Goal: Task Accomplishment & Management: Use online tool/utility

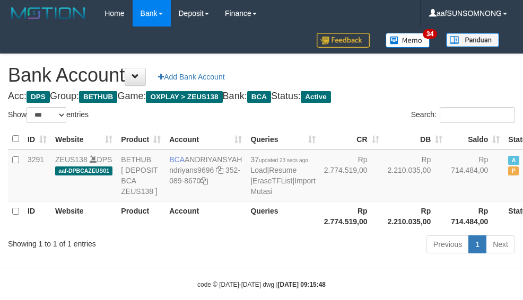
select select "***"
click at [220, 174] on icon at bounding box center [219, 170] width 7 height 7
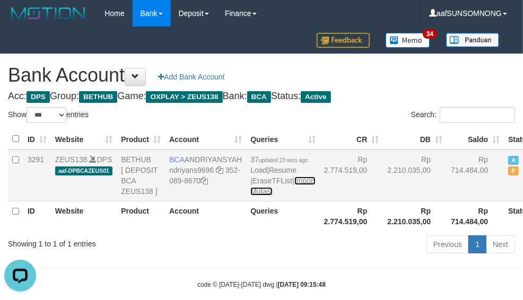
click at [251, 196] on link "Import Mutasi" at bounding box center [283, 186] width 65 height 19
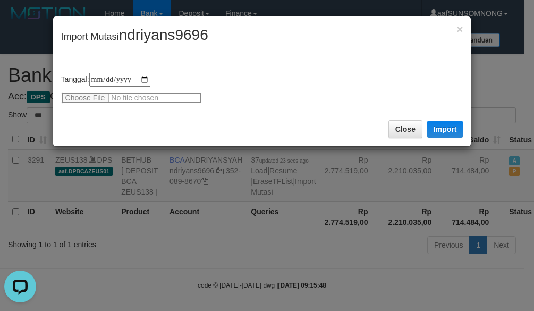
click at [94, 99] on input "file" at bounding box center [131, 98] width 141 height 12
type input "**********"
click at [175, 22] on div "× Import Mutasi ndriyans9696" at bounding box center [262, 35] width 418 height 38
click at [170, 31] on span "ndriyans9696" at bounding box center [163, 35] width 89 height 16
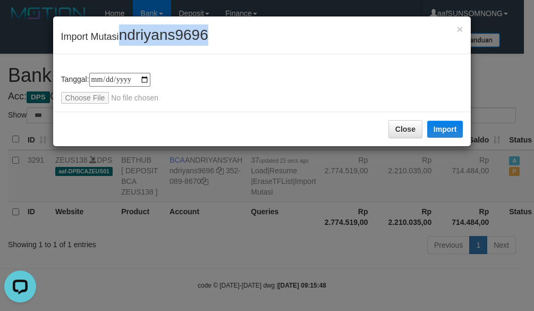
click at [170, 31] on span "ndriyans9696" at bounding box center [163, 35] width 89 height 16
copy span "ndriyans9696"
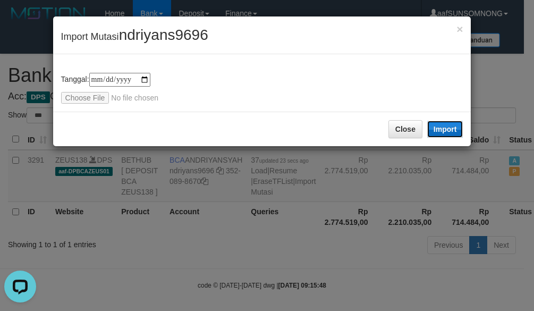
click at [439, 128] on button "Import" at bounding box center [445, 129] width 36 height 17
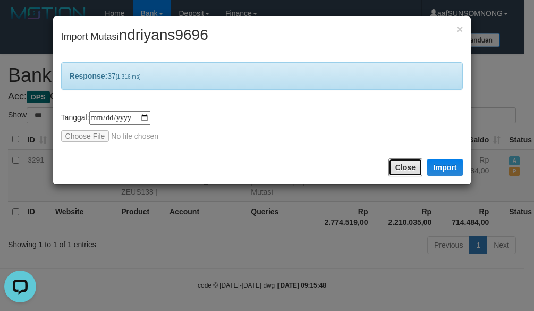
drag, startPoint x: 407, startPoint y: 163, endPoint x: 390, endPoint y: 186, distance: 28.6
click at [407, 162] on button "Close" at bounding box center [405, 167] width 34 height 18
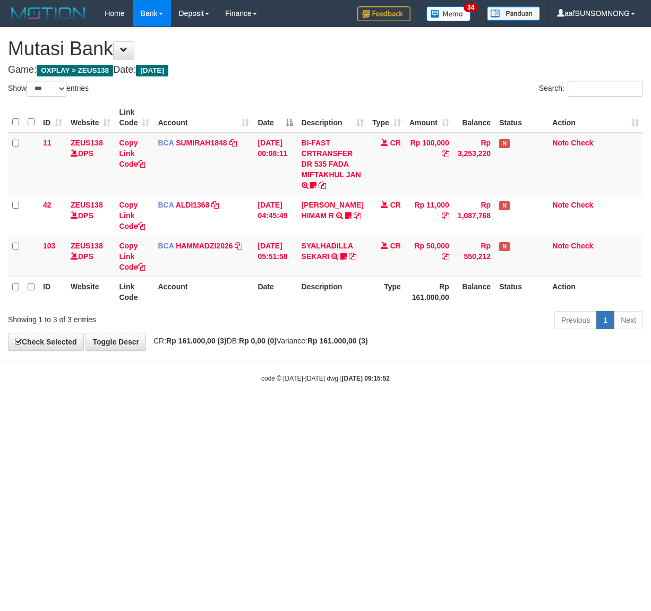
select select "***"
click at [287, 410] on html "Toggle navigation Home Bank Account List Load By Website Group [OXPLAY] ZEUS138…" at bounding box center [325, 205] width 651 height 410
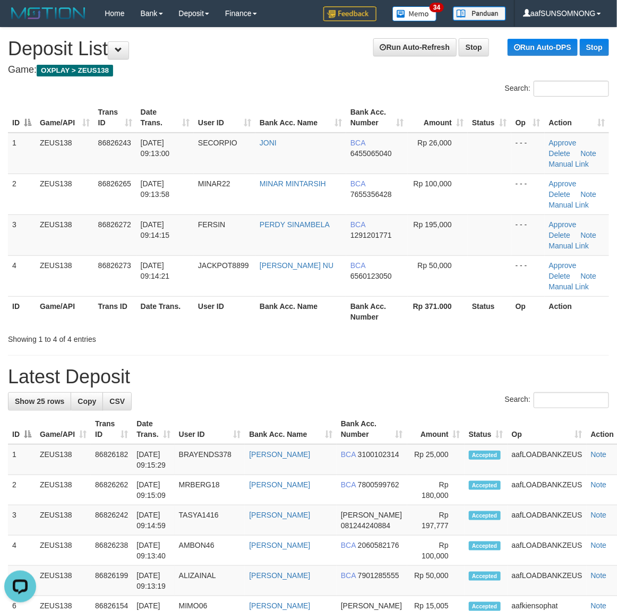
drag, startPoint x: 479, startPoint y: 389, endPoint x: 486, endPoint y: 388, distance: 7.0
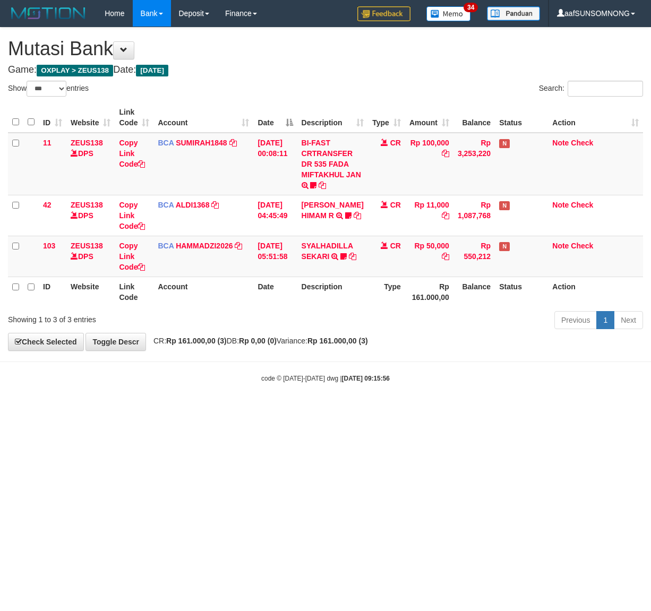
select select "***"
click at [113, 410] on html "Toggle navigation Home Bank Account List Load By Website Group [OXPLAY] ZEUS138…" at bounding box center [325, 205] width 651 height 410
drag, startPoint x: 184, startPoint y: 442, endPoint x: 208, endPoint y: 433, distance: 25.5
click at [185, 410] on html "Toggle navigation Home Bank Account List Load By Website Group [OXPLAY] ZEUS138…" at bounding box center [325, 205] width 651 height 410
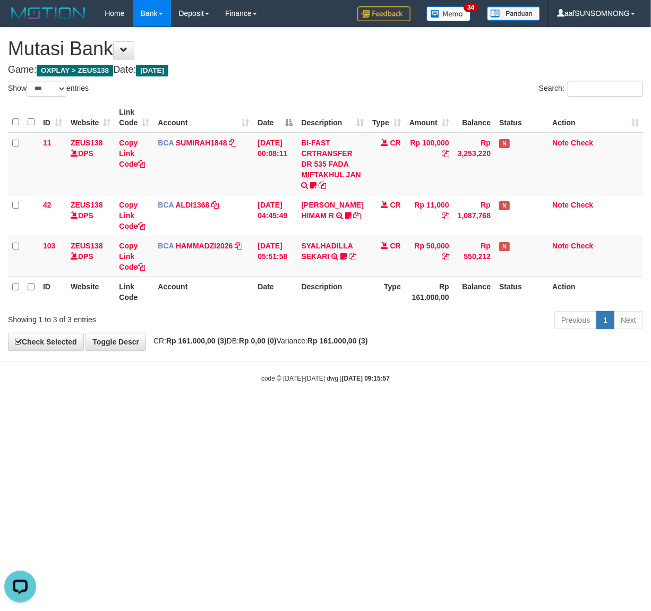
drag, startPoint x: 229, startPoint y: 429, endPoint x: 235, endPoint y: 431, distance: 6.2
click at [234, 410] on html "Toggle navigation Home Bank Account List Load By Website Group [OXPLAY] ZEUS138…" at bounding box center [325, 205] width 651 height 410
drag, startPoint x: 334, startPoint y: 431, endPoint x: 344, endPoint y: 432, distance: 9.6
click at [336, 410] on html "Toggle navigation Home Bank Account List Load By Website Group [OXPLAY] ZEUS138…" at bounding box center [325, 205] width 651 height 410
drag, startPoint x: 237, startPoint y: 457, endPoint x: 383, endPoint y: 471, distance: 146.8
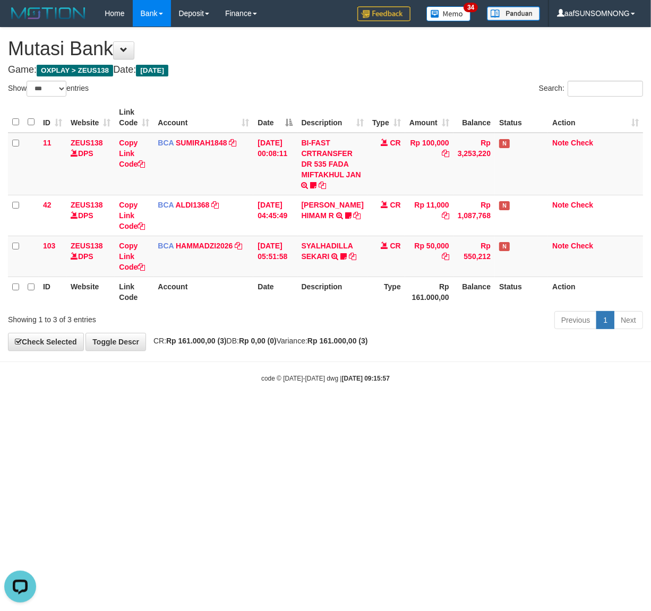
click at [236, 410] on html "Toggle navigation Home Bank Account List Load By Website Group [OXPLAY] ZEUS138…" at bounding box center [325, 205] width 651 height 410
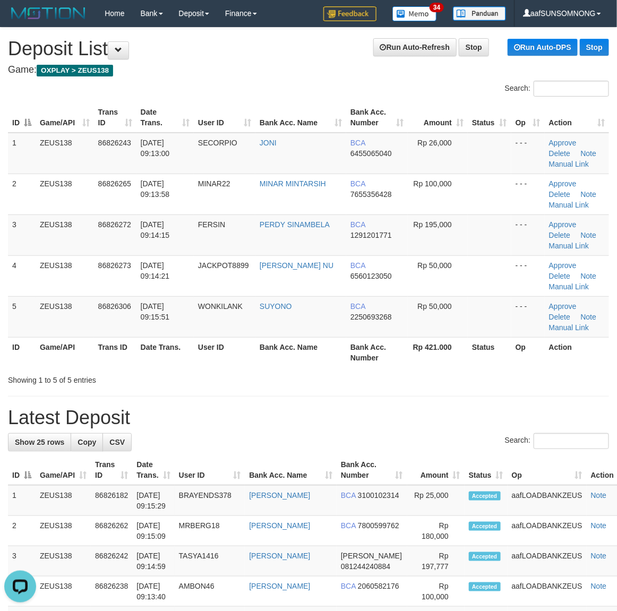
drag, startPoint x: 410, startPoint y: 420, endPoint x: 622, endPoint y: 431, distance: 212.1
click at [422, 420] on h1 "Latest Deposit" at bounding box center [308, 417] width 601 height 21
drag, startPoint x: 238, startPoint y: 409, endPoint x: 413, endPoint y: 410, distance: 174.7
click at [263, 413] on h1 "Latest Deposit" at bounding box center [308, 417] width 601 height 21
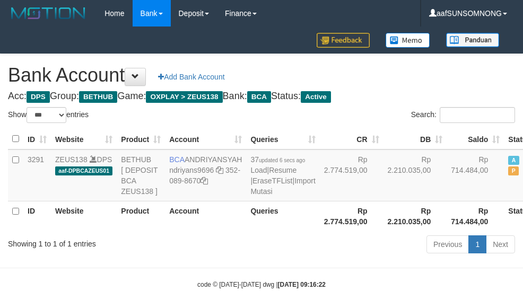
select select "***"
click at [158, 231] on th "Product" at bounding box center [141, 216] width 48 height 30
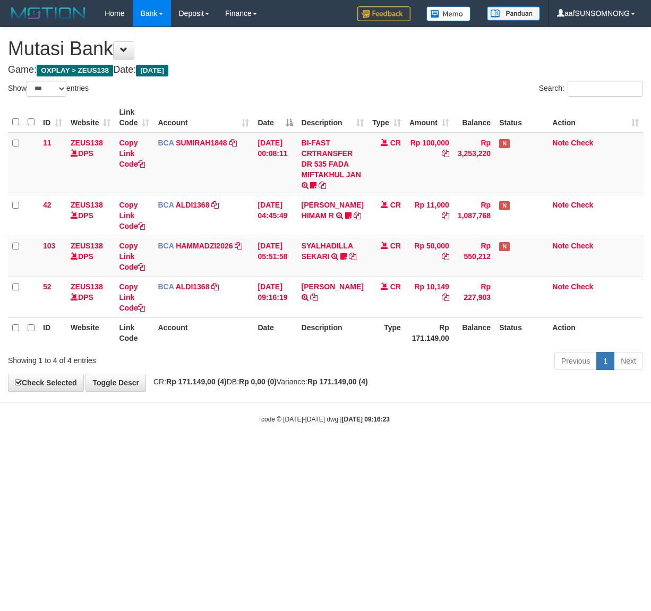
select select "***"
drag, startPoint x: 269, startPoint y: 477, endPoint x: 222, endPoint y: 482, distance: 47.0
click at [271, 451] on html "Toggle navigation Home Bank Account List Load By Website Group [OXPLAY] ZEUS138…" at bounding box center [325, 225] width 651 height 451
drag, startPoint x: 115, startPoint y: 475, endPoint x: 359, endPoint y: 398, distance: 255.6
click at [139, 451] on html "Toggle navigation Home Bank Account List Load By Website Group [OXPLAY] ZEUS138…" at bounding box center [325, 225] width 651 height 451
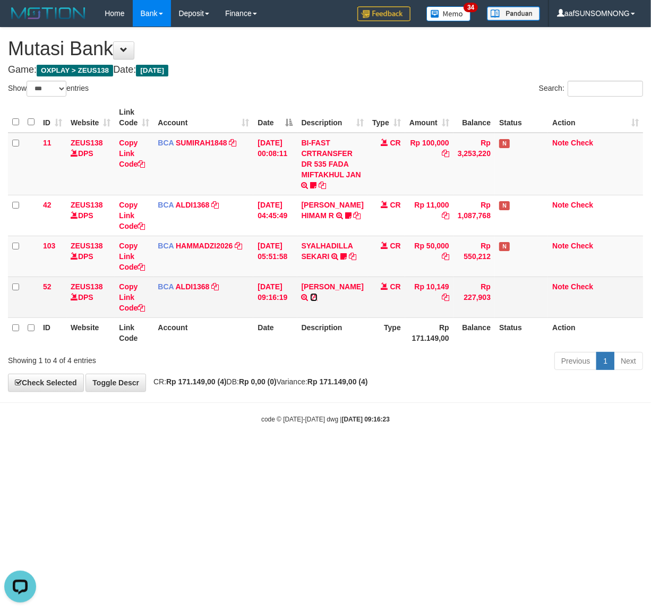
click at [317, 296] on icon at bounding box center [313, 297] width 7 height 7
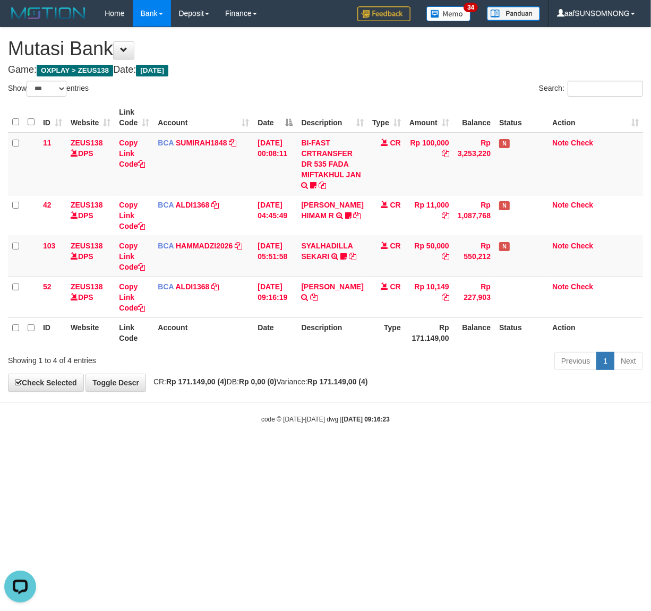
click at [174, 451] on html "Toggle navigation Home Bank Account List Load By Website Group [OXPLAY] ZEUS138…" at bounding box center [325, 225] width 651 height 451
drag, startPoint x: 194, startPoint y: 519, endPoint x: 647, endPoint y: 555, distance: 453.8
click at [208, 451] on html "Toggle navigation Home Bank Account List Load By Website Group [OXPLAY] ZEUS138…" at bounding box center [325, 225] width 651 height 451
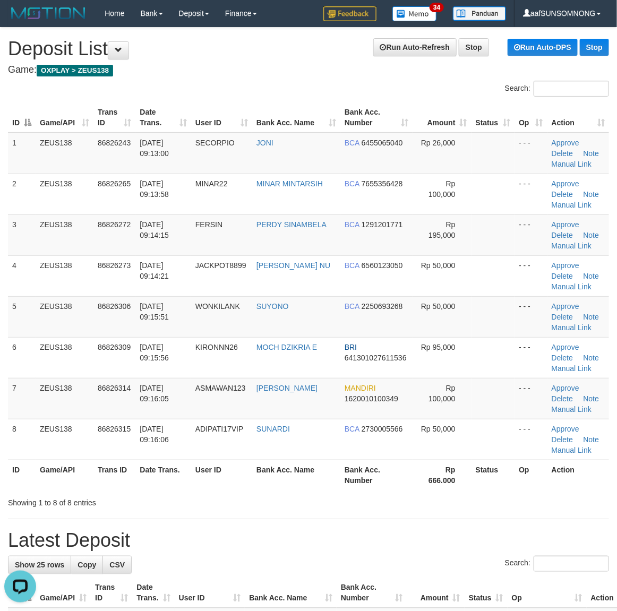
drag, startPoint x: 463, startPoint y: 500, endPoint x: 498, endPoint y: 505, distance: 34.8
click at [483, 505] on div "Showing 1 to 8 of 8 entries" at bounding box center [308, 500] width 617 height 15
click at [420, 546] on h1 "Latest Deposit" at bounding box center [308, 540] width 601 height 21
drag, startPoint x: 425, startPoint y: 556, endPoint x: 625, endPoint y: 534, distance: 201.9
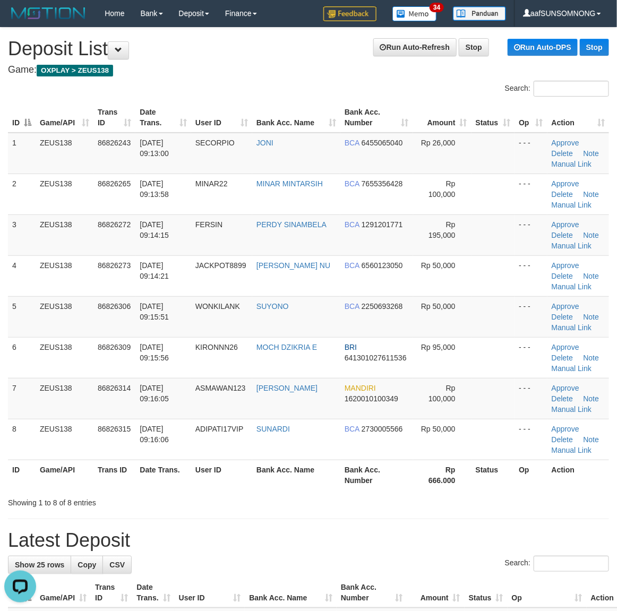
drag, startPoint x: 456, startPoint y: 574, endPoint x: 625, endPoint y: 555, distance: 170.9
click at [462, 574] on div "Search:" at bounding box center [308, 565] width 601 height 19
drag, startPoint x: 388, startPoint y: 565, endPoint x: 397, endPoint y: 564, distance: 9.1
click at [393, 565] on div "Search:" at bounding box center [308, 565] width 601 height 19
drag, startPoint x: 446, startPoint y: 577, endPoint x: 508, endPoint y: 577, distance: 61.6
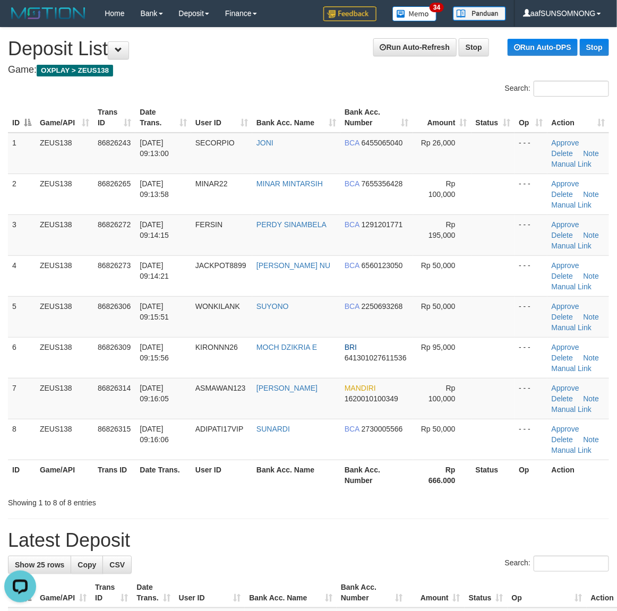
click at [405, 534] on h1 "Latest Deposit" at bounding box center [308, 540] width 601 height 21
drag, startPoint x: 314, startPoint y: 513, endPoint x: 336, endPoint y: 503, distance: 24.7
drag, startPoint x: 433, startPoint y: 572, endPoint x: 444, endPoint y: 569, distance: 12.1
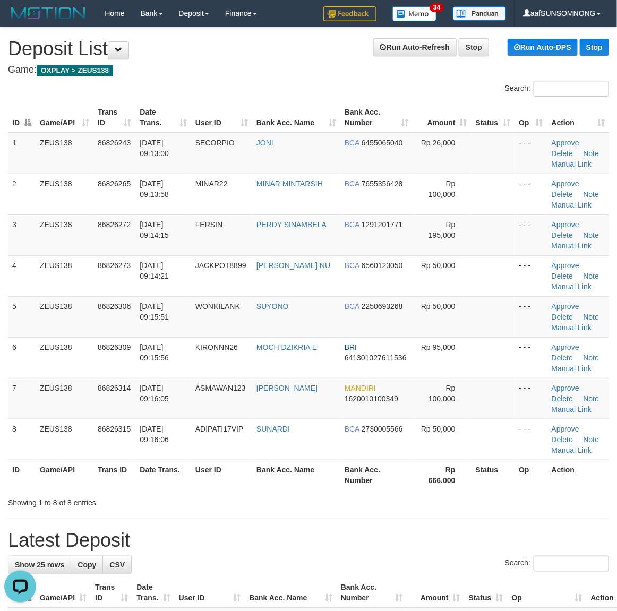
click at [434, 571] on div "Search:" at bounding box center [308, 565] width 601 height 19
drag, startPoint x: 396, startPoint y: 548, endPoint x: 528, endPoint y: 539, distance: 132.5
click at [398, 548] on h1 "Latest Deposit" at bounding box center [308, 540] width 601 height 21
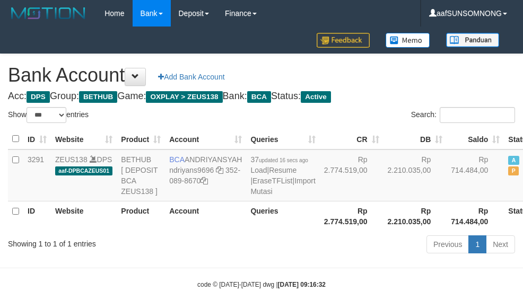
select select "***"
drag, startPoint x: 240, startPoint y: 208, endPoint x: 248, endPoint y: 213, distance: 9.9
click at [246, 202] on td "37 updated 16 secs ago Load | Resume | EraseTFList | Import Mutasi" at bounding box center [282, 176] width 73 height 52
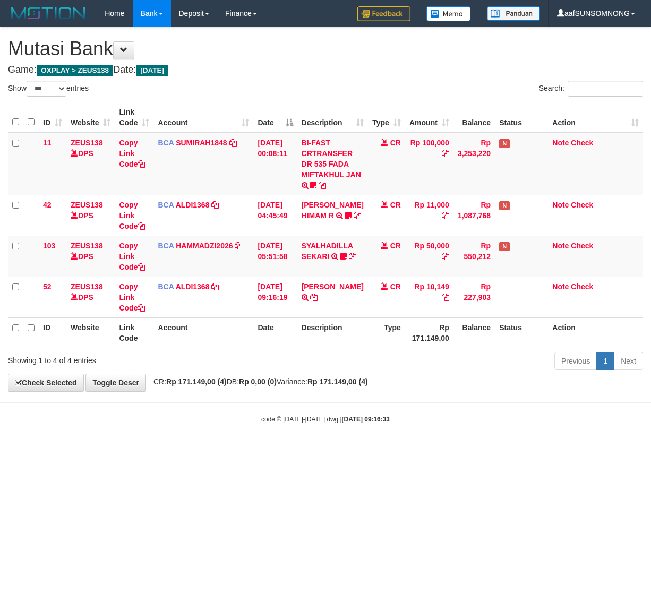
select select "***"
click at [222, 451] on html "Toggle navigation Home Bank Account List Load By Website Group [OXPLAY] ZEUS138…" at bounding box center [325, 225] width 651 height 451
click at [171, 451] on html "Toggle navigation Home Bank Account List Load By Website Group [OXPLAY] ZEUS138…" at bounding box center [325, 225] width 651 height 451
drag, startPoint x: 152, startPoint y: 487, endPoint x: 112, endPoint y: 503, distance: 43.2
click at [155, 451] on html "Toggle navigation Home Bank Account List Load By Website Group [OXPLAY] ZEUS138…" at bounding box center [325, 225] width 651 height 451
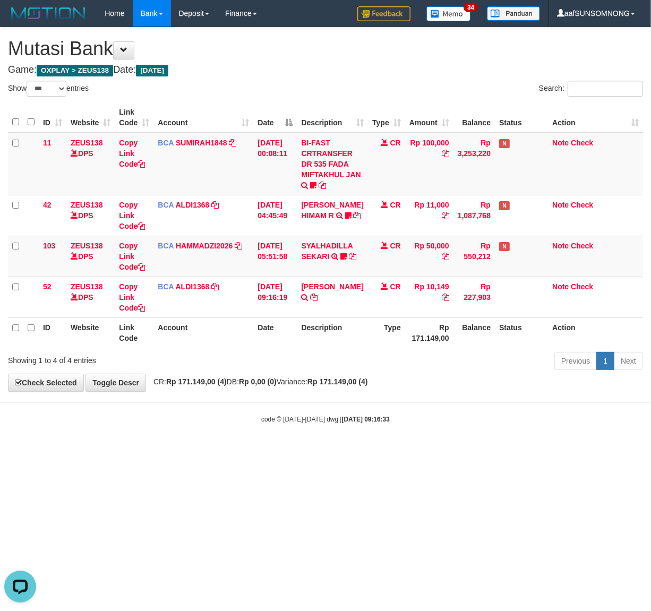
drag, startPoint x: 109, startPoint y: 526, endPoint x: 119, endPoint y: 523, distance: 10.9
click at [110, 451] on html "Toggle navigation Home Bank Account List Load By Website Group [OXPLAY] ZEUS138…" at bounding box center [325, 225] width 651 height 451
select select "***"
drag, startPoint x: 190, startPoint y: 523, endPoint x: 198, endPoint y: 523, distance: 8.0
click at [195, 451] on html "Toggle navigation Home Bank Account List Load By Website Group [OXPLAY] ZEUS138…" at bounding box center [325, 225] width 651 height 451
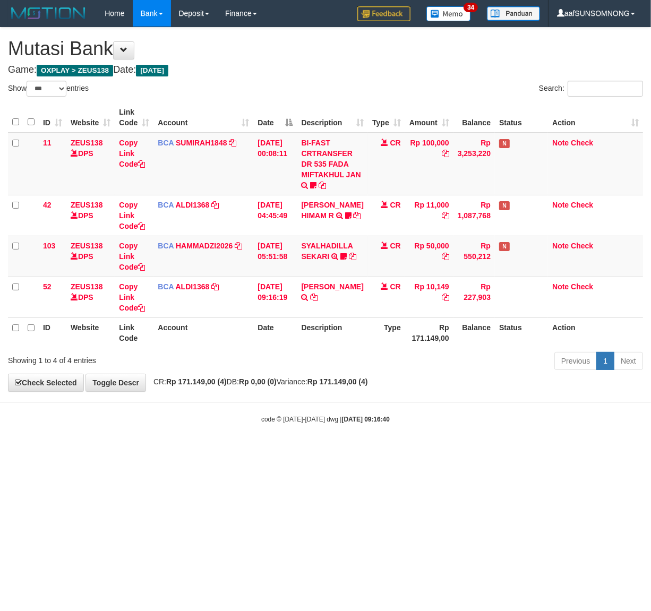
drag, startPoint x: 200, startPoint y: 523, endPoint x: 221, endPoint y: 520, distance: 21.4
click at [202, 451] on html "Toggle navigation Home Bank Account List Load By Website Group [OXPLAY] ZEUS138…" at bounding box center [325, 225] width 651 height 451
click at [216, 451] on html "Toggle navigation Home Bank Account List Load By Website Group [OXPLAY] ZEUS138…" at bounding box center [325, 225] width 651 height 451
click at [328, 445] on body "Toggle navigation Home Bank Account List Load By Website Group [OXPLAY] ZEUS138…" at bounding box center [325, 225] width 651 height 451
drag, startPoint x: 85, startPoint y: 477, endPoint x: 121, endPoint y: 476, distance: 35.6
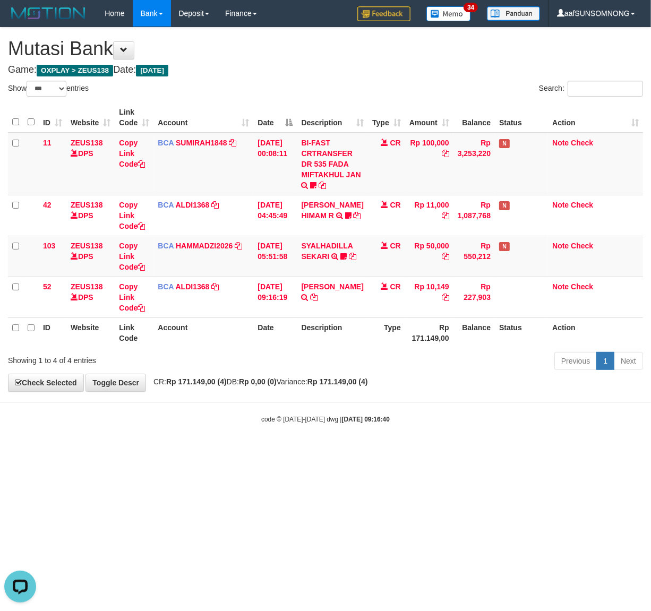
click at [97, 451] on html "Toggle navigation Home Bank Account List Load By Website Group [OXPLAY] ZEUS138…" at bounding box center [325, 225] width 651 height 451
drag, startPoint x: 120, startPoint y: 535, endPoint x: 152, endPoint y: 530, distance: 32.8
click at [122, 451] on html "Toggle navigation Home Bank Account List Load By Website Group [OXPLAY] ZEUS138…" at bounding box center [325, 225] width 651 height 451
drag, startPoint x: 165, startPoint y: 504, endPoint x: 170, endPoint y: 502, distance: 5.7
click at [170, 451] on html "Toggle navigation Home Bank Account List Load By Website Group [OXPLAY] ZEUS138…" at bounding box center [325, 225] width 651 height 451
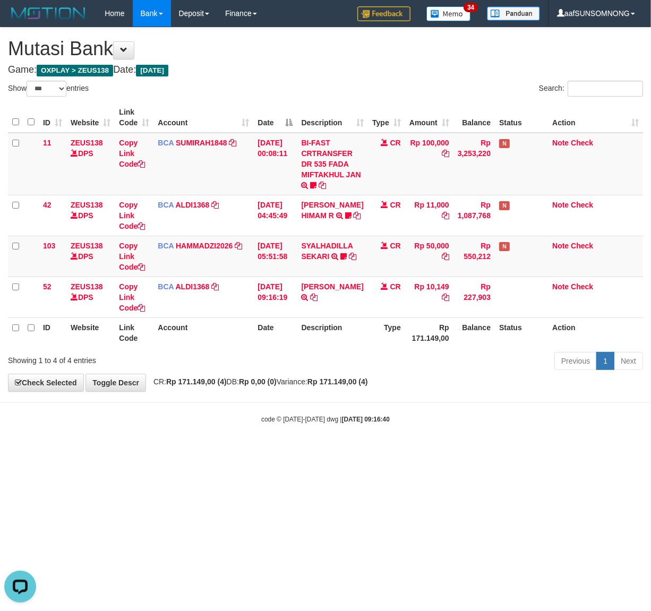
drag, startPoint x: 242, startPoint y: 521, endPoint x: 215, endPoint y: 538, distance: 31.5
click at [240, 451] on html "Toggle navigation Home Bank Account List Load By Website Group [OXPLAY] ZEUS138…" at bounding box center [325, 225] width 651 height 451
drag, startPoint x: 225, startPoint y: 501, endPoint x: 231, endPoint y: 501, distance: 6.9
click at [229, 451] on html "Toggle navigation Home Bank Account List Load By Website Group [OXPLAY] ZEUS138…" at bounding box center [325, 225] width 651 height 451
drag, startPoint x: 131, startPoint y: 514, endPoint x: 149, endPoint y: 512, distance: 18.1
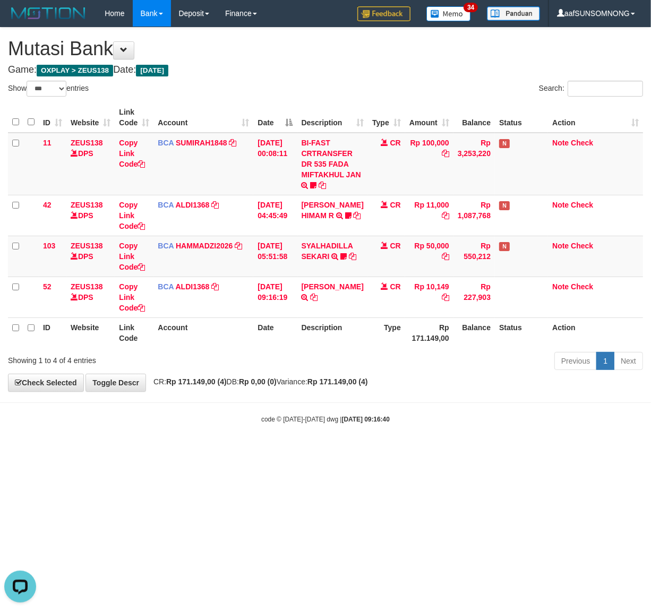
click at [135, 451] on html "Toggle navigation Home Bank Account List Load By Website Group [OXPLAY] ZEUS138…" at bounding box center [325, 225] width 651 height 451
click at [150, 451] on html "Toggle navigation Home Bank Account List Load By Website Group [OXPLAY] ZEUS138…" at bounding box center [325, 225] width 651 height 451
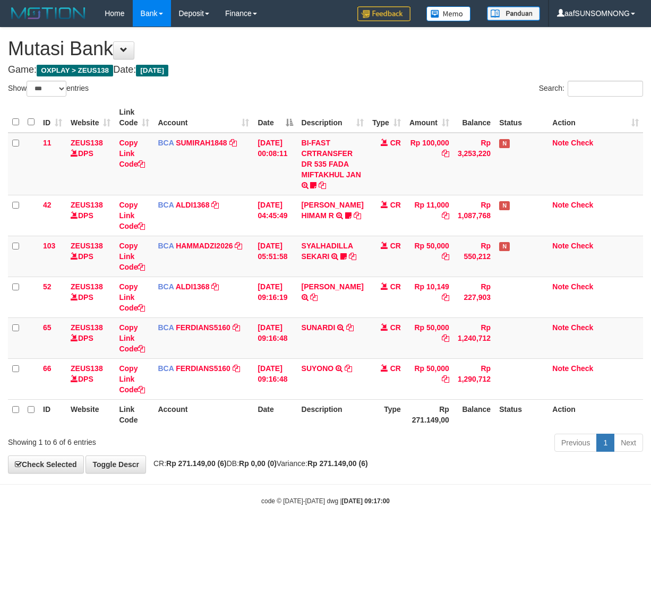
select select "***"
drag, startPoint x: 353, startPoint y: 367, endPoint x: 199, endPoint y: 426, distance: 164.9
click at [352, 367] on icon at bounding box center [348, 368] width 7 height 7
click at [170, 466] on span "CR: Rp 271.149,00 (6) DB: Rp 0,00 (0) Variance: Rp 271.149,00 (6)" at bounding box center [258, 463] width 220 height 8
click at [165, 495] on div "code © 2012-2018 dwg | 2025/08/31 09:17:00" at bounding box center [325, 500] width 651 height 11
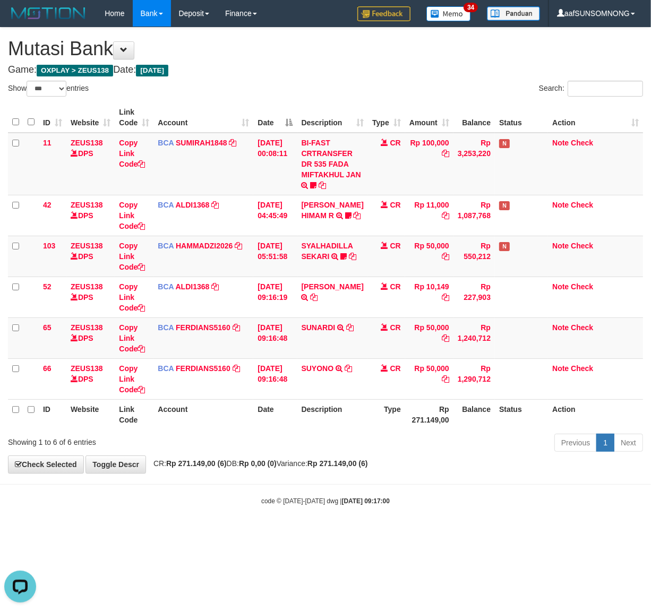
drag, startPoint x: 233, startPoint y: 490, endPoint x: 646, endPoint y: 452, distance: 414.8
click at [243, 489] on body "Toggle navigation Home Bank Account List Load By Website Group [OXPLAY] ZEUS138…" at bounding box center [325, 266] width 651 height 532
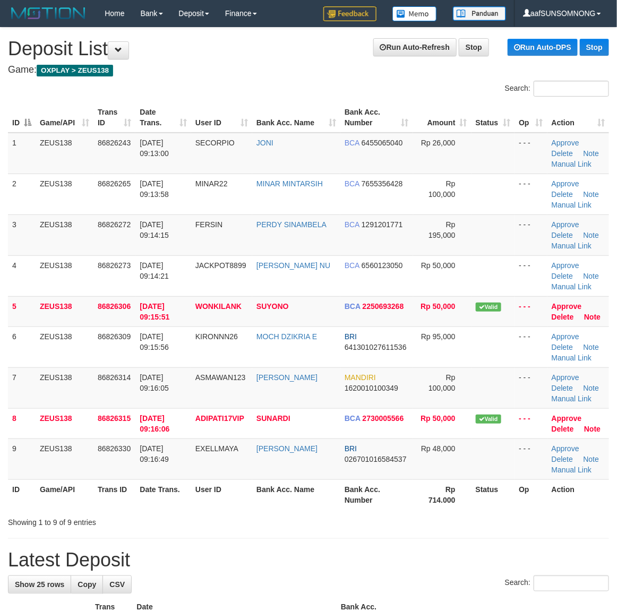
click at [276, 580] on div "Search:" at bounding box center [308, 584] width 601 height 19
drag, startPoint x: 392, startPoint y: 538, endPoint x: 521, endPoint y: 523, distance: 130.3
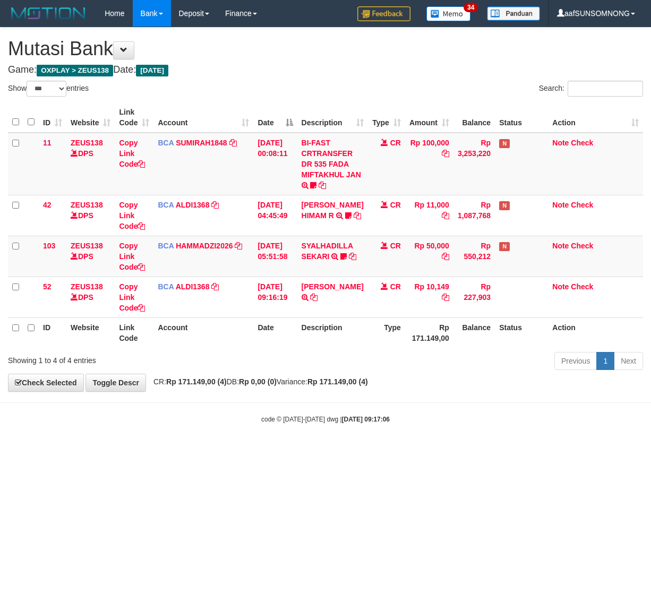
select select "***"
drag, startPoint x: 319, startPoint y: 516, endPoint x: 287, endPoint y: 518, distance: 32.5
click at [320, 451] on html "Toggle navigation Home Bank Account List Load By Website Group [OXPLAY] ZEUS138…" at bounding box center [325, 225] width 651 height 451
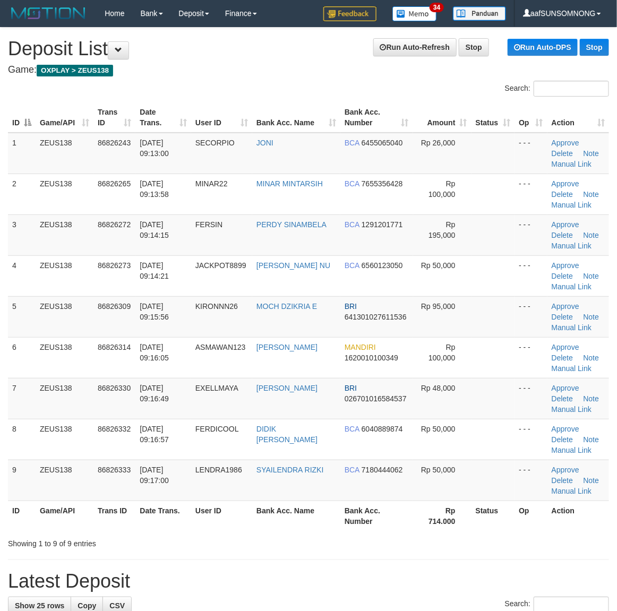
drag, startPoint x: 389, startPoint y: 570, endPoint x: 401, endPoint y: 567, distance: 13.0
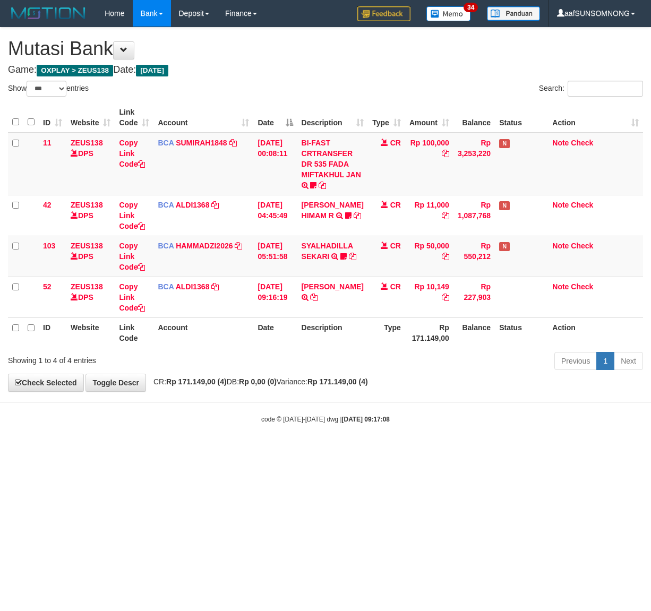
select select "***"
click at [303, 451] on html "Toggle navigation Home Bank Account List Load By Website Group [OXPLAY] ZEUS138…" at bounding box center [325, 225] width 651 height 451
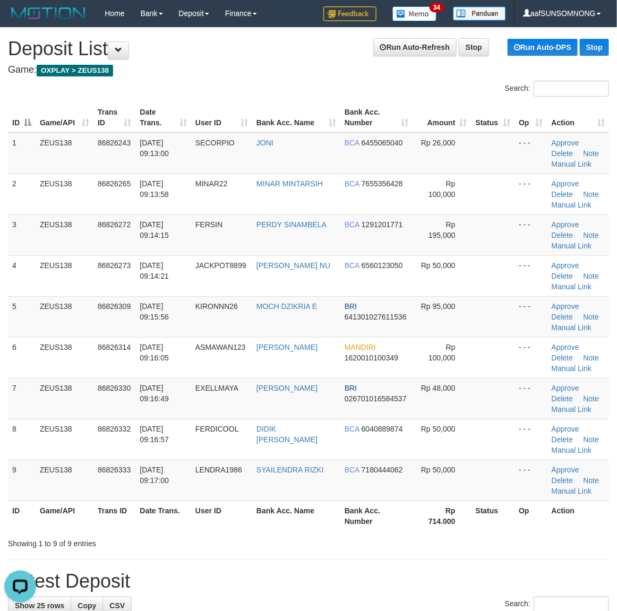
click at [394, 586] on h1 "Latest Deposit" at bounding box center [308, 581] width 601 height 21
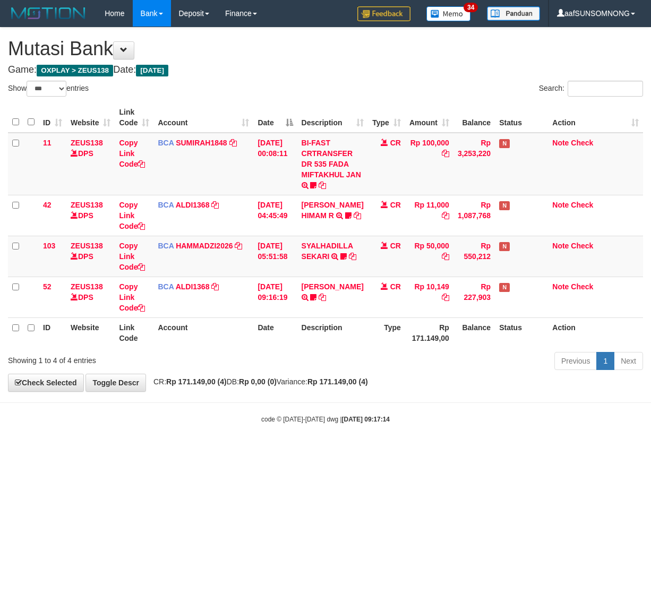
select select "***"
click at [264, 451] on html "Toggle navigation Home Bank Account List Load By Website Group [OXPLAY] ZEUS138…" at bounding box center [325, 225] width 651 height 451
select select "***"
drag, startPoint x: 312, startPoint y: 489, endPoint x: 245, endPoint y: 501, distance: 67.3
click at [322, 451] on html "Toggle navigation Home Bank Account List Load By Website Group [OXPLAY] ZEUS138…" at bounding box center [325, 225] width 651 height 451
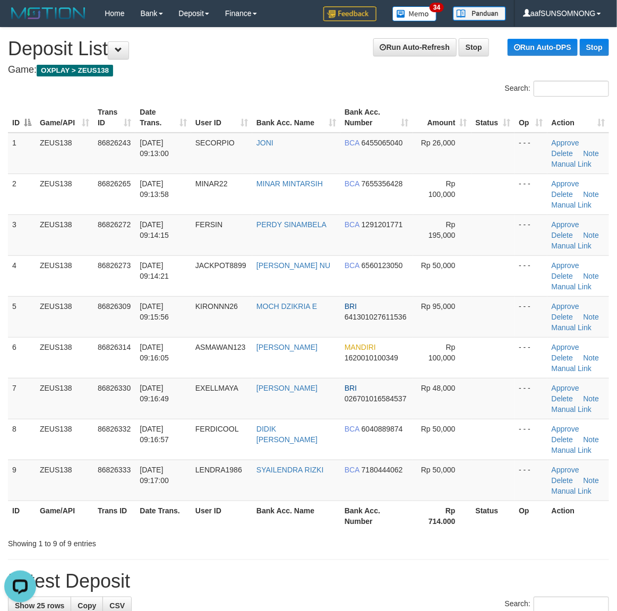
drag, startPoint x: 331, startPoint y: 585, endPoint x: 356, endPoint y: 577, distance: 26.2
click at [336, 583] on h1 "Latest Deposit" at bounding box center [308, 581] width 601 height 21
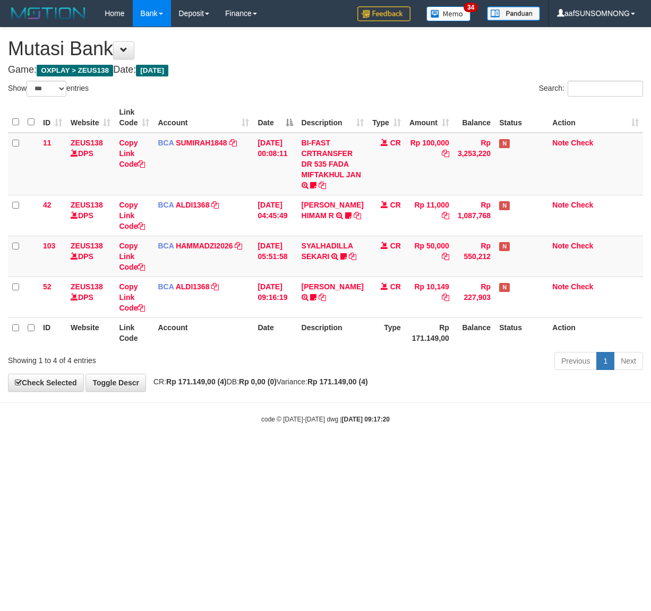
select select "***"
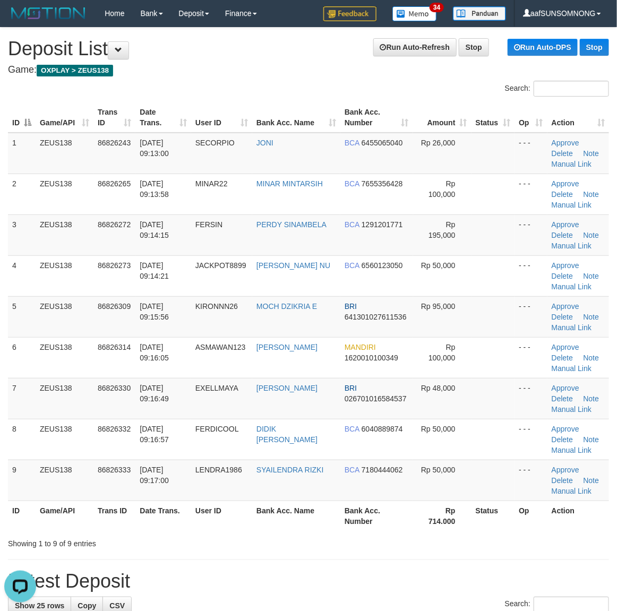
drag, startPoint x: 328, startPoint y: 603, endPoint x: 351, endPoint y: 600, distance: 23.5
click at [331, 603] on div "Search:" at bounding box center [308, 606] width 601 height 19
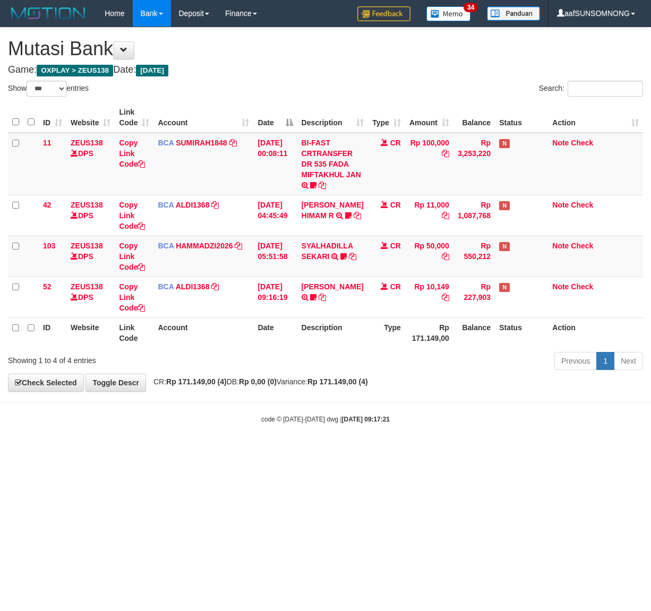
select select "***"
drag, startPoint x: 194, startPoint y: 546, endPoint x: 75, endPoint y: 556, distance: 118.9
click at [197, 451] on html "Toggle navigation Home Bank Account List Load By Website Group [OXPLAY] ZEUS138…" at bounding box center [325, 225] width 651 height 451
drag, startPoint x: 171, startPoint y: 470, endPoint x: 206, endPoint y: 471, distance: 35.0
click at [174, 451] on html "Toggle navigation Home Bank Account List Load By Website Group [OXPLAY] ZEUS138…" at bounding box center [325, 225] width 651 height 451
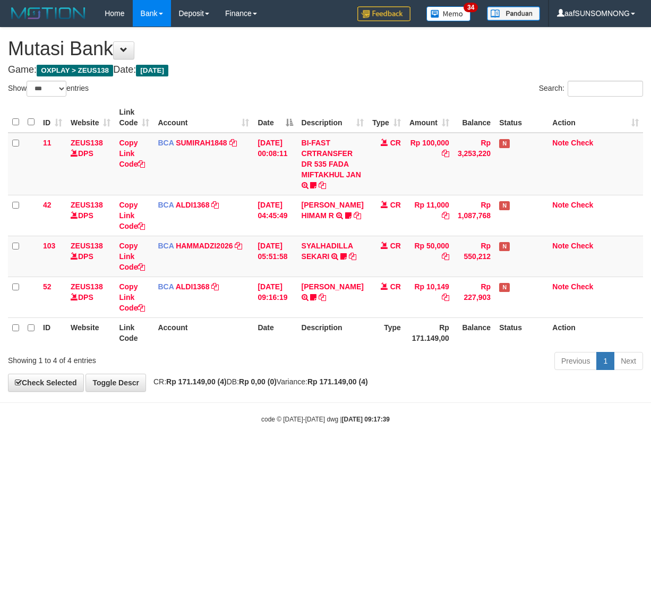
select select "***"
click at [282, 411] on body "Toggle navigation Home Bank Account List Load By Website Group [OXPLAY] ZEUS138…" at bounding box center [325, 225] width 651 height 451
click at [213, 451] on html "Toggle navigation Home Bank Account List Load By Website Group [OXPLAY] ZEUS138…" at bounding box center [325, 225] width 651 height 451
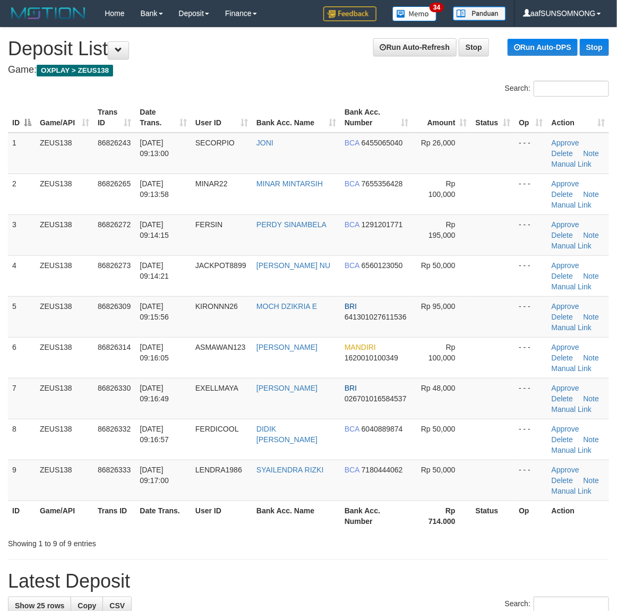
drag, startPoint x: 411, startPoint y: 576, endPoint x: 497, endPoint y: 566, distance: 86.5
click at [420, 577] on h1 "Latest Deposit" at bounding box center [308, 581] width 601 height 21
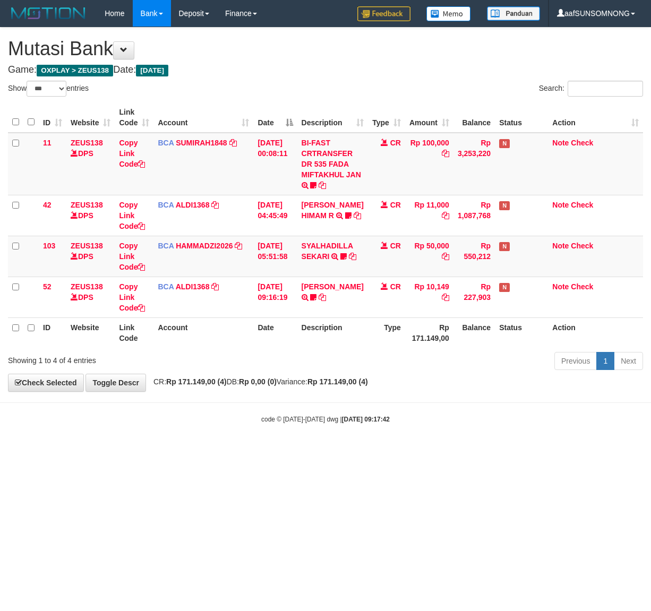
select select "***"
drag, startPoint x: 154, startPoint y: 535, endPoint x: 169, endPoint y: 535, distance: 14.3
click at [160, 451] on html "Toggle navigation Home Bank Account List Load By Website Group [OXPLAY] ZEUS138…" at bounding box center [325, 225] width 651 height 451
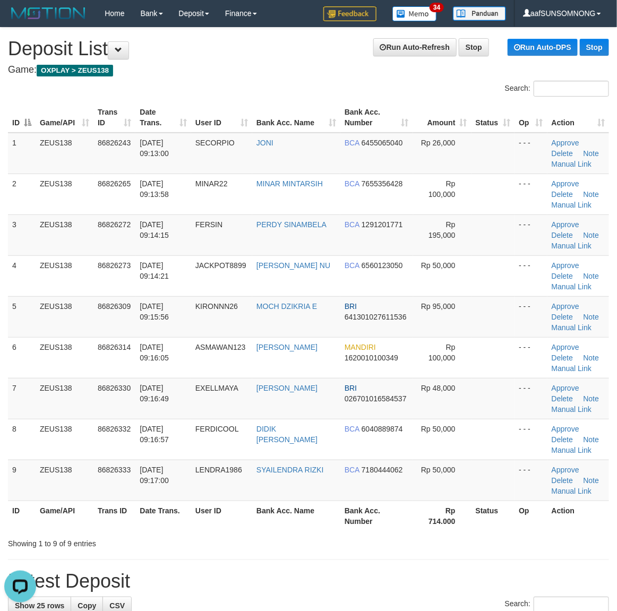
drag, startPoint x: 423, startPoint y: 561, endPoint x: 457, endPoint y: 565, distance: 34.8
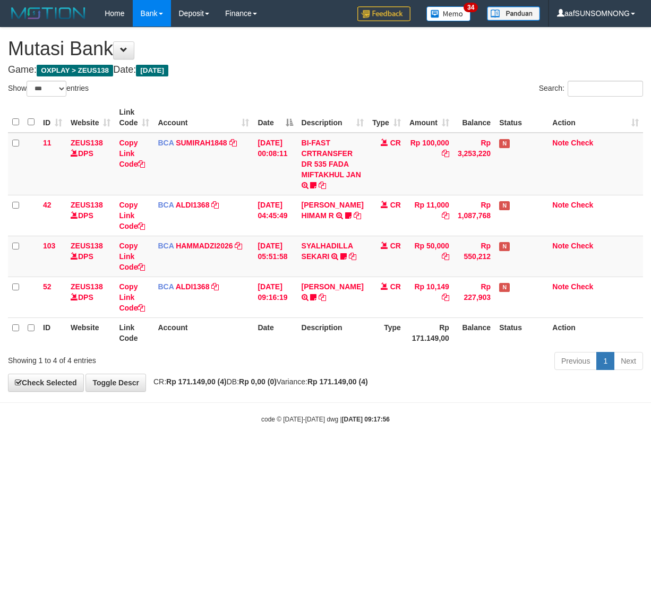
select select "***"
drag, startPoint x: 290, startPoint y: 458, endPoint x: 320, endPoint y: 459, distance: 29.2
click at [306, 451] on html "Toggle navigation Home Bank Account List Load By Website Group [OXPLAY] ZEUS138…" at bounding box center [325, 225] width 651 height 451
click at [224, 451] on html "Toggle navigation Home Bank Account List Load By Website Group [OXPLAY] ZEUS138…" at bounding box center [325, 225] width 651 height 451
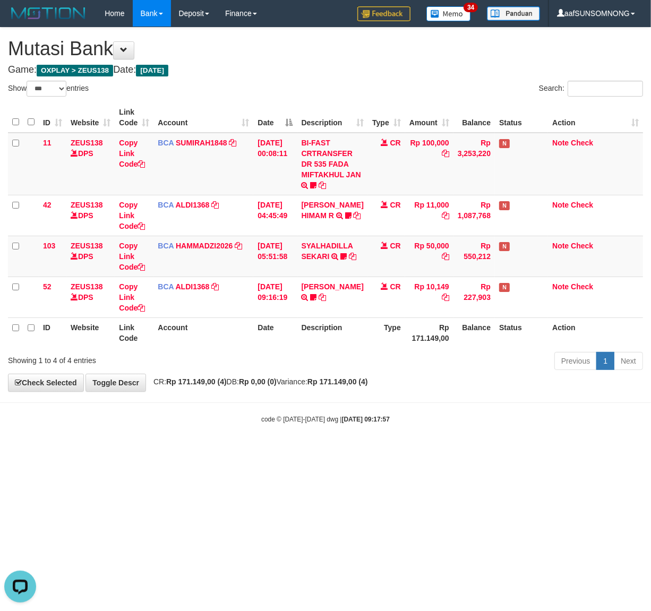
drag, startPoint x: 263, startPoint y: 458, endPoint x: 273, endPoint y: 458, distance: 10.6
click at [271, 451] on html "Toggle navigation Home Bank Account List Load By Website Group [OXPLAY] ZEUS138…" at bounding box center [325, 225] width 651 height 451
drag, startPoint x: 257, startPoint y: 507, endPoint x: 292, endPoint y: 500, distance: 35.2
click at [259, 451] on html "Toggle navigation Home Bank Account List Load By Website Group [OXPLAY] ZEUS138…" at bounding box center [325, 225] width 651 height 451
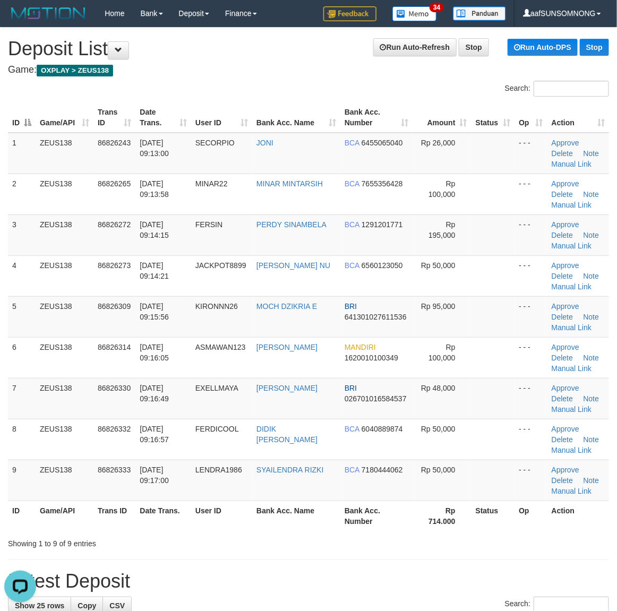
drag, startPoint x: 397, startPoint y: 546, endPoint x: 409, endPoint y: 546, distance: 12.2
click at [402, 546] on div "Showing 1 to 9 of 9 entries" at bounding box center [308, 541] width 617 height 15
drag, startPoint x: 393, startPoint y: 576, endPoint x: 402, endPoint y: 577, distance: 9.0
click at [399, 576] on h1 "Latest Deposit" at bounding box center [308, 581] width 601 height 21
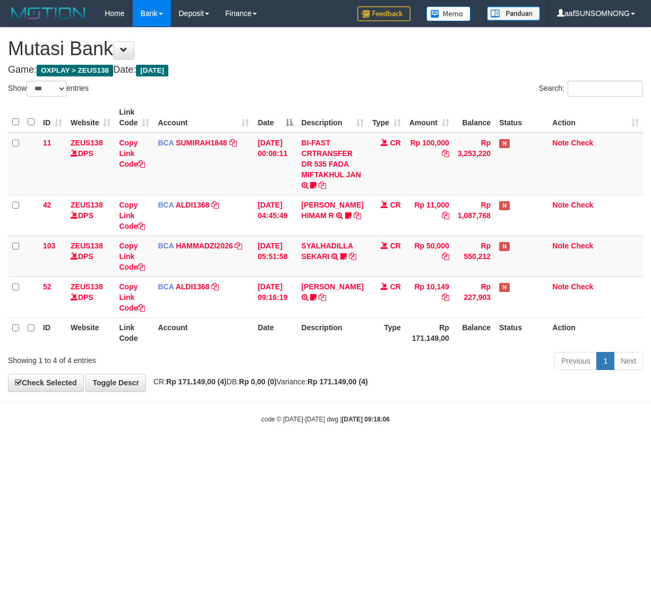
select select "***"
click at [196, 451] on html "Toggle navigation Home Bank Account List Load By Website Group [OXPLAY] ZEUS138…" at bounding box center [325, 225] width 651 height 451
drag, startPoint x: 389, startPoint y: 476, endPoint x: 648, endPoint y: 470, distance: 258.6
click at [375, 451] on html "Toggle navigation Home Bank Account List Load By Website Group [OXPLAY] ZEUS138…" at bounding box center [325, 225] width 651 height 451
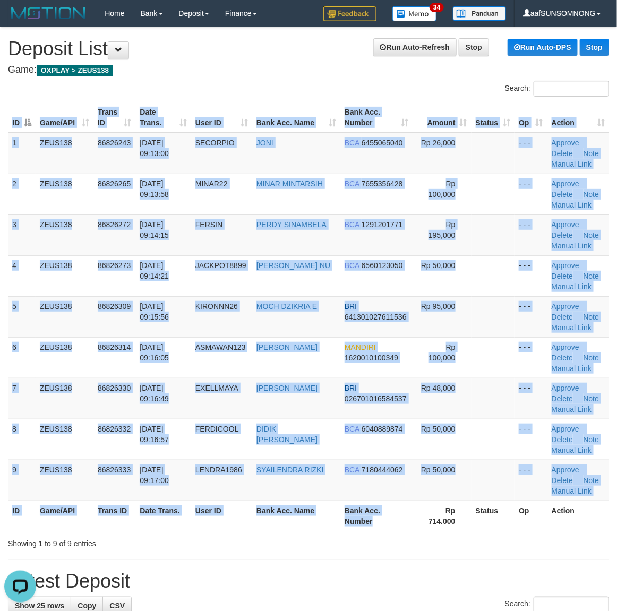
click at [415, 534] on div "ID Game/API Trans ID Date Trans. User ID Bank Acc. Name Bank Acc. Number Amount…" at bounding box center [308, 316] width 617 height 435
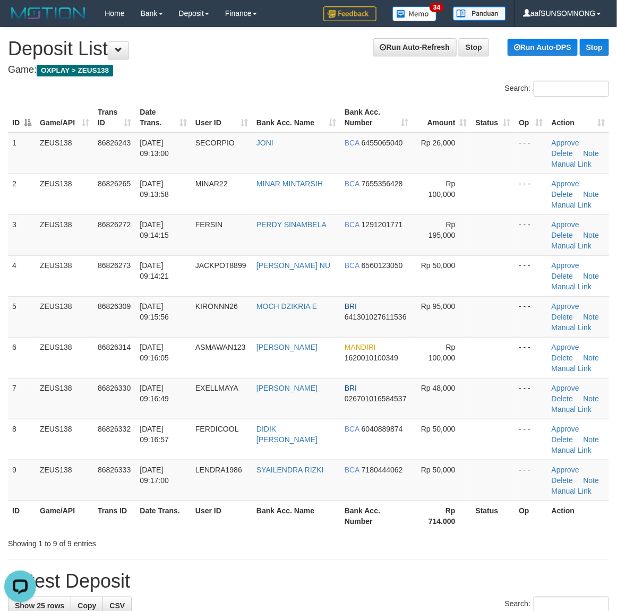
drag, startPoint x: 405, startPoint y: 579, endPoint x: 624, endPoint y: 554, distance: 221.2
click at [413, 579] on h1 "Latest Deposit" at bounding box center [308, 581] width 601 height 21
drag, startPoint x: 362, startPoint y: 546, endPoint x: 529, endPoint y: 502, distance: 172.3
click at [365, 545] on div "Showing 1 to 9 of 9 entries" at bounding box center [308, 541] width 617 height 15
drag, startPoint x: 349, startPoint y: 562, endPoint x: 355, endPoint y: 559, distance: 6.4
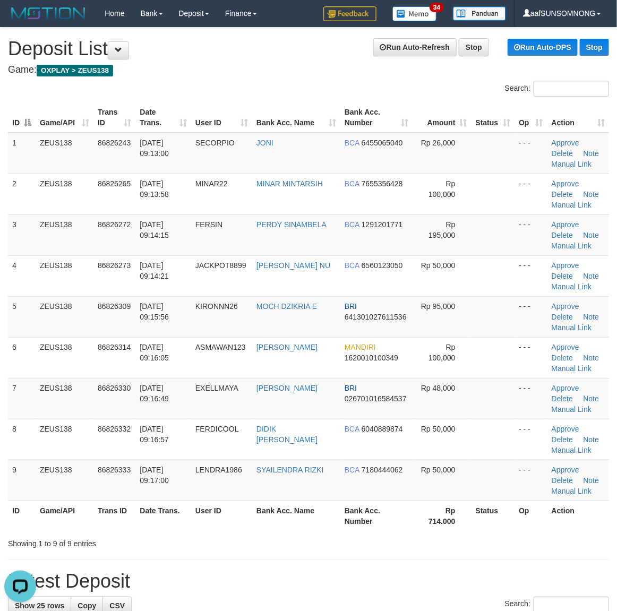
drag, startPoint x: 449, startPoint y: 561, endPoint x: 511, endPoint y: 519, distance: 74.5
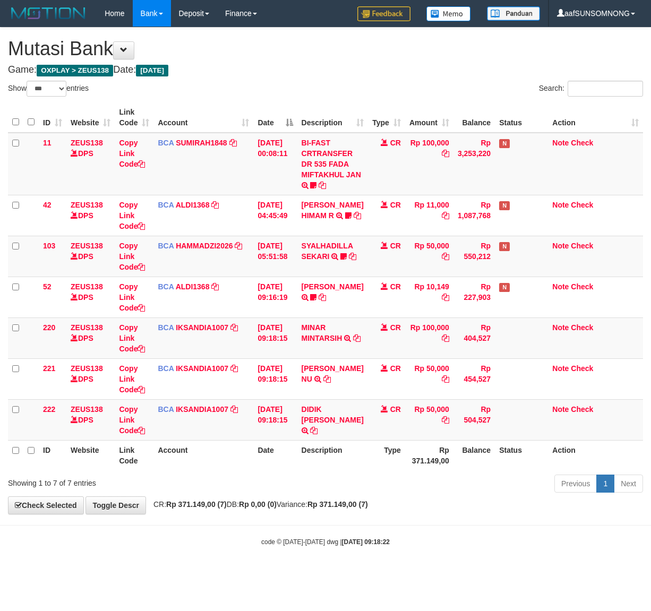
select select "***"
drag, startPoint x: 247, startPoint y: 516, endPoint x: 246, endPoint y: 523, distance: 7.1
click at [247, 516] on body "Toggle navigation Home Bank Account List Load By Website Group [OXPLAY] ZEUS138…" at bounding box center [325, 286] width 651 height 573
drag, startPoint x: 349, startPoint y: 420, endPoint x: 286, endPoint y: 439, distance: 65.7
click at [317, 427] on icon at bounding box center [313, 430] width 7 height 7
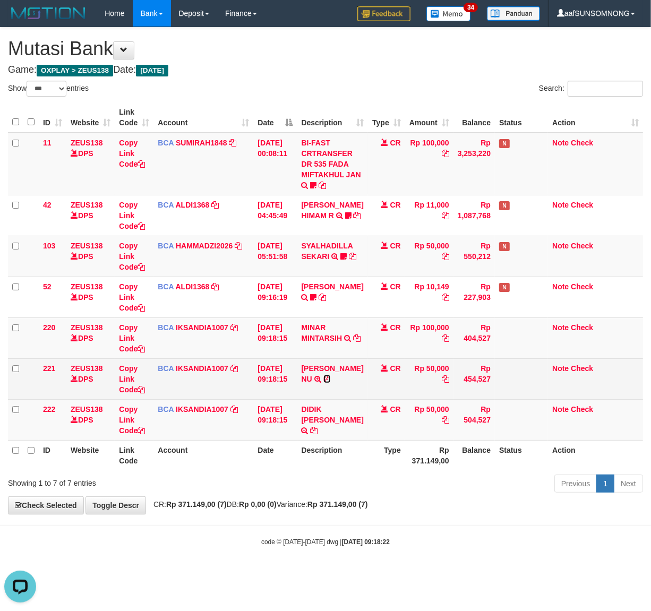
click at [323, 383] on icon at bounding box center [326, 378] width 7 height 7
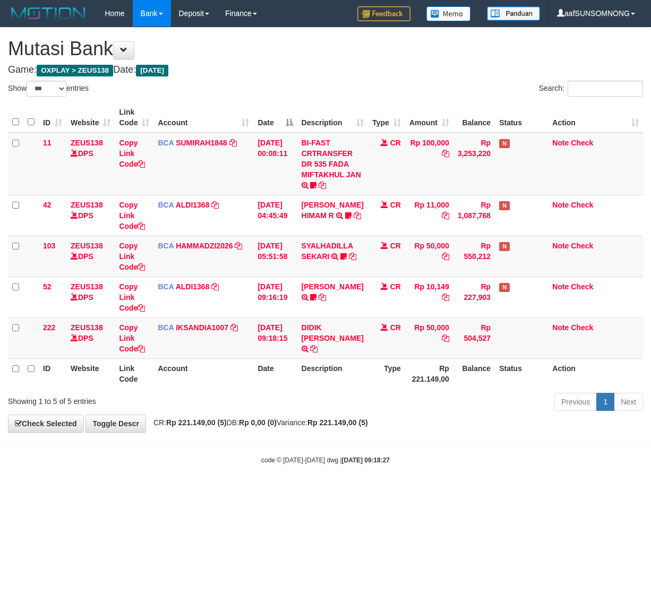
select select "***"
drag, startPoint x: 263, startPoint y: 474, endPoint x: 181, endPoint y: 477, distance: 82.9
click at [269, 475] on body "Toggle navigation Home Bank Account List Load By Website Group [OXPLAY] ZEUS138…" at bounding box center [325, 246] width 651 height 492
click at [277, 476] on body "Toggle navigation Home Bank Account List Load By Website Group [OXPLAY] ZEUS138…" at bounding box center [325, 246] width 651 height 492
click at [183, 492] on html "Toggle navigation Home Bank Account List Load By Website Group [OXPLAY] ZEUS138…" at bounding box center [325, 246] width 651 height 492
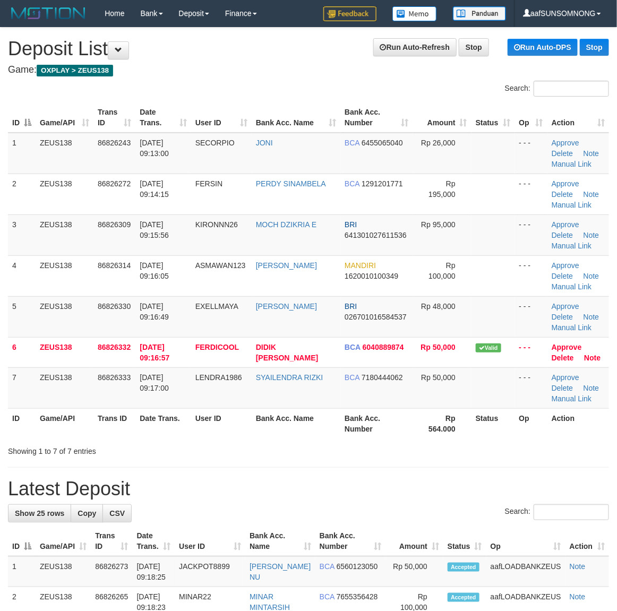
drag, startPoint x: 382, startPoint y: 537, endPoint x: 418, endPoint y: 532, distance: 36.4
click at [383, 536] on th "Bank Acc. Number" at bounding box center [350, 541] width 71 height 30
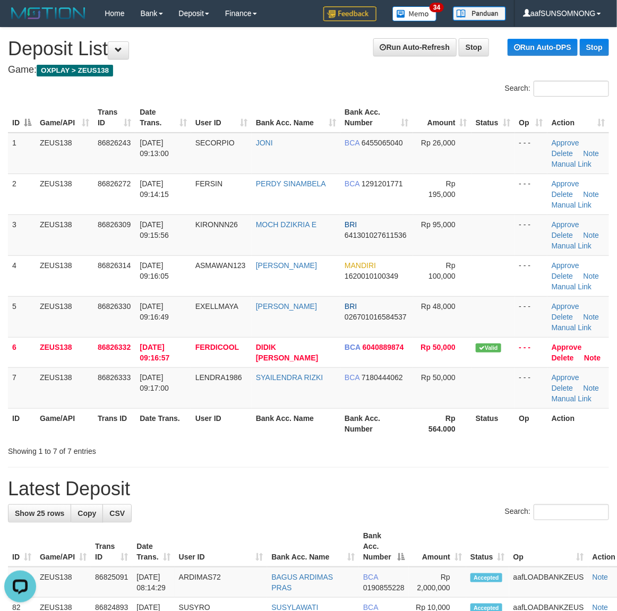
drag, startPoint x: 480, startPoint y: 486, endPoint x: 505, endPoint y: 482, distance: 25.3
click at [497, 483] on h1 "Latest Deposit" at bounding box center [308, 488] width 601 height 21
drag, startPoint x: 402, startPoint y: 476, endPoint x: 515, endPoint y: 477, distance: 112.6
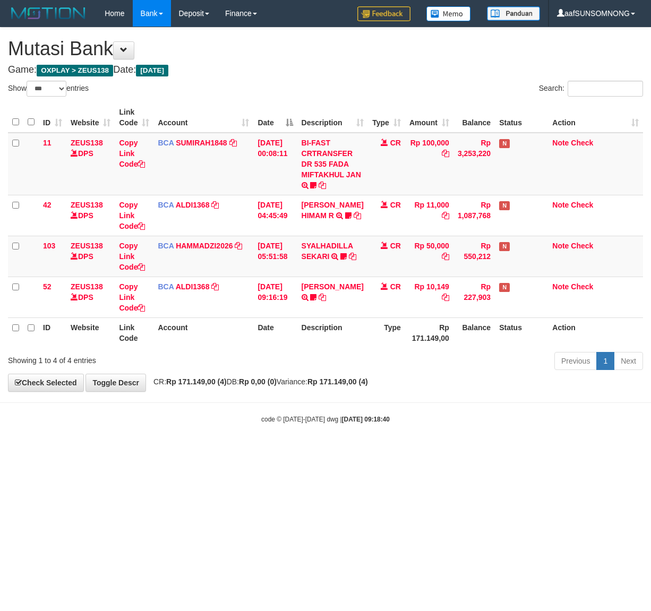
select select "***"
drag, startPoint x: 255, startPoint y: 511, endPoint x: 195, endPoint y: 494, distance: 61.8
click at [259, 451] on html "Toggle navigation Home Bank Account List Load By Website Group [OXPLAY] ZEUS138…" at bounding box center [325, 225] width 651 height 451
drag, startPoint x: 275, startPoint y: 455, endPoint x: 282, endPoint y: 454, distance: 7.5
click at [277, 451] on html "Toggle navigation Home Bank Account List Load By Website Group [OXPLAY] ZEUS138…" at bounding box center [325, 225] width 651 height 451
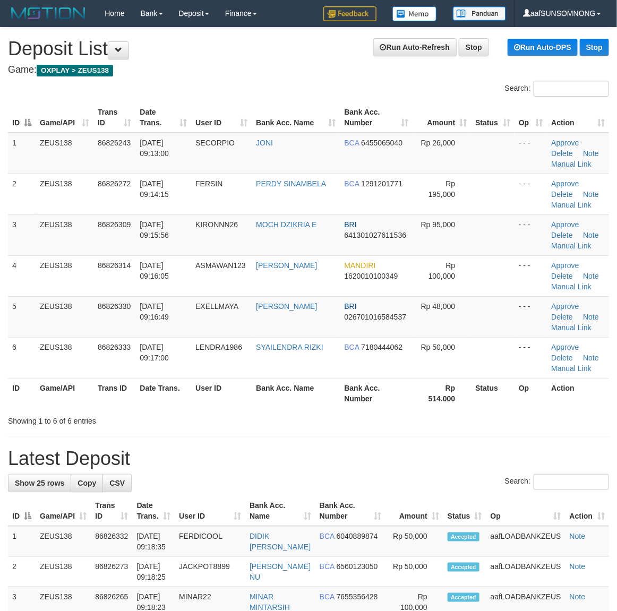
click at [381, 529] on td "BCA 6040889874" at bounding box center [350, 541] width 71 height 31
drag, startPoint x: 370, startPoint y: 455, endPoint x: 402, endPoint y: 445, distance: 33.4
click at [367, 448] on h1 "Latest Deposit" at bounding box center [308, 458] width 601 height 21
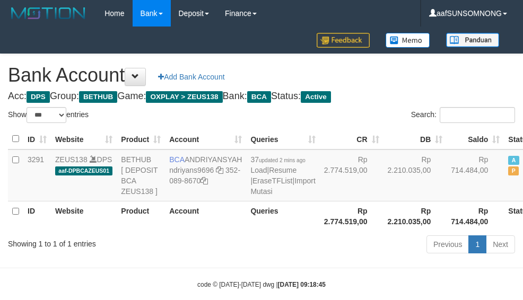
select select "***"
click at [195, 202] on td "BCA ANDRIYANSYAH ndriyans9696 352-089-8670" at bounding box center [205, 176] width 81 height 52
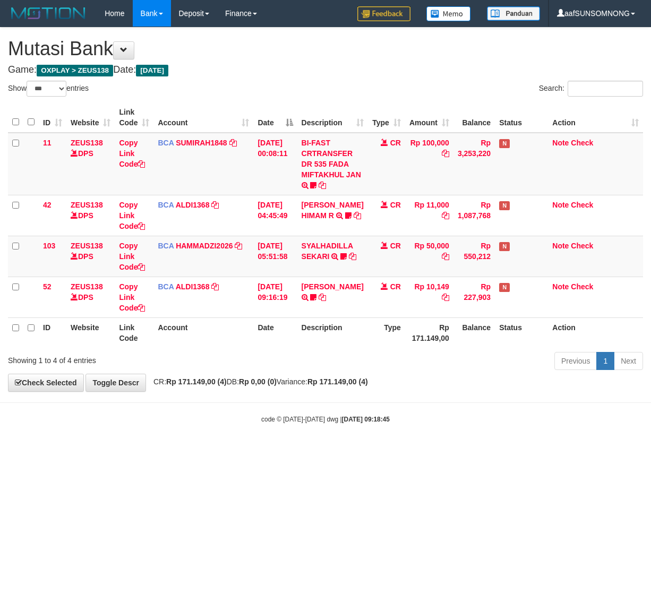
select select "***"
drag, startPoint x: 168, startPoint y: 388, endPoint x: 174, endPoint y: 391, distance: 6.9
click at [171, 389] on div "**********" at bounding box center [325, 210] width 651 height 364
click at [165, 451] on html "Toggle navigation Home Bank Account List Load By Website Group [OXPLAY] ZEUS138…" at bounding box center [325, 225] width 651 height 451
select select "***"
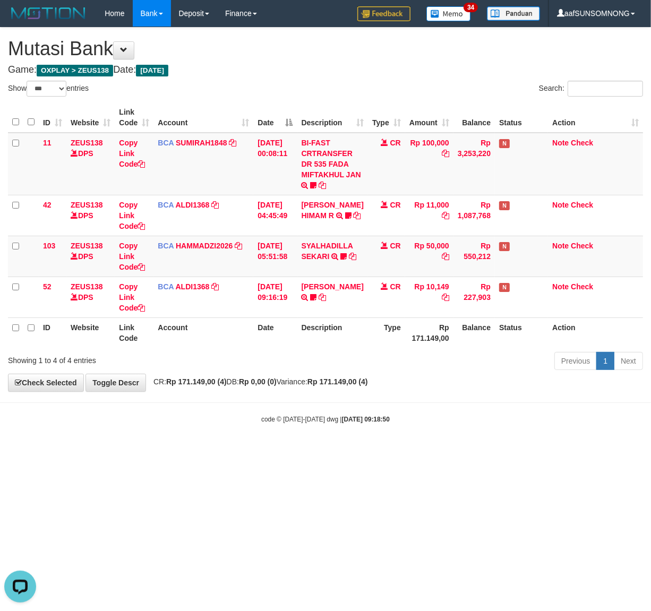
click at [288, 451] on html "Toggle navigation Home Bank Account List Load By Website Group [OXPLAY] ZEUS138…" at bounding box center [325, 225] width 651 height 451
click at [224, 451] on html "Toggle navigation Home Bank Account List Load By Website Group [OXPLAY] ZEUS138…" at bounding box center [325, 225] width 651 height 451
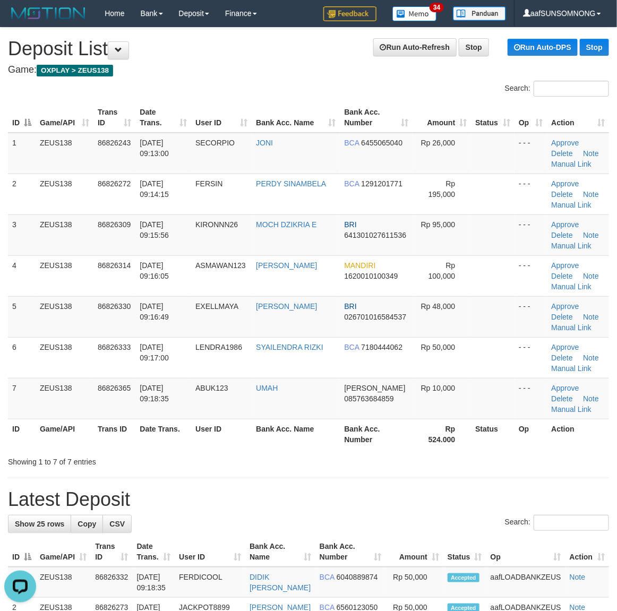
drag, startPoint x: 353, startPoint y: 473, endPoint x: 375, endPoint y: 474, distance: 22.4
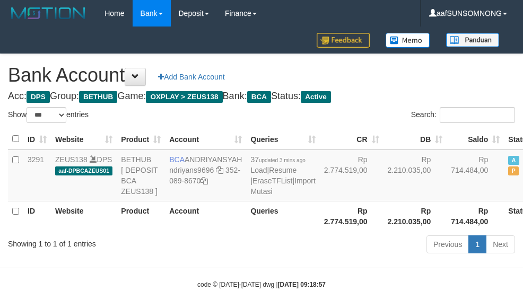
select select "***"
click at [253, 231] on th "Queries" at bounding box center [282, 216] width 73 height 30
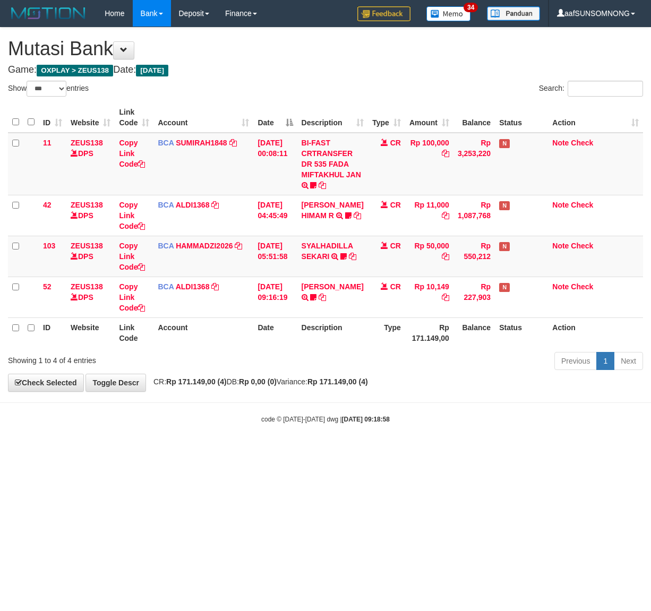
select select "***"
drag, startPoint x: 344, startPoint y: 489, endPoint x: 121, endPoint y: 488, distance: 223.0
click at [349, 451] on html "Toggle navigation Home Bank Account List Load By Website Group [OXPLAY] ZEUS138…" at bounding box center [325, 225] width 651 height 451
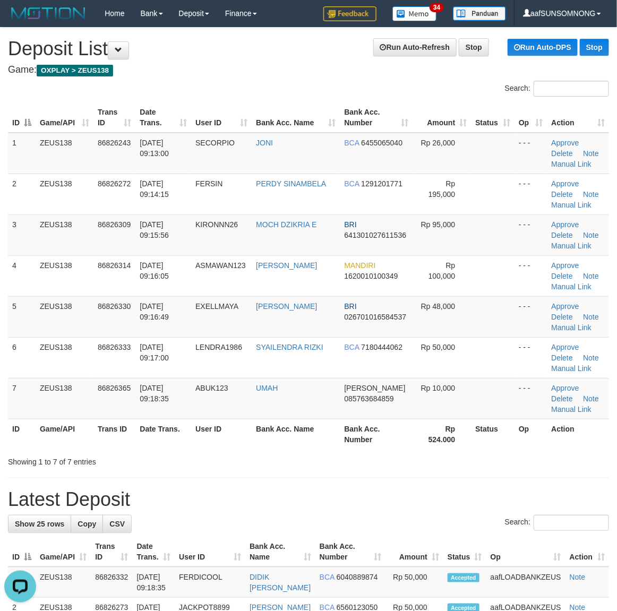
drag, startPoint x: 419, startPoint y: 489, endPoint x: 457, endPoint y: 495, distance: 38.1
click at [455, 495] on h1 "Latest Deposit" at bounding box center [308, 499] width 601 height 21
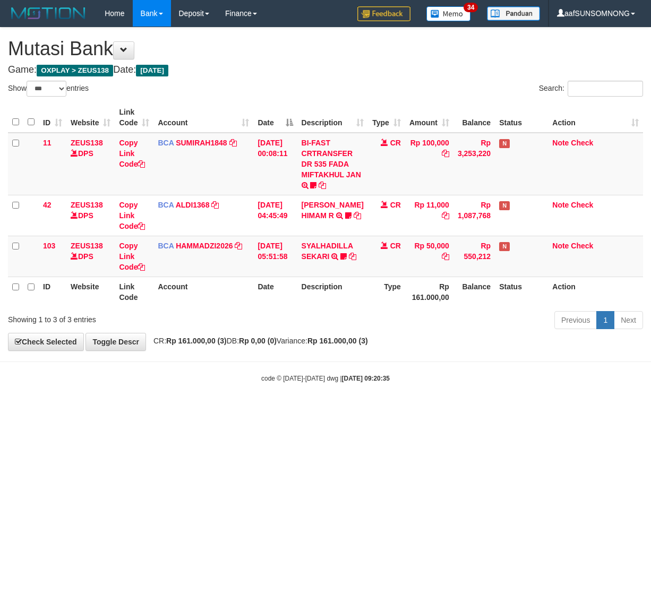
select select "***"
drag, startPoint x: 145, startPoint y: 466, endPoint x: 154, endPoint y: 468, distance: 9.3
click at [145, 410] on html "Toggle navigation Home Bank Account List Load By Website Group [OXPLAY] ZEUS138…" at bounding box center [325, 205] width 651 height 410
click at [233, 410] on html "Toggle navigation Home Bank Account List Load By Website Group [OXPLAY] ZEUS138…" at bounding box center [325, 205] width 651 height 410
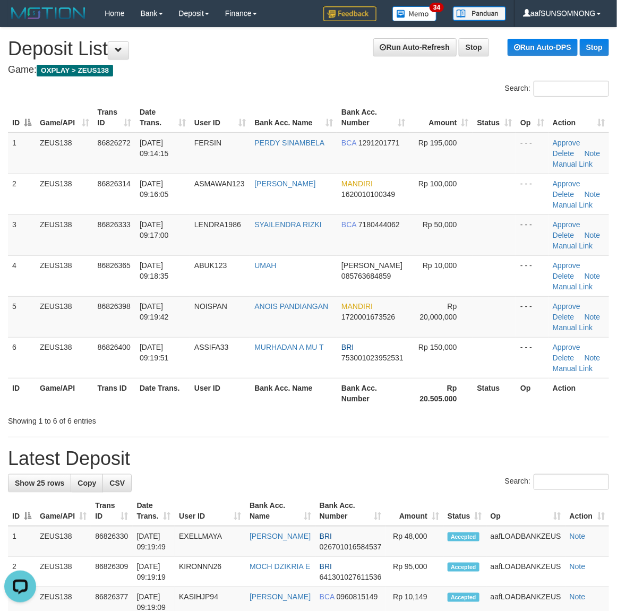
drag, startPoint x: 385, startPoint y: 465, endPoint x: 407, endPoint y: 465, distance: 21.8
click at [404, 465] on h1 "Latest Deposit" at bounding box center [308, 458] width 601 height 21
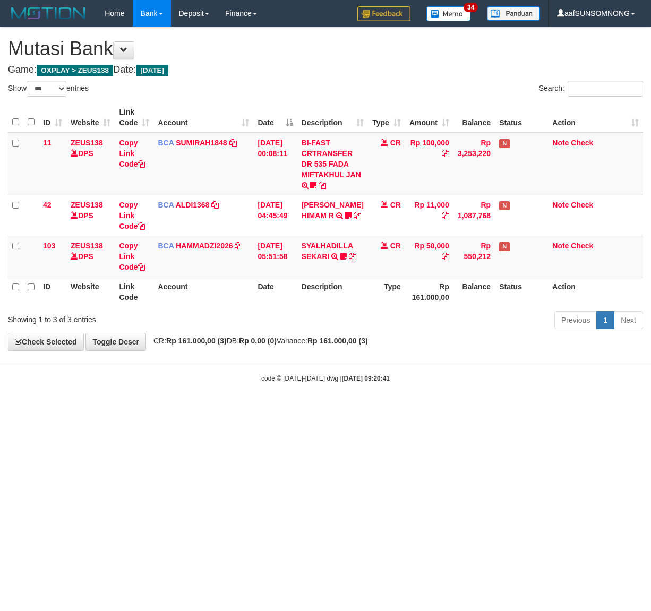
select select "***"
click at [358, 410] on html "Toggle navigation Home Bank Account List Load By Website Group [OXPLAY] ZEUS138…" at bounding box center [325, 205] width 651 height 410
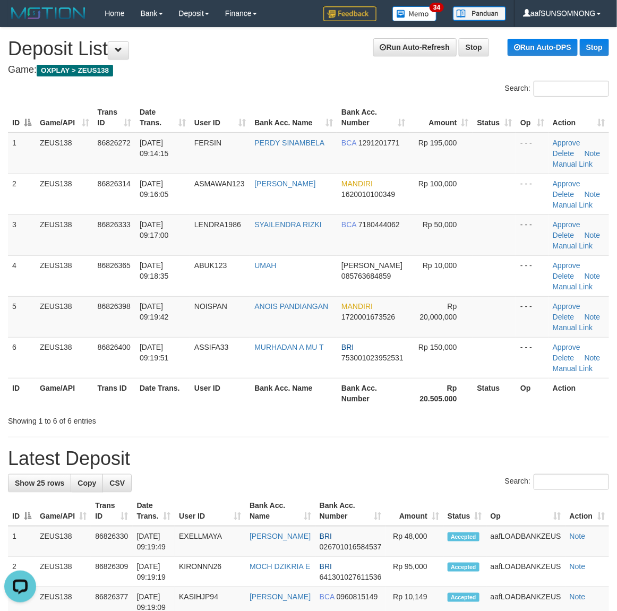
drag, startPoint x: 433, startPoint y: 465, endPoint x: 556, endPoint y: 465, distance: 123.2
click at [443, 466] on h1 "Latest Deposit" at bounding box center [308, 458] width 601 height 21
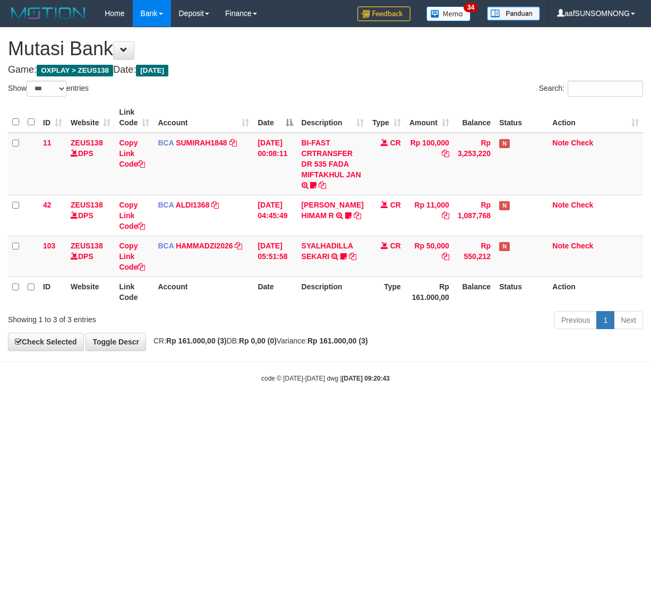
select select "***"
drag, startPoint x: 148, startPoint y: 495, endPoint x: 15, endPoint y: 497, distance: 132.8
click at [154, 410] on html "Toggle navigation Home Bank Account List Load By Website Group [OXPLAY] ZEUS138…" at bounding box center [325, 205] width 651 height 410
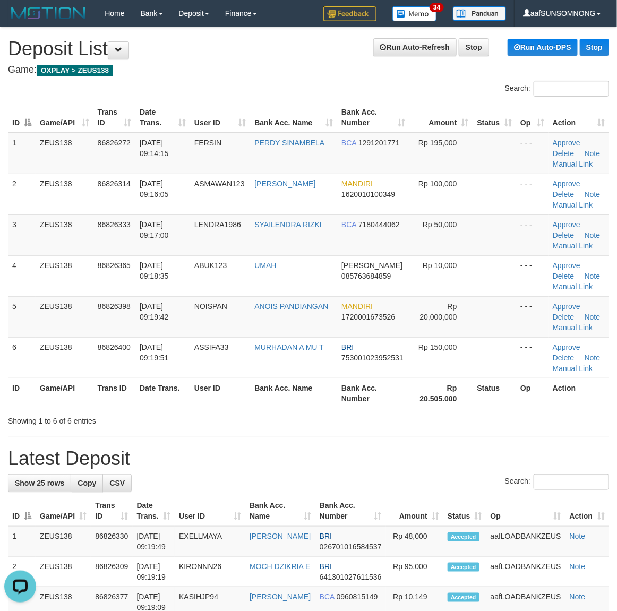
drag, startPoint x: 328, startPoint y: 471, endPoint x: 625, endPoint y: 460, distance: 298.1
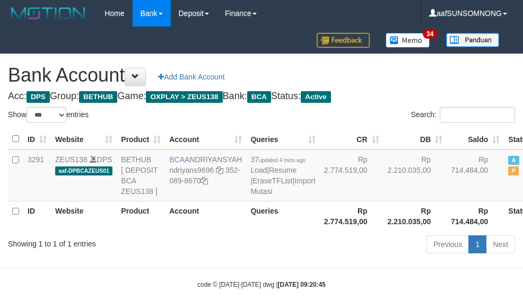
select select "***"
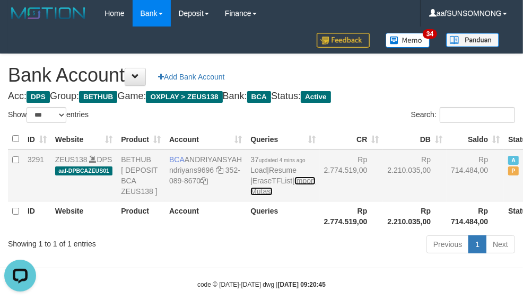
click at [251, 196] on link "Import Mutasi" at bounding box center [283, 186] width 65 height 19
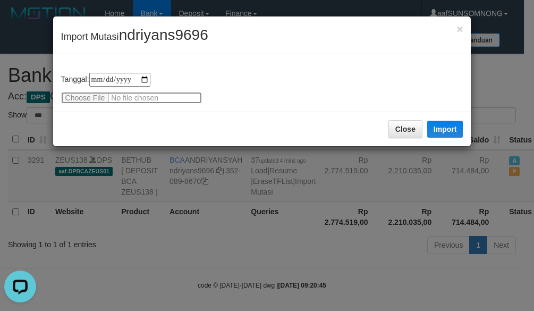
click at [91, 93] on input "file" at bounding box center [131, 98] width 141 height 12
type input "**********"
click at [161, 27] on span "ndriyans9696" at bounding box center [163, 35] width 89 height 16
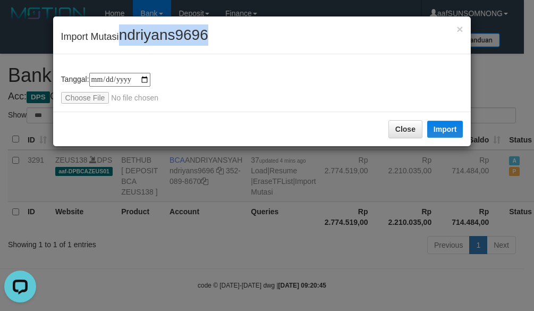
click at [161, 27] on span "ndriyans9696" at bounding box center [163, 35] width 89 height 16
copy span "ndriyans9696"
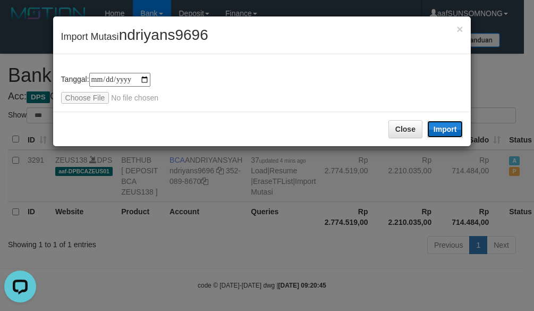
click at [438, 130] on button "Import" at bounding box center [445, 129] width 36 height 17
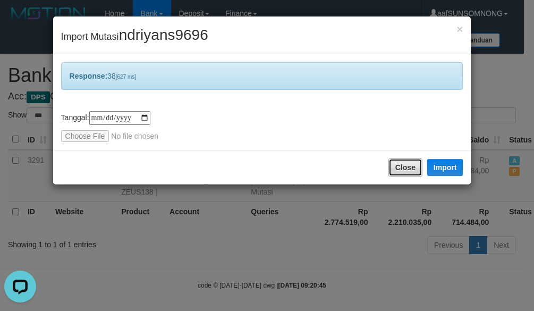
click at [397, 164] on button "Close" at bounding box center [405, 167] width 34 height 18
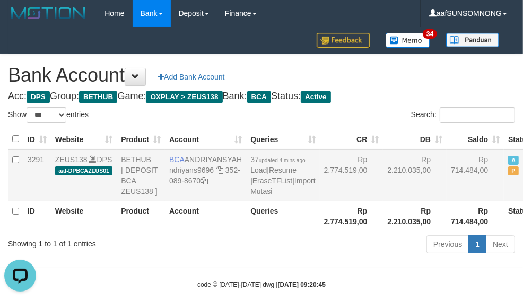
drag, startPoint x: 194, startPoint y: 245, endPoint x: 211, endPoint y: 227, distance: 24.8
click at [195, 231] on th "Account" at bounding box center [205, 216] width 81 height 30
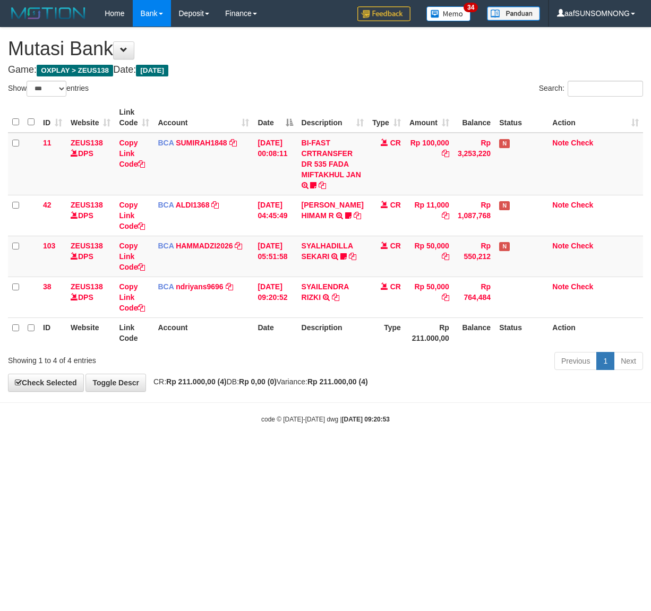
select select "***"
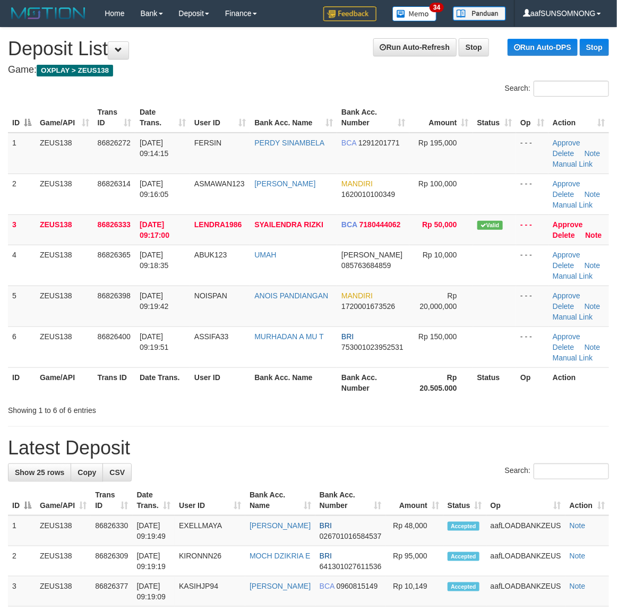
click at [442, 441] on h1 "Latest Deposit" at bounding box center [308, 447] width 601 height 21
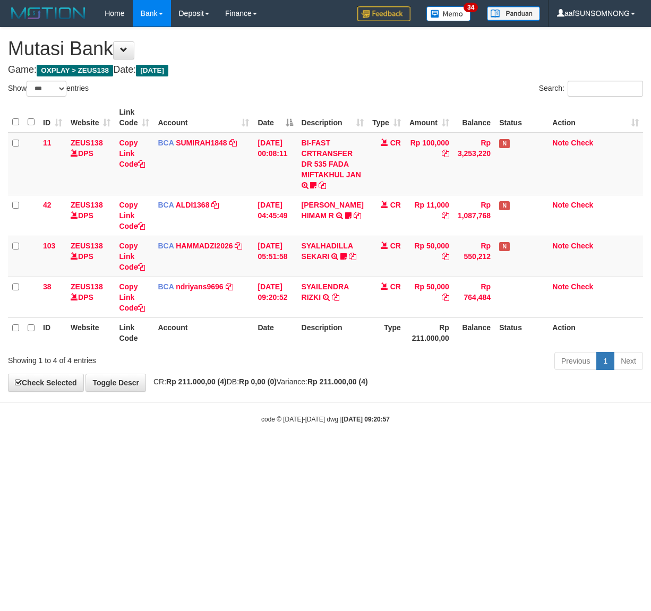
select select "***"
click at [414, 407] on body "Toggle navigation Home Bank Account List Load By Website Group [OXPLAY] ZEUS138…" at bounding box center [325, 225] width 651 height 451
select select "***"
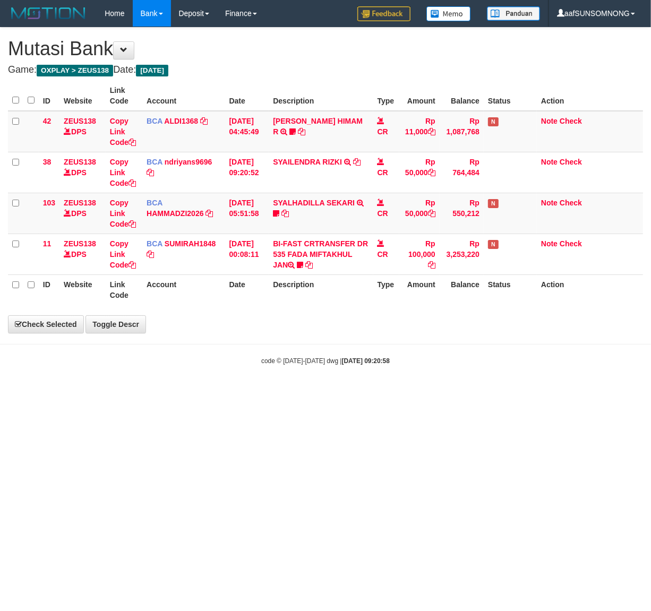
select select "***"
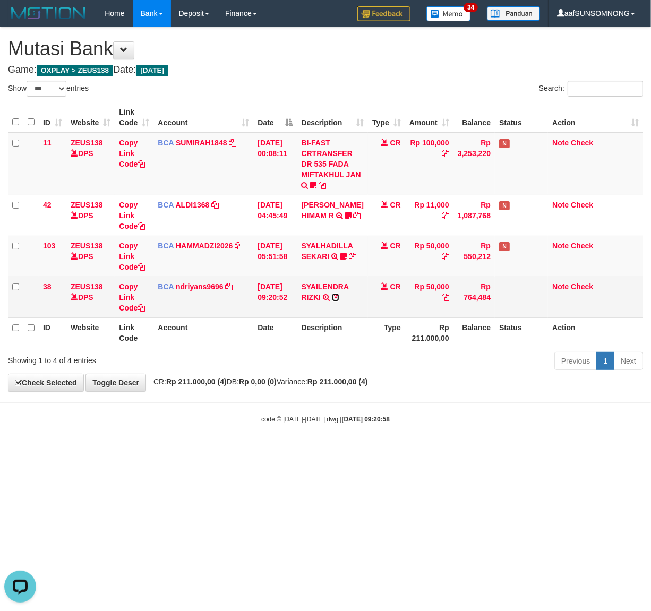
click at [338, 296] on icon at bounding box center [335, 297] width 7 height 7
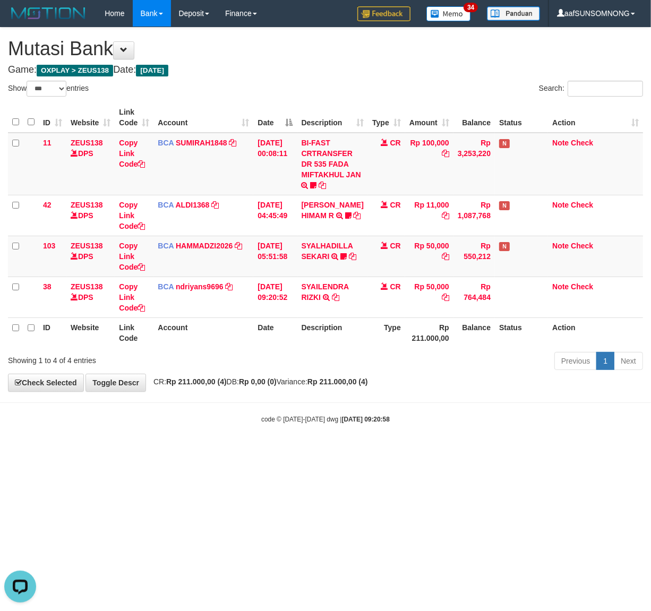
click at [211, 442] on body "Toggle navigation Home Bank Account List Load By Website Group [OXPLAY] ZEUS138…" at bounding box center [325, 225] width 651 height 451
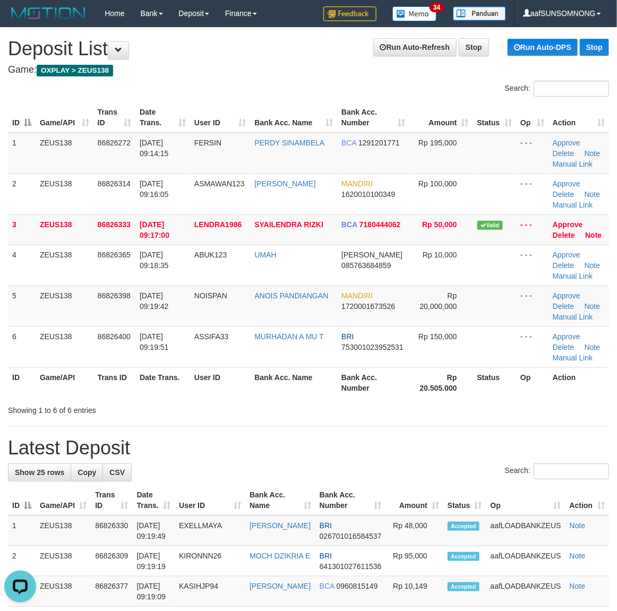
drag, startPoint x: 356, startPoint y: 410, endPoint x: 363, endPoint y: 410, distance: 6.9
click at [356, 410] on div "Showing 1 to 6 of 6 entries" at bounding box center [308, 408] width 617 height 15
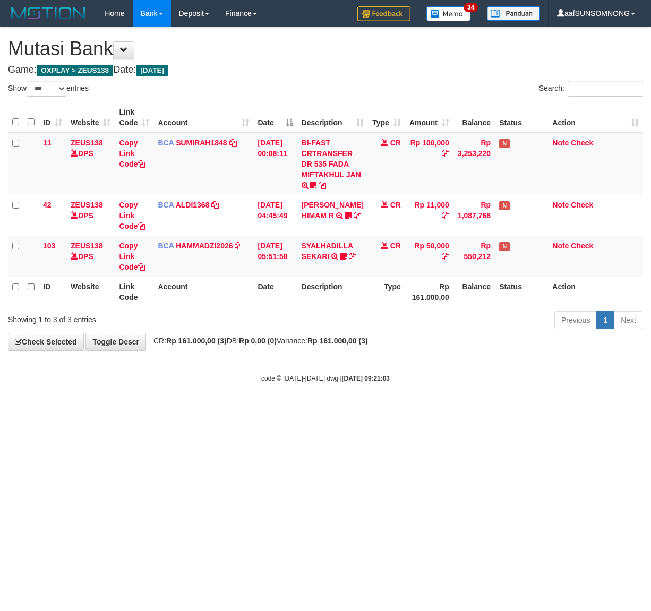
select select "***"
click at [356, 410] on html "Toggle navigation Home Bank Account List Load By Website Group [OXPLAY] ZEUS138…" at bounding box center [325, 205] width 651 height 410
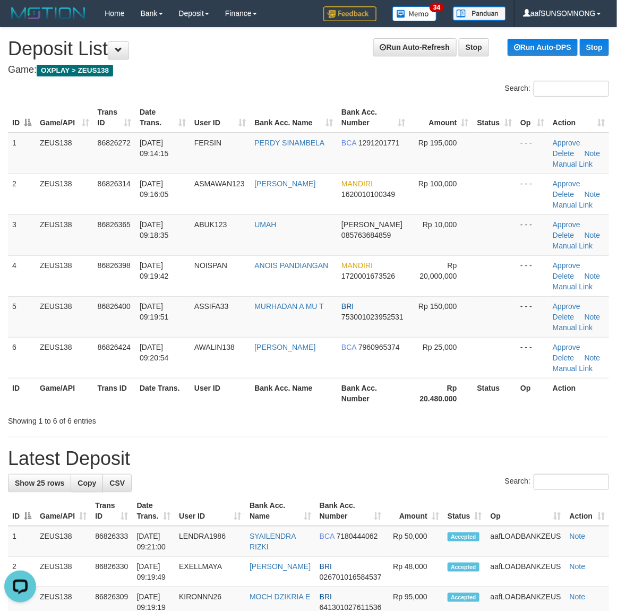
drag, startPoint x: 410, startPoint y: 498, endPoint x: 571, endPoint y: 488, distance: 160.6
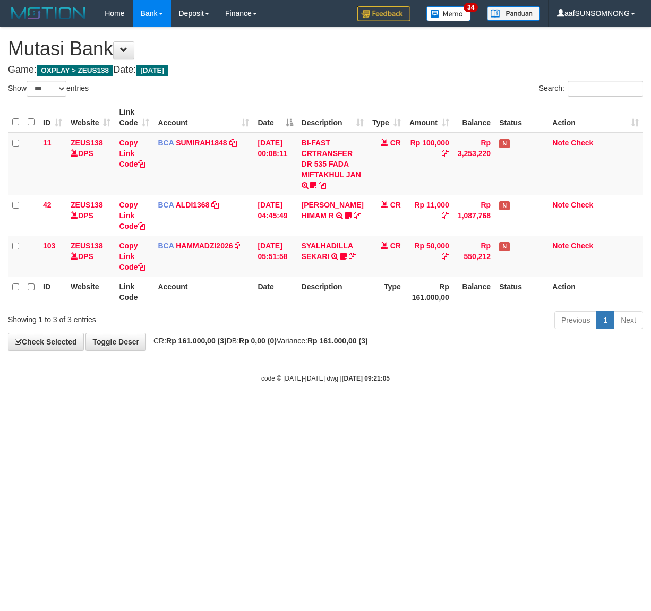
select select "***"
drag, startPoint x: 224, startPoint y: 462, endPoint x: 204, endPoint y: 465, distance: 19.2
click at [226, 410] on html "Toggle navigation Home Bank Account List Load By Website Group [OXPLAY] ZEUS138…" at bounding box center [325, 205] width 651 height 410
drag, startPoint x: 83, startPoint y: 478, endPoint x: 109, endPoint y: 458, distance: 32.9
click at [87, 410] on html "Toggle navigation Home Bank Account List Load By Website Group [OXPLAY] ZEUS138…" at bounding box center [325, 205] width 651 height 410
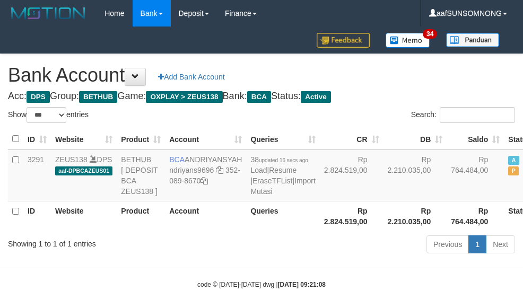
select select "***"
click at [125, 250] on div "Showing 1 to 1 of 1 entries" at bounding box center [109, 242] width 202 height 15
select select "***"
drag, startPoint x: 174, startPoint y: 247, endPoint x: 183, endPoint y: 251, distance: 10.3
click at [178, 231] on th "Account" at bounding box center [205, 216] width 81 height 30
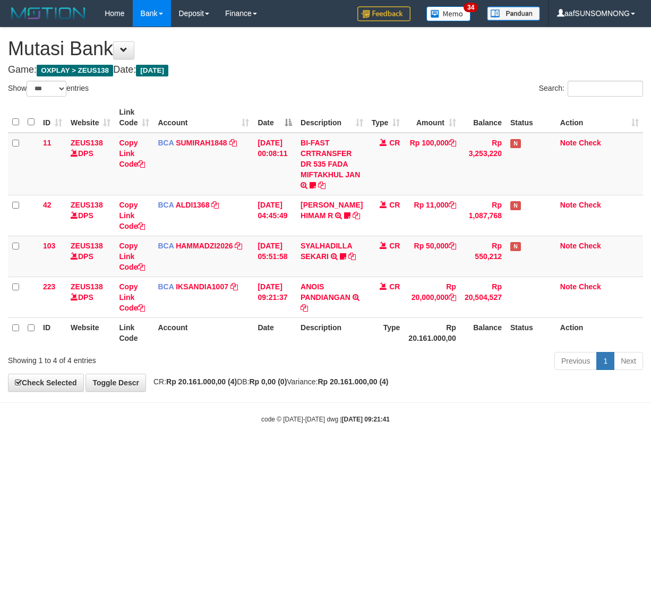
select select "***"
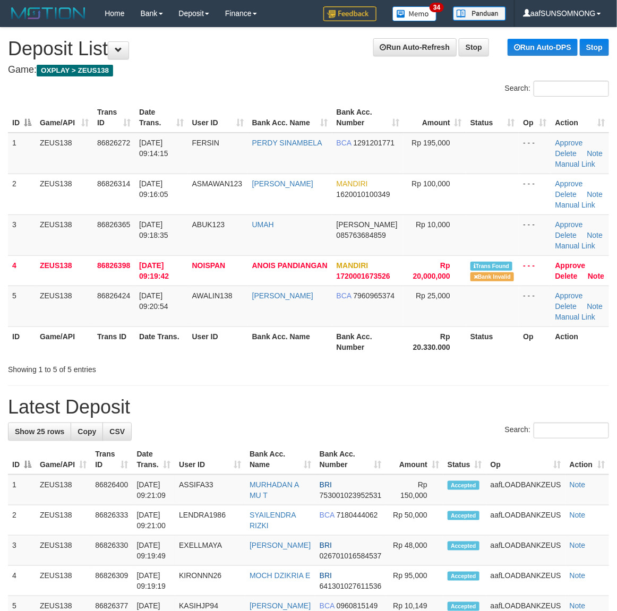
drag, startPoint x: 484, startPoint y: 415, endPoint x: 531, endPoint y: 405, distance: 47.8
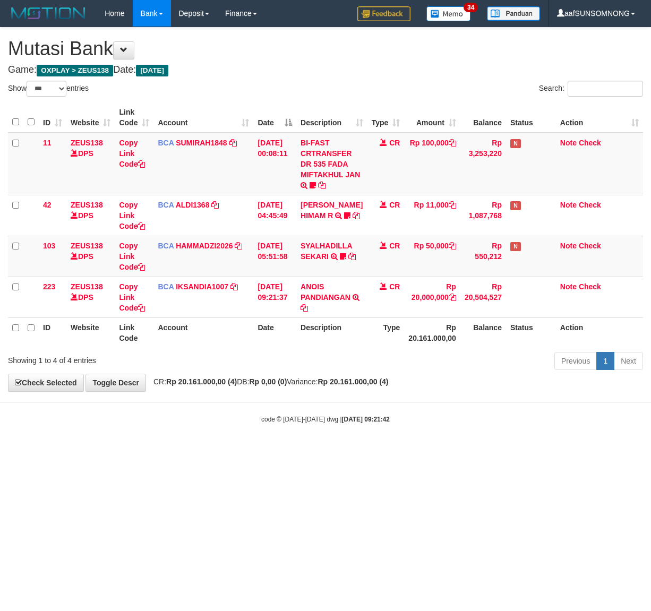
select select "***"
click at [127, 444] on body "Toggle navigation Home Bank Account List Load By Website Group [OXPLAY] ZEUS138…" at bounding box center [325, 225] width 651 height 451
click at [173, 428] on body "Toggle navigation Home Bank Account List Load By Website Group [OXPLAY] ZEUS138…" at bounding box center [325, 225] width 651 height 451
click at [116, 451] on html "Toggle navigation Home Bank Account List Load By Website Group [OXPLAY] ZEUS138…" at bounding box center [325, 225] width 651 height 451
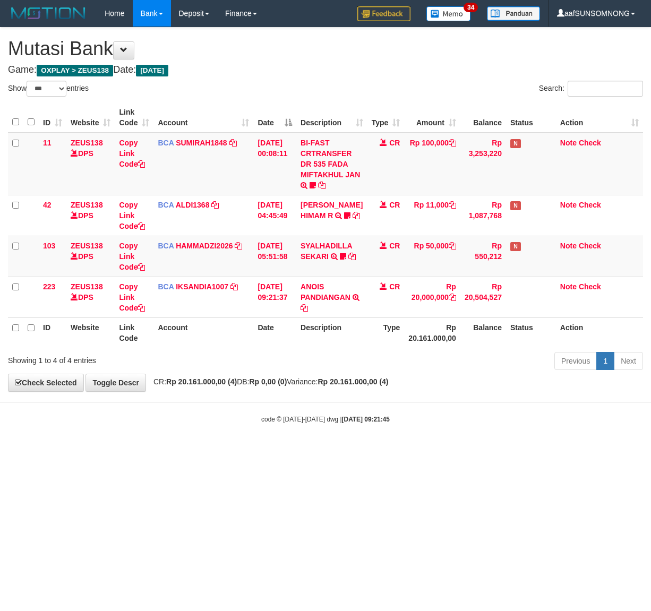
select select "***"
drag, startPoint x: 159, startPoint y: 440, endPoint x: 173, endPoint y: 441, distance: 13.3
click at [170, 440] on body "Toggle navigation Home Bank Account List Load By Website Group [OXPLAY] ZEUS138…" at bounding box center [325, 225] width 651 height 451
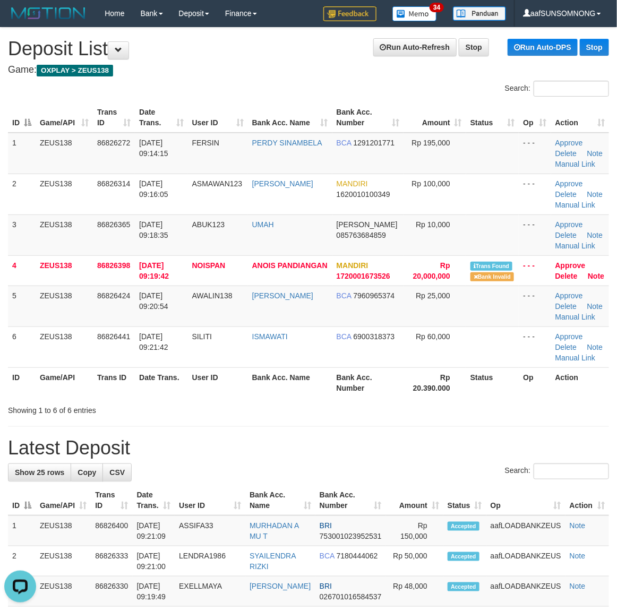
drag, startPoint x: 606, startPoint y: 417, endPoint x: 617, endPoint y: 418, distance: 10.6
drag, startPoint x: 397, startPoint y: 411, endPoint x: 623, endPoint y: 418, distance: 225.7
click at [415, 411] on div "Showing 1 to 6 of 6 entries" at bounding box center [308, 408] width 617 height 15
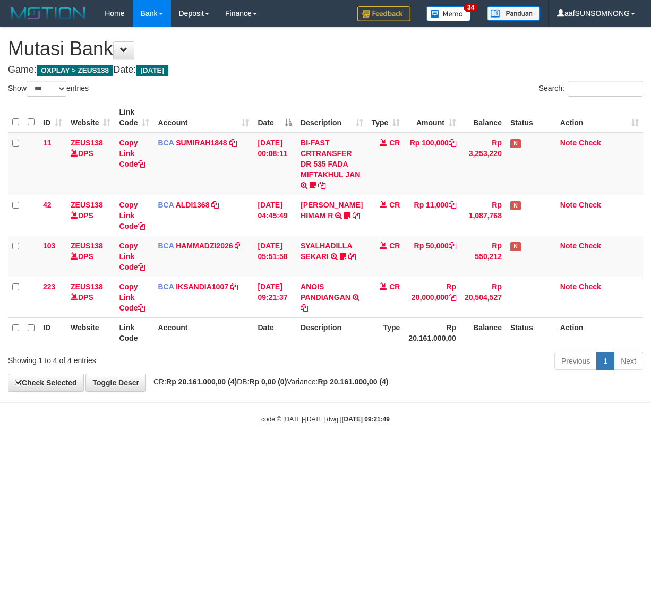
select select "***"
drag, startPoint x: 303, startPoint y: 496, endPoint x: 320, endPoint y: 494, distance: 17.6
click at [304, 451] on html "Toggle navigation Home Bank Account List Load By Website Group [OXPLAY] ZEUS138…" at bounding box center [325, 225] width 651 height 451
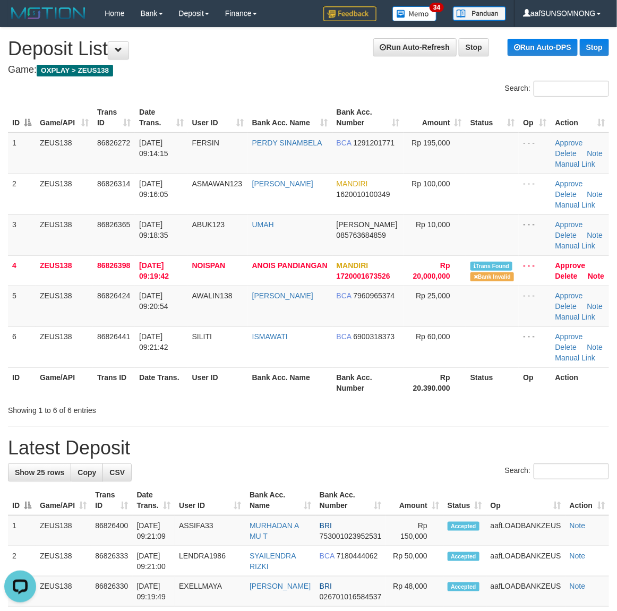
drag, startPoint x: 287, startPoint y: 409, endPoint x: 308, endPoint y: 408, distance: 21.3
click at [289, 409] on div "Showing 1 to 6 of 6 entries" at bounding box center [308, 408] width 617 height 15
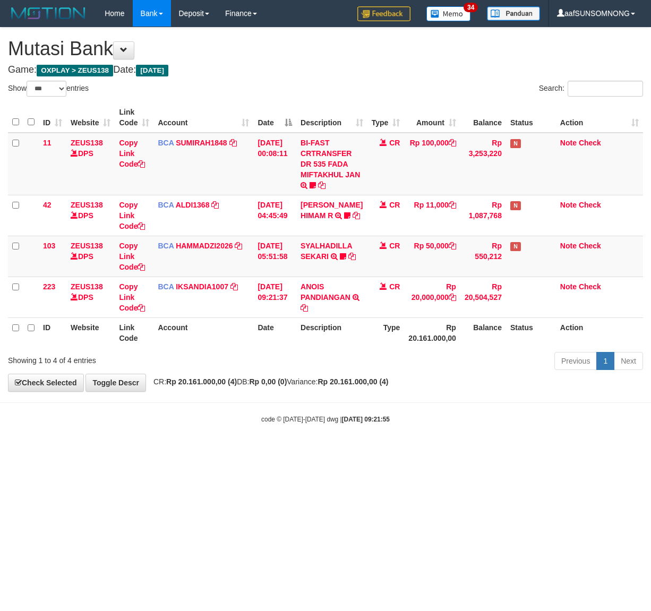
select select "***"
drag, startPoint x: 211, startPoint y: 484, endPoint x: 1, endPoint y: 482, distance: 210.2
click at [213, 451] on html "Toggle navigation Home Bank Account List Load By Website Group [OXPLAY] ZEUS138…" at bounding box center [325, 225] width 651 height 451
drag, startPoint x: 219, startPoint y: 465, endPoint x: 244, endPoint y: 466, distance: 25.5
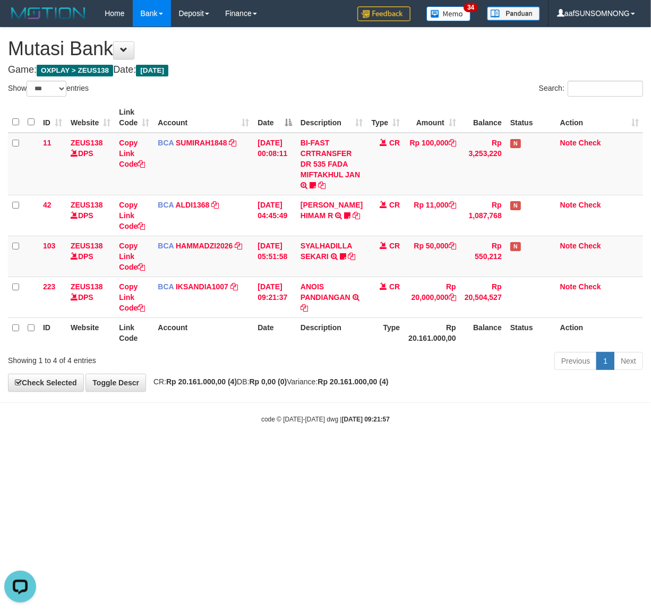
click at [218, 451] on html "Toggle navigation Home Bank Account List Load By Website Group [OXPLAY] ZEUS138…" at bounding box center [325, 225] width 651 height 451
drag, startPoint x: 205, startPoint y: 508, endPoint x: 413, endPoint y: 484, distance: 208.4
click at [209, 451] on html "Toggle navigation Home Bank Account List Load By Website Group [OXPLAY] ZEUS138…" at bounding box center [325, 225] width 651 height 451
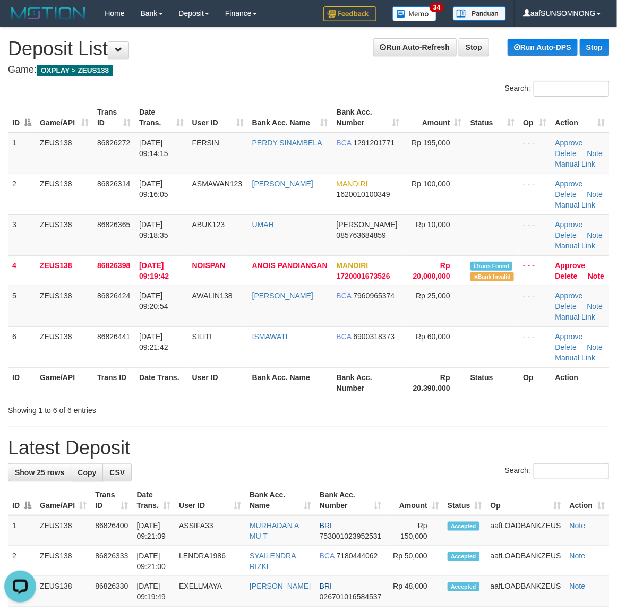
drag, startPoint x: 466, startPoint y: 460, endPoint x: 624, endPoint y: 462, distance: 158.8
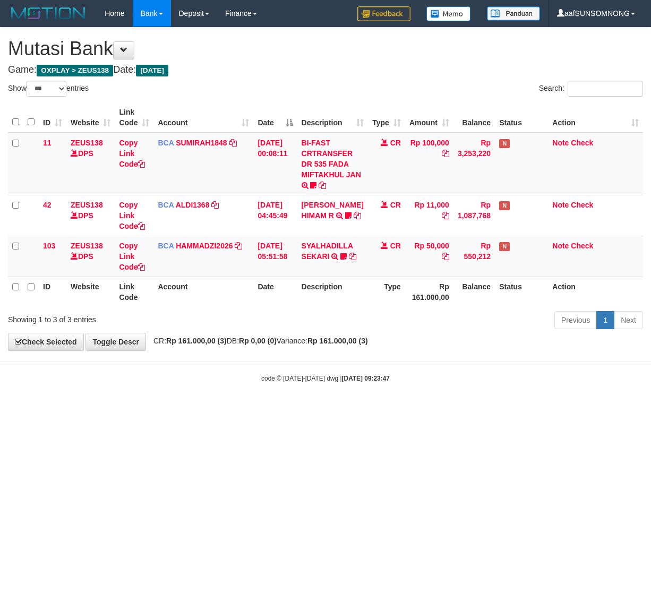
select select "***"
click at [80, 392] on body "Toggle navigation Home Bank Account List Load By Website Group [OXPLAY] ZEUS138…" at bounding box center [325, 205] width 651 height 410
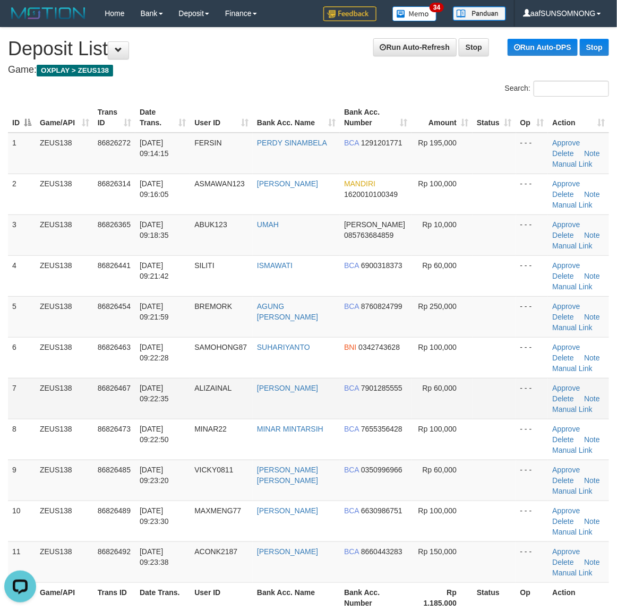
drag, startPoint x: 465, startPoint y: 413, endPoint x: 473, endPoint y: 414, distance: 8.0
click at [470, 414] on td "Rp 60,000" at bounding box center [441, 398] width 61 height 41
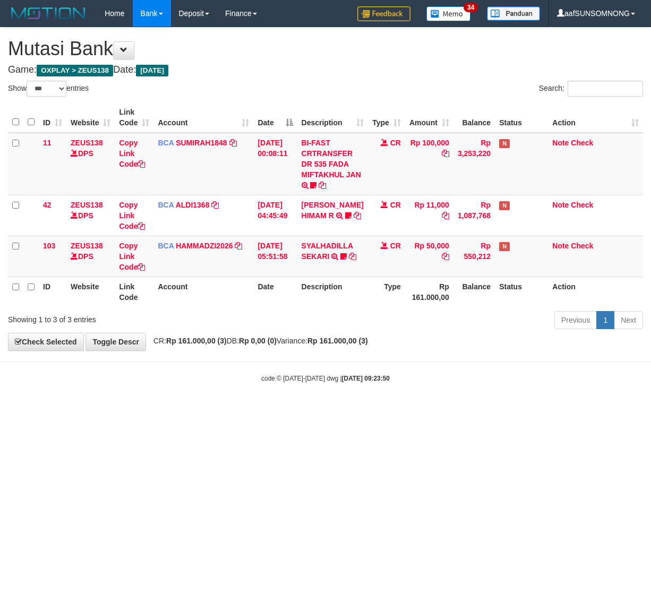
select select "***"
drag, startPoint x: 156, startPoint y: 424, endPoint x: 162, endPoint y: 425, distance: 6.5
click at [160, 410] on html "Toggle navigation Home Bank Account List Load By Website Group [OXPLAY] ZEUS138…" at bounding box center [325, 205] width 651 height 410
select select "***"
drag, startPoint x: 105, startPoint y: 460, endPoint x: 121, endPoint y: 459, distance: 16.0
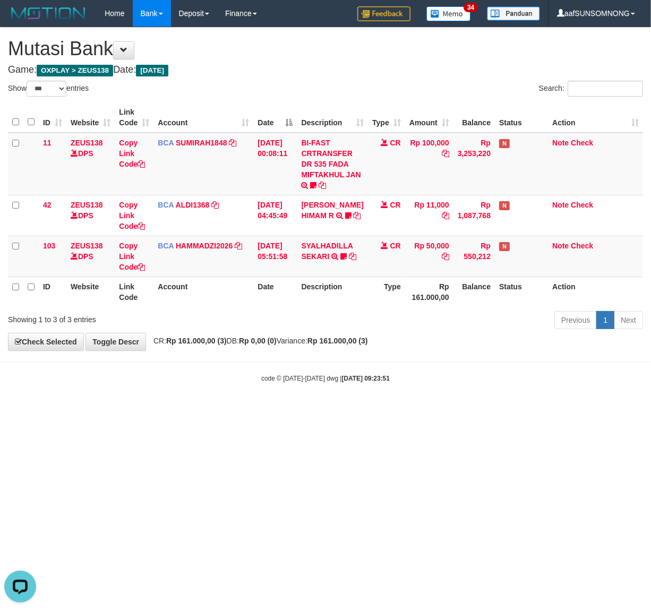
click at [110, 410] on html "Toggle navigation Home Bank Account List Load By Website Group [OXPLAY] ZEUS138…" at bounding box center [325, 205] width 651 height 410
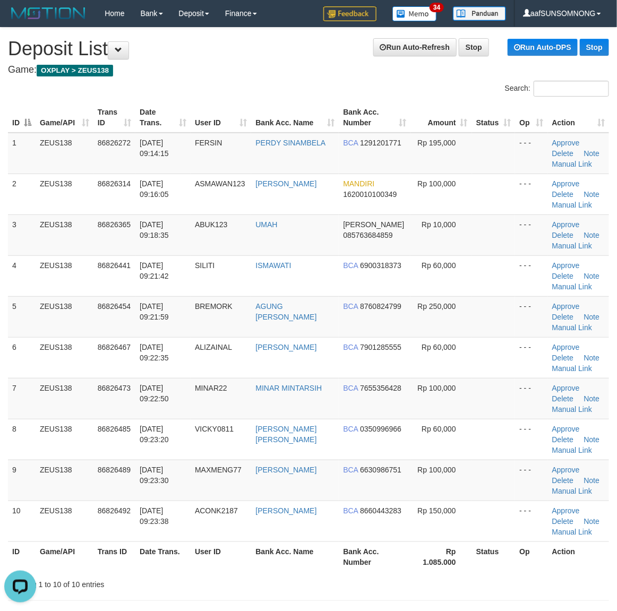
drag, startPoint x: 505, startPoint y: 433, endPoint x: 625, endPoint y: 436, distance: 119.5
click at [511, 433] on tr "8 ZEUS138 86826485 31/08/2025 09:23:20 VICKY0811 VICKY ADI PURNOMO BCA 03509969…" at bounding box center [308, 439] width 601 height 41
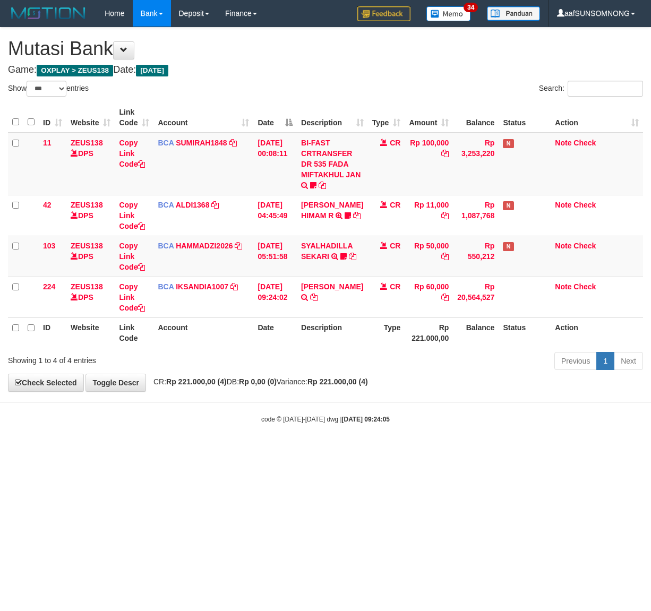
select select "***"
click at [182, 451] on html "Toggle navigation Home Bank Account List Load By Website Group [OXPLAY] ZEUS138…" at bounding box center [325, 225] width 651 height 451
select select "***"
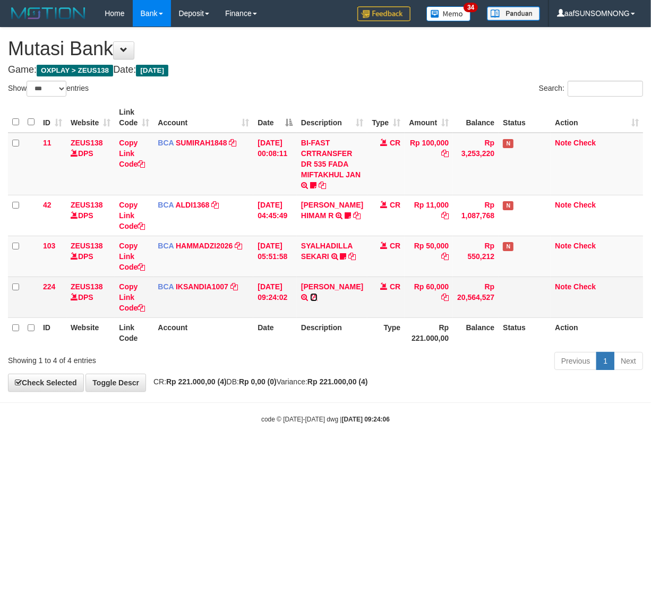
drag, startPoint x: 344, startPoint y: 295, endPoint x: 328, endPoint y: 301, distance: 17.0
click at [317, 295] on icon at bounding box center [313, 297] width 7 height 7
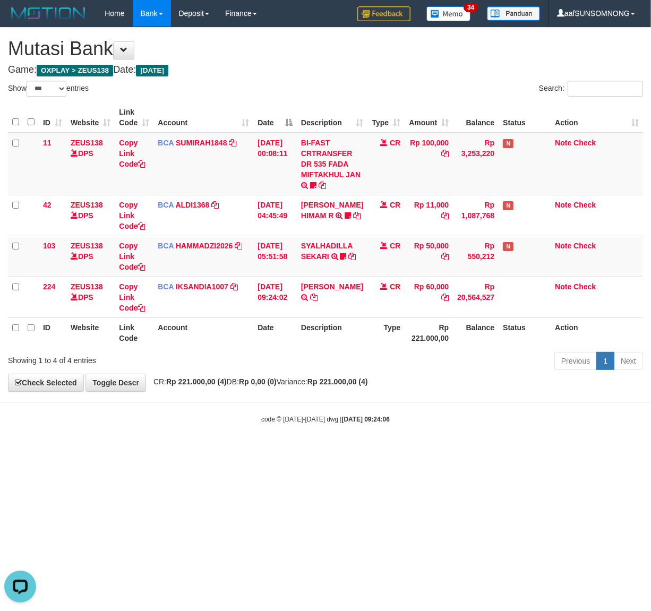
drag, startPoint x: 194, startPoint y: 446, endPoint x: 202, endPoint y: 446, distance: 8.0
click at [196, 446] on body "Toggle navigation Home Bank Account List Load By Website Group [OXPLAY] ZEUS138…" at bounding box center [325, 225] width 651 height 451
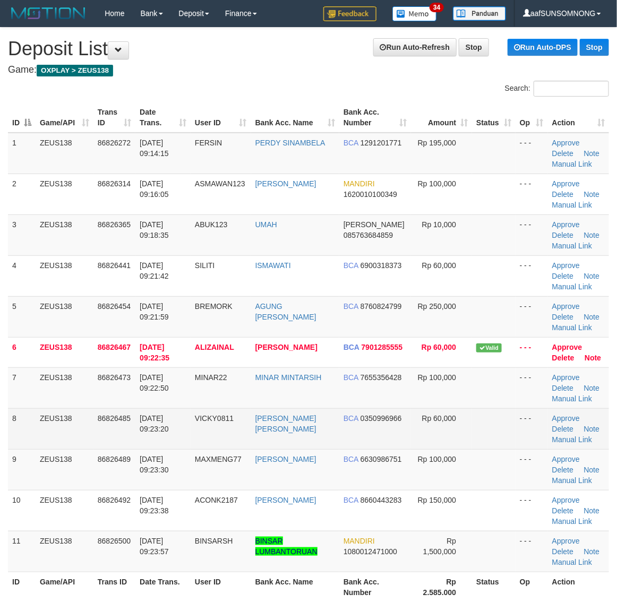
click at [489, 413] on td at bounding box center [494, 428] width 44 height 41
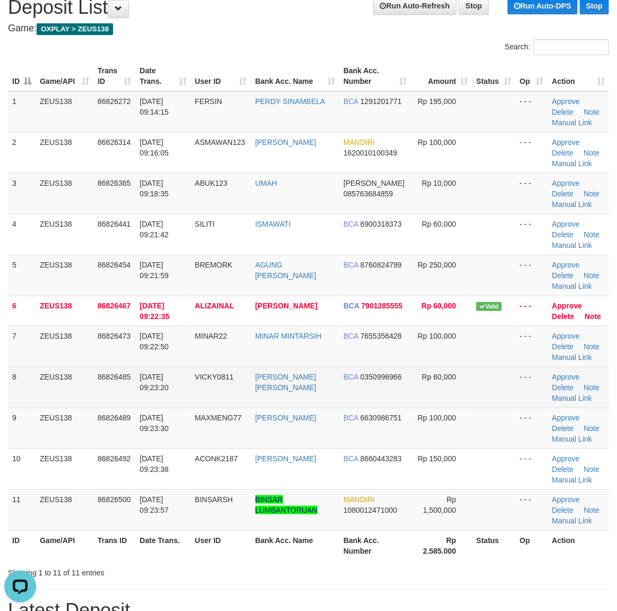
drag, startPoint x: 454, startPoint y: 391, endPoint x: 508, endPoint y: 393, distance: 54.2
click at [457, 391] on td "Rp 60,000" at bounding box center [441, 387] width 61 height 41
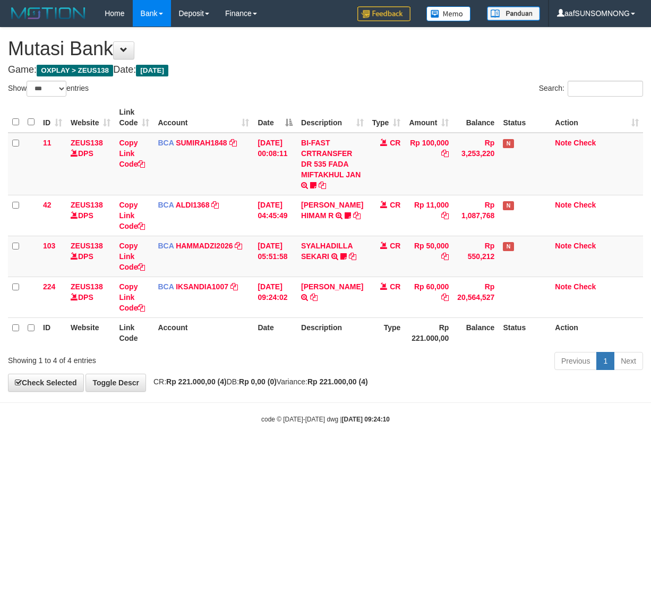
select select "***"
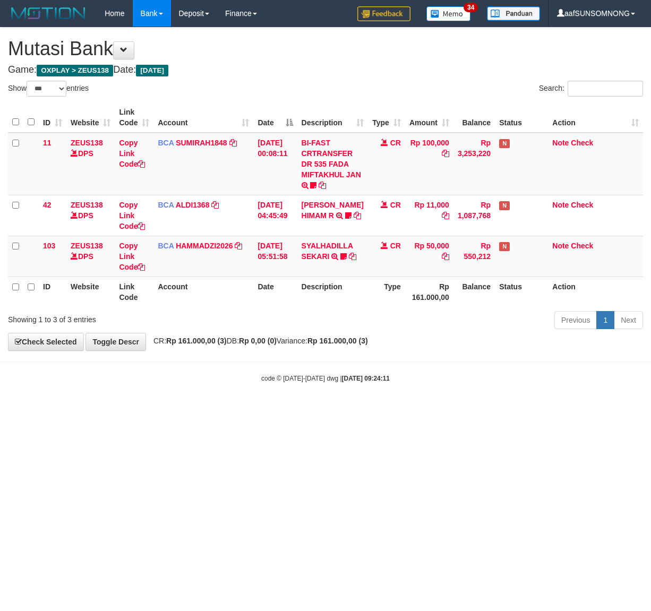
select select "***"
click at [365, 410] on html "Toggle navigation Home Bank Account List Load By Website Group [OXPLAY] ZEUS138…" at bounding box center [325, 205] width 651 height 410
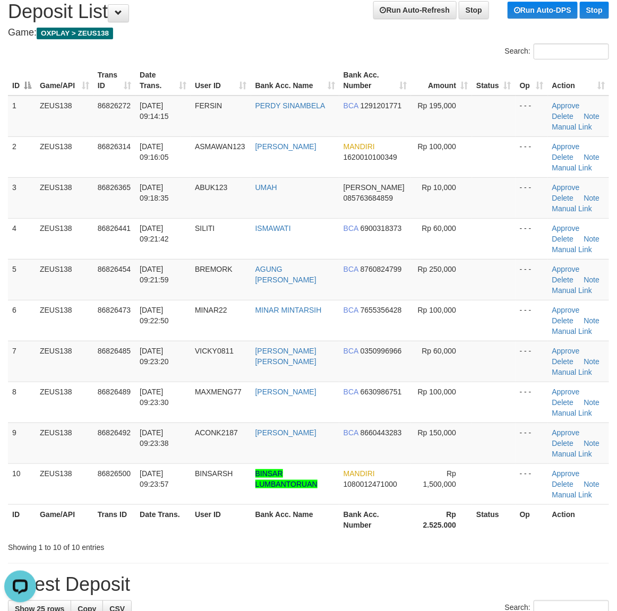
drag, startPoint x: 362, startPoint y: 563, endPoint x: 626, endPoint y: 523, distance: 267.4
click at [373, 563] on hr at bounding box center [308, 563] width 601 height 1
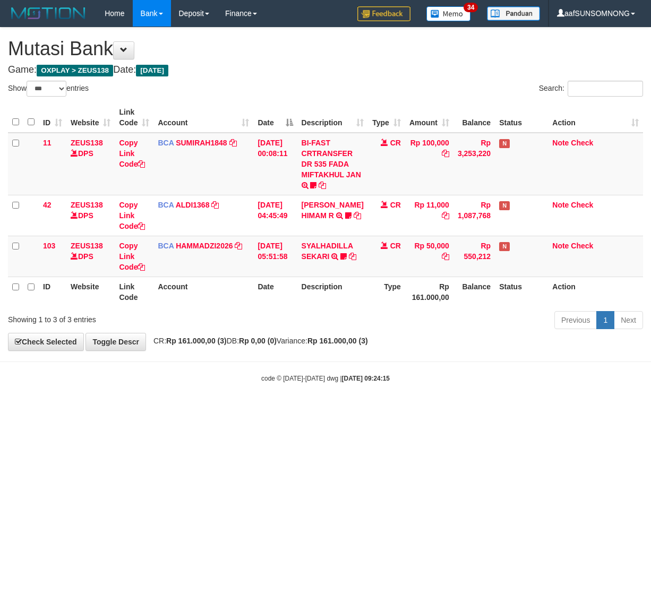
select select "***"
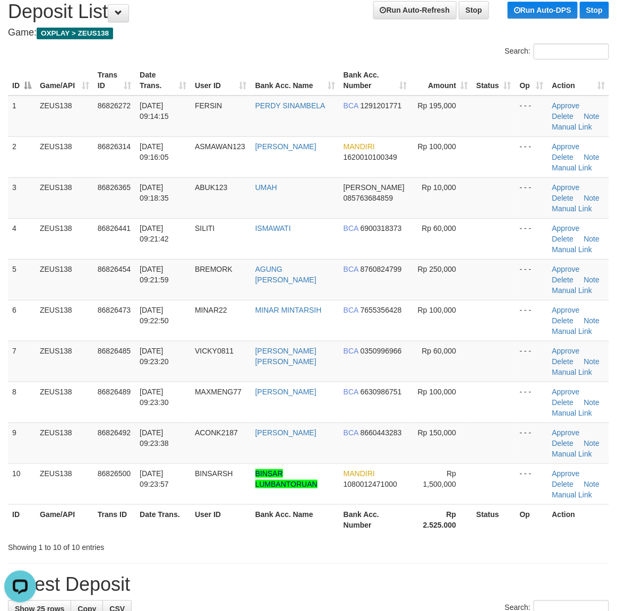
drag, startPoint x: 409, startPoint y: 553, endPoint x: 620, endPoint y: 535, distance: 211.5
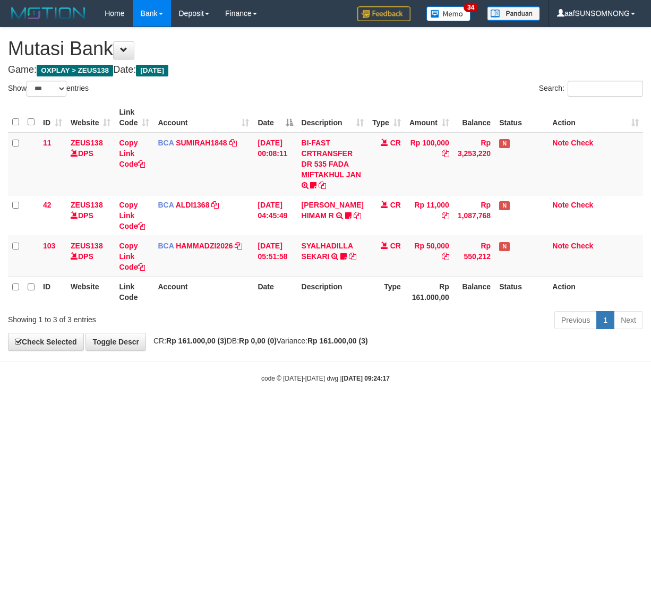
select select "***"
drag, startPoint x: 201, startPoint y: 477, endPoint x: 145, endPoint y: 479, distance: 55.8
click at [145, 410] on html "Toggle navigation Home Bank Account List Load By Website Group [OXPLAY] ZEUS138…" at bounding box center [325, 205] width 651 height 410
select select "***"
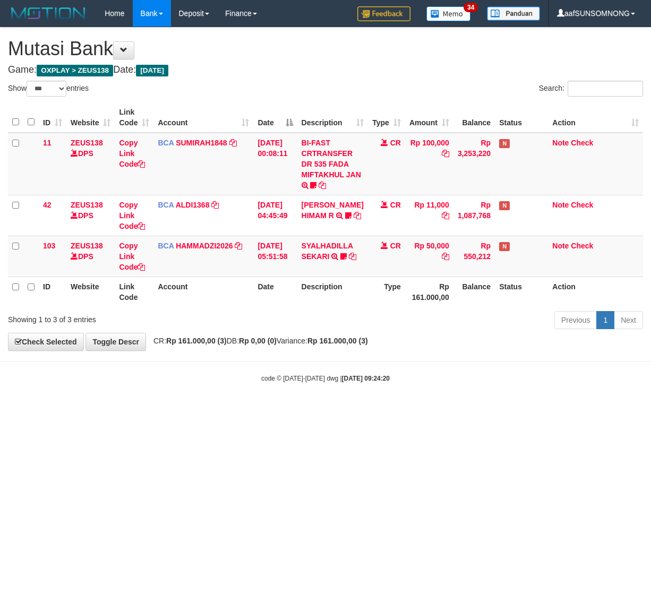
select select "***"
click at [314, 410] on html "Toggle navigation Home Bank Account List Load By Website Group [OXPLAY] ZEUS138…" at bounding box center [325, 205] width 651 height 410
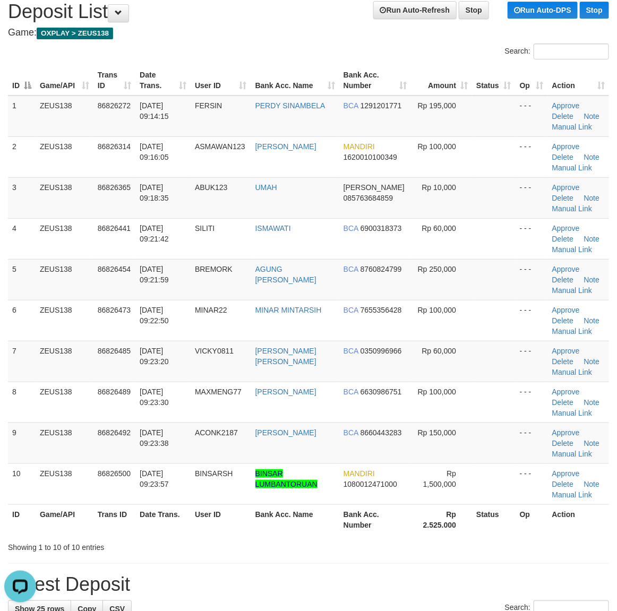
drag, startPoint x: 425, startPoint y: 551, endPoint x: 624, endPoint y: 518, distance: 201.8
click at [450, 550] on div "Showing 1 to 10 of 10 entries" at bounding box center [308, 545] width 617 height 15
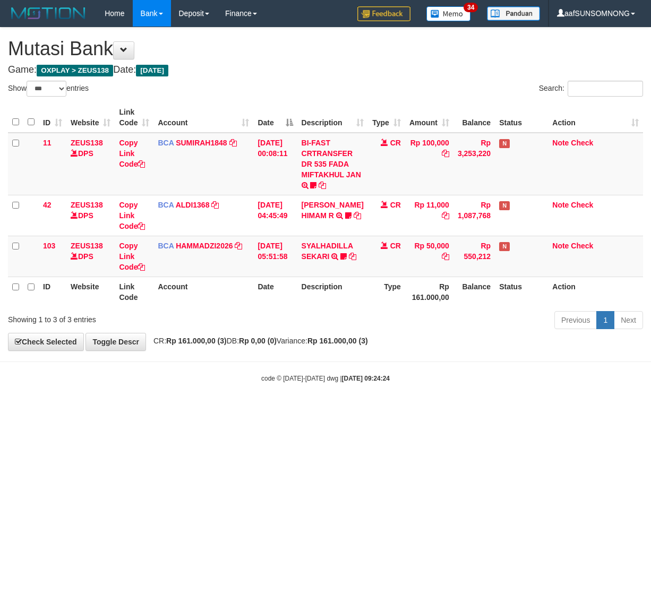
select select "***"
drag, startPoint x: 259, startPoint y: 425, endPoint x: 41, endPoint y: 458, distance: 219.7
click at [263, 410] on html "Toggle navigation Home Bank Account List Load By Website Group [OXPLAY] ZEUS138…" at bounding box center [325, 205] width 651 height 410
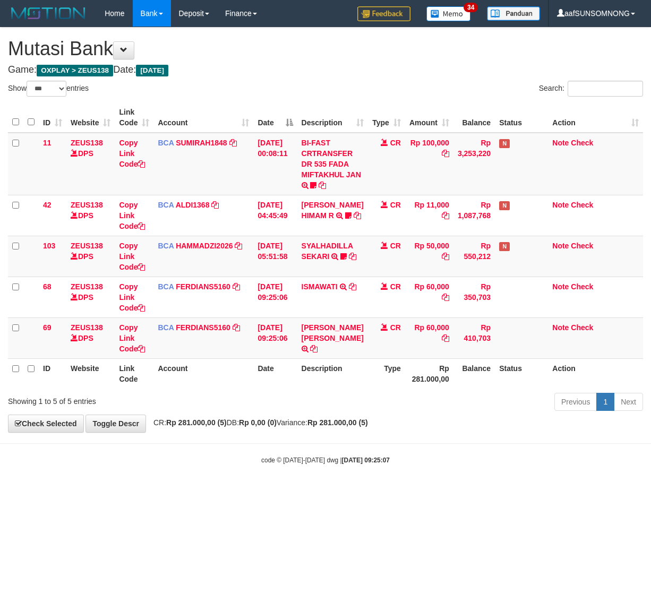
select select "***"
click at [213, 450] on body "Toggle navigation Home Bank Account List Load By Website Group [OXPLAY] ZEUS138…" at bounding box center [325, 246] width 651 height 492
select select "***"
click at [262, 475] on body "Toggle navigation Home Bank Account List Load By Website Group [OXPLAY] ZEUS138…" at bounding box center [325, 246] width 651 height 492
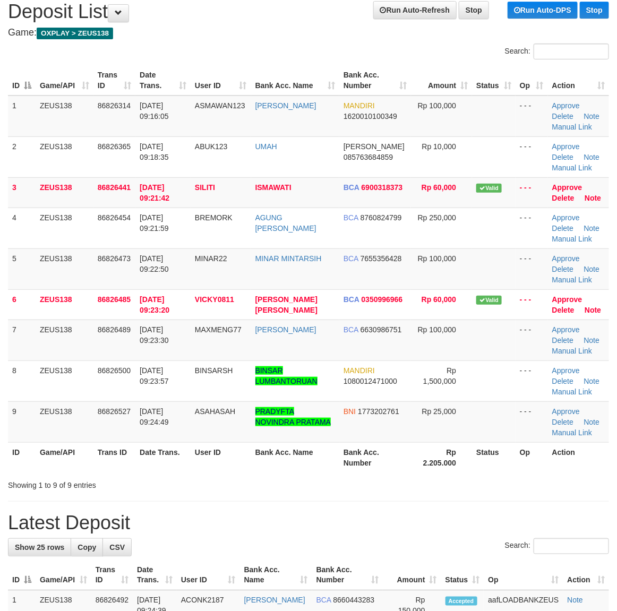
click at [364, 568] on th "Bank Acc. Number" at bounding box center [347, 575] width 71 height 30
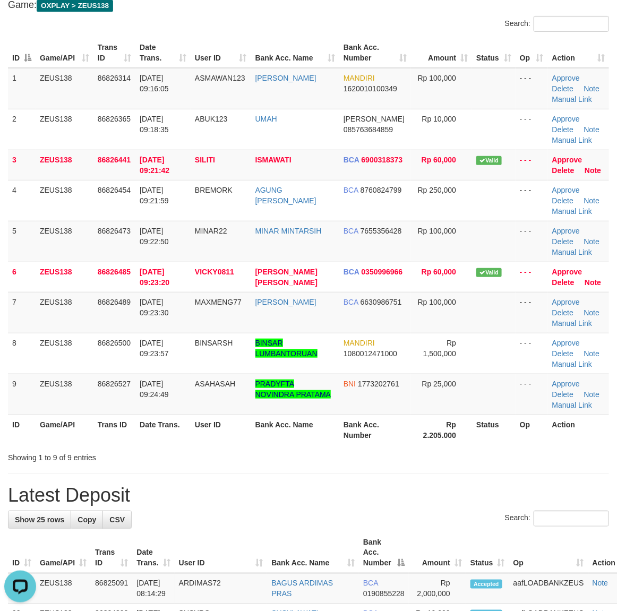
scroll to position [133, 0]
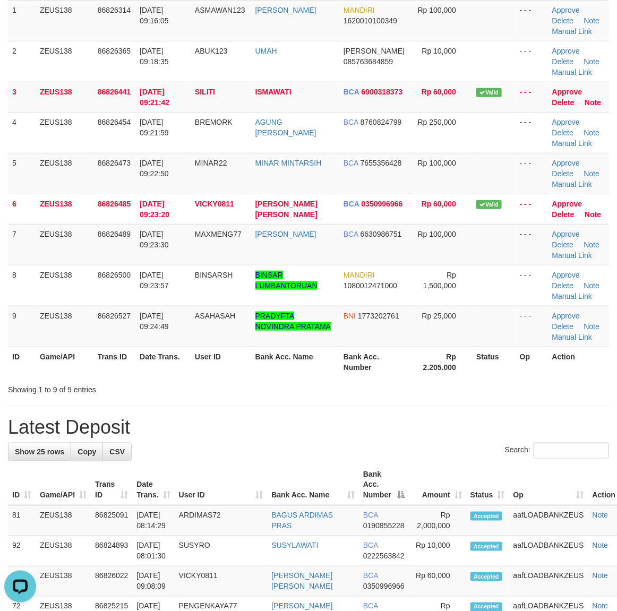
drag, startPoint x: 441, startPoint y: 446, endPoint x: 623, endPoint y: 495, distance: 188.4
click at [447, 451] on div "Search:" at bounding box center [308, 452] width 601 height 19
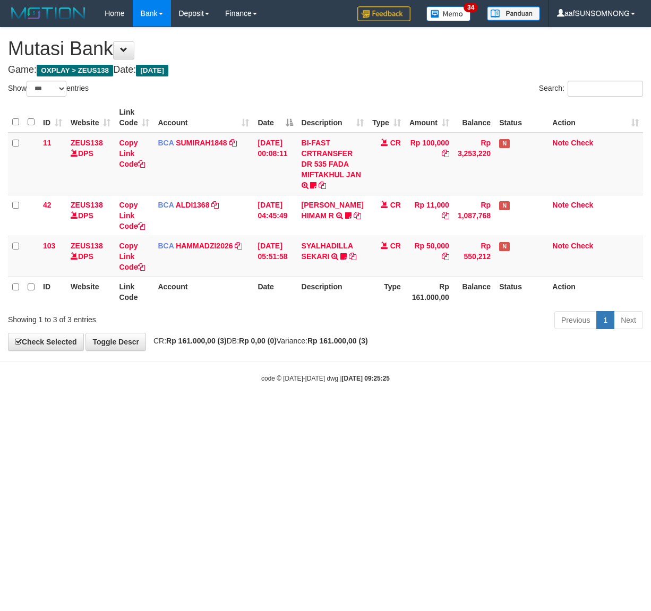
select select "***"
drag, startPoint x: 223, startPoint y: 409, endPoint x: 246, endPoint y: 409, distance: 22.8
click at [231, 409] on body "Toggle navigation Home Bank Account List Load By Website Group [OXPLAY] ZEUS138…" at bounding box center [325, 205] width 651 height 410
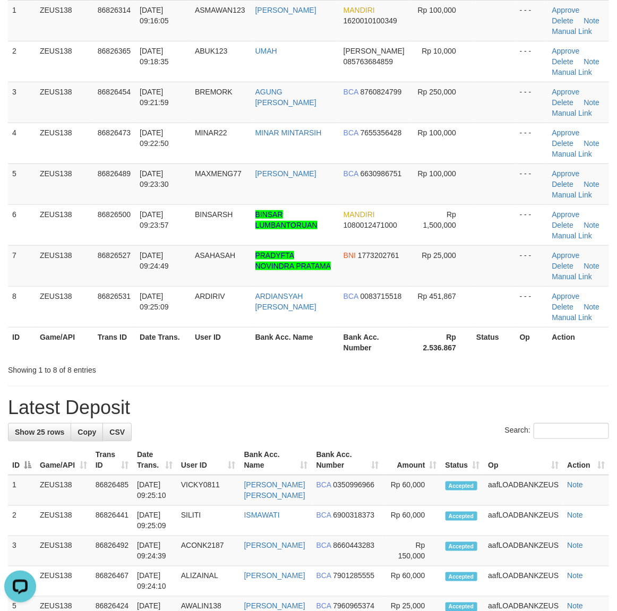
drag, startPoint x: 407, startPoint y: 366, endPoint x: 433, endPoint y: 367, distance: 26.0
click at [413, 366] on div "Showing 1 to 8 of 8 entries" at bounding box center [308, 367] width 617 height 15
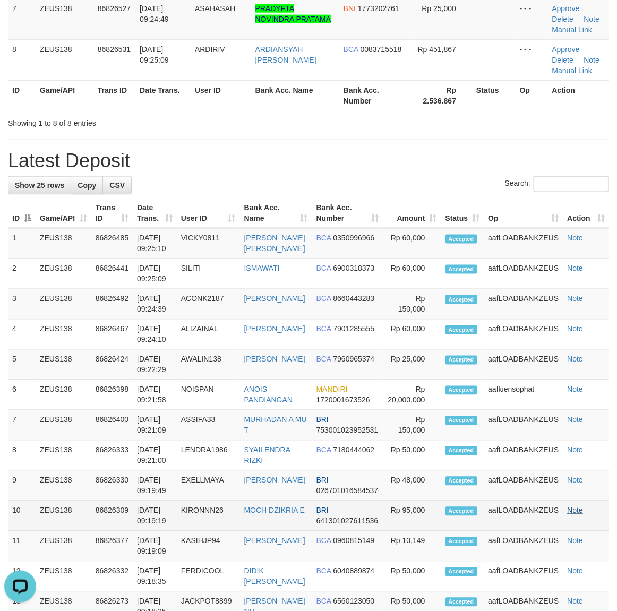
scroll to position [531, 0]
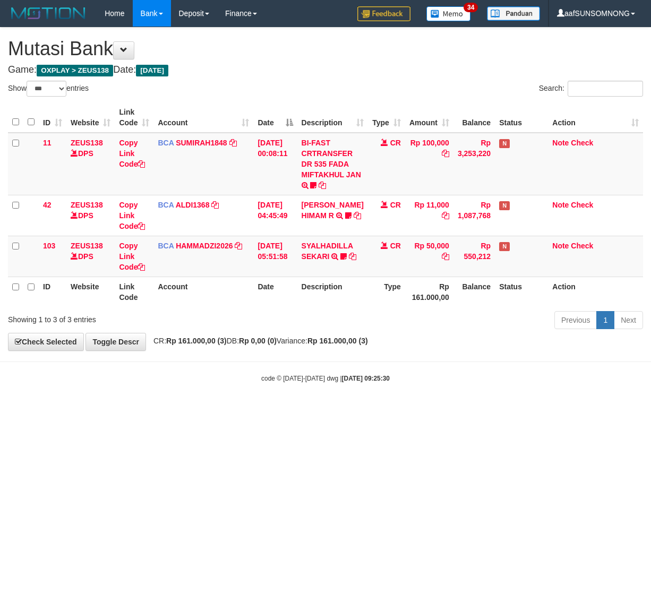
select select "***"
drag, startPoint x: 203, startPoint y: 389, endPoint x: 203, endPoint y: 400, distance: 10.6
click at [203, 391] on body "Toggle navigation Home Bank Account List Load By Website Group [OXPLAY] ZEUS138…" at bounding box center [325, 205] width 651 height 410
drag, startPoint x: 220, startPoint y: 452, endPoint x: 649, endPoint y: 459, distance: 428.5
click html "Toggle navigation Home Bank Account List Load By Website Group [OXPLAY] ZEUS138…"
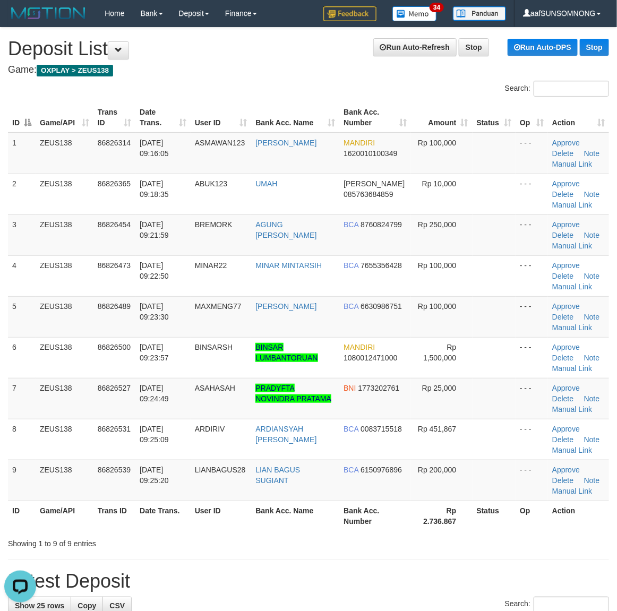
drag, startPoint x: 417, startPoint y: 528, endPoint x: 625, endPoint y: 487, distance: 212.1
click at [419, 528] on th "Rp 2.736.867" at bounding box center [441, 516] width 61 height 30
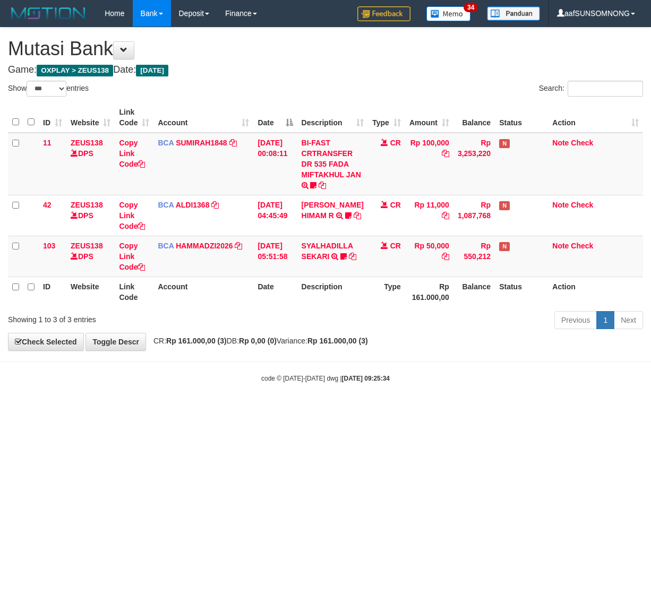
select select "***"
drag, startPoint x: 17, startPoint y: 511, endPoint x: 120, endPoint y: 497, distance: 103.9
click at [20, 410] on html "Toggle navigation Home Bank Account List Load By Website Group [OXPLAY] ZEUS138…" at bounding box center [325, 205] width 651 height 410
click at [155, 410] on html "Toggle navigation Home Bank Account List Load By Website Group [OXPLAY] ZEUS138…" at bounding box center [325, 205] width 651 height 410
drag, startPoint x: 186, startPoint y: 486, endPoint x: 234, endPoint y: 463, distance: 53.4
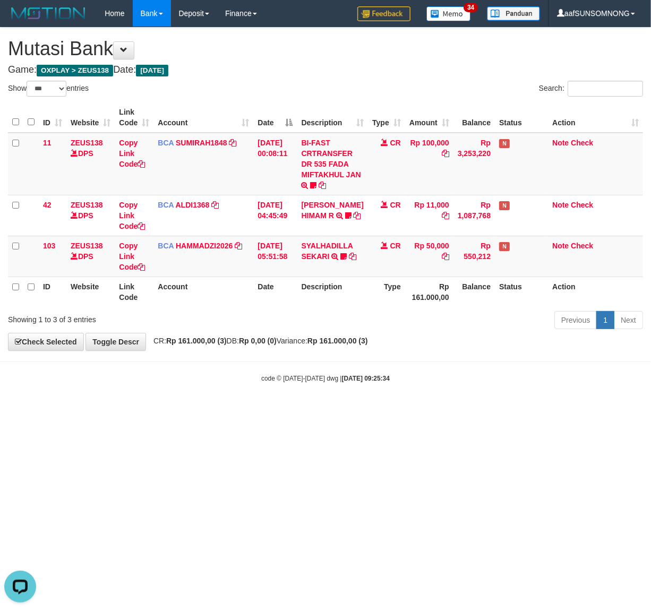
click at [189, 410] on html "Toggle navigation Home Bank Account List Load By Website Group [OXPLAY] ZEUS138…" at bounding box center [325, 205] width 651 height 410
click at [268, 410] on html "Toggle navigation Home Bank Account List Load By Website Group [OXPLAY] ZEUS138…" at bounding box center [325, 205] width 651 height 410
drag, startPoint x: 285, startPoint y: 434, endPoint x: 291, endPoint y: 434, distance: 5.8
click at [289, 410] on html "Toggle navigation Home Bank Account List Load By Website Group [OXPLAY] ZEUS138…" at bounding box center [325, 205] width 651 height 410
click at [307, 410] on html "Toggle navigation Home Bank Account List Load By Website Group [OXPLAY] ZEUS138…" at bounding box center [325, 205] width 651 height 410
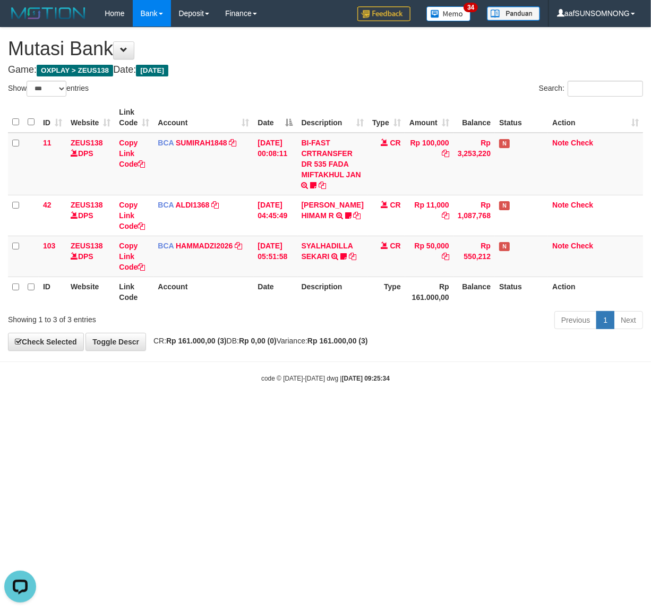
click at [257, 410] on html "Toggle navigation Home Bank Account List Load By Website Group [OXPLAY] ZEUS138…" at bounding box center [325, 205] width 651 height 410
click at [248, 410] on html "Toggle navigation Home Bank Account List Load By Website Group [OXPLAY] ZEUS138…" at bounding box center [325, 205] width 651 height 410
click at [250, 410] on html "Toggle navigation Home Bank Account List Load By Website Group [OXPLAY] ZEUS138…" at bounding box center [325, 205] width 651 height 410
click at [211, 410] on html "Toggle navigation Home Bank Account List Load By Website Group [OXPLAY] ZEUS138…" at bounding box center [325, 205] width 651 height 410
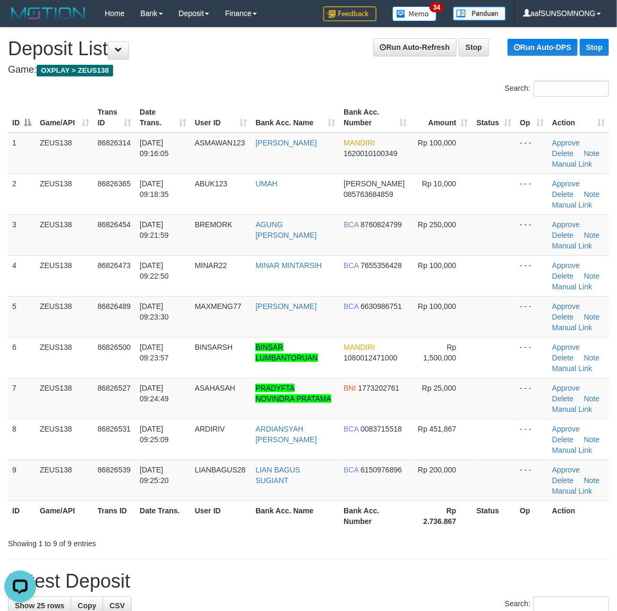
drag, startPoint x: 426, startPoint y: 556, endPoint x: 434, endPoint y: 556, distance: 8.5
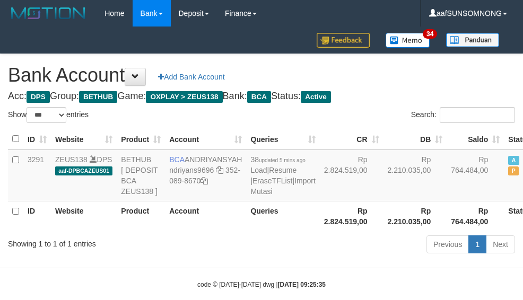
select select "***"
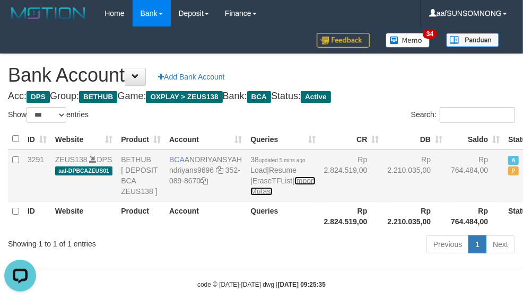
click at [251, 196] on link "Import Mutasi" at bounding box center [283, 186] width 65 height 19
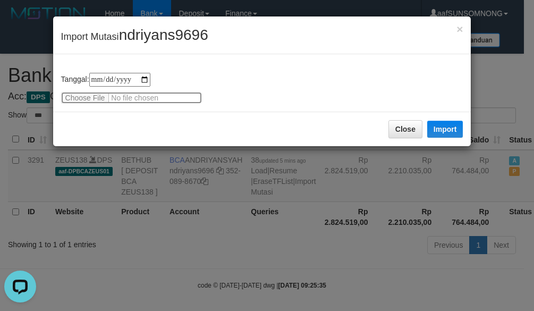
click at [92, 97] on input "file" at bounding box center [131, 98] width 141 height 12
type input "**********"
click at [160, 33] on span "ndriyans9696" at bounding box center [163, 35] width 89 height 16
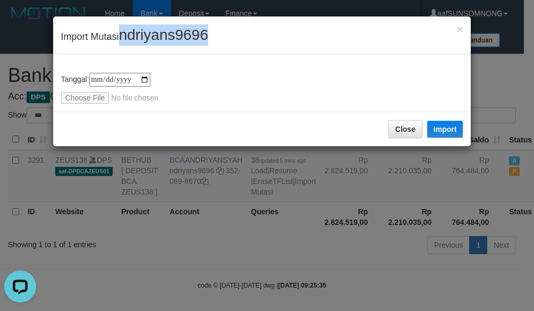
click at [160, 33] on span "ndriyans9696" at bounding box center [163, 35] width 89 height 16
copy span "ndriyans9696"
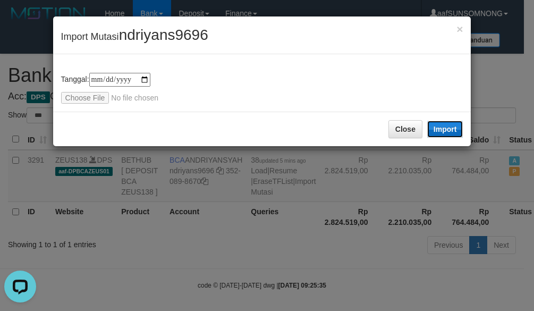
drag, startPoint x: 439, startPoint y: 127, endPoint x: 11, endPoint y: 136, distance: 428.0
click at [440, 127] on button "Import" at bounding box center [445, 129] width 36 height 17
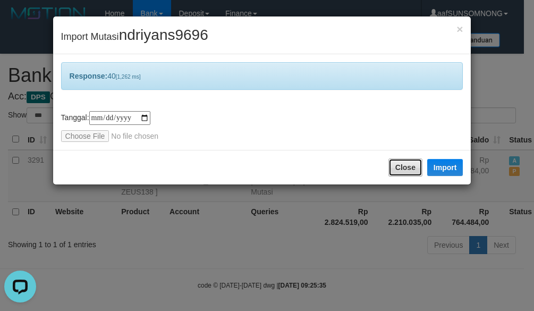
click at [403, 164] on button "Close" at bounding box center [405, 167] width 34 height 18
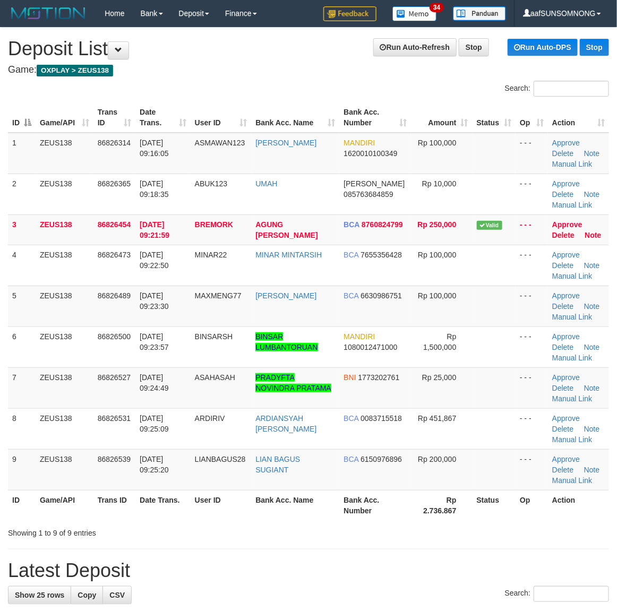
drag, startPoint x: 522, startPoint y: 558, endPoint x: 574, endPoint y: 544, distance: 53.8
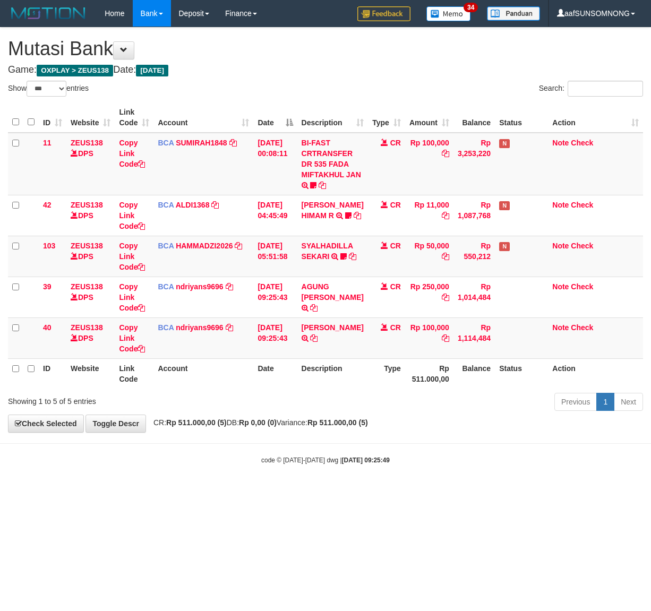
select select "***"
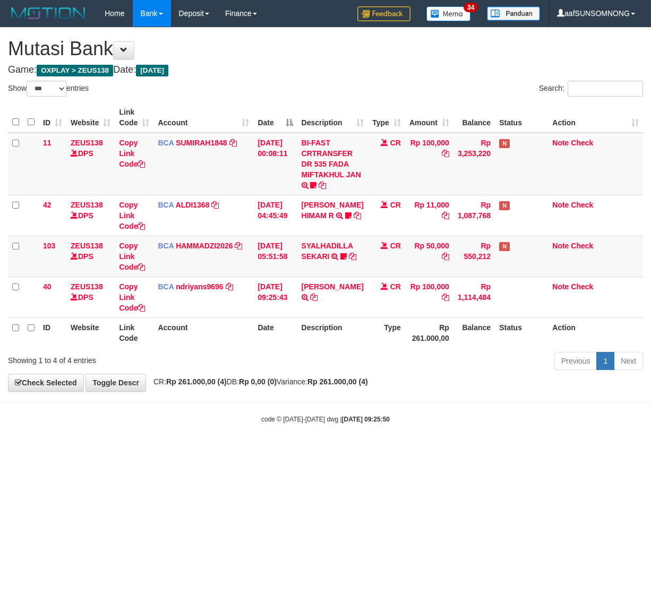
select select "***"
drag, startPoint x: 304, startPoint y: 309, endPoint x: 228, endPoint y: 378, distance: 102.6
click at [310, 301] on icon at bounding box center [313, 297] width 7 height 7
drag, startPoint x: 159, startPoint y: 505, endPoint x: 166, endPoint y: 504, distance: 6.9
click at [163, 451] on html "Toggle navigation Home Bank Account List Load By Website Group [OXPLAY] ZEUS138…" at bounding box center [325, 225] width 651 height 451
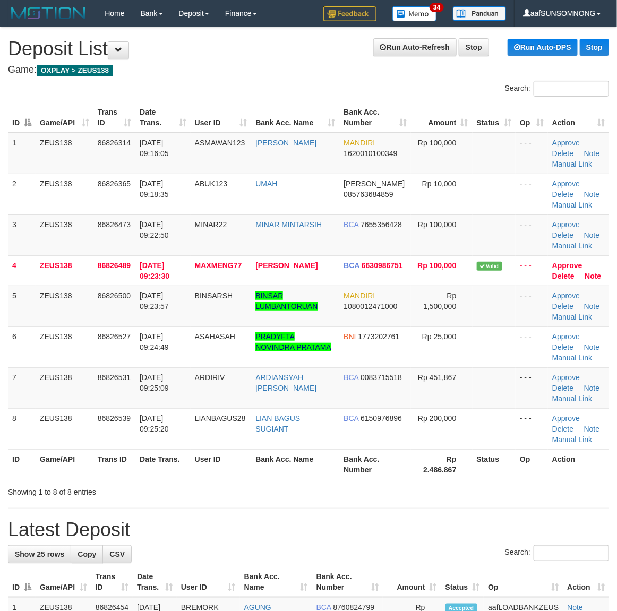
click at [356, 553] on div "Search:" at bounding box center [308, 554] width 601 height 19
drag, startPoint x: 495, startPoint y: 526, endPoint x: 621, endPoint y: 497, distance: 129.6
click at [500, 525] on h1 "Latest Deposit" at bounding box center [308, 529] width 601 height 21
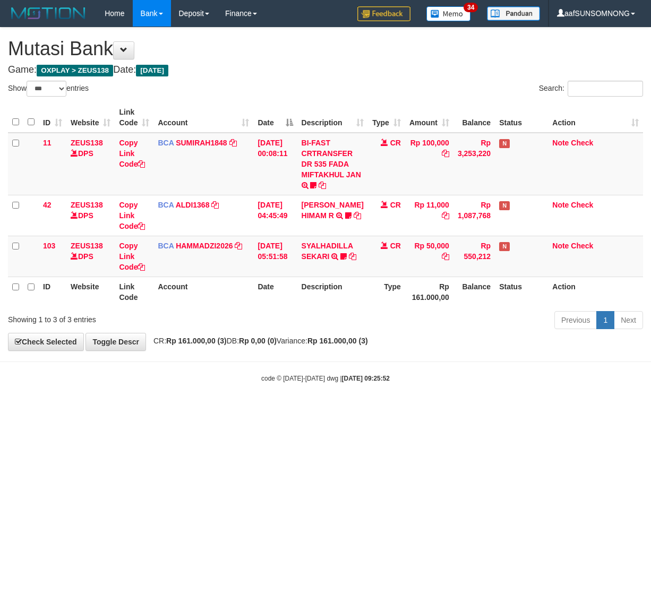
select select "***"
drag, startPoint x: 210, startPoint y: 391, endPoint x: 221, endPoint y: 399, distance: 13.4
click at [215, 399] on body "Toggle navigation Home Bank Account List Load By Website Group [OXPLAY] ZEUS138…" at bounding box center [325, 205] width 651 height 410
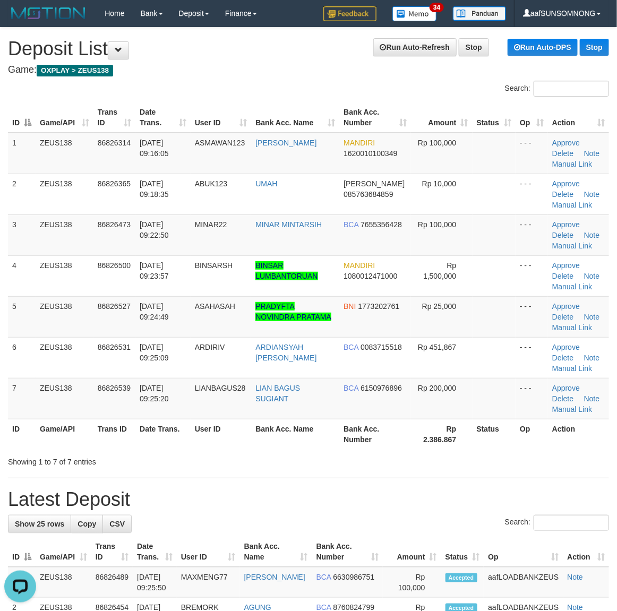
click at [367, 446] on th "Bank Acc. Number" at bounding box center [375, 434] width 72 height 30
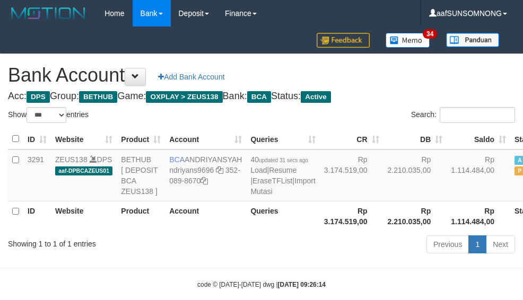
select select "***"
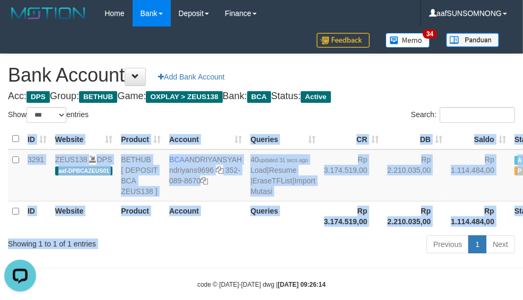
click at [263, 257] on div "Show ** ** ** *** *** entries Search: ID Website Product Account Queries CR [PE…" at bounding box center [262, 182] width 508 height 150
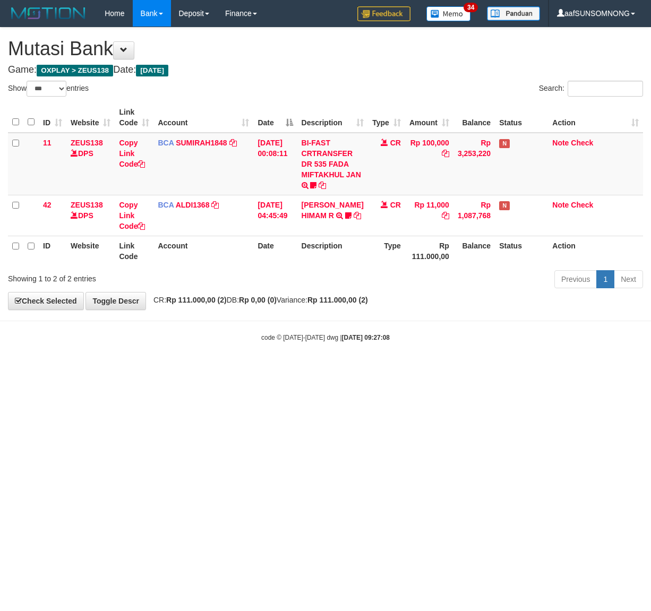
select select "***"
click at [254, 369] on html "Toggle navigation Home Bank Account List Load By Website Group [OXPLAY] ZEUS138…" at bounding box center [325, 184] width 651 height 369
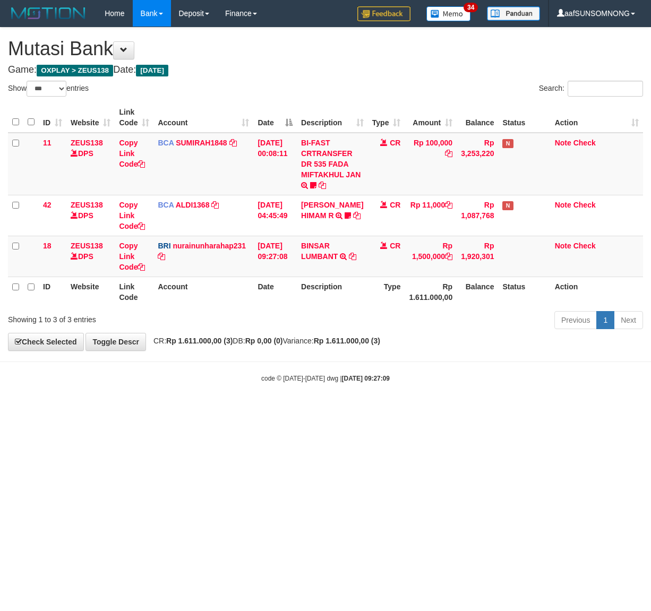
select select "***"
click at [239, 410] on html "Toggle navigation Home Bank Account List Load By Website Group [OXPLAY] ZEUS138…" at bounding box center [325, 205] width 651 height 410
select select "***"
click at [349, 260] on icon at bounding box center [352, 256] width 7 height 7
click at [128, 253] on link "Copy Link Code" at bounding box center [132, 257] width 26 height 30
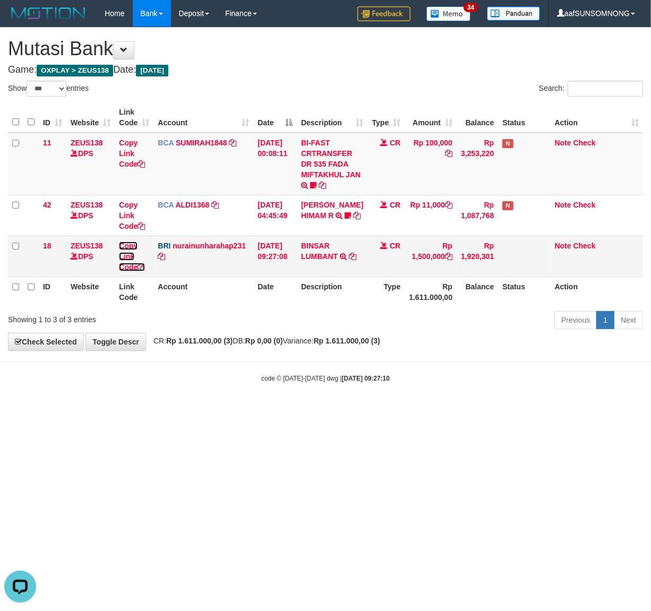
click at [126, 256] on link "Copy Link Code" at bounding box center [132, 257] width 26 height 30
drag, startPoint x: 248, startPoint y: 444, endPoint x: 256, endPoint y: 446, distance: 7.6
click at [252, 410] on html "Toggle navigation Home Bank Account List Load By Website Group [OXPLAY] ZEUS138…" at bounding box center [325, 205] width 651 height 410
click at [255, 410] on html "Toggle navigation Home Bank Account List Load By Website Group [OXPLAY] ZEUS138…" at bounding box center [325, 205] width 651 height 410
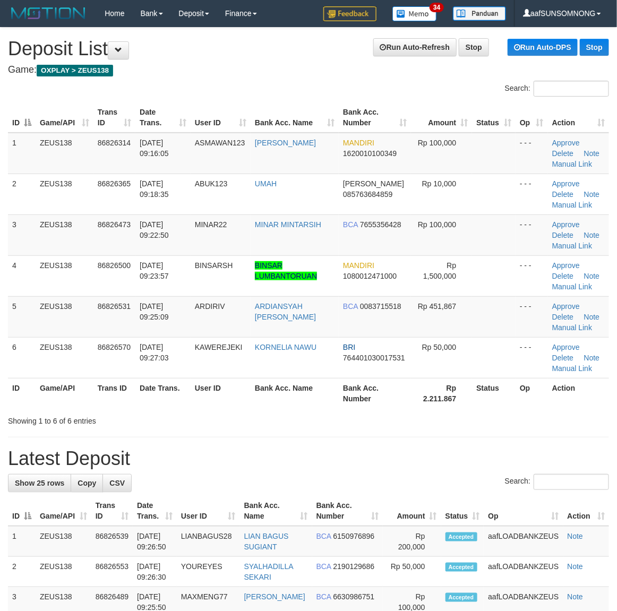
click at [469, 451] on h1 "Latest Deposit" at bounding box center [308, 458] width 601 height 21
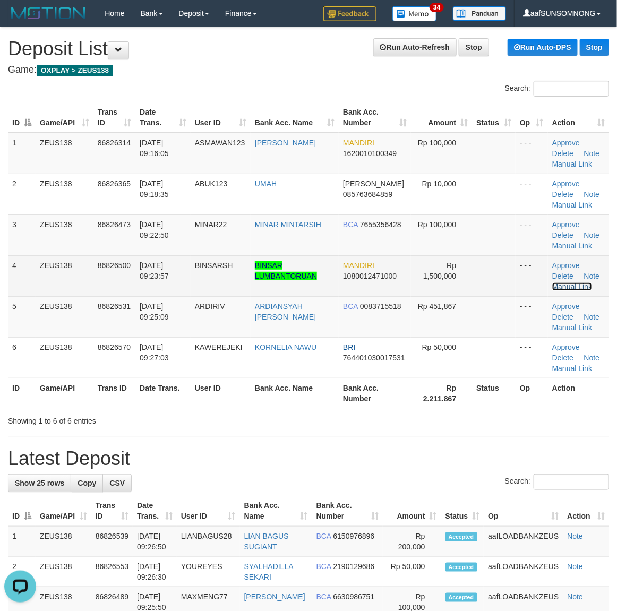
click at [582, 286] on link "Manual Link" at bounding box center [572, 286] width 40 height 8
click at [552, 282] on link "Manual Link" at bounding box center [572, 286] width 40 height 8
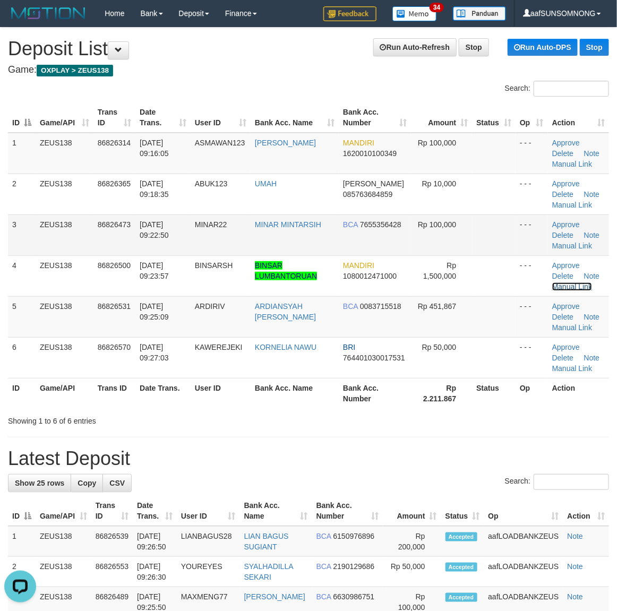
click at [552, 282] on link "Manual Link" at bounding box center [572, 286] width 40 height 8
drag, startPoint x: 306, startPoint y: 435, endPoint x: 340, endPoint y: 434, distance: 34.0
drag, startPoint x: 394, startPoint y: 438, endPoint x: 425, endPoint y: 441, distance: 30.4
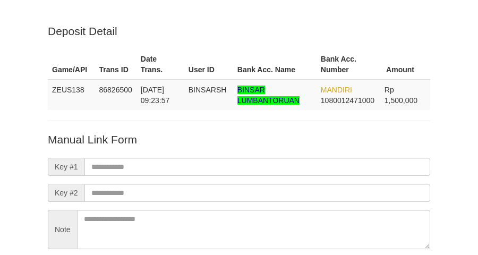
scroll to position [93, 0]
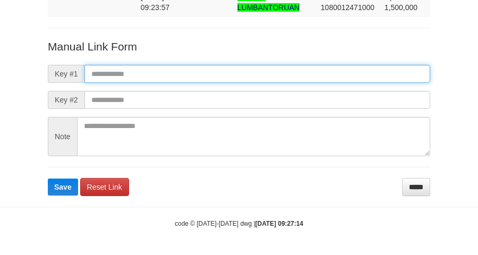
click at [108, 71] on input "text" at bounding box center [257, 74] width 346 height 18
paste input "**********"
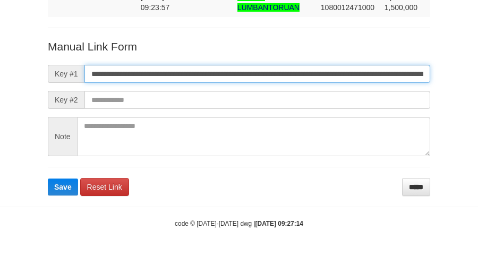
scroll to position [0, 628]
type input "**********"
click at [48, 178] on button "Save" at bounding box center [63, 186] width 30 height 17
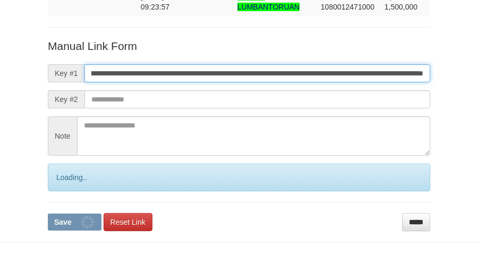
click at [48, 213] on button "Save" at bounding box center [75, 221] width 54 height 17
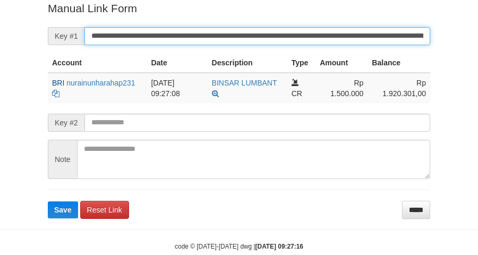
click at [48, 201] on button "Save" at bounding box center [63, 209] width 30 height 17
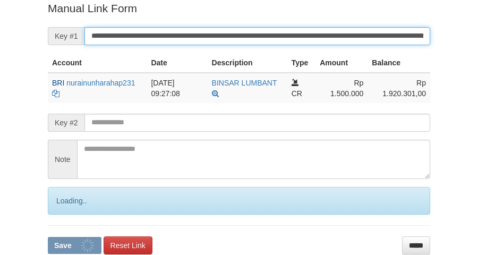
click at [48, 237] on button "Save" at bounding box center [75, 245] width 54 height 17
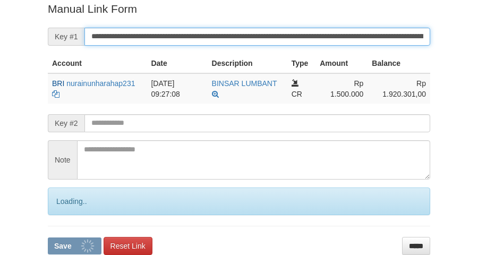
click at [48, 237] on button "Save" at bounding box center [75, 245] width 54 height 17
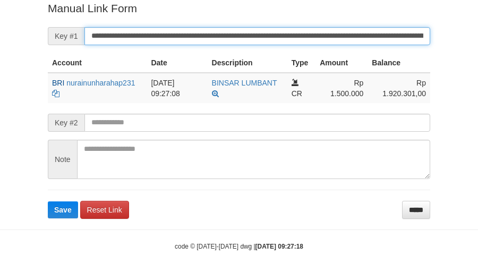
click at [48, 201] on button "Save" at bounding box center [63, 209] width 30 height 17
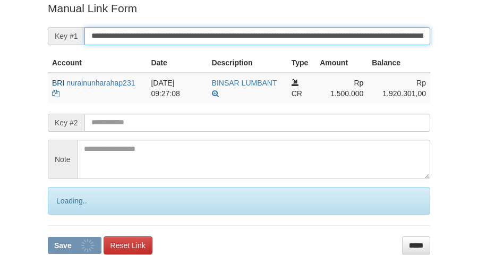
scroll to position [218, 0]
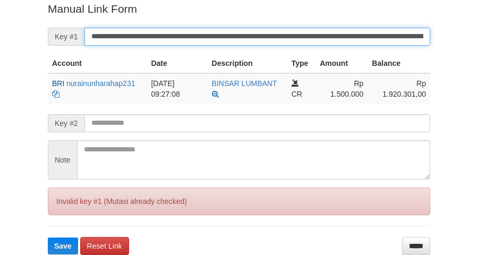
click at [48, 237] on button "Save" at bounding box center [63, 245] width 30 height 17
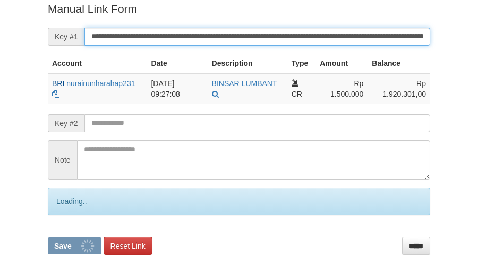
drag, startPoint x: 0, startPoint y: 0, endPoint x: 101, endPoint y: 55, distance: 115.2
click at [108, 37] on input "**********" at bounding box center [257, 37] width 346 height 18
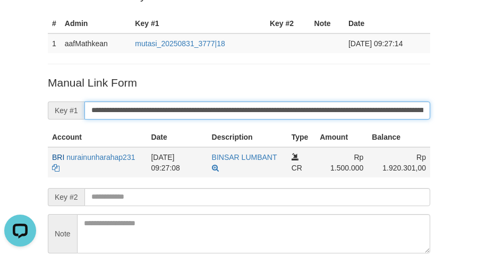
scroll to position [0, 0]
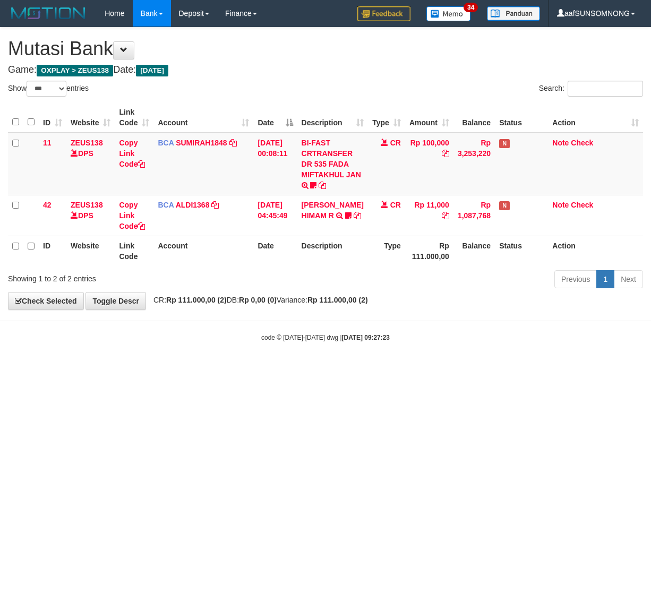
select select "***"
drag, startPoint x: 0, startPoint y: 0, endPoint x: 289, endPoint y: 494, distance: 572.3
click html "Toggle navigation Home Bank Account List Load By Website Group [OXPLAY] ZEUS138…"
select select "***"
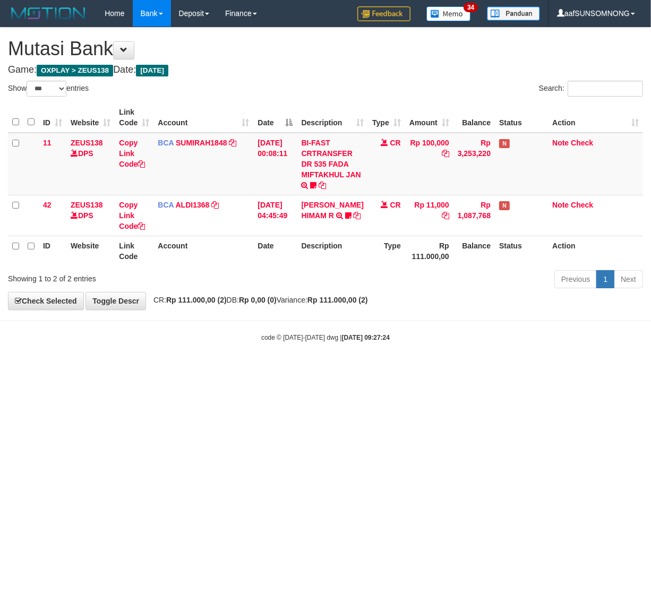
click at [282, 369] on html "Toggle navigation Home Bank Account List Load By Website Group [OXPLAY] ZEUS138…" at bounding box center [325, 184] width 651 height 369
drag, startPoint x: 176, startPoint y: 425, endPoint x: 179, endPoint y: 478, distance: 53.7
click at [179, 369] on html "Toggle navigation Home Bank Account List Load By Website Group [OXPLAY] ZEUS138…" at bounding box center [325, 184] width 651 height 369
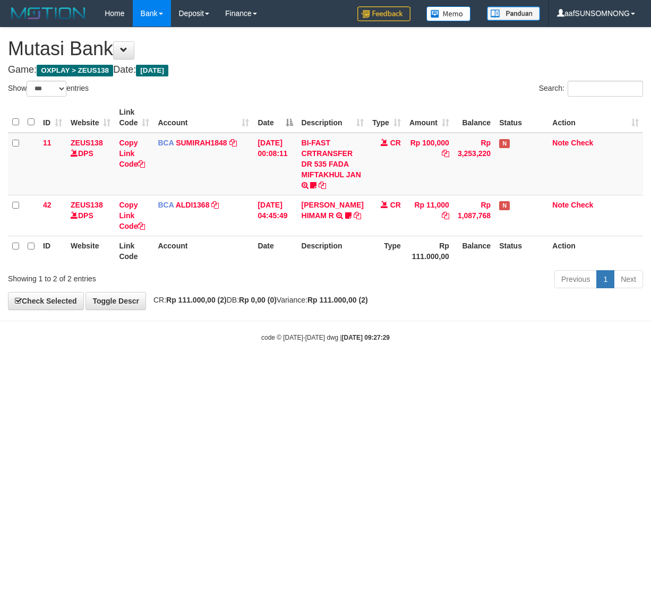
select select "***"
drag, startPoint x: 227, startPoint y: 433, endPoint x: 216, endPoint y: 434, distance: 11.3
click at [235, 369] on html "Toggle navigation Home Bank Account List Load By Website Group [OXPLAY] ZEUS138…" at bounding box center [325, 184] width 651 height 369
drag, startPoint x: 170, startPoint y: 425, endPoint x: 160, endPoint y: 474, distance: 49.4
click at [178, 369] on html "Toggle navigation Home Bank Account List Load By Website Group [OXPLAY] ZEUS138…" at bounding box center [325, 184] width 651 height 369
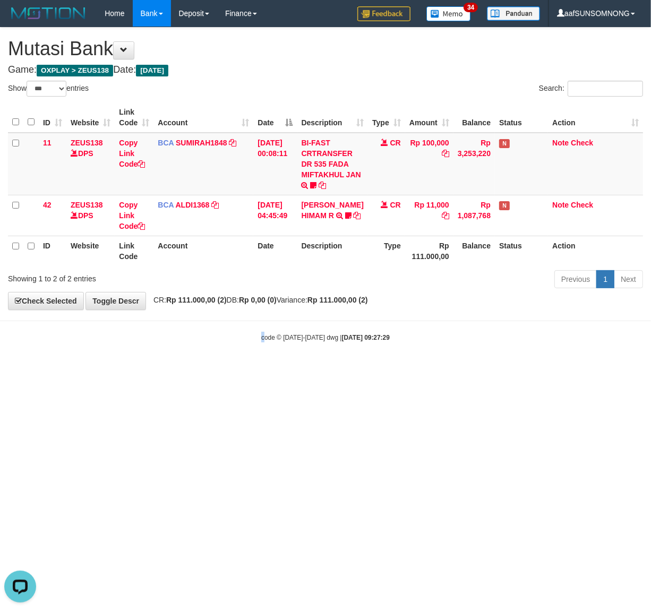
click at [264, 369] on html "Toggle navigation Home Bank Account List Load By Website Group [OXPLAY] ZEUS138…" at bounding box center [325, 184] width 651 height 369
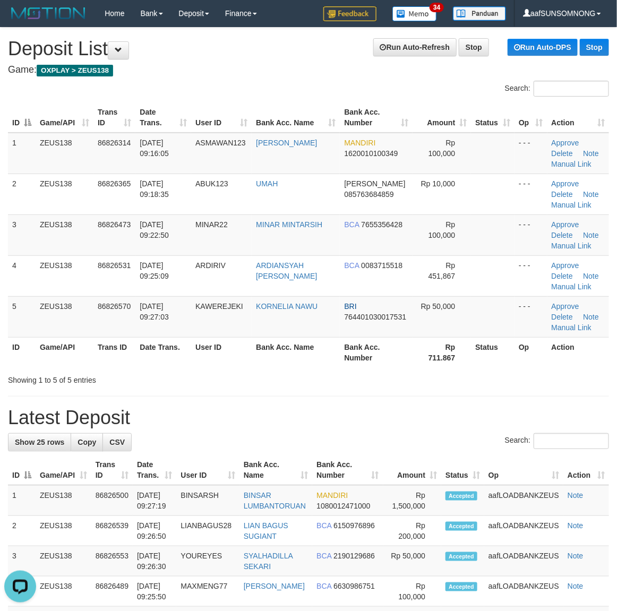
drag, startPoint x: 321, startPoint y: 402, endPoint x: 622, endPoint y: 391, distance: 300.7
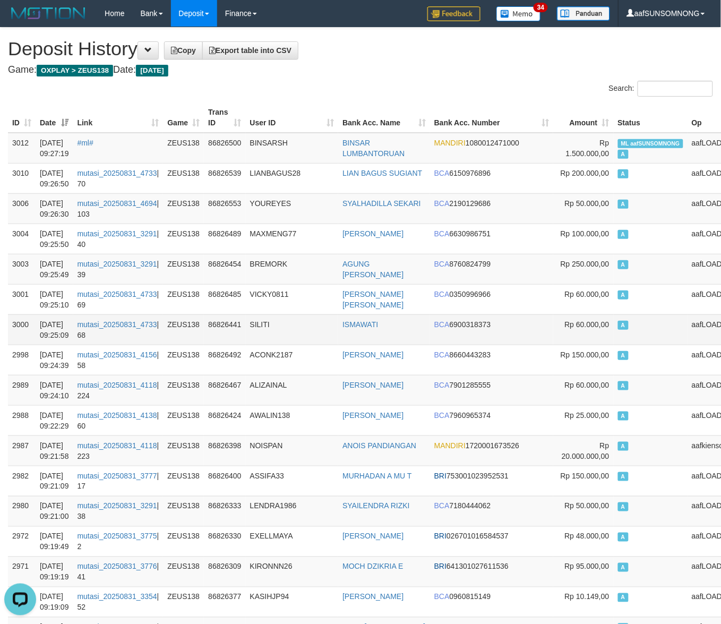
click at [333, 320] on td "SILITI" at bounding box center [292, 329] width 93 height 30
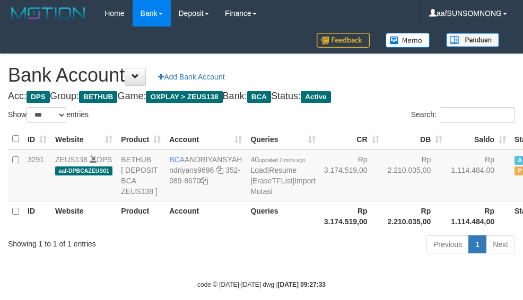
select select "***"
click at [220, 289] on body "Toggle navigation Home Bank Account List Load By Website Group [OXPLAY] ZEUS138…" at bounding box center [261, 158] width 523 height 316
click at [213, 257] on div "Showing 1 to 1 of 1 entries Previous 1 Next" at bounding box center [261, 246] width 523 height 23
click at [218, 257] on div "Showing 1 to 1 of 1 entries Previous 1 Next" at bounding box center [261, 246] width 523 height 23
click at [221, 257] on div "Previous 1 Next" at bounding box center [370, 246] width 305 height 23
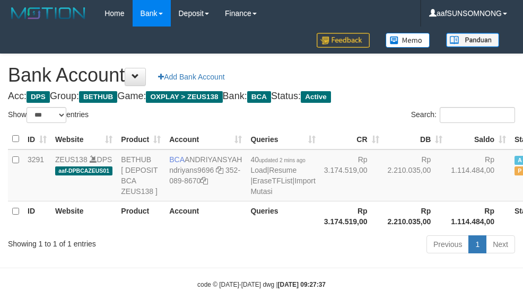
select select "***"
click at [246, 231] on th "Queries" at bounding box center [282, 216] width 73 height 30
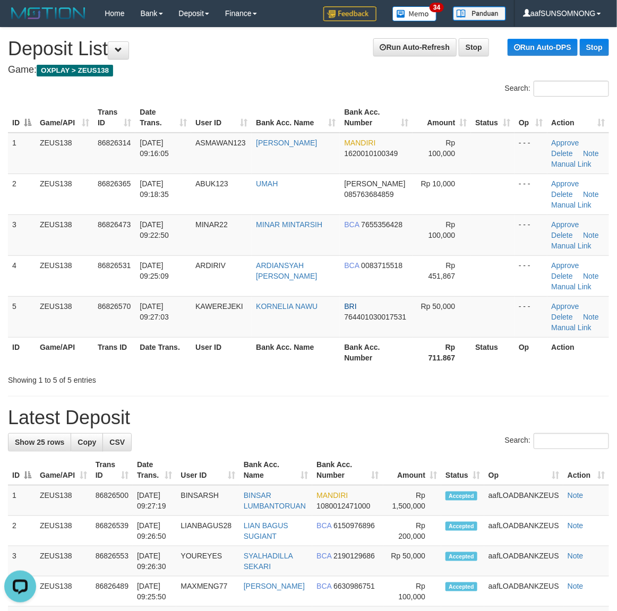
drag, startPoint x: 385, startPoint y: 420, endPoint x: 409, endPoint y: 414, distance: 24.2
click at [402, 415] on h1 "Latest Deposit" at bounding box center [308, 417] width 601 height 21
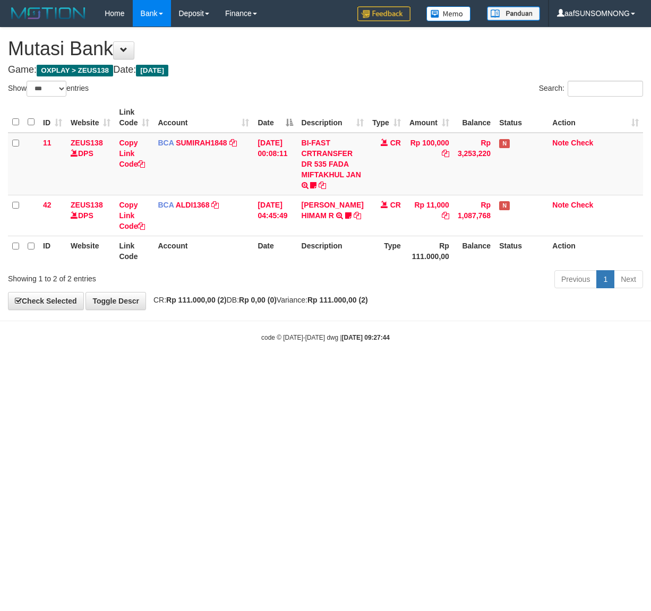
select select "***"
drag, startPoint x: 294, startPoint y: 402, endPoint x: 1, endPoint y: 414, distance: 293.3
click at [300, 369] on html "Toggle navigation Home Bank Account List Load By Website Group [OXPLAY] ZEUS138…" at bounding box center [325, 184] width 651 height 369
drag, startPoint x: 187, startPoint y: 439, endPoint x: 434, endPoint y: 463, distance: 248.0
click at [190, 369] on html "Toggle navigation Home Bank Account List Load By Website Group [OXPLAY] ZEUS138…" at bounding box center [325, 184] width 651 height 369
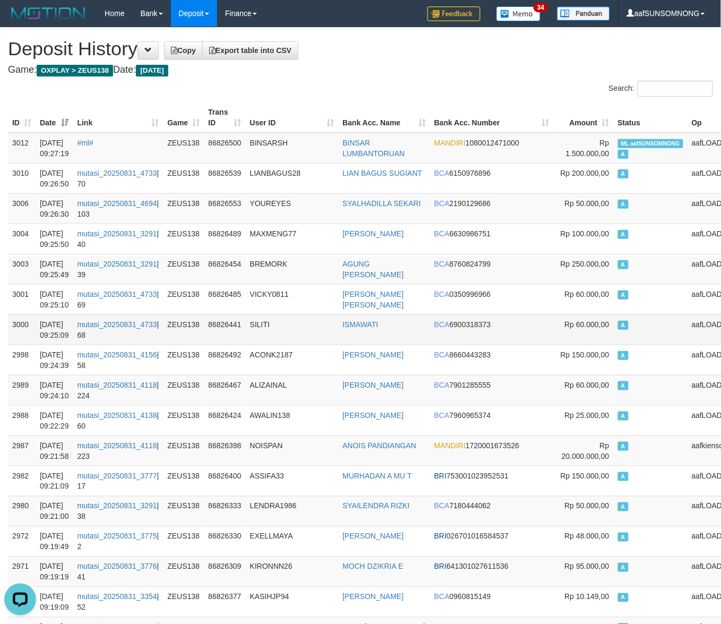
click at [311, 336] on td "SILITI" at bounding box center [292, 329] width 93 height 30
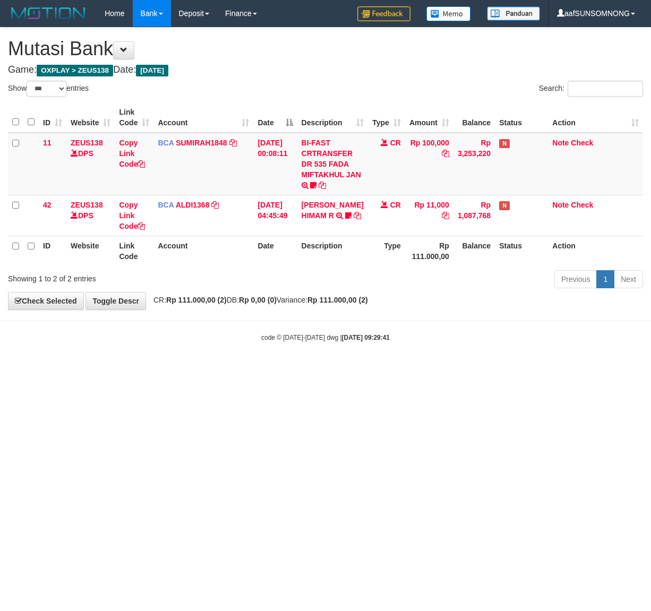
select select "***"
drag, startPoint x: 160, startPoint y: 423, endPoint x: 176, endPoint y: 427, distance: 16.6
click at [169, 369] on html "Toggle navigation Home Bank Account List Load By Website Group [OXPLAY] ZEUS138…" at bounding box center [325, 184] width 651 height 369
drag, startPoint x: 255, startPoint y: 392, endPoint x: 280, endPoint y: 391, distance: 25.5
click at [248, 369] on html "Toggle navigation Home Bank Account List Load By Website Group [OXPLAY] ZEUS138…" at bounding box center [325, 184] width 651 height 369
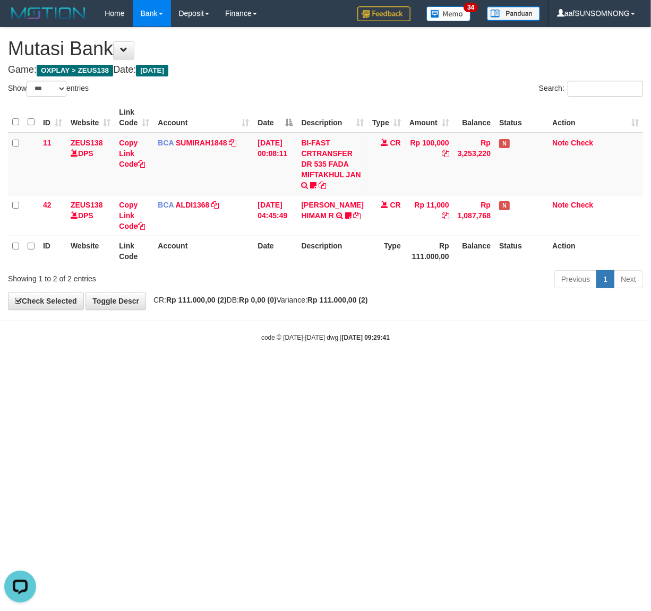
drag, startPoint x: 347, startPoint y: 431, endPoint x: 83, endPoint y: 401, distance: 265.0
click at [348, 369] on html "Toggle navigation Home Bank Account List Load By Website Group [OXPLAY] ZEUS138…" at bounding box center [325, 184] width 651 height 369
click at [192, 369] on html "Toggle navigation Home Bank Account List Load By Website Group [OXPLAY] ZEUS138…" at bounding box center [325, 184] width 651 height 369
drag, startPoint x: 288, startPoint y: 456, endPoint x: 306, endPoint y: 455, distance: 18.6
click at [306, 369] on html "Toggle navigation Home Bank Account List Load By Website Group [OXPLAY] ZEUS138…" at bounding box center [325, 184] width 651 height 369
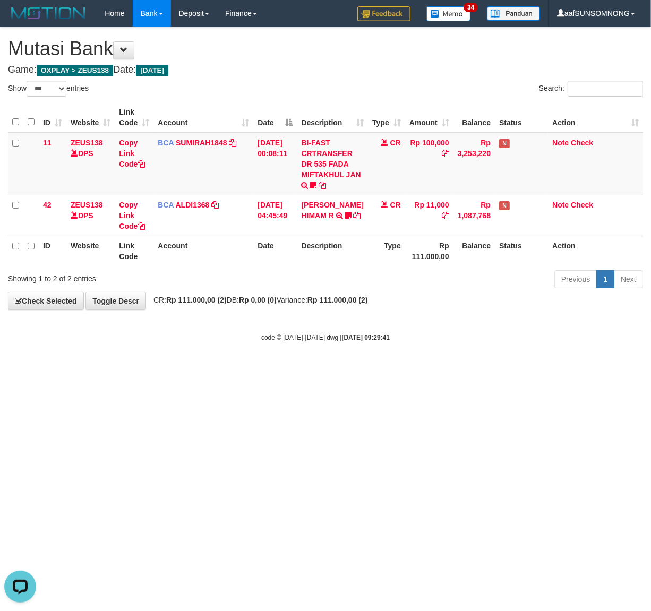
drag, startPoint x: 104, startPoint y: 391, endPoint x: 133, endPoint y: 434, distance: 52.0
click at [109, 369] on html "Toggle navigation Home Bank Account List Load By Website Group [OXPLAY] ZEUS138…" at bounding box center [325, 184] width 651 height 369
click at [197, 369] on html "Toggle navigation Home Bank Account List Load By Website Group [OXPLAY] ZEUS138…" at bounding box center [325, 184] width 651 height 369
drag, startPoint x: 227, startPoint y: 443, endPoint x: 635, endPoint y: 465, distance: 408.8
click at [232, 369] on html "Toggle navigation Home Bank Account List Load By Website Group [OXPLAY] ZEUS138…" at bounding box center [325, 184] width 651 height 369
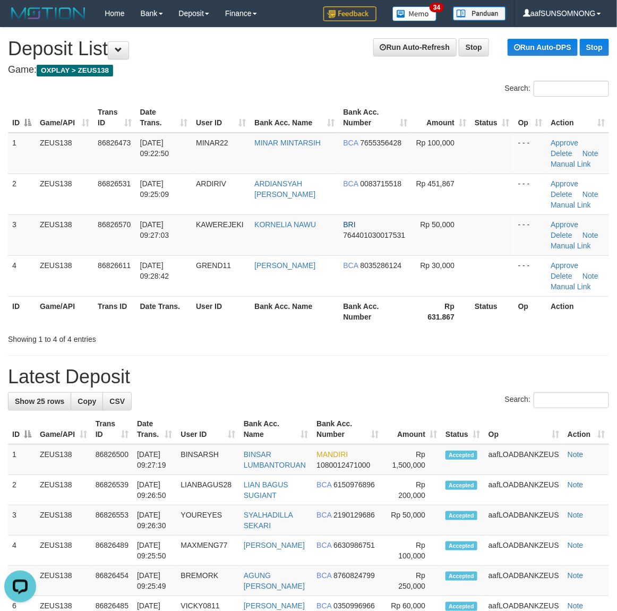
drag, startPoint x: 445, startPoint y: 371, endPoint x: 625, endPoint y: 381, distance: 180.8
click at [452, 370] on h1 "Latest Deposit" at bounding box center [308, 376] width 601 height 21
drag, startPoint x: 334, startPoint y: 380, endPoint x: 426, endPoint y: 383, distance: 91.4
click at [351, 380] on h1 "Latest Deposit" at bounding box center [308, 376] width 601 height 21
drag, startPoint x: 377, startPoint y: 389, endPoint x: 625, endPoint y: 386, distance: 248.0
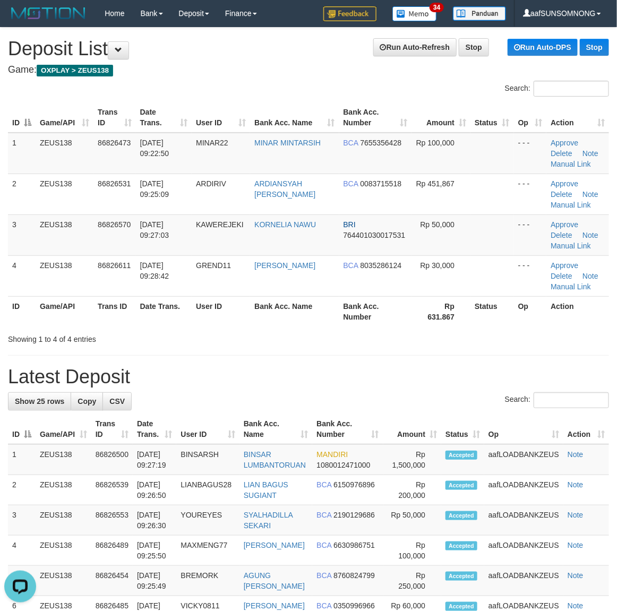
drag, startPoint x: 408, startPoint y: 372, endPoint x: 614, endPoint y: 390, distance: 207.3
click at [418, 372] on h1 "Latest Deposit" at bounding box center [308, 376] width 601 height 21
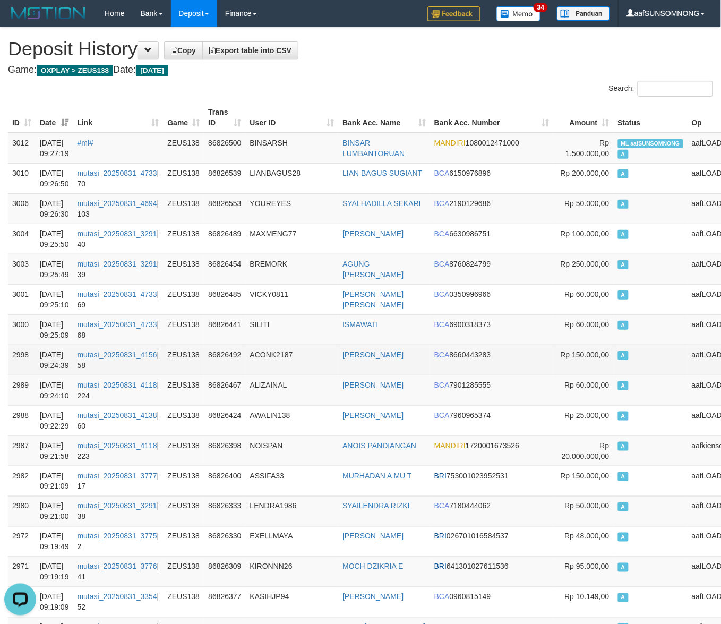
click at [350, 369] on td "IMAM NURYADI" at bounding box center [384, 360] width 92 height 30
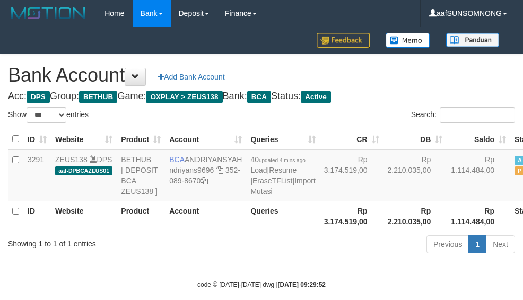
select select "***"
drag, startPoint x: 216, startPoint y: 258, endPoint x: 222, endPoint y: 258, distance: 6.4
click at [218, 231] on th "Account" at bounding box center [205, 216] width 81 height 30
select select "***"
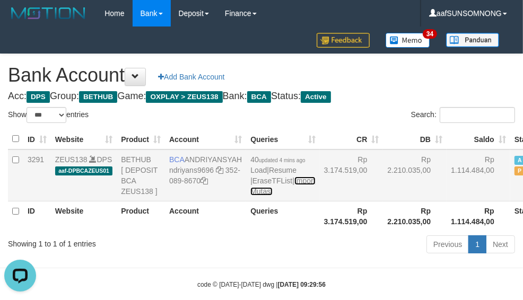
click at [251, 196] on link "Import Mutasi" at bounding box center [283, 186] width 65 height 19
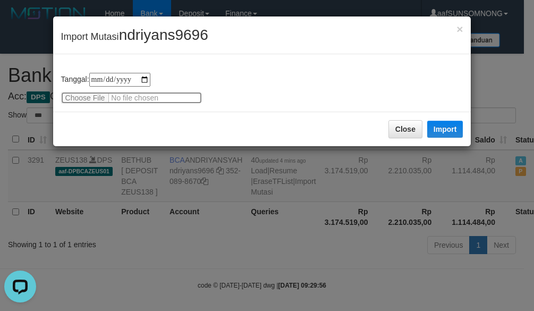
click at [87, 96] on input "file" at bounding box center [131, 98] width 141 height 12
type input "**********"
click at [153, 35] on span "ndriyans9696" at bounding box center [163, 35] width 89 height 16
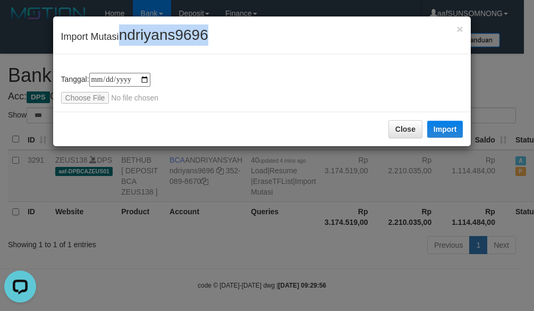
click at [153, 35] on span "ndriyans9696" at bounding box center [163, 35] width 89 height 16
copy span "ndriyans9696"
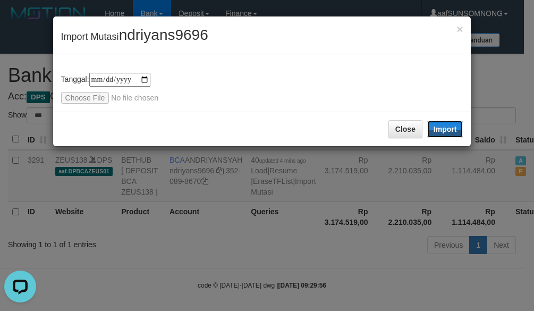
drag, startPoint x: 442, startPoint y: 128, endPoint x: 3, endPoint y: 94, distance: 440.4
click at [443, 128] on button "Import" at bounding box center [445, 129] width 36 height 17
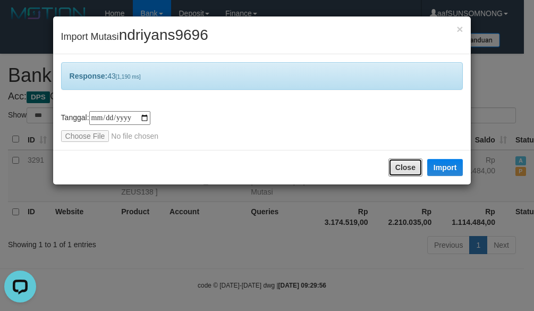
drag, startPoint x: 412, startPoint y: 163, endPoint x: 412, endPoint y: 171, distance: 8.5
click at [412, 166] on button "Close" at bounding box center [405, 167] width 34 height 18
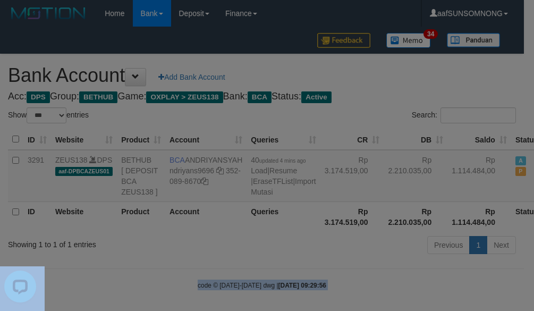
click at [272, 222] on body "Toggle navigation Home Bank Account List Load By Website Group [OXPLAY] ZEUS138…" at bounding box center [267, 158] width 534 height 316
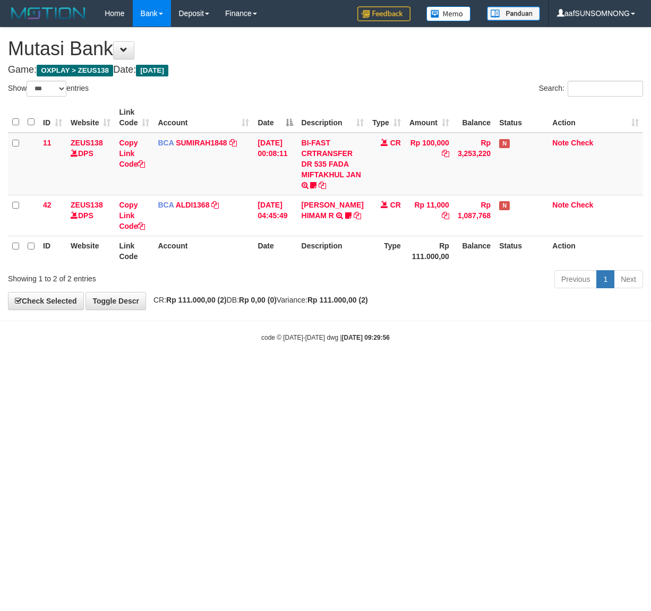
select select "***"
drag, startPoint x: 97, startPoint y: 415, endPoint x: 108, endPoint y: 415, distance: 10.6
click at [102, 369] on html "Toggle navigation Home Bank Account List Load By Website Group [OXPLAY] ZEUS138…" at bounding box center [325, 184] width 651 height 369
click at [167, 369] on html "Toggle navigation Home Bank Account List Load By Website Group [OXPLAY] ZEUS138…" at bounding box center [325, 184] width 651 height 369
drag, startPoint x: 181, startPoint y: 433, endPoint x: 190, endPoint y: 433, distance: 9.0
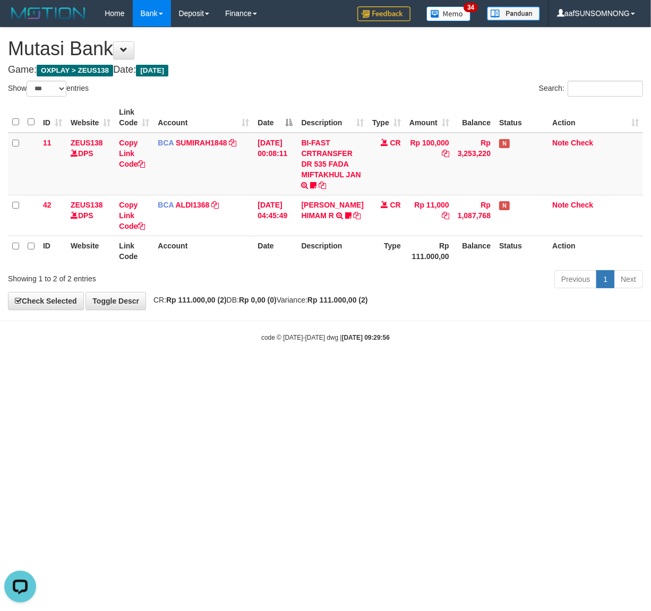
click at [183, 369] on html "Toggle navigation Home Bank Account List Load By Website Group [OXPLAY] ZEUS138…" at bounding box center [325, 184] width 651 height 369
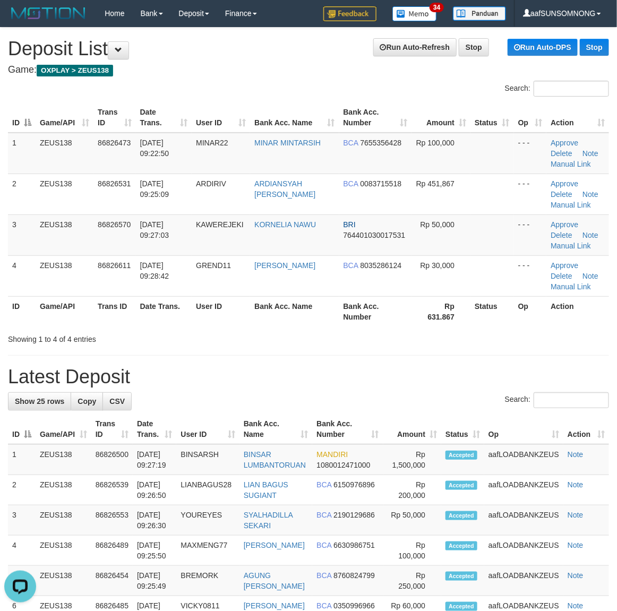
drag, startPoint x: 378, startPoint y: 412, endPoint x: 393, endPoint y: 411, distance: 14.9
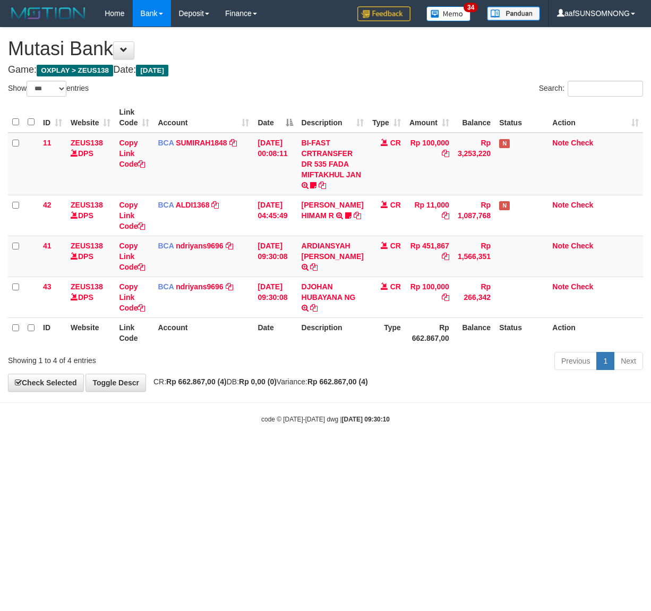
select select "***"
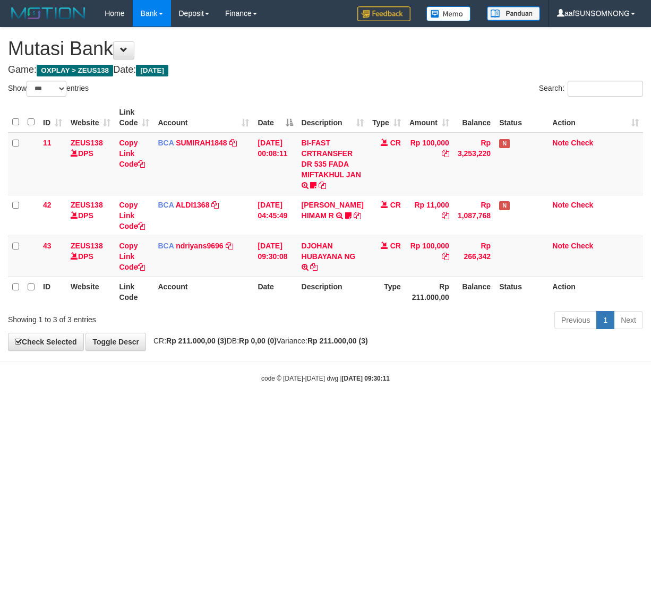
select select "***"
drag, startPoint x: 330, startPoint y: 268, endPoint x: 212, endPoint y: 300, distance: 121.7
click at [317, 268] on icon at bounding box center [313, 266] width 7 height 7
click at [274, 386] on body "Toggle navigation Home Bank Account List Load By Website Group [OXPLAY] ZEUS138…" at bounding box center [325, 205] width 651 height 410
drag, startPoint x: 379, startPoint y: 484, endPoint x: 645, endPoint y: 471, distance: 266.8
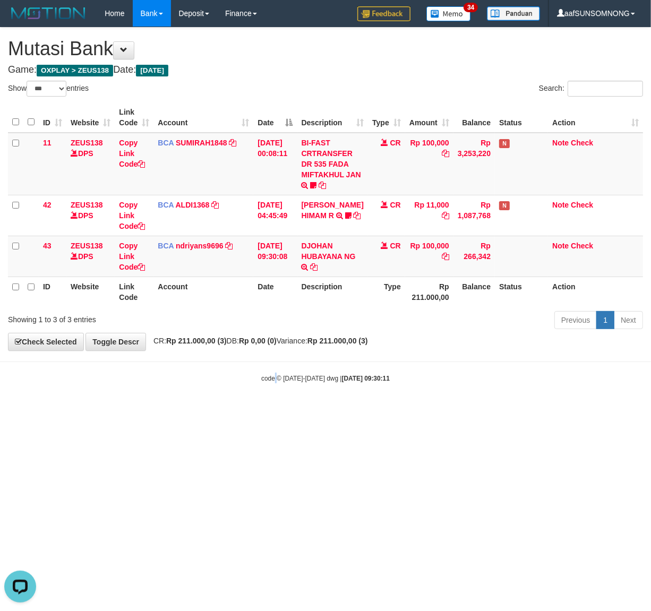
click at [396, 410] on html "Toggle navigation Home Bank Account List Load By Website Group [OXPLAY] ZEUS138…" at bounding box center [325, 205] width 651 height 410
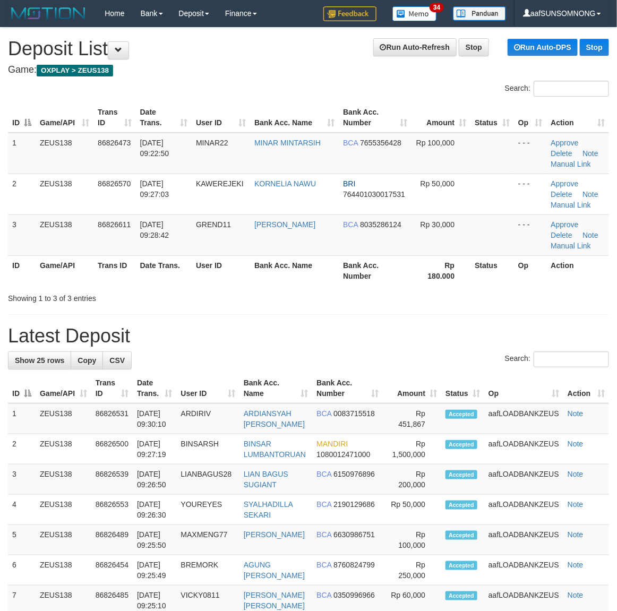
click at [438, 364] on div "Search:" at bounding box center [308, 360] width 601 height 19
drag, startPoint x: 359, startPoint y: 344, endPoint x: 617, endPoint y: 380, distance: 261.1
click at [368, 344] on h1 "Latest Deposit" at bounding box center [308, 335] width 601 height 21
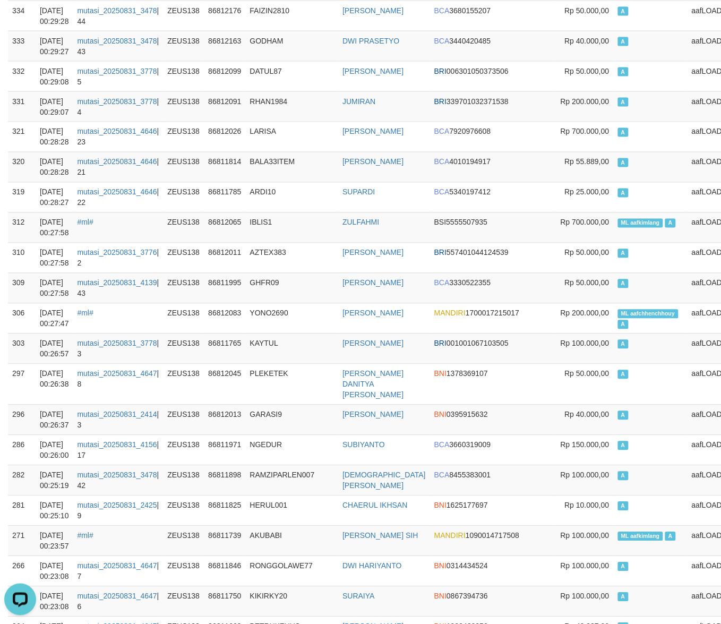
scroll to position [26508, 0]
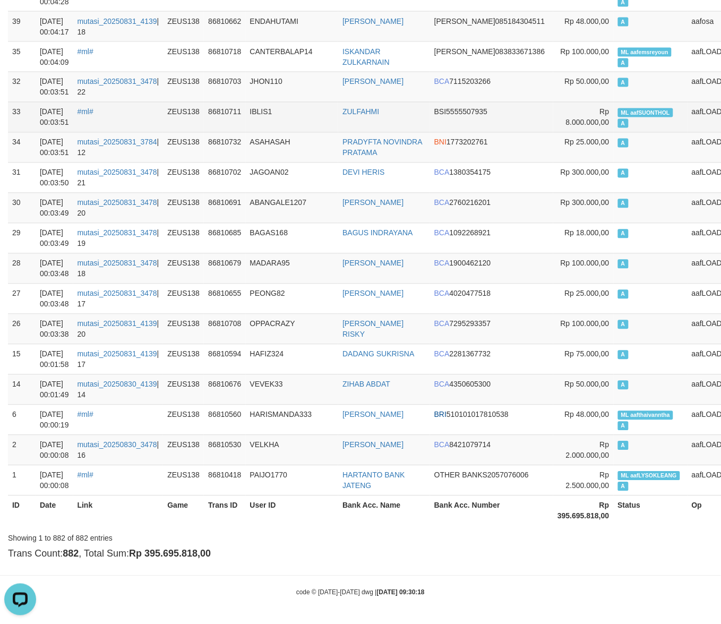
click at [614, 109] on td "ML aafSUONTHOL A" at bounding box center [651, 117] width 74 height 30
click at [618, 108] on span "ML aafSUONTHOL" at bounding box center [646, 112] width 56 height 9
copy td "ML aafSUONTHOL A"
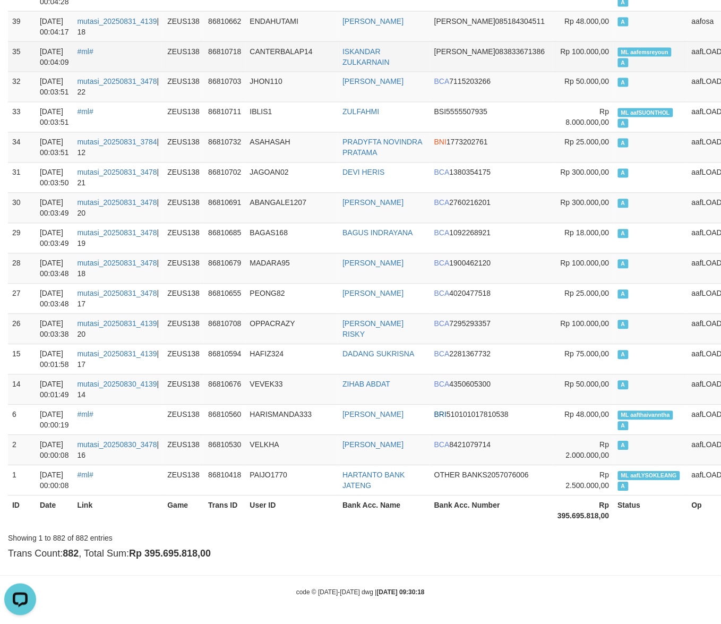
click at [618, 48] on span "ML aafemsreyoun" at bounding box center [645, 52] width 54 height 9
copy td "ML aafemsreyoun A"
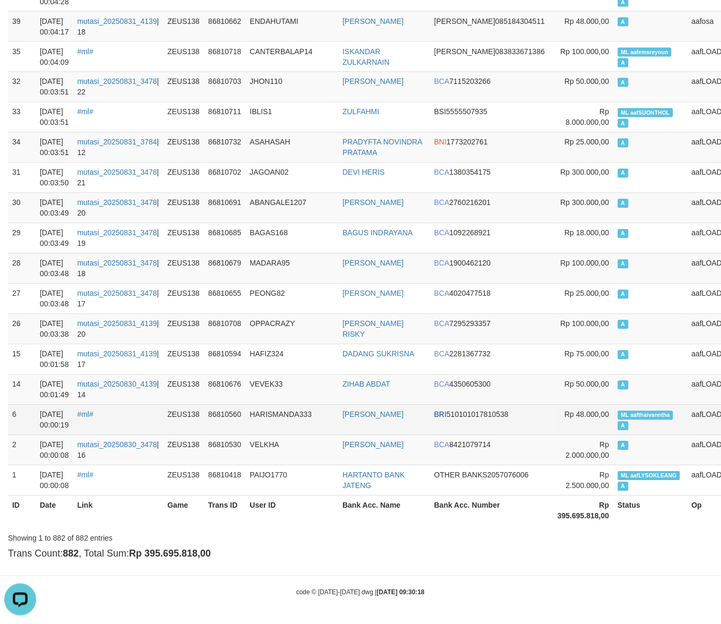
click at [618, 415] on span "ML aafthaivanntha" at bounding box center [646, 415] width 56 height 9
copy td "ML aafthaivanntha A"
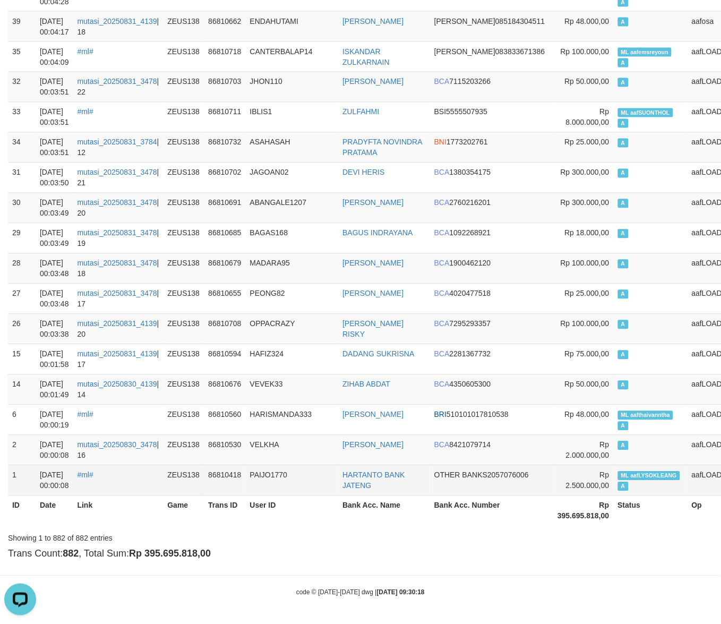
click at [618, 479] on span "ML aafLYSOKLEANG" at bounding box center [649, 475] width 63 height 9
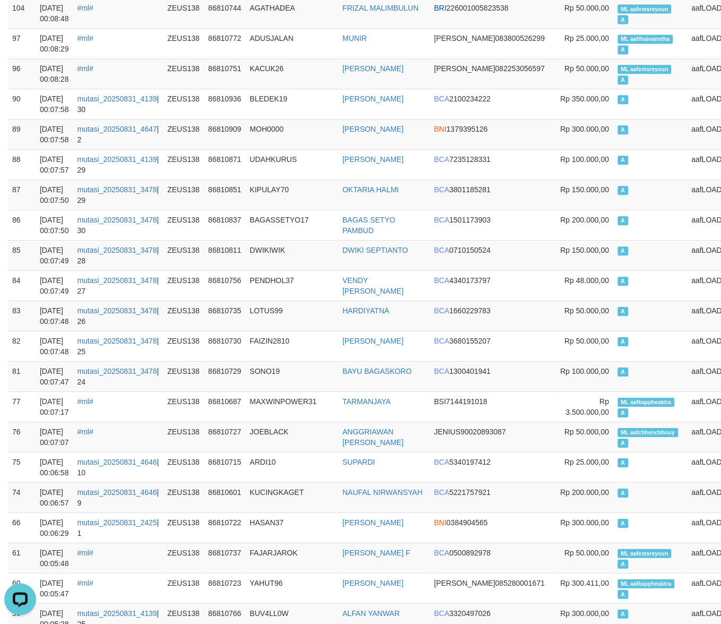
scroll to position [22875, 0]
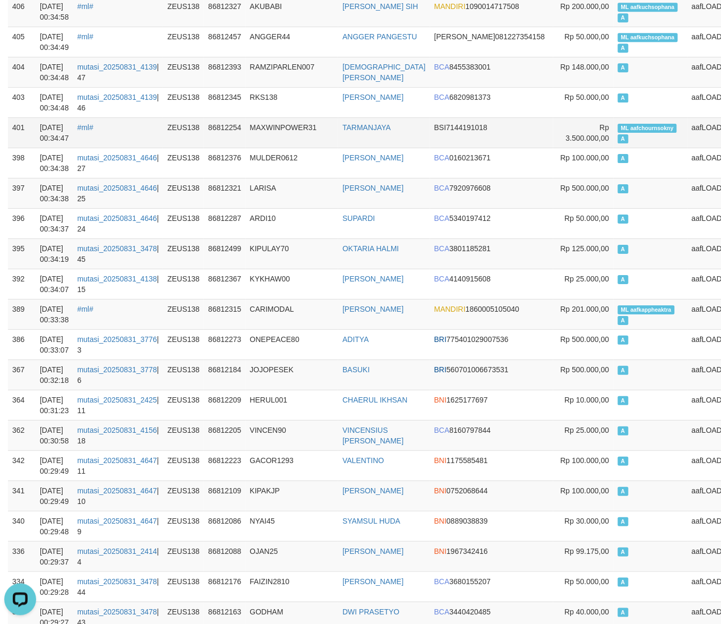
click at [614, 148] on td "ML aafchournsokny A" at bounding box center [651, 132] width 74 height 30
copy td "ML aafchournsokny A"
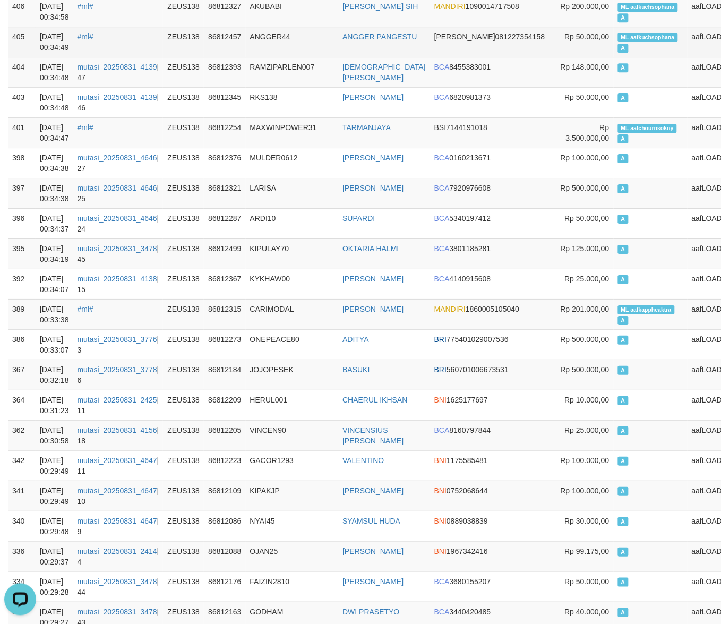
click at [614, 57] on td "ML aafkuchsophana A" at bounding box center [651, 42] width 74 height 30
copy td "ML aafkuchsophana A"
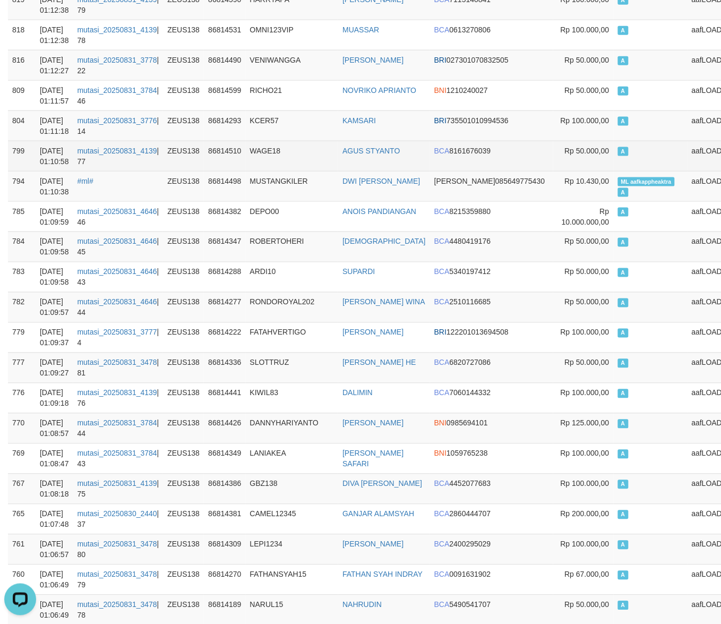
scroll to position [18495, 0]
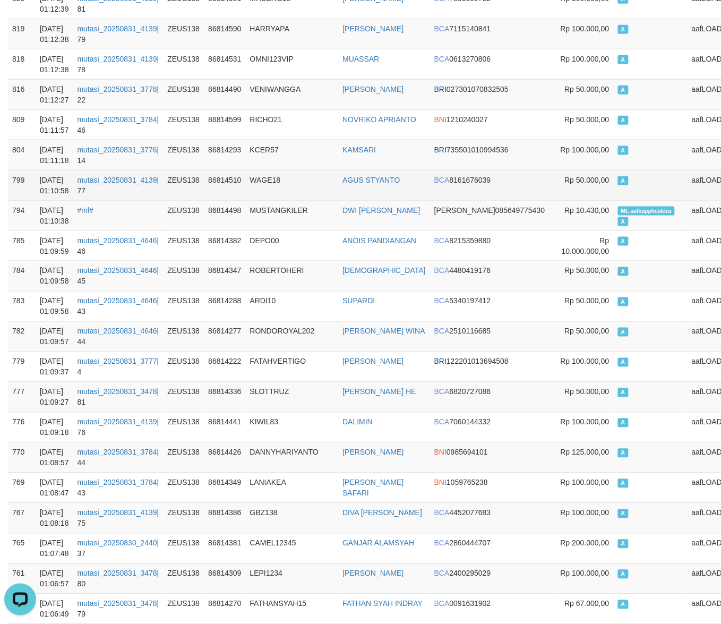
drag, startPoint x: 301, startPoint y: 235, endPoint x: 303, endPoint y: 109, distance: 126.4
click at [302, 200] on td "WAGE18" at bounding box center [292, 185] width 93 height 30
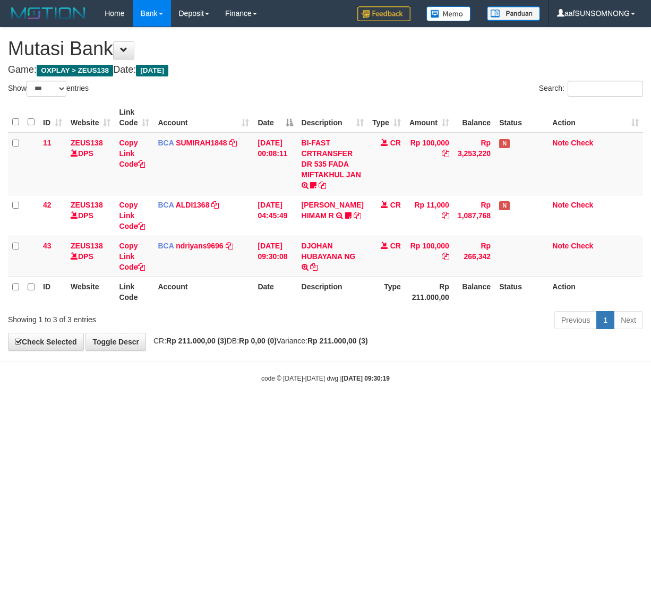
select select "***"
click at [296, 410] on html "Toggle navigation Home Bank Account List Load By Website Group [OXPLAY] ZEUS138…" at bounding box center [325, 205] width 651 height 410
drag, startPoint x: 269, startPoint y: 432, endPoint x: 281, endPoint y: 431, distance: 12.8
click at [269, 410] on html "Toggle navigation Home Bank Account List Load By Website Group [OXPLAY] ZEUS138…" at bounding box center [325, 205] width 651 height 410
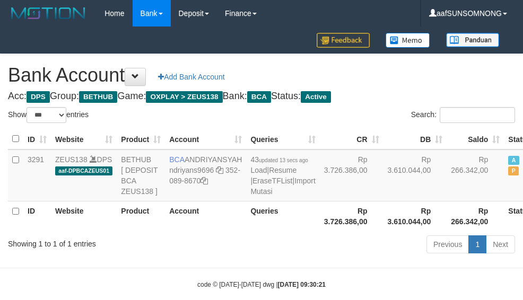
select select "***"
click at [239, 257] on div "Previous 1 Next" at bounding box center [370, 246] width 289 height 23
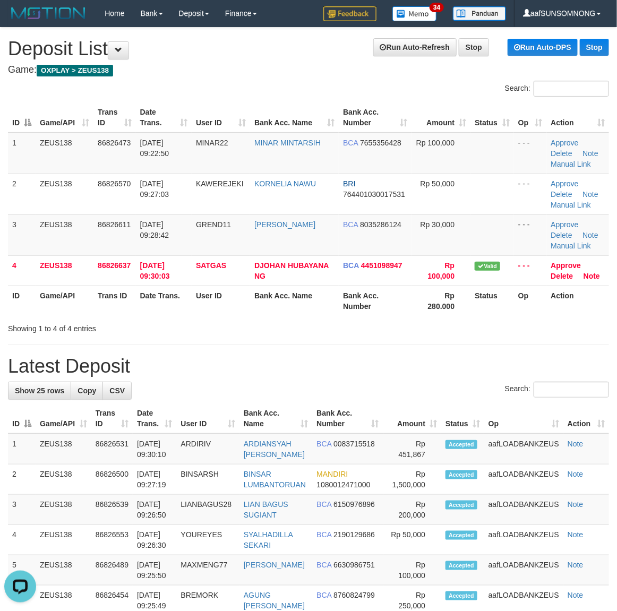
drag, startPoint x: 354, startPoint y: 413, endPoint x: 405, endPoint y: 414, distance: 51.0
click at [381, 413] on th "Bank Acc. Number" at bounding box center [347, 418] width 71 height 30
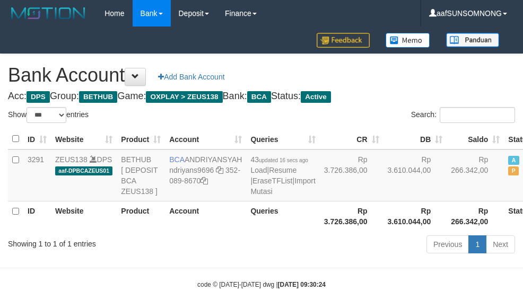
select select "***"
click at [277, 257] on div "Previous 1 Next" at bounding box center [370, 246] width 289 height 23
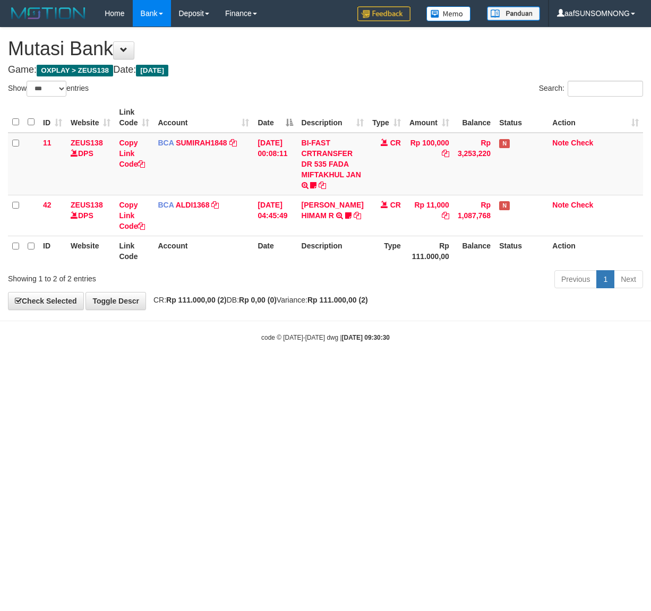
select select "***"
click at [280, 369] on html "Toggle navigation Home Bank Account List Load By Website Group [OXPLAY] ZEUS138…" at bounding box center [325, 184] width 651 height 369
click at [343, 369] on html "Toggle navigation Home Bank Account List Load By Website Group [OXPLAY] ZEUS138…" at bounding box center [325, 184] width 651 height 369
drag, startPoint x: 277, startPoint y: 466, endPoint x: 302, endPoint y: 466, distance: 25.0
click at [278, 369] on html "Toggle navigation Home Bank Account List Load By Website Group [OXPLAY] ZEUS138…" at bounding box center [325, 184] width 651 height 369
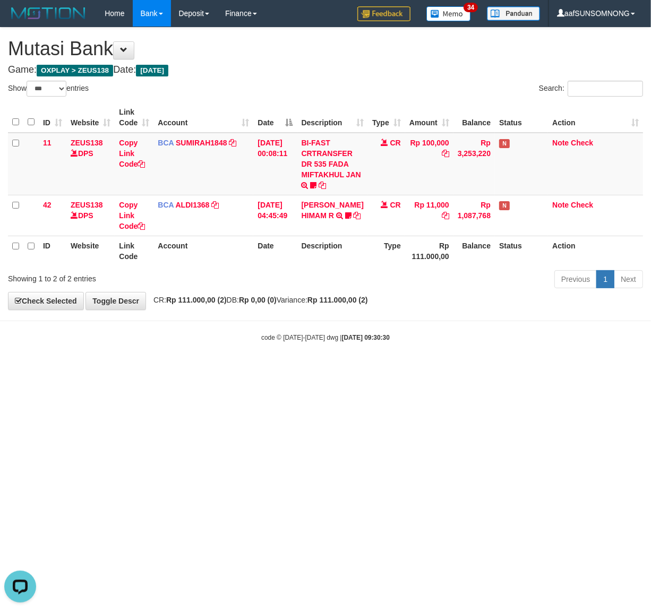
drag, startPoint x: 193, startPoint y: 448, endPoint x: 161, endPoint y: 485, distance: 48.9
click at [193, 369] on html "Toggle navigation Home Bank Account List Load By Website Group [OXPLAY] ZEUS138…" at bounding box center [325, 184] width 651 height 369
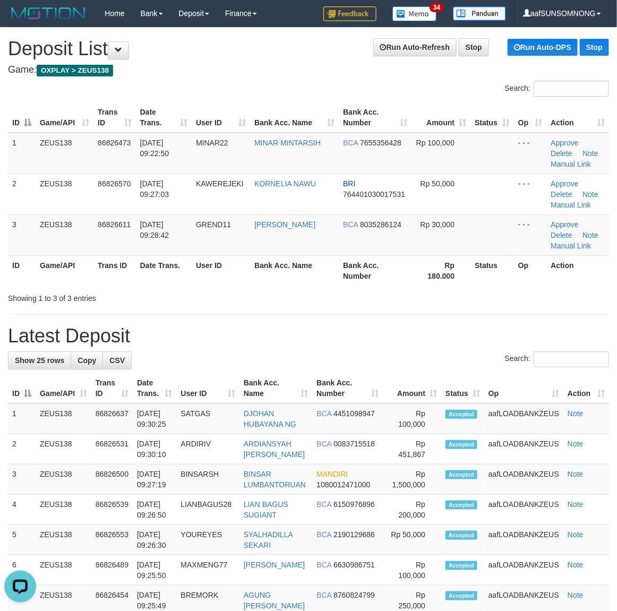
drag, startPoint x: 384, startPoint y: 319, endPoint x: 420, endPoint y: 325, distance: 37.1
drag, startPoint x: 357, startPoint y: 383, endPoint x: 623, endPoint y: 389, distance: 266.0
click at [362, 382] on th "Bank Acc. Number" at bounding box center [347, 388] width 71 height 30
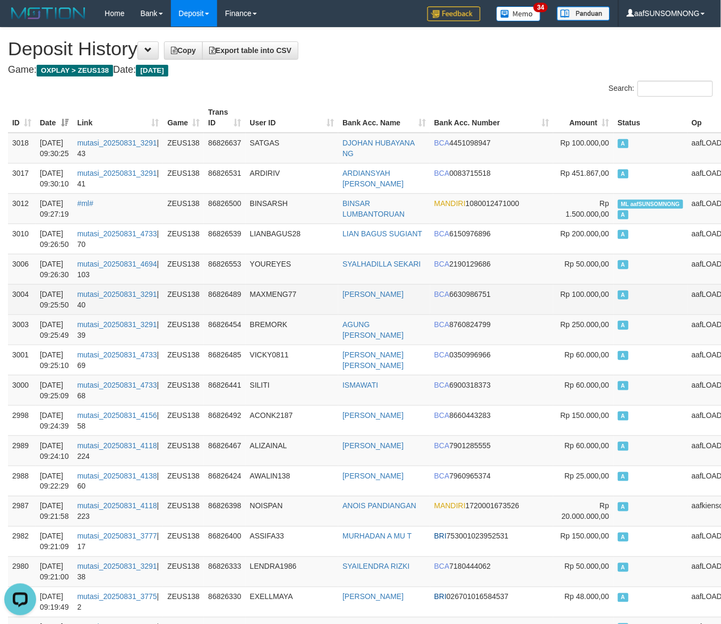
click at [313, 304] on td "MAXMENG77" at bounding box center [292, 299] width 93 height 30
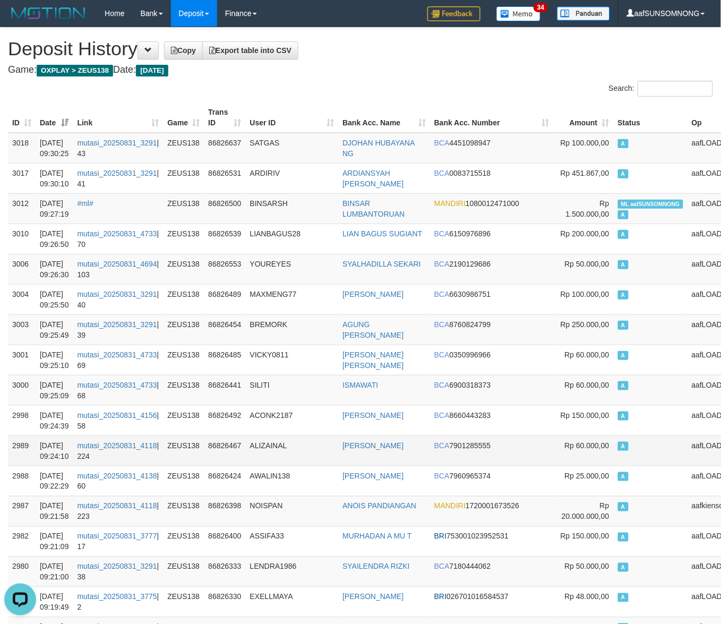
drag, startPoint x: 317, startPoint y: 386, endPoint x: 664, endPoint y: 461, distance: 354.7
click at [320, 386] on td "SILITI" at bounding box center [292, 390] width 93 height 30
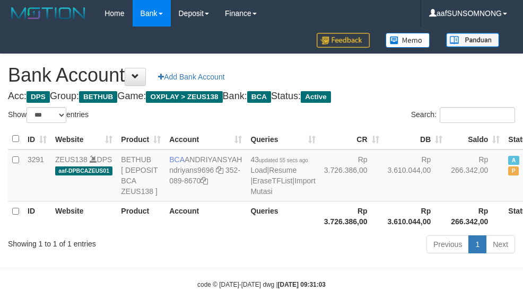
select select "***"
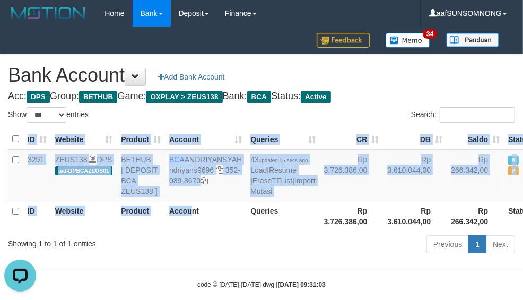
click at [201, 235] on div "ID Website Product Account Queries CR DB Saldo Status Action 3291 ZEUS138 DPS a…" at bounding box center [261, 180] width 523 height 109
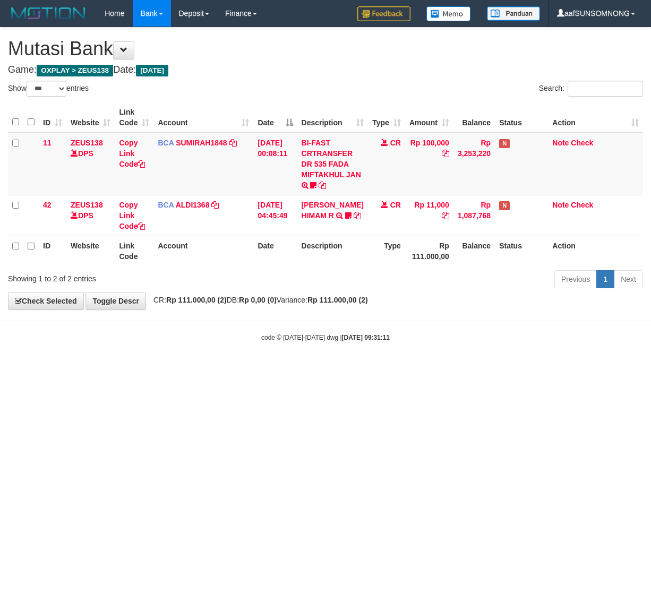
select select "***"
drag, startPoint x: 338, startPoint y: 375, endPoint x: 188, endPoint y: 385, distance: 150.0
click at [352, 369] on html "Toggle navigation Home Bank Account List Load By Website Group [OXPLAY] ZEUS138…" at bounding box center [325, 184] width 651 height 369
click at [205, 369] on html "Toggle navigation Home Bank Account List Load By Website Group [OXPLAY] ZEUS138…" at bounding box center [325, 184] width 651 height 369
drag, startPoint x: 136, startPoint y: 463, endPoint x: 147, endPoint y: 462, distance: 11.3
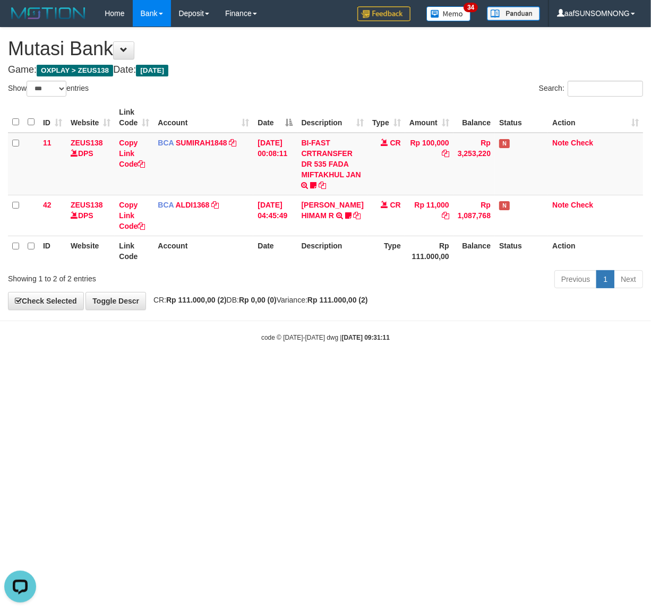
click at [138, 369] on html "Toggle navigation Home Bank Account List Load By Website Group [OXPLAY] ZEUS138…" at bounding box center [325, 184] width 651 height 369
drag, startPoint x: 146, startPoint y: 462, endPoint x: 152, endPoint y: 460, distance: 6.2
click at [147, 369] on html "Toggle navigation Home Bank Account List Load By Website Group [OXPLAY] ZEUS138…" at bounding box center [325, 184] width 651 height 369
drag, startPoint x: 280, startPoint y: 424, endPoint x: 171, endPoint y: 416, distance: 109.7
click at [288, 369] on html "Toggle navigation Home Bank Account List Load By Website Group [OXPLAY] ZEUS138…" at bounding box center [325, 184] width 651 height 369
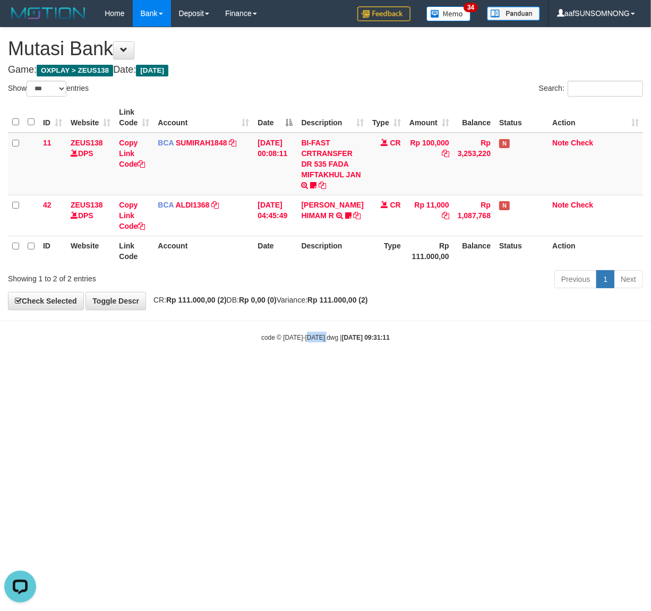
click at [332, 369] on html "Toggle navigation Home Bank Account List Load By Website Group [OXPLAY] ZEUS138…" at bounding box center [325, 184] width 651 height 369
drag, startPoint x: 259, startPoint y: 401, endPoint x: 264, endPoint y: 416, distance: 15.1
click at [262, 369] on html "Toggle navigation Home Bank Account List Load By Website Group [OXPLAY] ZEUS138…" at bounding box center [325, 184] width 651 height 369
drag, startPoint x: 434, startPoint y: 484, endPoint x: 417, endPoint y: 470, distance: 21.9
click at [427, 369] on html "Toggle navigation Home Bank Account List Load By Website Group [OXPLAY] ZEUS138…" at bounding box center [325, 184] width 651 height 369
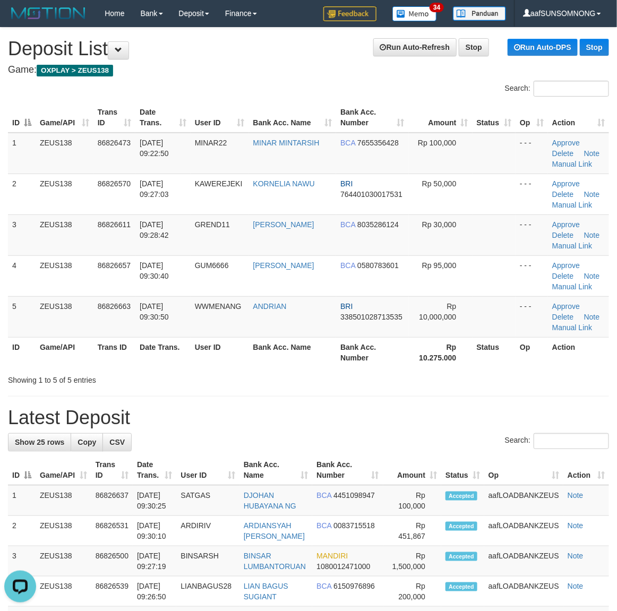
drag, startPoint x: 264, startPoint y: 428, endPoint x: 515, endPoint y: 442, distance: 251.0
click at [271, 428] on h1 "Latest Deposit" at bounding box center [308, 417] width 601 height 21
drag, startPoint x: 244, startPoint y: 420, endPoint x: 410, endPoint y: 415, distance: 165.7
click at [258, 421] on h1 "Latest Deposit" at bounding box center [308, 417] width 601 height 21
drag, startPoint x: 409, startPoint y: 396, endPoint x: 465, endPoint y: 398, distance: 55.8
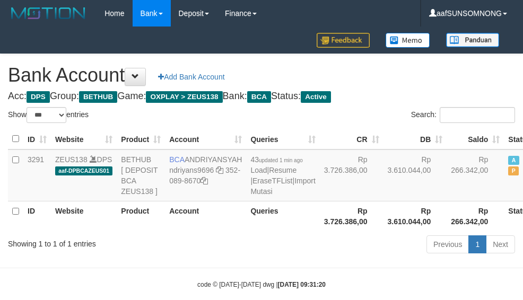
select select "***"
click at [199, 231] on th "Account" at bounding box center [205, 216] width 81 height 30
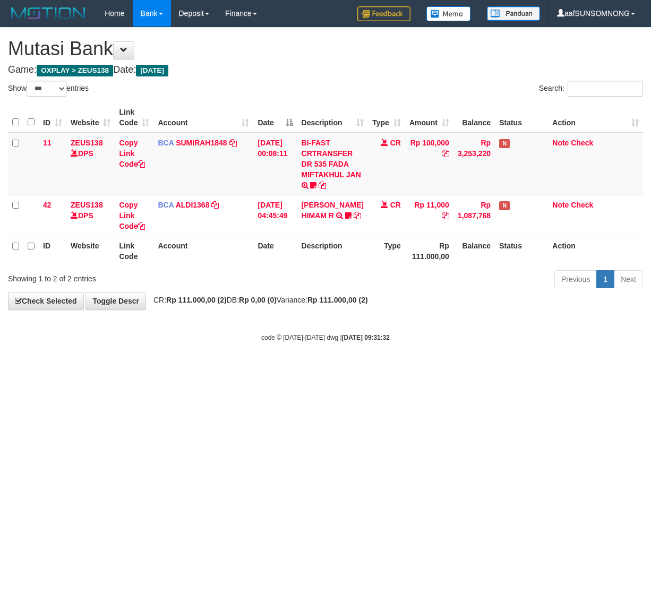
select select "***"
click at [204, 369] on html "Toggle navigation Home Bank Account List Load By Website Group [OXPLAY] ZEUS138…" at bounding box center [325, 184] width 651 height 369
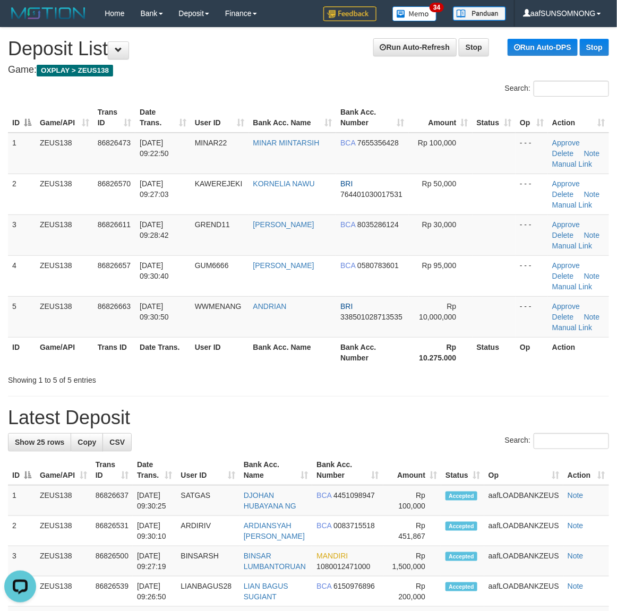
drag, startPoint x: 349, startPoint y: 439, endPoint x: 623, endPoint y: 463, distance: 275.0
click at [355, 439] on div "Search:" at bounding box center [308, 442] width 601 height 19
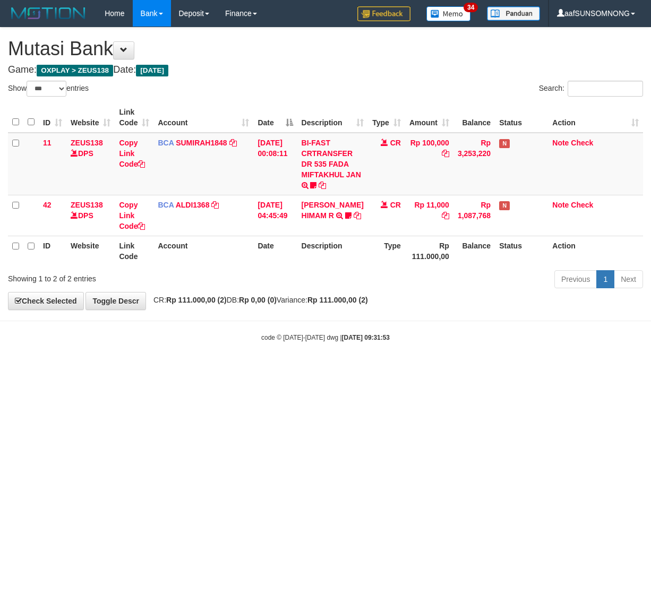
select select "***"
drag, startPoint x: 280, startPoint y: 380, endPoint x: 273, endPoint y: 388, distance: 10.2
click at [290, 369] on html "Toggle navigation Home Bank Account List Load By Website Group [OXPLAY] ZEUS138…" at bounding box center [325, 184] width 651 height 369
click at [120, 369] on html "Toggle navigation Home Bank Account List Load By Website Group [OXPLAY] ZEUS138…" at bounding box center [325, 184] width 651 height 369
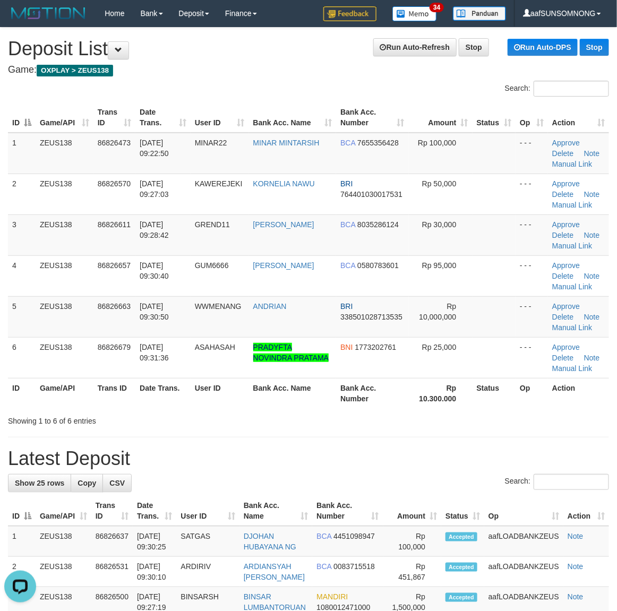
drag, startPoint x: 343, startPoint y: 428, endPoint x: 413, endPoint y: 431, distance: 69.6
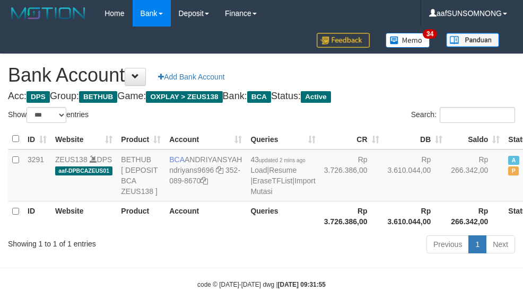
select select "***"
click at [324, 202] on td "Rp 3.726.386,00" at bounding box center [352, 176] width 64 height 52
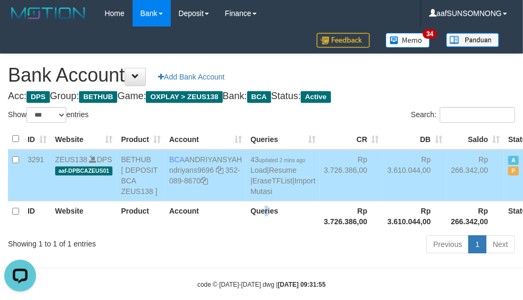
drag, startPoint x: 250, startPoint y: 259, endPoint x: 296, endPoint y: 224, distance: 58.0
click at [252, 231] on th "Queries" at bounding box center [282, 216] width 73 height 30
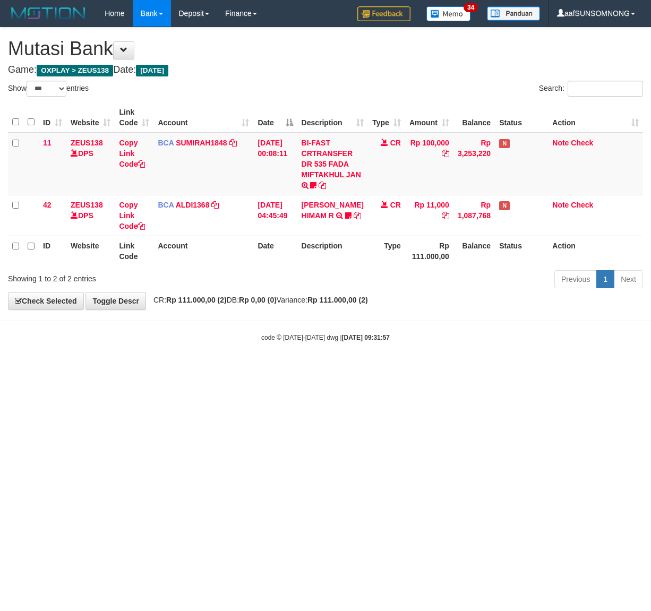
select select "***"
click at [308, 369] on html "Toggle navigation Home Bank Account List Load By Website Group [OXPLAY] ZEUS138…" at bounding box center [325, 184] width 651 height 369
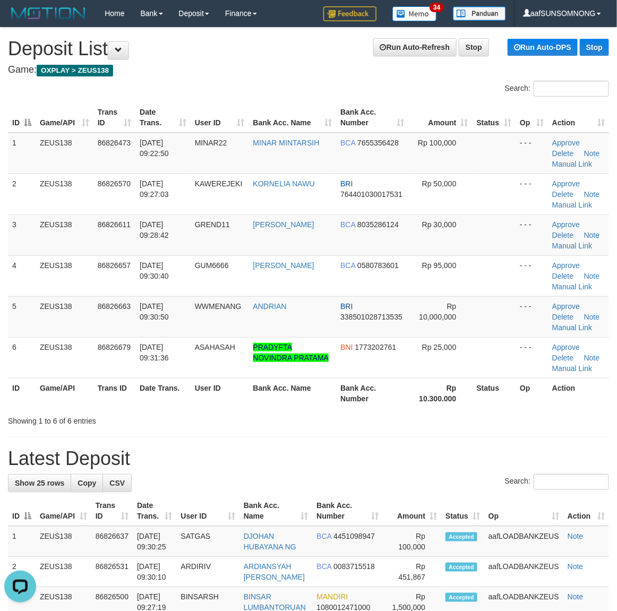
drag, startPoint x: 431, startPoint y: 463, endPoint x: 454, endPoint y: 462, distance: 23.4
click at [439, 463] on h1 "Latest Deposit" at bounding box center [308, 458] width 601 height 21
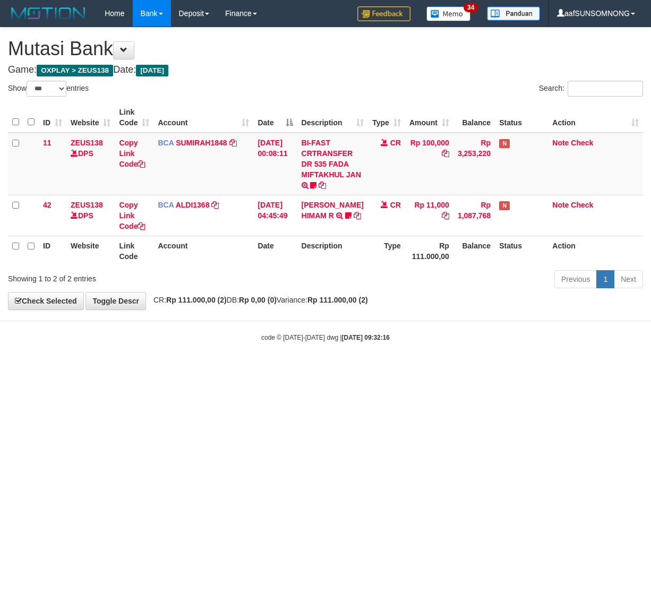
select select "***"
drag, startPoint x: 319, startPoint y: 443, endPoint x: 173, endPoint y: 444, distance: 145.5
click at [327, 369] on html "Toggle navigation Home Bank Account List Load By Website Group [OXPLAY] ZEUS138…" at bounding box center [325, 184] width 651 height 369
drag, startPoint x: 299, startPoint y: 473, endPoint x: 303, endPoint y: 466, distance: 8.3
click at [300, 369] on html "Toggle navigation Home Bank Account List Load By Website Group [OXPLAY] ZEUS138…" at bounding box center [325, 184] width 651 height 369
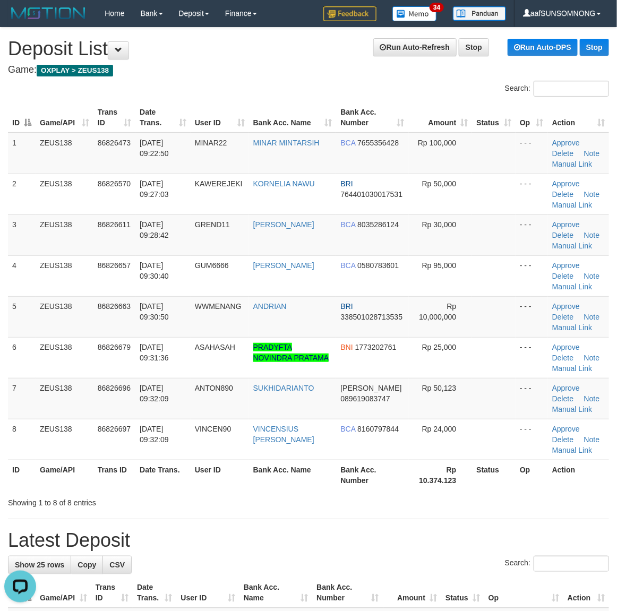
drag, startPoint x: 348, startPoint y: 527, endPoint x: 388, endPoint y: 527, distance: 39.8
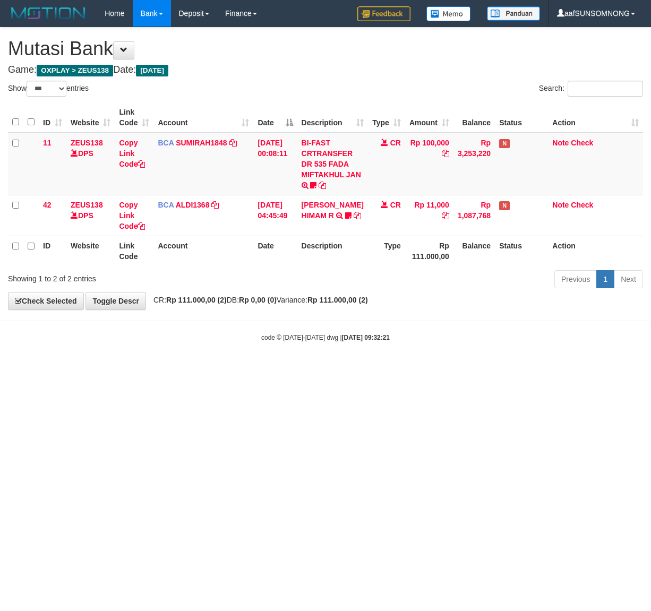
select select "***"
drag, startPoint x: 202, startPoint y: 497, endPoint x: 208, endPoint y: 498, distance: 5.9
click at [204, 369] on html "Toggle navigation Home Bank Account List Load By Website Group [OXPLAY] ZEUS138…" at bounding box center [325, 184] width 651 height 369
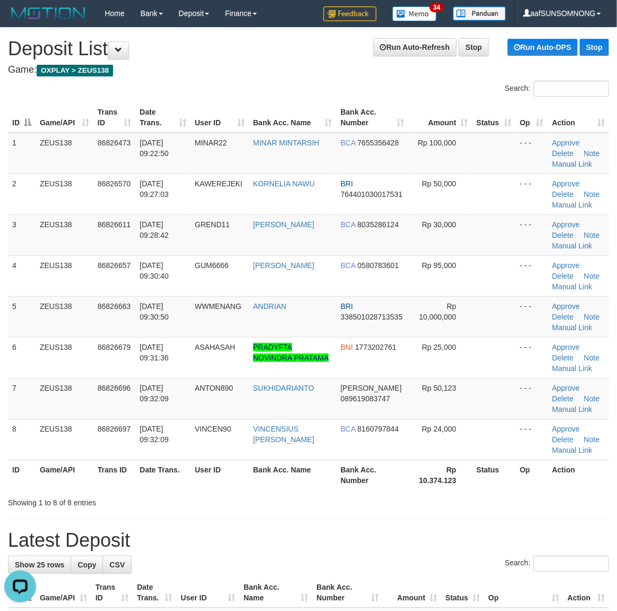
drag, startPoint x: 357, startPoint y: 596, endPoint x: 626, endPoint y: 555, distance: 272.3
click at [361, 595] on th "Bank Acc. Number" at bounding box center [347, 593] width 71 height 30
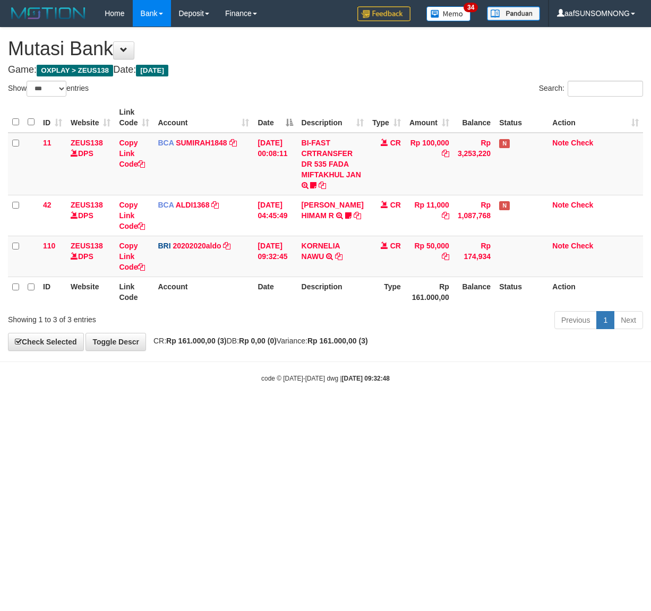
select select "***"
drag, startPoint x: 0, startPoint y: 0, endPoint x: 243, endPoint y: 504, distance: 559.9
click at [242, 410] on html "Toggle navigation Home Bank Account List Load By Website Group [OXPLAY] ZEUS138…" at bounding box center [325, 205] width 651 height 410
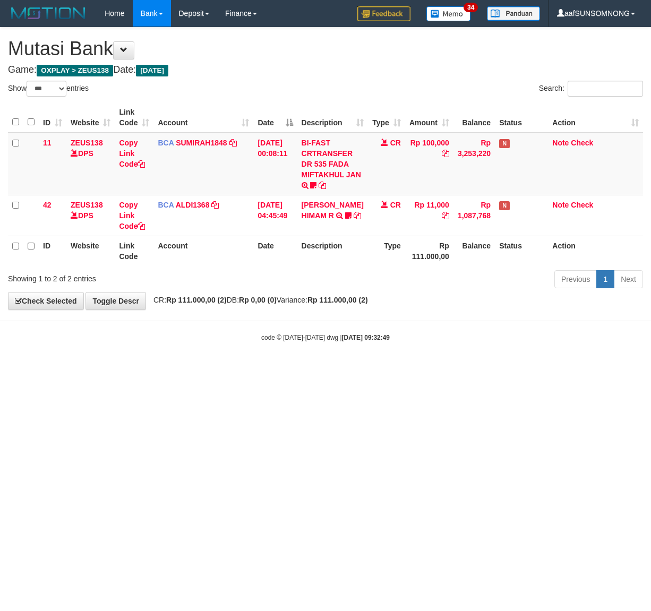
select select "***"
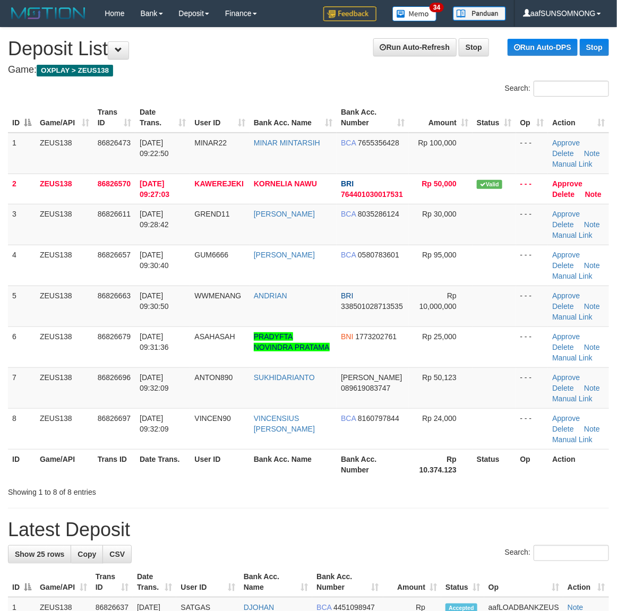
drag, startPoint x: 412, startPoint y: 540, endPoint x: 625, endPoint y: 529, distance: 213.2
drag, startPoint x: 426, startPoint y: 494, endPoint x: 564, endPoint y: 492, distance: 138.0
click at [441, 495] on div "Showing 1 to 8 of 8 entries" at bounding box center [308, 490] width 617 height 15
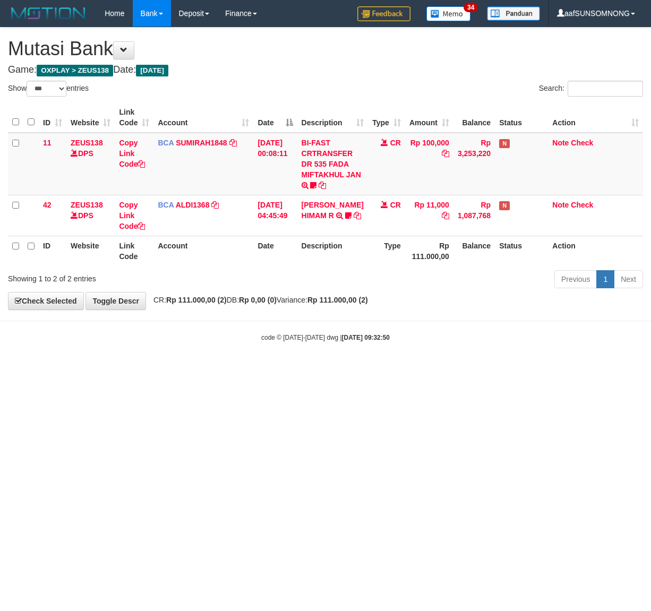
select select "***"
click at [239, 369] on html "Toggle navigation Home Bank Account List Load By Website Group [OXPLAY] ZEUS138…" at bounding box center [325, 184] width 651 height 369
drag, startPoint x: 295, startPoint y: 462, endPoint x: 449, endPoint y: 460, distance: 154.5
click at [298, 369] on html "Toggle navigation Home Bank Account List Load By Website Group [OXPLAY] ZEUS138…" at bounding box center [325, 184] width 651 height 369
select select "***"
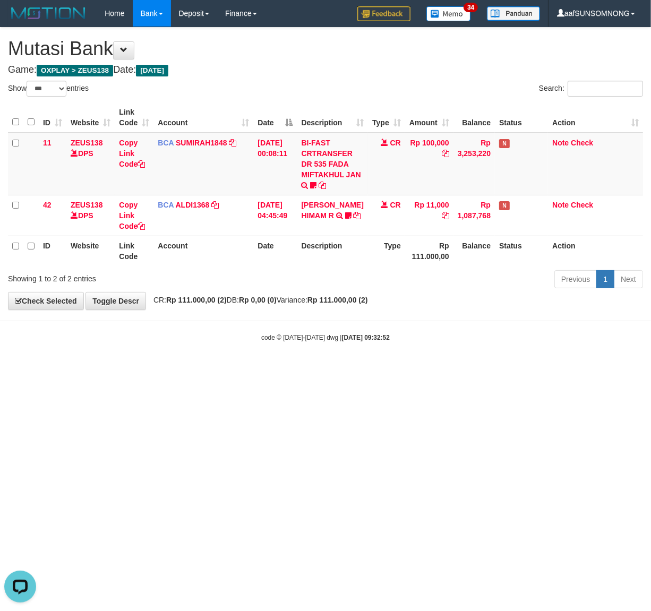
drag, startPoint x: 197, startPoint y: 441, endPoint x: 136, endPoint y: 465, distance: 65.6
click at [204, 369] on html "Toggle navigation Home Bank Account List Load By Website Group [OXPLAY] ZEUS138…" at bounding box center [325, 184] width 651 height 369
click at [146, 369] on html "Toggle navigation Home Bank Account List Load By Website Group [OXPLAY] ZEUS138…" at bounding box center [325, 184] width 651 height 369
click at [122, 369] on html "Toggle navigation Home Bank Account List Load By Website Group [OXPLAY] ZEUS138…" at bounding box center [325, 184] width 651 height 369
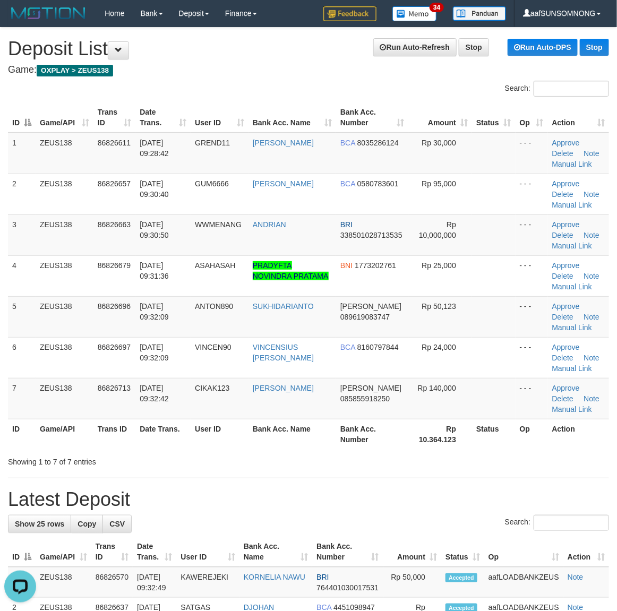
drag, startPoint x: 356, startPoint y: 511, endPoint x: 551, endPoint y: 493, distance: 195.7
drag, startPoint x: 299, startPoint y: 488, endPoint x: 594, endPoint y: 475, distance: 294.9
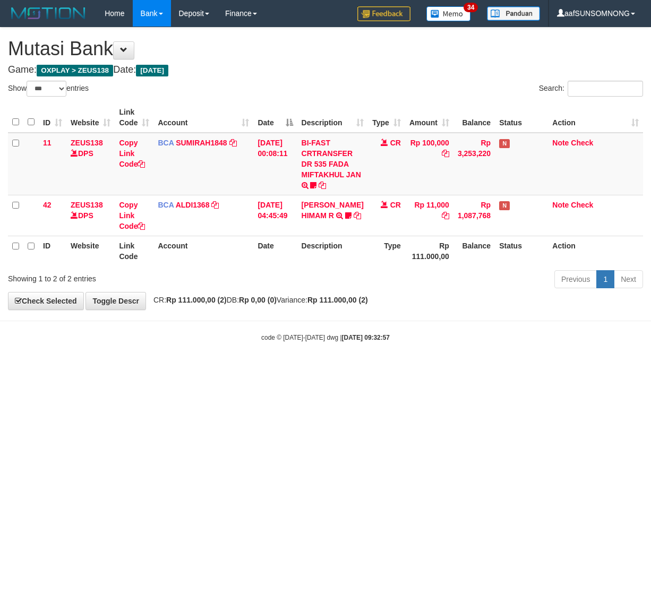
select select "***"
drag, startPoint x: 314, startPoint y: 424, endPoint x: 320, endPoint y: 424, distance: 6.4
click at [320, 369] on html "Toggle navigation Home Bank Account List Load By Website Group [OXPLAY] ZEUS138…" at bounding box center [325, 184] width 651 height 369
drag, startPoint x: 143, startPoint y: 454, endPoint x: 219, endPoint y: 436, distance: 78.0
click at [148, 369] on html "Toggle navigation Home Bank Account List Load By Website Group [OXPLAY] ZEUS138…" at bounding box center [325, 184] width 651 height 369
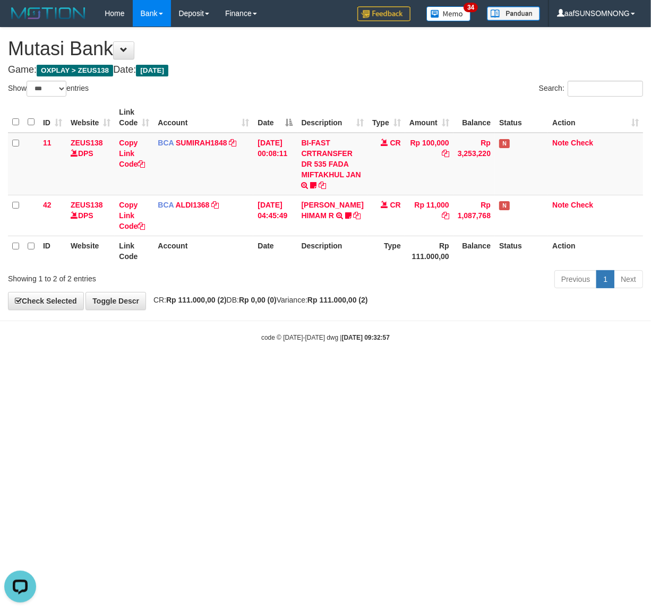
drag, startPoint x: 267, startPoint y: 407, endPoint x: 272, endPoint y: 407, distance: 5.3
click at [270, 369] on html "Toggle navigation Home Bank Account List Load By Website Group [OXPLAY] ZEUS138…" at bounding box center [325, 184] width 651 height 369
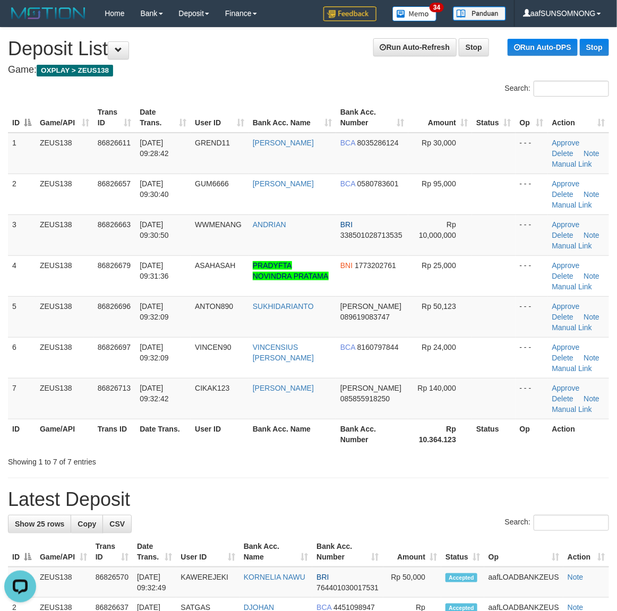
click at [590, 445] on th "Action" at bounding box center [578, 434] width 61 height 30
drag, startPoint x: 327, startPoint y: 493, endPoint x: 624, endPoint y: 474, distance: 297.9
click at [340, 493] on h1 "Latest Deposit" at bounding box center [308, 499] width 601 height 21
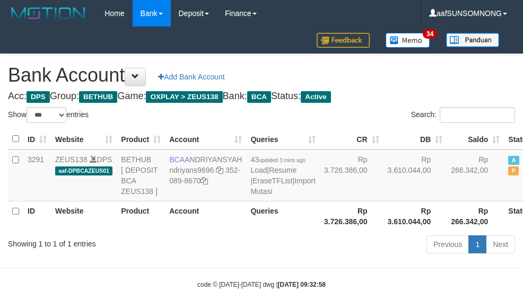
select select "***"
drag, startPoint x: 217, startPoint y: 256, endPoint x: 231, endPoint y: 256, distance: 14.3
click at [219, 231] on th "Account" at bounding box center [205, 216] width 81 height 30
select select "***"
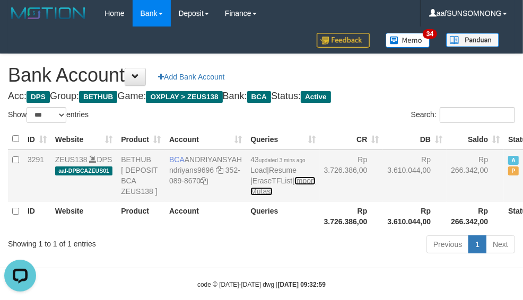
click at [251, 196] on link "Import Mutasi" at bounding box center [283, 186] width 65 height 19
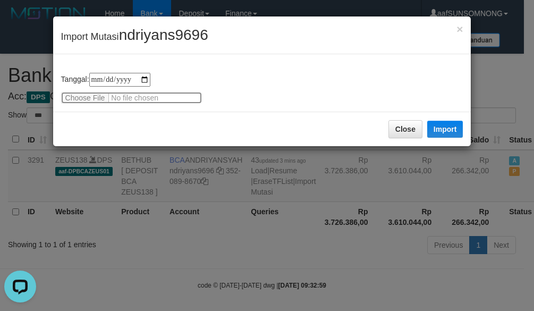
click at [89, 94] on input "file" at bounding box center [131, 98] width 141 height 12
type input "**********"
click at [173, 32] on span "ndriyans9696" at bounding box center [163, 35] width 89 height 16
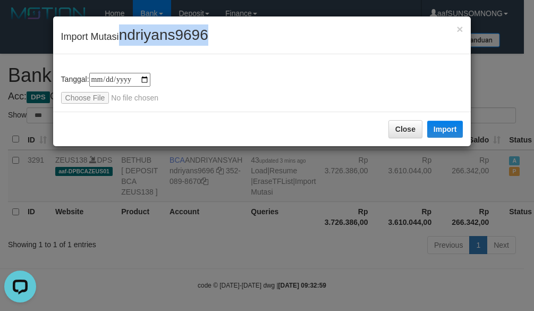
click at [173, 32] on span "ndriyans9696" at bounding box center [163, 35] width 89 height 16
copy span "ndriyans9696"
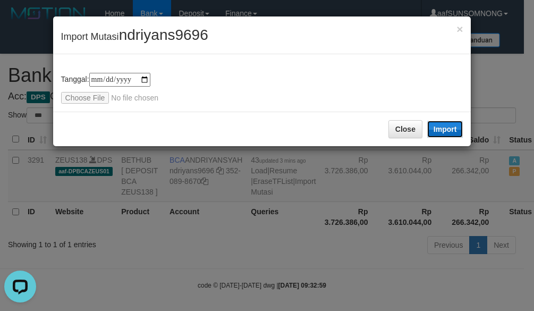
click at [442, 127] on button "Import" at bounding box center [445, 129] width 36 height 17
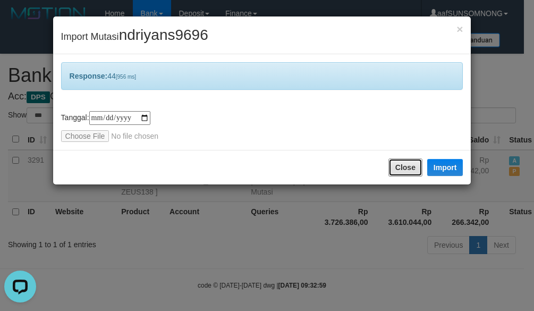
drag, startPoint x: 400, startPoint y: 169, endPoint x: 393, endPoint y: 178, distance: 11.8
click at [400, 169] on button "Close" at bounding box center [405, 167] width 34 height 18
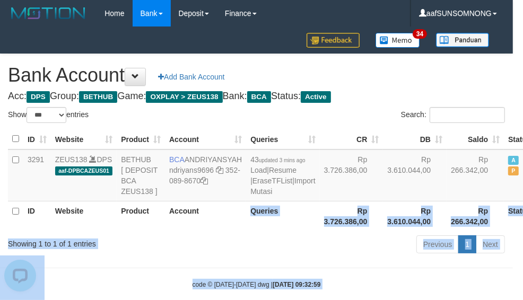
drag, startPoint x: 230, startPoint y: 247, endPoint x: 223, endPoint y: 247, distance: 6.9
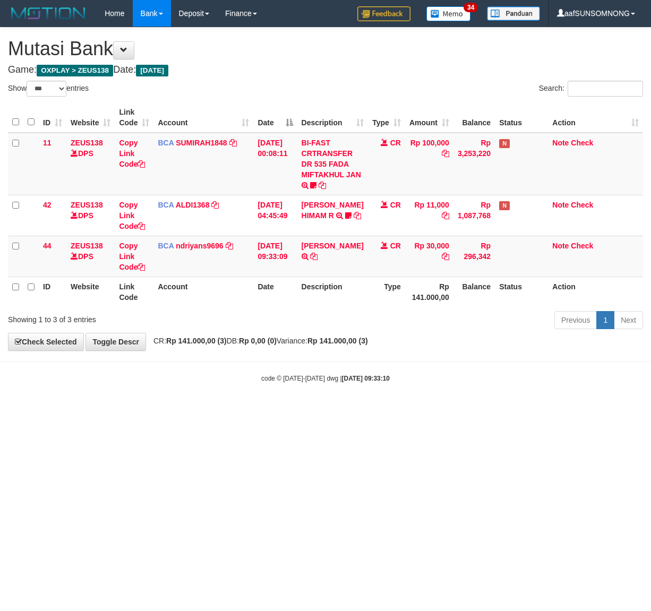
select select "***"
drag, startPoint x: 220, startPoint y: 435, endPoint x: 391, endPoint y: 346, distance: 192.8
click at [235, 410] on html "Toggle navigation Home Bank Account List Load By Website Group [OXPLAY] ZEUS138…" at bounding box center [325, 205] width 651 height 410
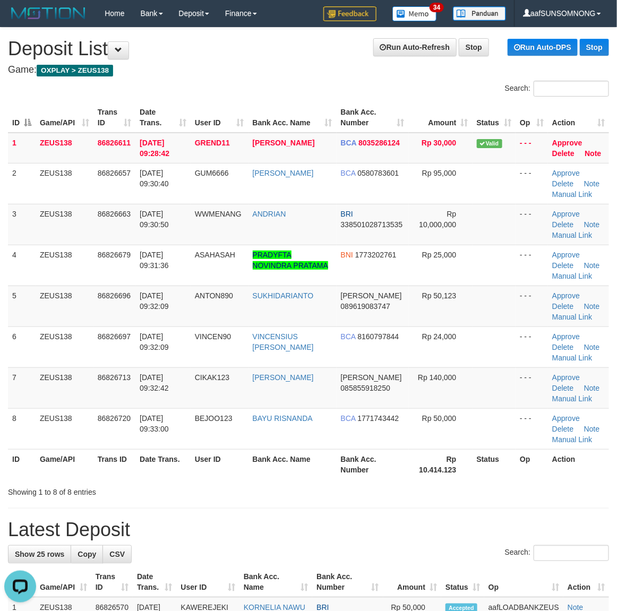
click at [322, 583] on th "Bank Acc. Number" at bounding box center [347, 582] width 71 height 30
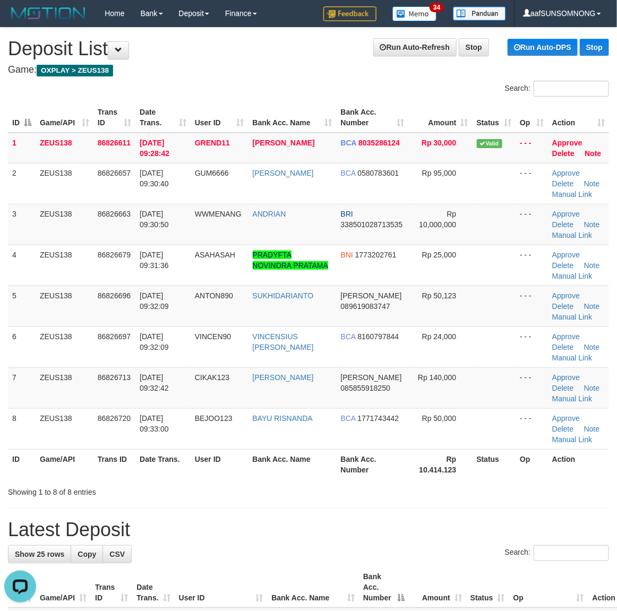
drag, startPoint x: 362, startPoint y: 540, endPoint x: 411, endPoint y: 543, distance: 50.0
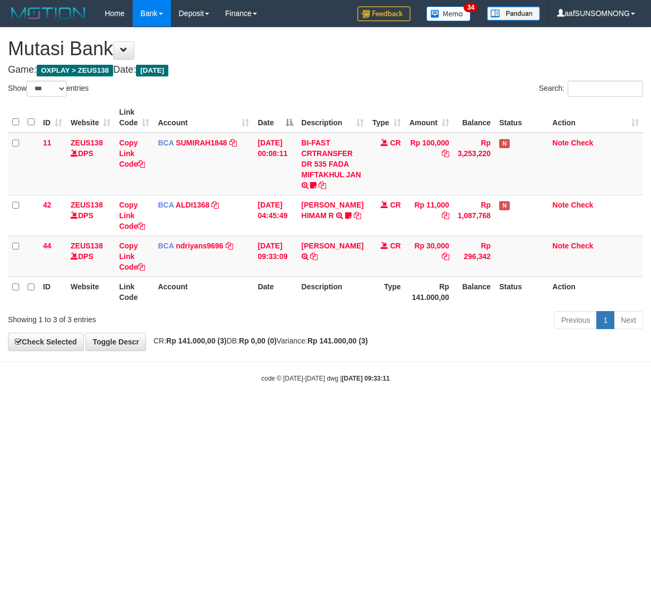
select select "***"
click at [310, 260] on icon at bounding box center [313, 256] width 7 height 7
drag, startPoint x: 181, startPoint y: 500, endPoint x: 0, endPoint y: 513, distance: 181.5
click at [184, 410] on html "Toggle navigation Home Bank Account List Load By Website Group [OXPLAY] ZEUS138…" at bounding box center [325, 205] width 651 height 410
select select "***"
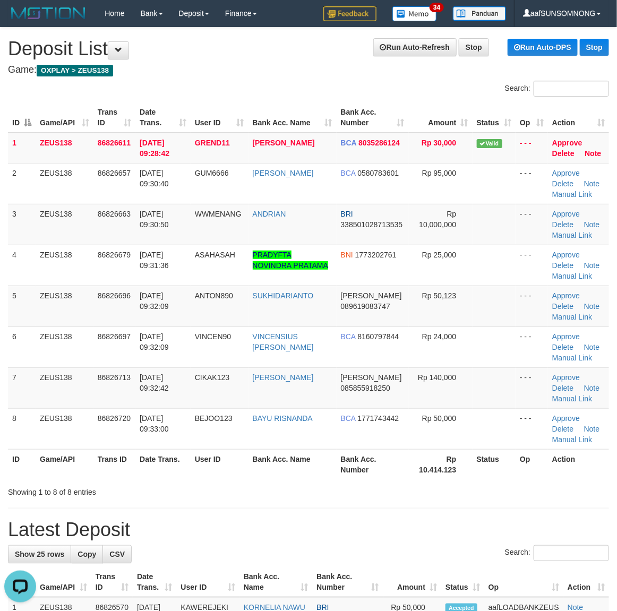
drag, startPoint x: 341, startPoint y: 487, endPoint x: 381, endPoint y: 495, distance: 40.7
click at [364, 492] on div "Showing 1 to 8 of 8 entries" at bounding box center [308, 490] width 617 height 15
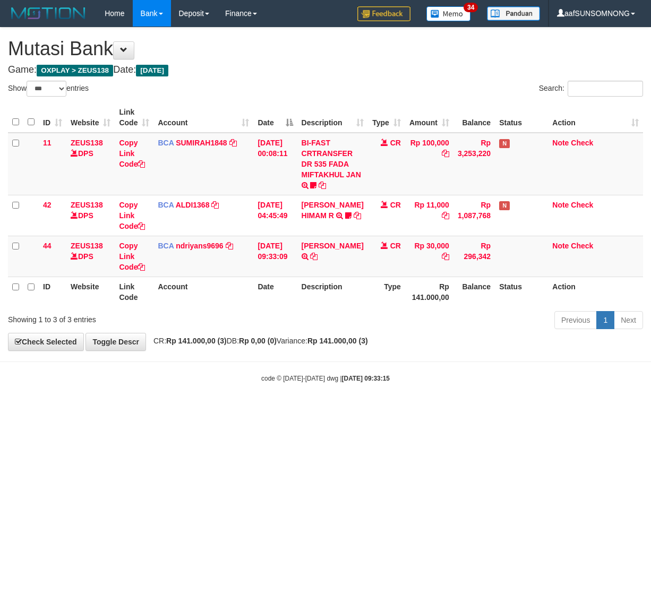
select select "***"
drag, startPoint x: 548, startPoint y: 415, endPoint x: 556, endPoint y: 413, distance: 8.6
click at [554, 410] on html "Toggle navigation Home Bank Account List Load By Website Group [OXPLAY] ZEUS138…" at bounding box center [325, 205] width 651 height 410
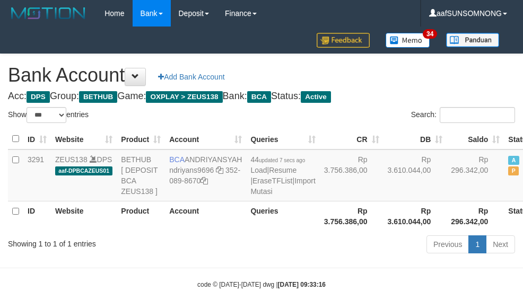
select select "***"
click at [229, 231] on th "Account" at bounding box center [205, 216] width 81 height 30
select select "***"
click at [216, 250] on div "Showing 1 to 1 of 1 entries" at bounding box center [109, 242] width 218 height 15
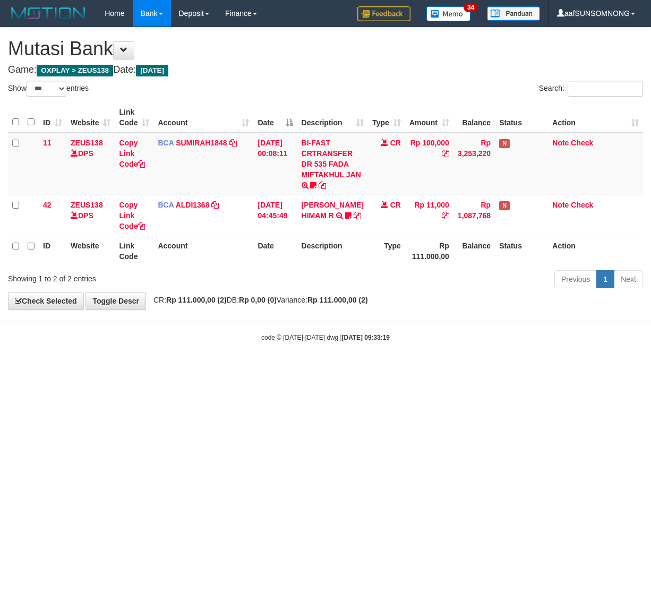
select select "***"
drag, startPoint x: 158, startPoint y: 439, endPoint x: 166, endPoint y: 441, distance: 8.8
click at [164, 369] on html "Toggle navigation Home Bank Account List Load By Website Group [OXPLAY] ZEUS138…" at bounding box center [325, 184] width 651 height 369
click at [220, 369] on html "Toggle navigation Home Bank Account List Load By Website Group [OXPLAY] ZEUS138…" at bounding box center [325, 184] width 651 height 369
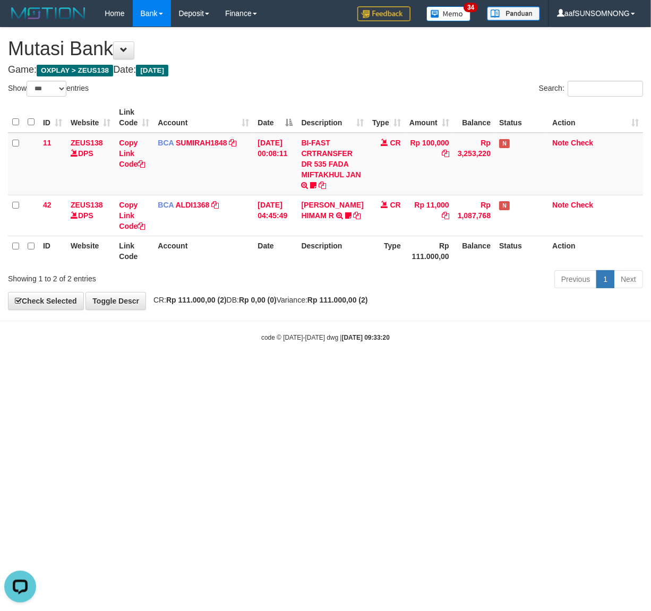
click at [225, 369] on html "Toggle navigation Home Bank Account List Load By Website Group [OXPLAY] ZEUS138…" at bounding box center [325, 184] width 651 height 369
drag, startPoint x: 88, startPoint y: 474, endPoint x: 645, endPoint y: 494, distance: 557.8
click at [97, 369] on html "Toggle navigation Home Bank Account List Load By Website Group [OXPLAY] ZEUS138…" at bounding box center [325, 184] width 651 height 369
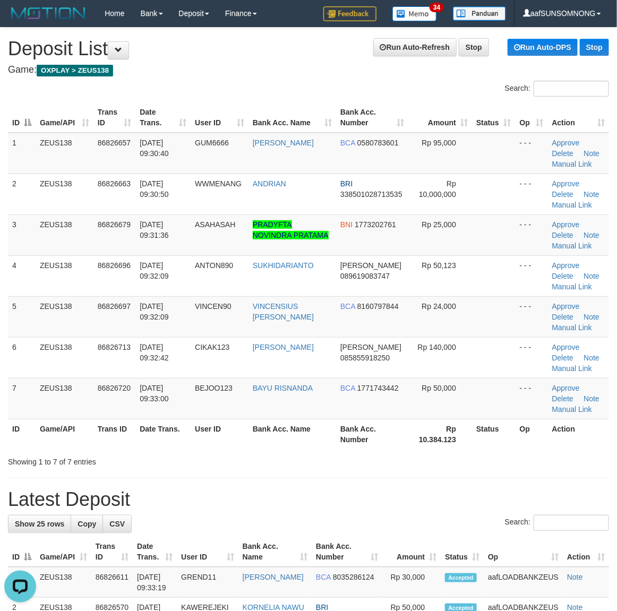
drag, startPoint x: 423, startPoint y: 503, endPoint x: 624, endPoint y: 476, distance: 203.0
click at [429, 502] on h1 "Latest Deposit" at bounding box center [308, 499] width 601 height 21
drag, startPoint x: 377, startPoint y: 489, endPoint x: 578, endPoint y: 482, distance: 200.8
click at [397, 493] on h1 "Latest Deposit" at bounding box center [308, 499] width 601 height 21
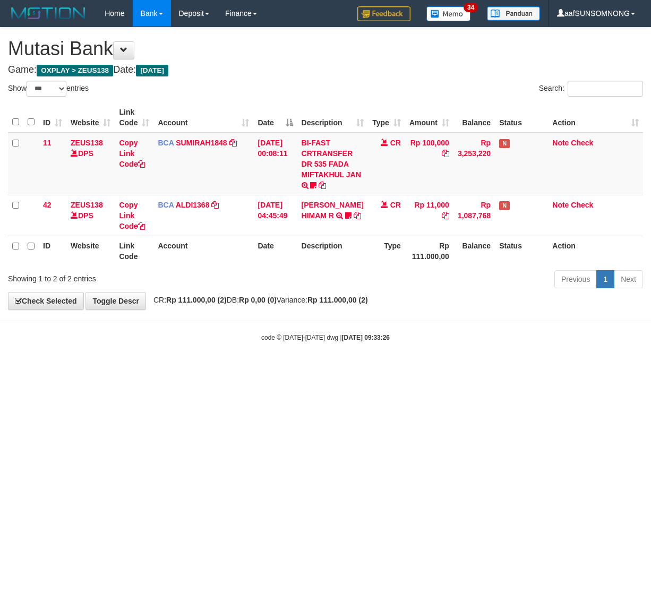
select select "***"
click at [288, 369] on html "Toggle navigation Home Bank Account List Load By Website Group [OXPLAY] ZEUS138…" at bounding box center [325, 184] width 651 height 369
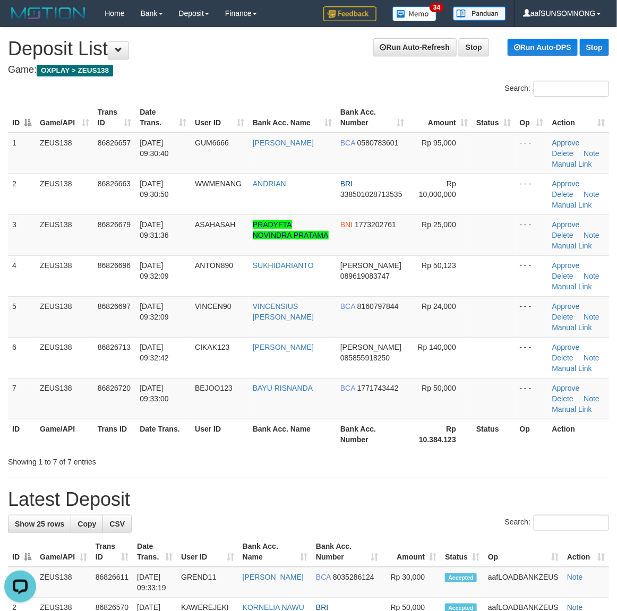
drag, startPoint x: 317, startPoint y: 499, endPoint x: 370, endPoint y: 500, distance: 53.1
click at [356, 501] on h1 "Latest Deposit" at bounding box center [308, 499] width 601 height 21
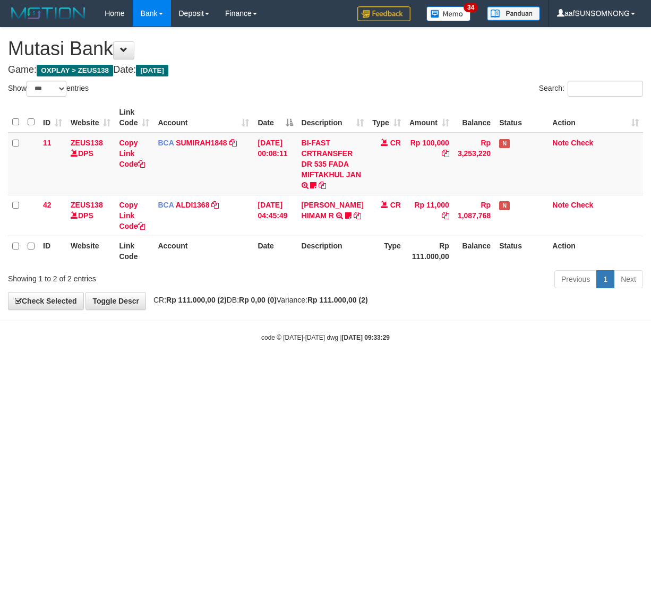
select select "***"
click at [376, 369] on html "Toggle navigation Home Bank Account List Load By Website Group [OXPLAY] ZEUS138…" at bounding box center [325, 184] width 651 height 369
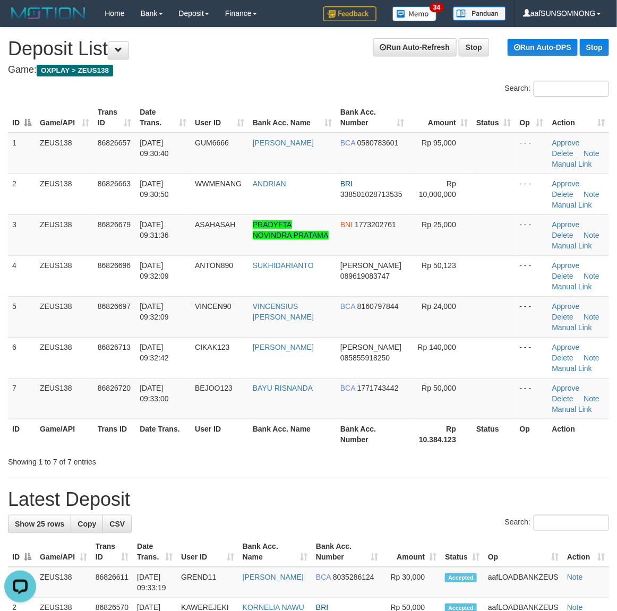
drag, startPoint x: 353, startPoint y: 495, endPoint x: 372, endPoint y: 497, distance: 19.2
click at [367, 497] on h1 "Latest Deposit" at bounding box center [308, 499] width 601 height 21
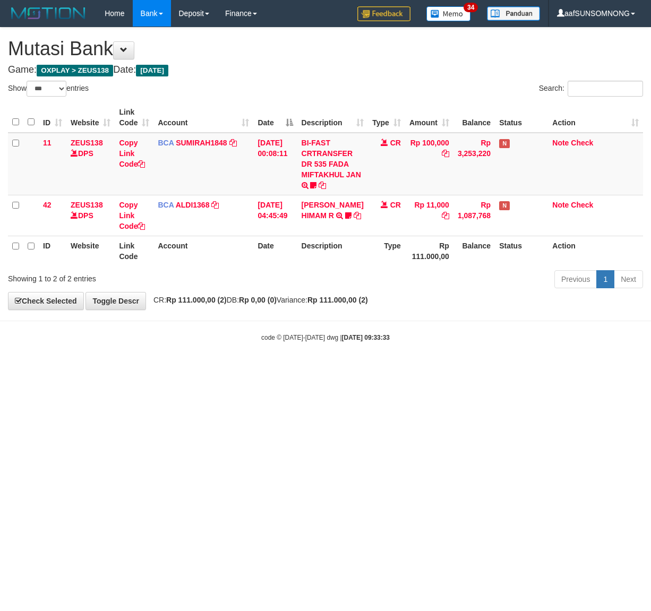
select select "***"
click at [167, 369] on html "Toggle navigation Home Bank Account List Load By Website Group [OXPLAY] ZEUS138…" at bounding box center [325, 184] width 651 height 369
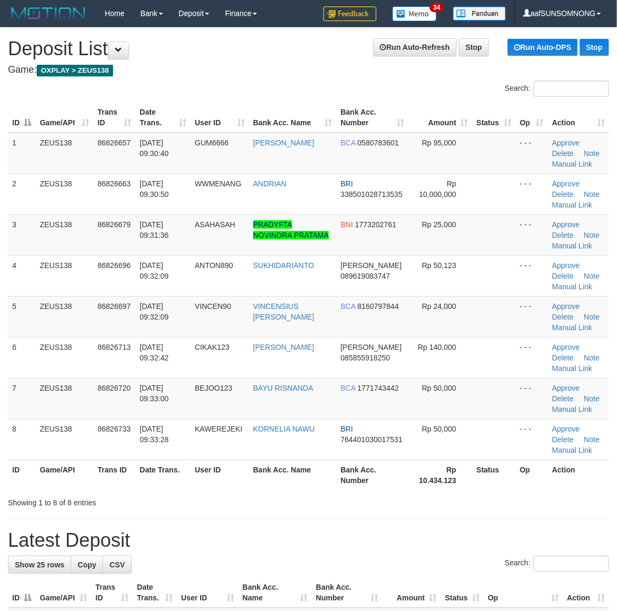
drag, startPoint x: 431, startPoint y: 512, endPoint x: 626, endPoint y: 473, distance: 199.4
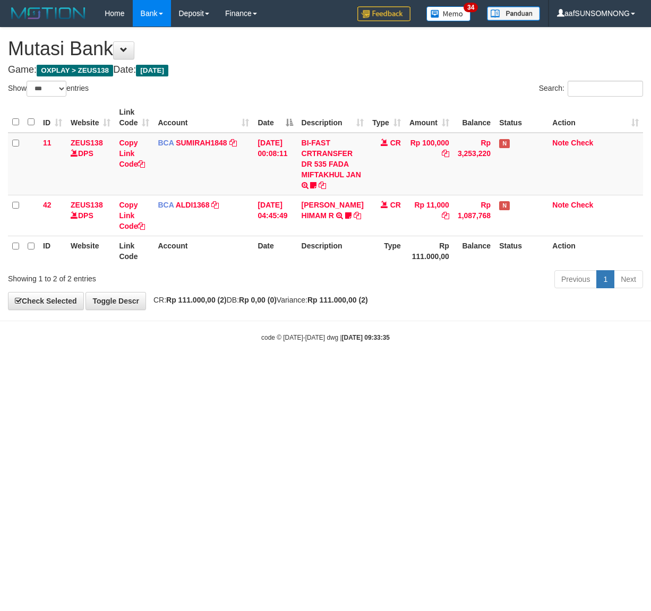
select select "***"
drag, startPoint x: 240, startPoint y: 485, endPoint x: 246, endPoint y: 486, distance: 5.4
click at [243, 369] on html "Toggle navigation Home Bank Account List Load By Website Group [OXPLAY] ZEUS138…" at bounding box center [325, 184] width 651 height 369
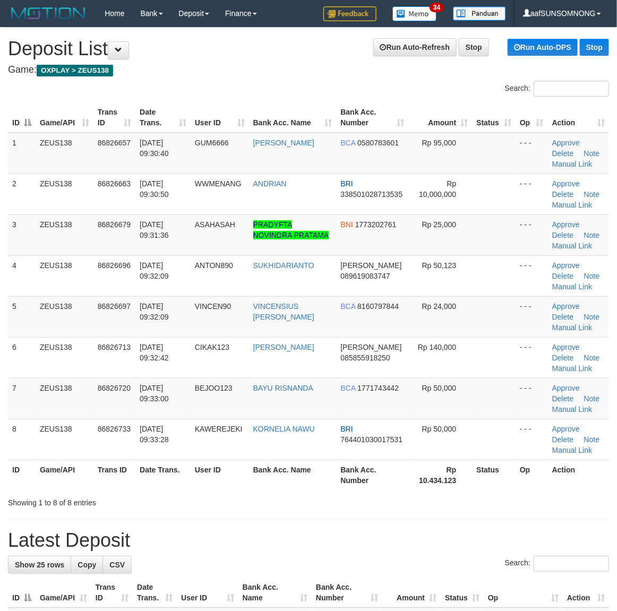
drag, startPoint x: 368, startPoint y: 543, endPoint x: 400, endPoint y: 542, distance: 31.9
click at [382, 543] on h1 "Latest Deposit" at bounding box center [308, 540] width 601 height 21
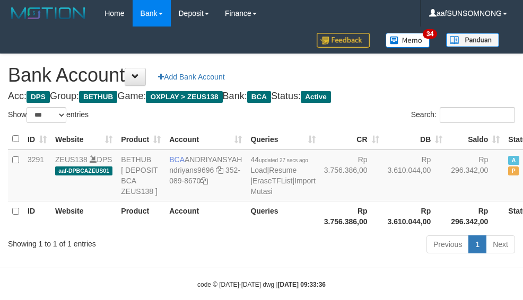
select select "***"
drag, startPoint x: 184, startPoint y: 259, endPoint x: 5, endPoint y: 231, distance: 181.0
click at [187, 231] on th "Account" at bounding box center [205, 216] width 81 height 30
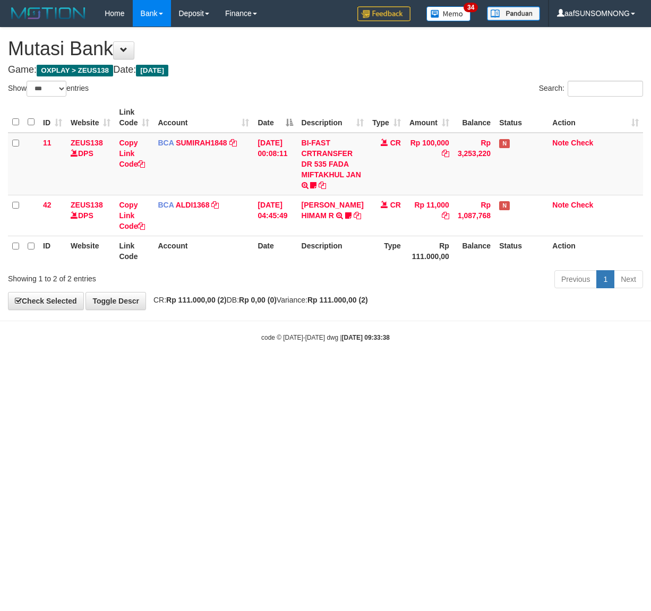
select select "***"
click at [197, 369] on html "Toggle navigation Home Bank Account List Load By Website Group [OXPLAY] ZEUS138…" at bounding box center [325, 184] width 651 height 369
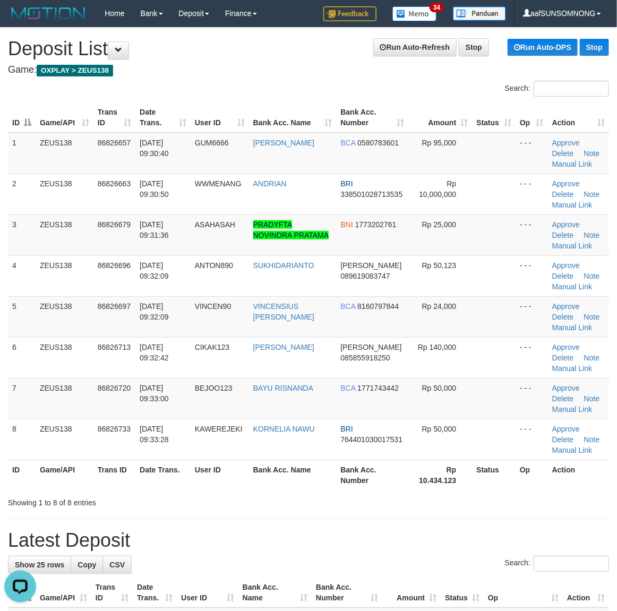
drag, startPoint x: 432, startPoint y: 566, endPoint x: 625, endPoint y: 549, distance: 194.5
click at [439, 565] on div "Search:" at bounding box center [308, 565] width 601 height 19
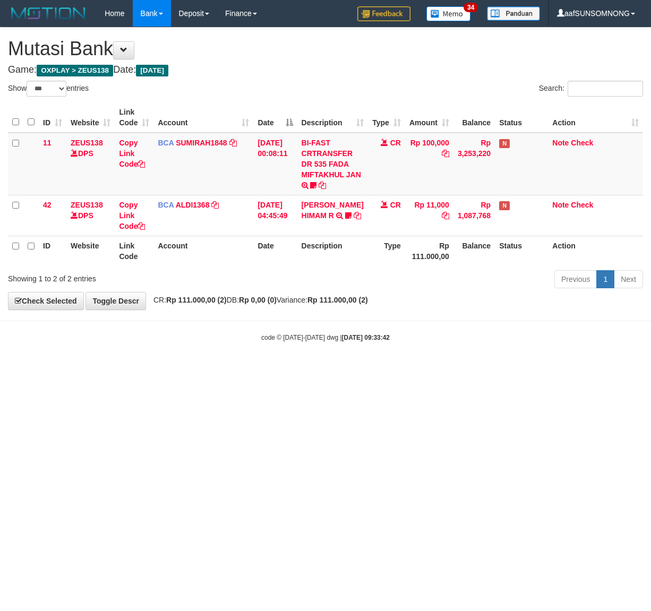
select select "***"
drag, startPoint x: 165, startPoint y: 385, endPoint x: 1, endPoint y: 463, distance: 181.7
click at [169, 369] on html "Toggle navigation Home Bank Account List Load By Website Group [OXPLAY] ZEUS138…" at bounding box center [325, 184] width 651 height 369
drag, startPoint x: 204, startPoint y: 436, endPoint x: 643, endPoint y: 405, distance: 440.2
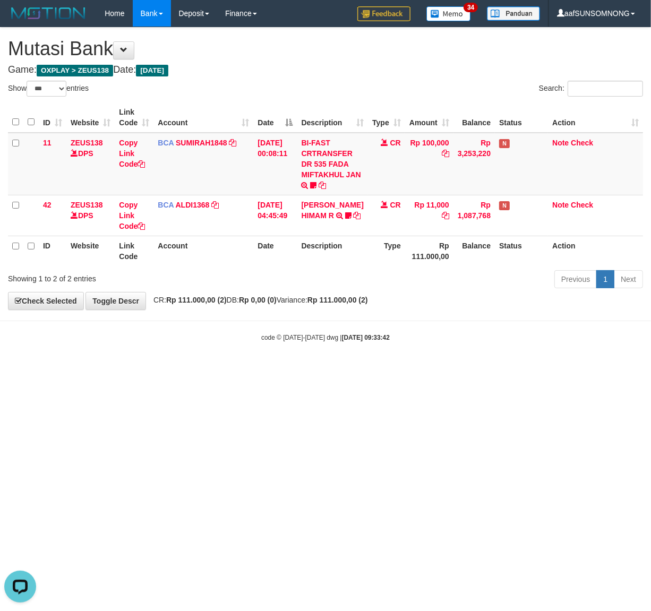
click at [235, 369] on html "Toggle navigation Home Bank Account List Load By Website Group [OXPLAY] ZEUS138…" at bounding box center [325, 184] width 651 height 369
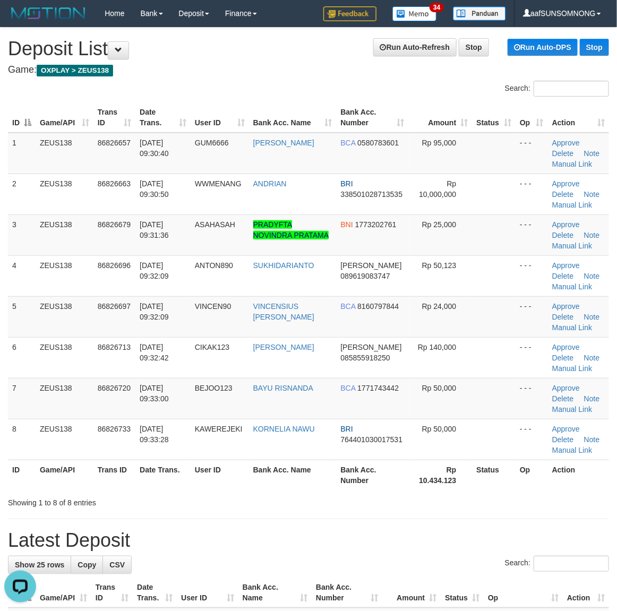
drag, startPoint x: 435, startPoint y: 527, endPoint x: 624, endPoint y: 487, distance: 192.5
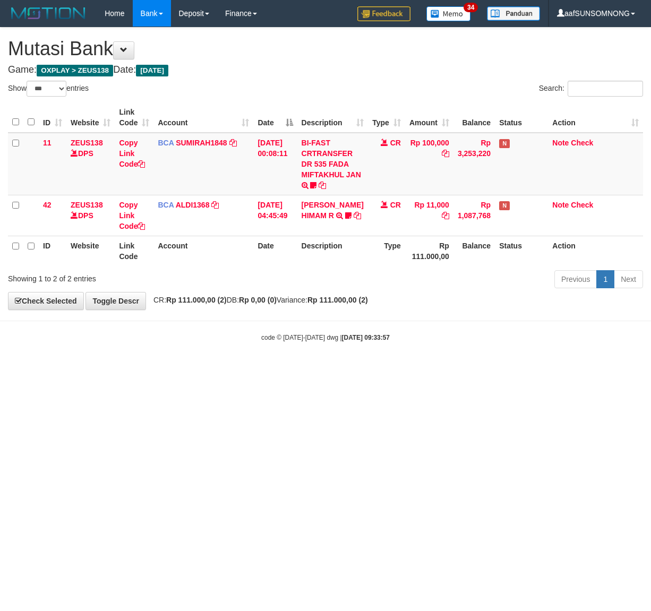
select select "***"
drag, startPoint x: 115, startPoint y: 422, endPoint x: 0, endPoint y: 465, distance: 123.0
click at [120, 369] on html "Toggle navigation Home Bank Account List Load By Website Group [OXPLAY] ZEUS138…" at bounding box center [325, 184] width 651 height 369
drag, startPoint x: 197, startPoint y: 446, endPoint x: 319, endPoint y: 443, distance: 121.1
click at [197, 369] on html "Toggle navigation Home Bank Account List Load By Website Group [OXPLAY] ZEUS138…" at bounding box center [325, 184] width 651 height 369
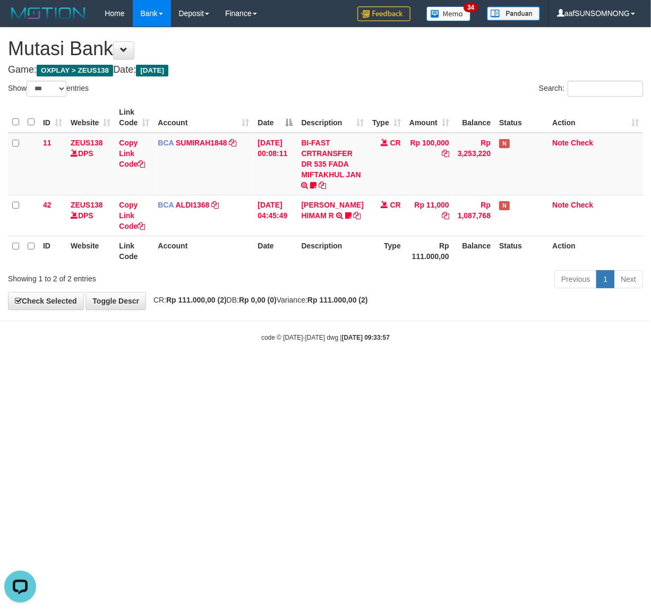
drag, startPoint x: 390, startPoint y: 401, endPoint x: 401, endPoint y: 402, distance: 11.3
click at [393, 369] on html "Toggle navigation Home Bank Account List Load By Website Group [OXPLAY] ZEUS138…" at bounding box center [325, 184] width 651 height 369
click at [165, 369] on html "Toggle navigation Home Bank Account List Load By Website Group [OXPLAY] ZEUS138…" at bounding box center [325, 184] width 651 height 369
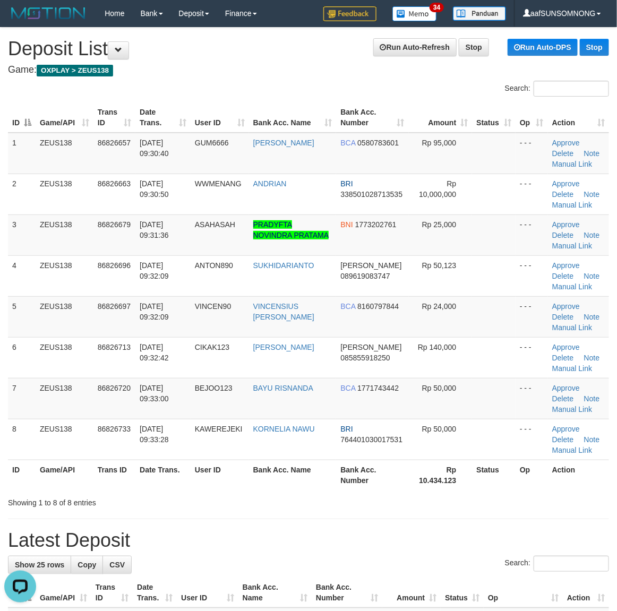
drag, startPoint x: 414, startPoint y: 498, endPoint x: 625, endPoint y: 474, distance: 212.2
click at [423, 497] on div "Showing 1 to 8 of 8 entries" at bounding box center [308, 500] width 617 height 15
drag, startPoint x: 418, startPoint y: 542, endPoint x: 623, endPoint y: 508, distance: 207.7
click at [423, 542] on h1 "Latest Deposit" at bounding box center [308, 540] width 601 height 21
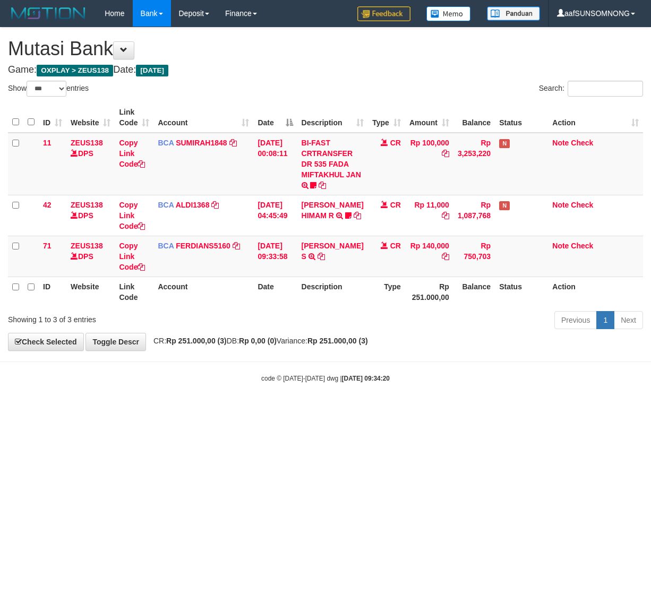
select select "***"
drag, startPoint x: 173, startPoint y: 430, endPoint x: 62, endPoint y: 457, distance: 113.7
click at [177, 410] on html "Toggle navigation Home Bank Account List Load By Website Group [OXPLAY] ZEUS138…" at bounding box center [325, 205] width 651 height 410
drag, startPoint x: 188, startPoint y: 450, endPoint x: 523, endPoint y: 452, distance: 335.0
click at [191, 410] on html "Toggle navigation Home Bank Account List Load By Website Group [OXPLAY] ZEUS138…" at bounding box center [325, 205] width 651 height 410
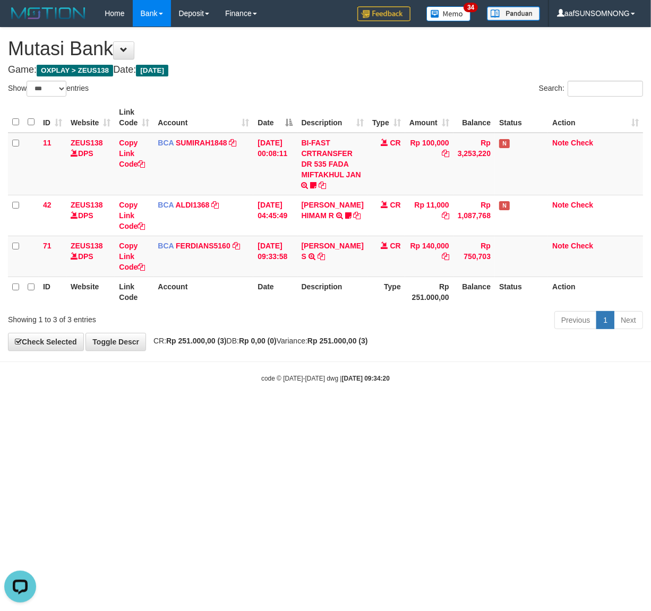
drag, startPoint x: 299, startPoint y: 483, endPoint x: 322, endPoint y: 489, distance: 23.7
click at [312, 410] on html "Toggle navigation Home Bank Account List Load By Website Group [OXPLAY] ZEUS138…" at bounding box center [325, 205] width 651 height 410
drag, startPoint x: 210, startPoint y: 505, endPoint x: 218, endPoint y: 496, distance: 11.3
click at [216, 410] on html "Toggle navigation Home Bank Account List Load By Website Group [OXPLAY] ZEUS138…" at bounding box center [325, 205] width 651 height 410
drag, startPoint x: 154, startPoint y: 486, endPoint x: 260, endPoint y: 436, distance: 116.8
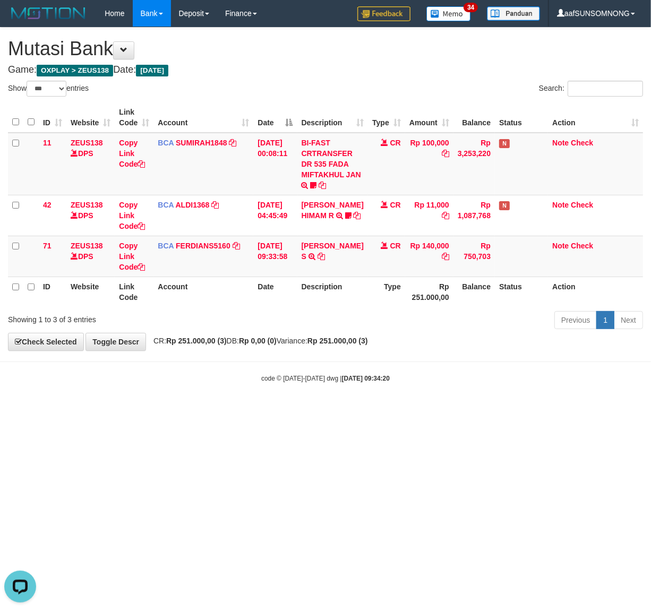
click at [162, 410] on html "Toggle navigation Home Bank Account List Load By Website Group [OXPLAY] ZEUS138…" at bounding box center [325, 205] width 651 height 410
click at [317, 255] on icon at bounding box center [320, 256] width 7 height 7
click at [124, 256] on link "Copy Link Code" at bounding box center [132, 257] width 26 height 30
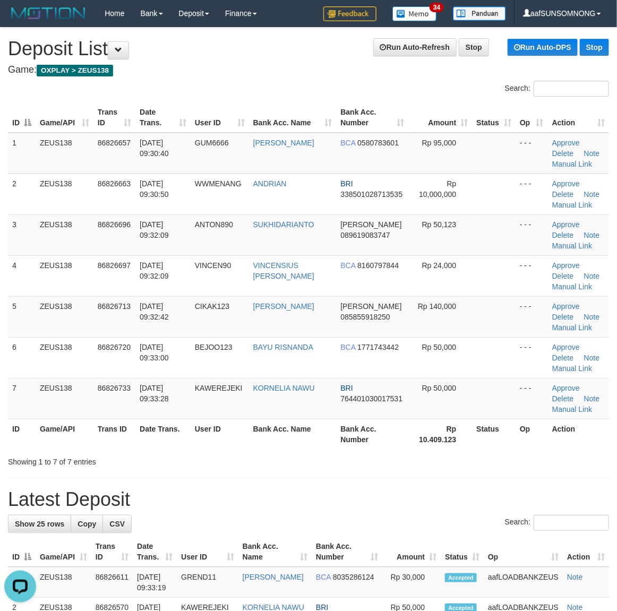
drag, startPoint x: 463, startPoint y: 489, endPoint x: 510, endPoint y: 478, distance: 47.4
drag, startPoint x: 351, startPoint y: 532, endPoint x: 624, endPoint y: 512, distance: 273.1
click at [379, 524] on div "Search:" at bounding box center [308, 524] width 601 height 19
drag, startPoint x: 356, startPoint y: 510, endPoint x: 483, endPoint y: 515, distance: 127.0
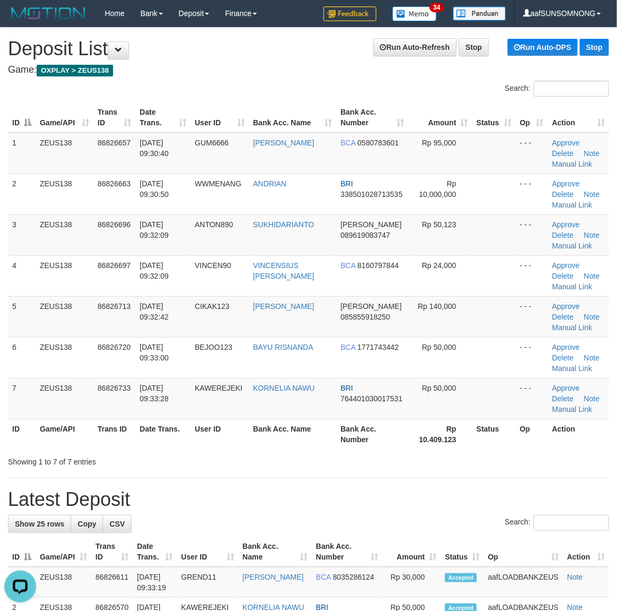
click at [449, 498] on h1 "Latest Deposit" at bounding box center [308, 499] width 601 height 21
click at [588, 325] on link "Manual Link" at bounding box center [572, 327] width 40 height 8
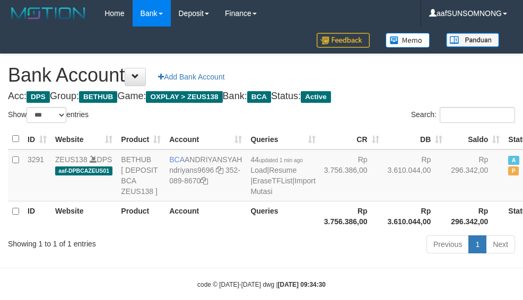
select select "***"
click at [164, 257] on div "Showing 1 to 1 of 1 entries Previous 1 Next" at bounding box center [261, 246] width 523 height 23
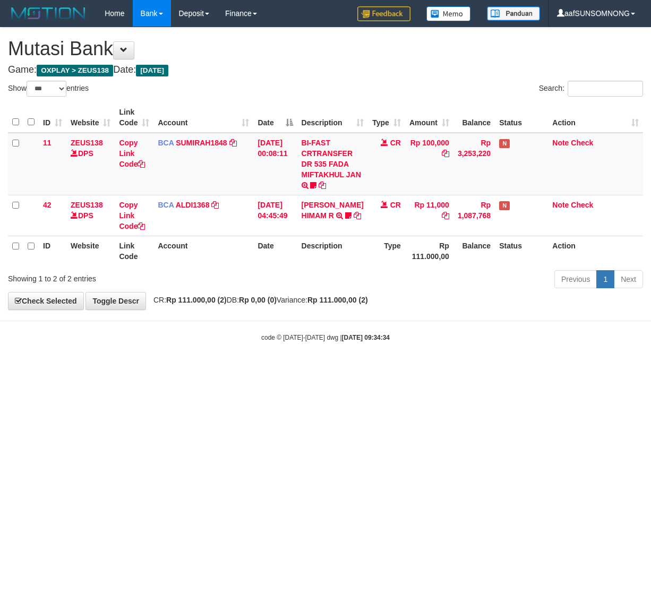
select select "***"
drag, startPoint x: 242, startPoint y: 386, endPoint x: 3, endPoint y: 415, distance: 240.6
click at [242, 369] on html "Toggle navigation Home Bank Account List Load By Website Group [OXPLAY] ZEUS138…" at bounding box center [325, 184] width 651 height 369
drag, startPoint x: 312, startPoint y: 411, endPoint x: 633, endPoint y: 377, distance: 323.0
click at [310, 369] on html "Toggle navigation Home Bank Account List Load By Website Group [OXPLAY] ZEUS138…" at bounding box center [325, 184] width 651 height 369
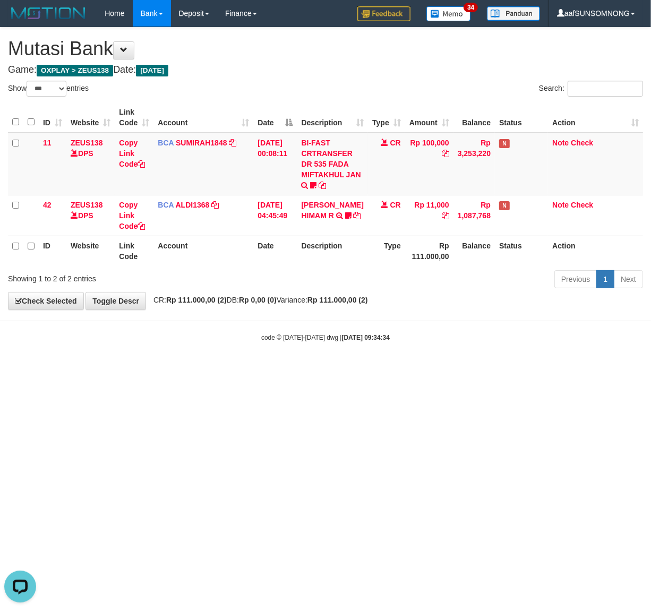
drag, startPoint x: 205, startPoint y: 440, endPoint x: 89, endPoint y: 458, distance: 117.1
click at [210, 369] on html "Toggle navigation Home Bank Account List Load By Website Group [OXPLAY] ZEUS138…" at bounding box center [325, 184] width 651 height 369
click at [128, 369] on html "Toggle navigation Home Bank Account List Load By Website Group [OXPLAY] ZEUS138…" at bounding box center [325, 184] width 651 height 369
drag, startPoint x: 298, startPoint y: 454, endPoint x: 579, endPoint y: 441, distance: 281.2
click at [300, 369] on html "Toggle navigation Home Bank Account List Load By Website Group [OXPLAY] ZEUS138…" at bounding box center [325, 184] width 651 height 369
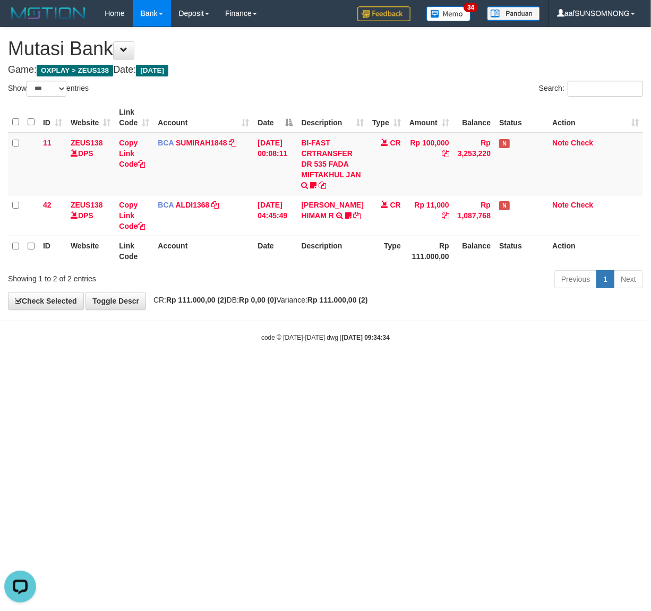
click at [282, 369] on html "Toggle navigation Home Bank Account List Load By Website Group [OXPLAY] ZEUS138…" at bounding box center [325, 184] width 651 height 369
click at [192, 369] on html "Toggle navigation Home Bank Account List Load By Website Group [OXPLAY] ZEUS138…" at bounding box center [325, 184] width 651 height 369
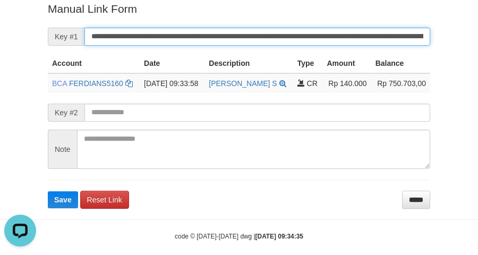
click at [48, 191] on button "Save" at bounding box center [63, 199] width 30 height 17
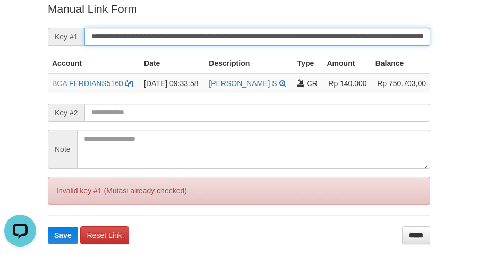
click at [48, 227] on button "Save" at bounding box center [63, 235] width 30 height 17
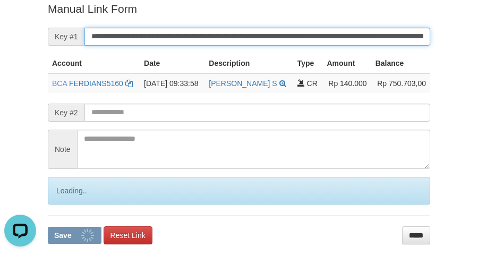
click at [336, 40] on input "**********" at bounding box center [257, 37] width 346 height 18
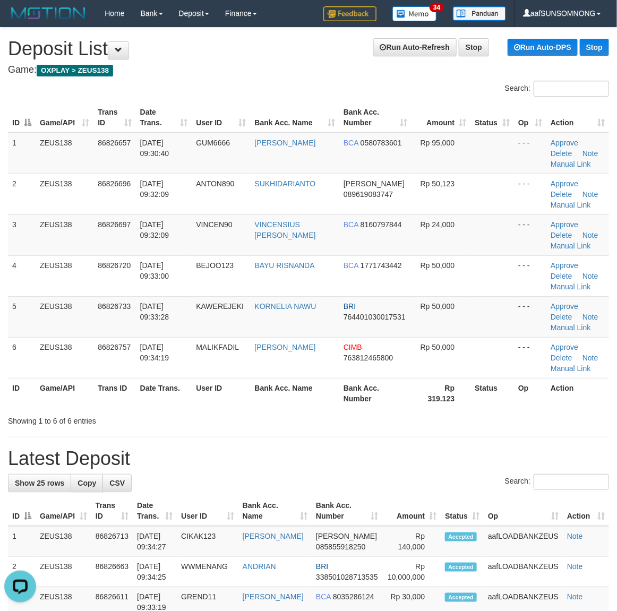
drag, startPoint x: 401, startPoint y: 417, endPoint x: 410, endPoint y: 417, distance: 9.0
click at [407, 417] on div "Showing 1 to 6 of 6 entries" at bounding box center [308, 418] width 617 height 15
drag, startPoint x: 370, startPoint y: 452, endPoint x: 622, endPoint y: 468, distance: 253.2
click at [376, 453] on h1 "Latest Deposit" at bounding box center [308, 458] width 601 height 21
drag, startPoint x: 351, startPoint y: 446, endPoint x: 625, endPoint y: 459, distance: 274.8
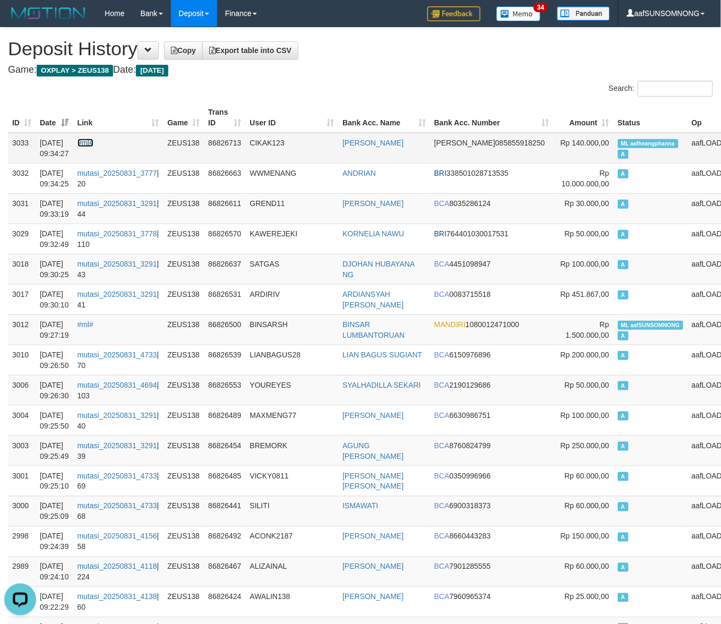
click at [93, 139] on link "#ml#" at bounding box center [86, 143] width 16 height 8
click at [93, 141] on link "#ml#" at bounding box center [86, 143] width 16 height 8
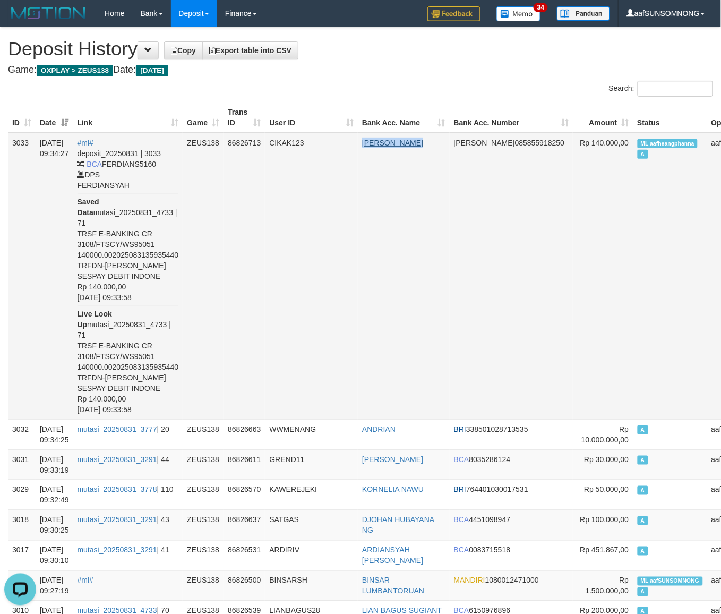
drag, startPoint x: 363, startPoint y: 142, endPoint x: 381, endPoint y: 153, distance: 20.9
click at [381, 153] on tr "3033 31/08/2025 09:34:27 #ml# deposit_20250831 | 3033 BCA FERDIANS5160 DPS FERD…" at bounding box center [397, 276] width 778 height 287
copy tr "ISHAK HERI SU"
drag, startPoint x: 328, startPoint y: 319, endPoint x: 295, endPoint y: 336, distance: 37.0
click at [327, 319] on td "CIKAK123" at bounding box center [311, 276] width 93 height 287
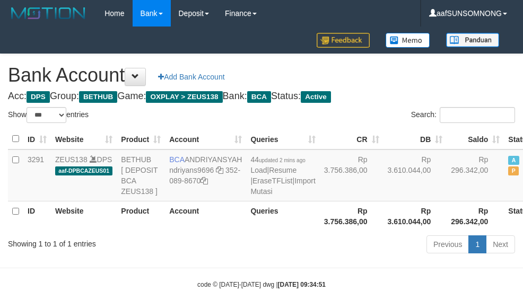
select select "***"
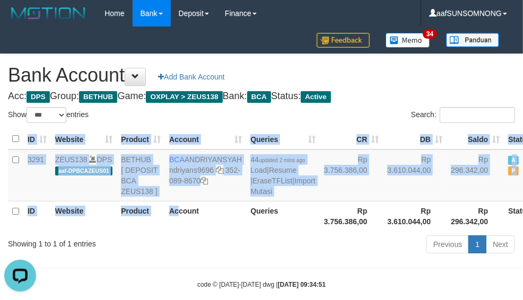
click at [184, 231] on th "Account" at bounding box center [205, 216] width 81 height 30
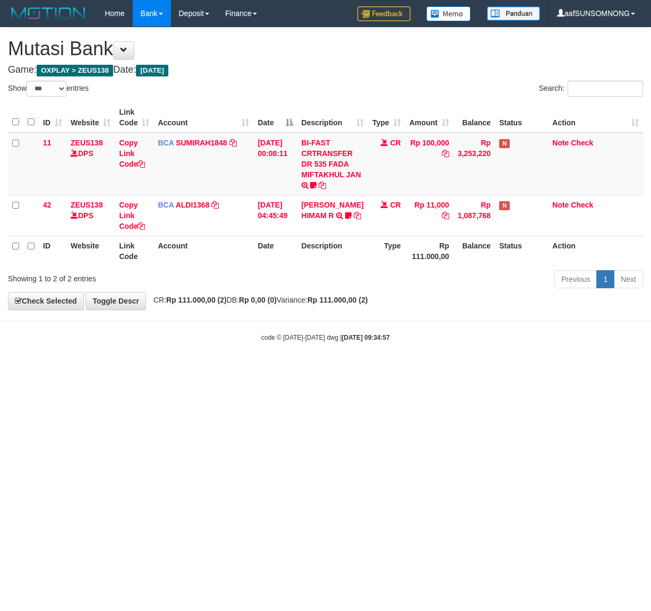
select select "***"
drag, startPoint x: 359, startPoint y: 471, endPoint x: 499, endPoint y: 423, distance: 148.1
click at [361, 369] on html "Toggle navigation Home Bank Account List Load By Website Group [OXPLAY] ZEUS138…" at bounding box center [325, 184] width 651 height 369
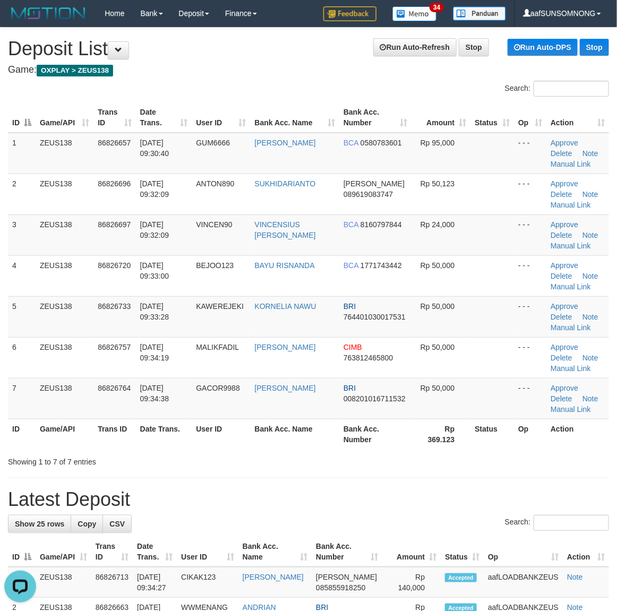
drag, startPoint x: 506, startPoint y: 484, endPoint x: 625, endPoint y: 483, distance: 119.5
drag, startPoint x: 337, startPoint y: 531, endPoint x: 625, endPoint y: 513, distance: 288.8
click at [346, 532] on div "Search:" at bounding box center [308, 524] width 601 height 19
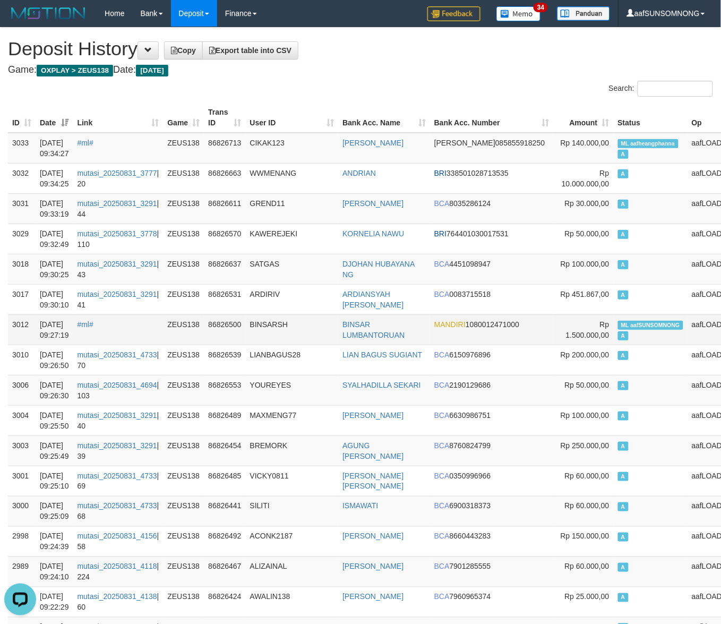
drag, startPoint x: 313, startPoint y: 316, endPoint x: 319, endPoint y: 314, distance: 6.1
click at [316, 314] on td "BINSARSH" at bounding box center [292, 329] width 93 height 30
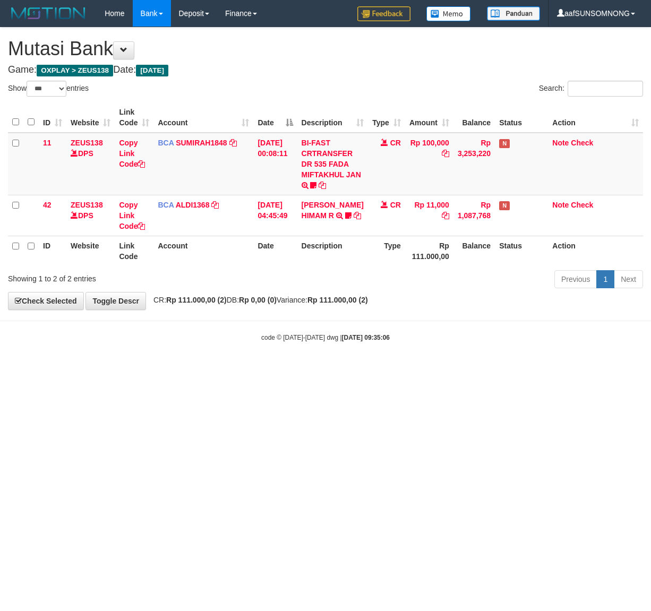
select select "***"
drag, startPoint x: 309, startPoint y: 460, endPoint x: 321, endPoint y: 463, distance: 12.5
click at [316, 369] on html "Toggle navigation Home Bank Account List Load By Website Group [OXPLAY] ZEUS138…" at bounding box center [325, 184] width 651 height 369
drag, startPoint x: 198, startPoint y: 454, endPoint x: 217, endPoint y: 450, distance: 19.2
click at [200, 369] on html "Toggle navigation Home Bank Account List Load By Website Group [OXPLAY] ZEUS138…" at bounding box center [325, 184] width 651 height 369
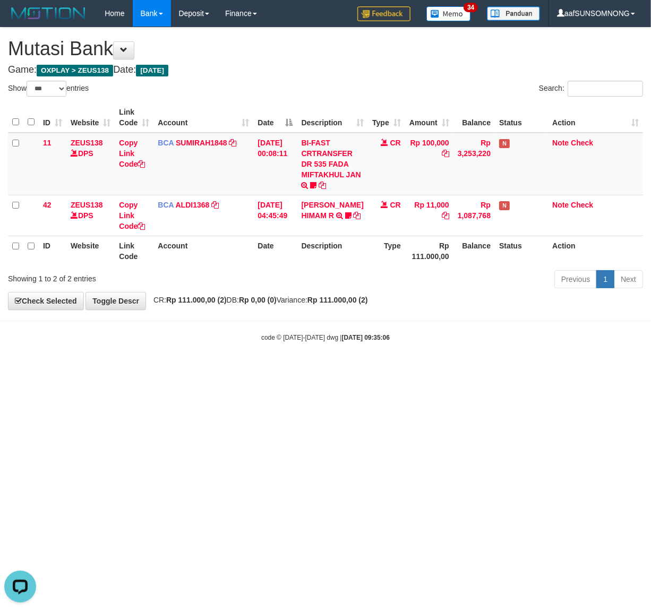
drag, startPoint x: 303, startPoint y: 487, endPoint x: 315, endPoint y: 485, distance: 11.9
click at [313, 369] on html "Toggle navigation Home Bank Account List Load By Website Group [OXPLAY] ZEUS138…" at bounding box center [325, 184] width 651 height 369
click at [120, 369] on html "Toggle navigation Home Bank Account List Load By Website Group [OXPLAY] ZEUS138…" at bounding box center [325, 184] width 651 height 369
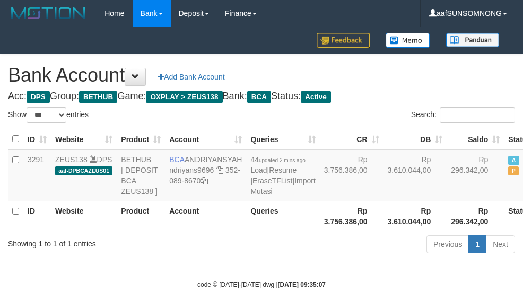
select select "***"
click at [224, 202] on td "BCA ANDRIYANSYAH ndriyans9696 352-089-8670" at bounding box center [205, 176] width 81 height 52
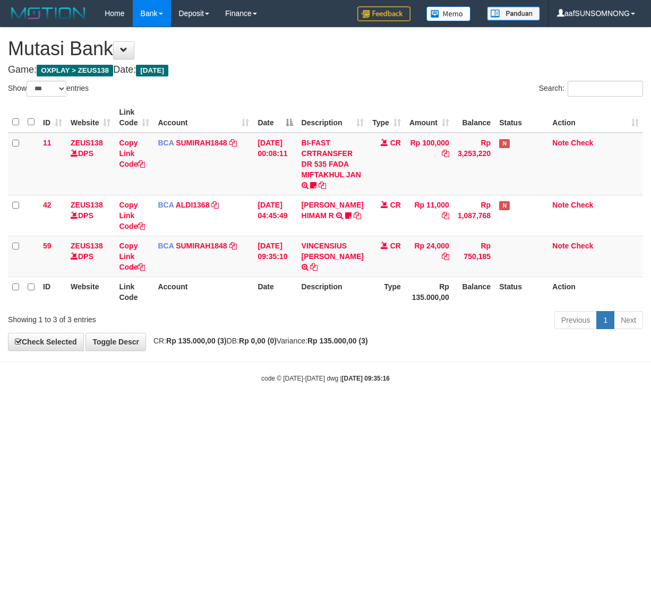
select select "***"
drag, startPoint x: 290, startPoint y: 488, endPoint x: 109, endPoint y: 508, distance: 182.0
click at [295, 410] on html "Toggle navigation Home Bank Account List Load By Website Group [OXPLAY] ZEUS138…" at bounding box center [325, 205] width 651 height 410
click at [263, 410] on html "Toggle navigation Home Bank Account List Load By Website Group [OXPLAY] ZEUS138…" at bounding box center [325, 205] width 651 height 410
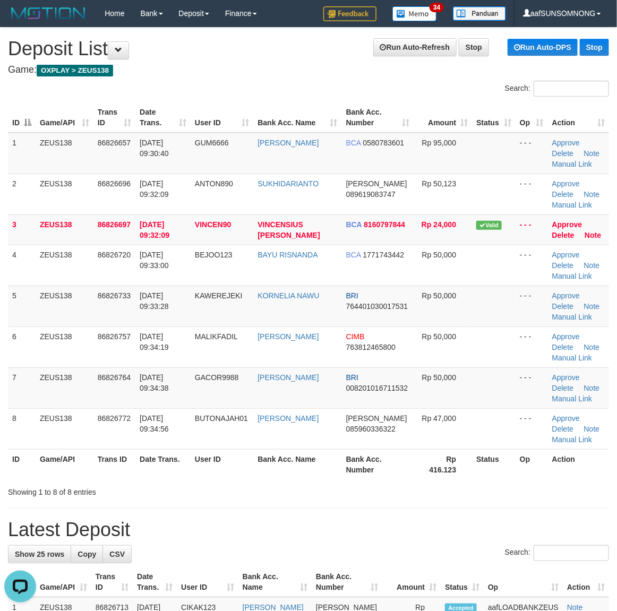
drag, startPoint x: 393, startPoint y: 524, endPoint x: 525, endPoint y: 509, distance: 132.6
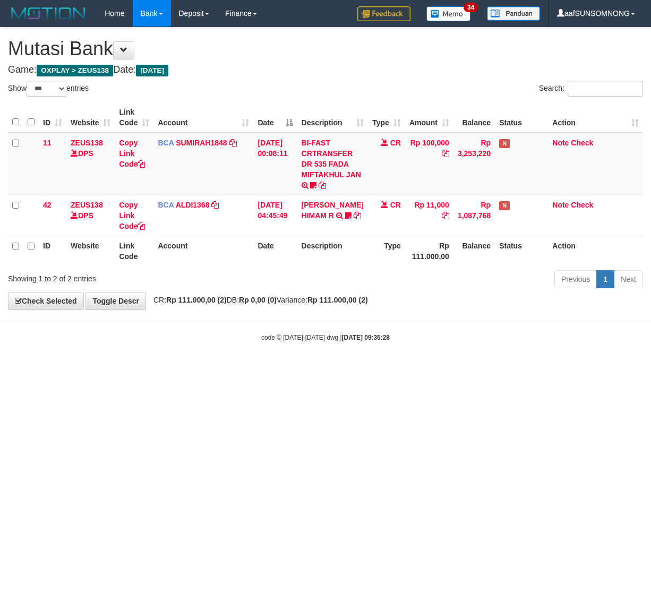
select select "***"
drag, startPoint x: 386, startPoint y: 414, endPoint x: 429, endPoint y: 421, distance: 43.6
click at [401, 369] on html "Toggle navigation Home Bank Account List Load By Website Group [OXPLAY] ZEUS138…" at bounding box center [325, 184] width 651 height 369
drag, startPoint x: 314, startPoint y: 516, endPoint x: 646, endPoint y: 486, distance: 333.2
click at [324, 369] on html "Toggle navigation Home Bank Account List Load By Website Group [OXPLAY] ZEUS138…" at bounding box center [325, 184] width 651 height 369
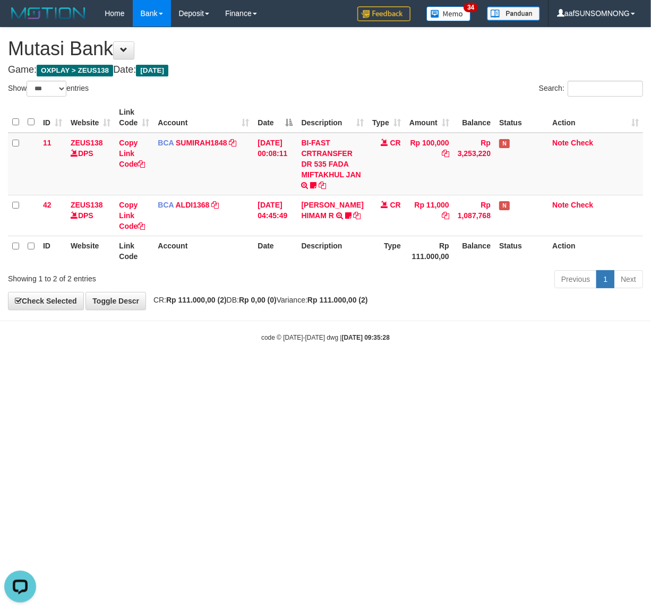
click at [243, 369] on html "Toggle navigation Home Bank Account List Load By Website Group [OXPLAY] ZEUS138…" at bounding box center [325, 184] width 651 height 369
drag, startPoint x: 171, startPoint y: 474, endPoint x: 418, endPoint y: 482, distance: 247.0
click at [178, 369] on html "Toggle navigation Home Bank Account List Load By Website Group [OXPLAY] ZEUS138…" at bounding box center [325, 184] width 651 height 369
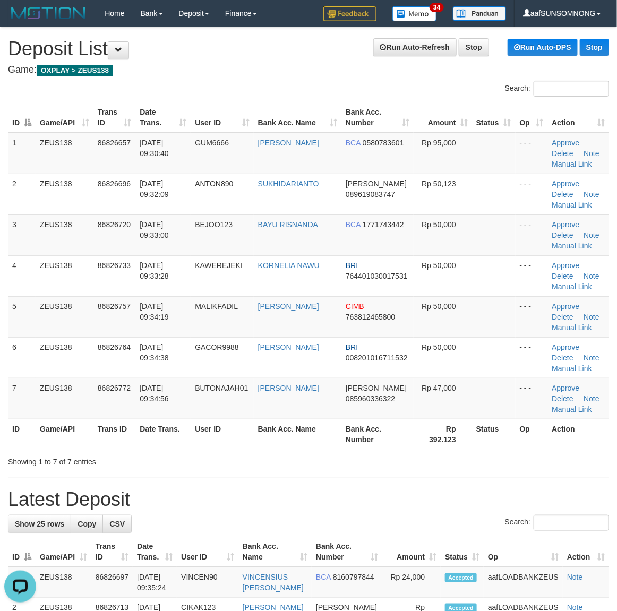
drag, startPoint x: 495, startPoint y: 471, endPoint x: 625, endPoint y: 480, distance: 131.0
drag, startPoint x: 396, startPoint y: 495, endPoint x: 623, endPoint y: 482, distance: 227.1
click at [404, 494] on h1 "Latest Deposit" at bounding box center [308, 499] width 601 height 21
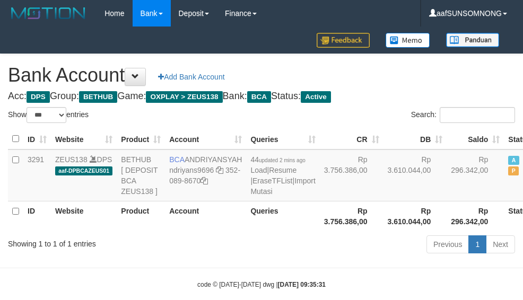
select select "***"
click at [216, 291] on body "Toggle navigation Home Bank Account List Load By Website Group [OXPLAY] ZEUS138…" at bounding box center [261, 158] width 523 height 316
click at [224, 257] on div "Previous 1 Next" at bounding box center [370, 246] width 305 height 23
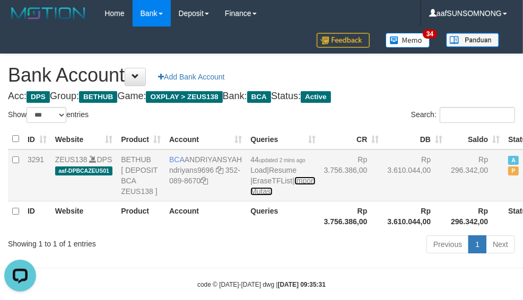
click at [251, 196] on link "Import Mutasi" at bounding box center [283, 186] width 65 height 19
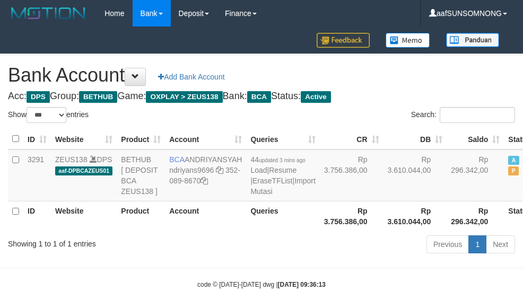
select select "***"
click at [251, 196] on link "Import Mutasi" at bounding box center [283, 186] width 65 height 19
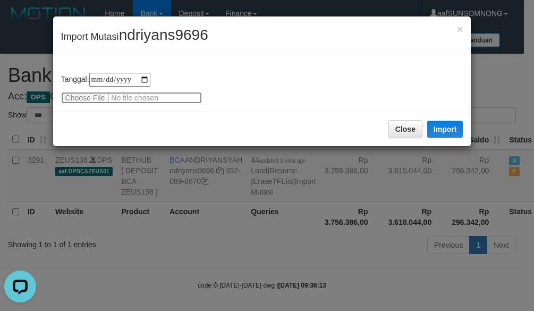
click at [90, 92] on input "file" at bounding box center [131, 98] width 141 height 12
type input "**********"
click at [162, 33] on span "ndriyans9696" at bounding box center [163, 35] width 89 height 16
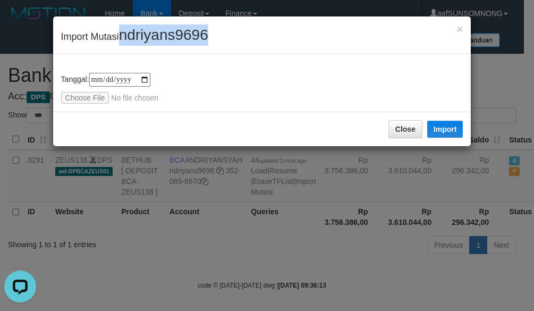
click at [162, 33] on span "ndriyans9696" at bounding box center [163, 35] width 89 height 16
copy span "ndriyans9696"
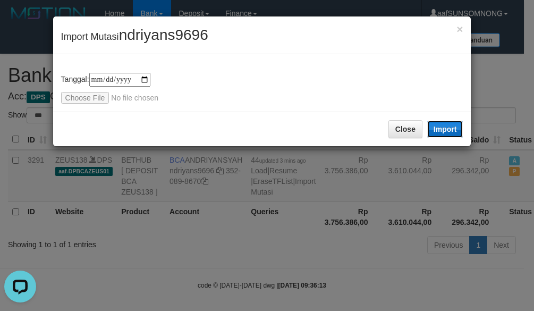
click at [443, 126] on button "Import" at bounding box center [445, 129] width 36 height 17
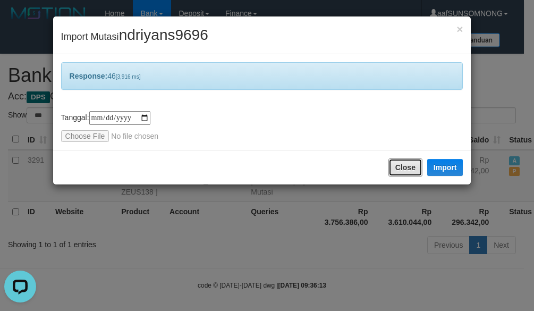
drag, startPoint x: 393, startPoint y: 166, endPoint x: 397, endPoint y: 182, distance: 15.7
click at [394, 166] on button "Close" at bounding box center [405, 167] width 34 height 18
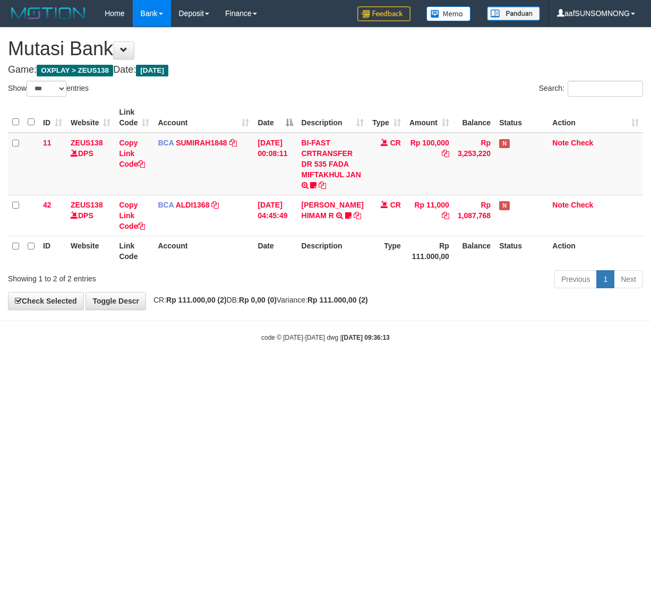
select select "***"
drag, startPoint x: 213, startPoint y: 467, endPoint x: 225, endPoint y: 468, distance: 11.7
click at [221, 369] on html "Toggle navigation Home Bank Account List Load By Website Group [OXPLAY] ZEUS138…" at bounding box center [325, 184] width 651 height 369
drag, startPoint x: 195, startPoint y: 473, endPoint x: 208, endPoint y: 470, distance: 13.6
click at [205, 369] on html "Toggle navigation Home Bank Account List Load By Website Group [OXPLAY] ZEUS138…" at bounding box center [325, 184] width 651 height 369
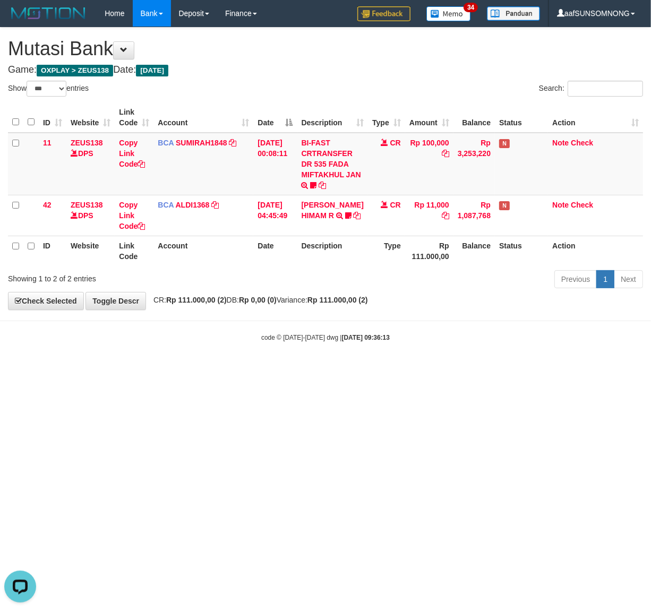
click at [218, 369] on html "Toggle navigation Home Bank Account List Load By Website Group [OXPLAY] ZEUS138…" at bounding box center [325, 184] width 651 height 369
click at [211, 369] on html "Toggle navigation Home Bank Account List Load By Website Group [OXPLAY] ZEUS138…" at bounding box center [325, 184] width 651 height 369
click at [275, 369] on html "Toggle navigation Home Bank Account List Load By Website Group [OXPLAY] ZEUS138…" at bounding box center [325, 184] width 651 height 369
click at [287, 369] on html "Toggle navigation Home Bank Account List Load By Website Group [OXPLAY] ZEUS138…" at bounding box center [325, 184] width 651 height 369
drag, startPoint x: 131, startPoint y: 495, endPoint x: 81, endPoint y: 604, distance: 119.0
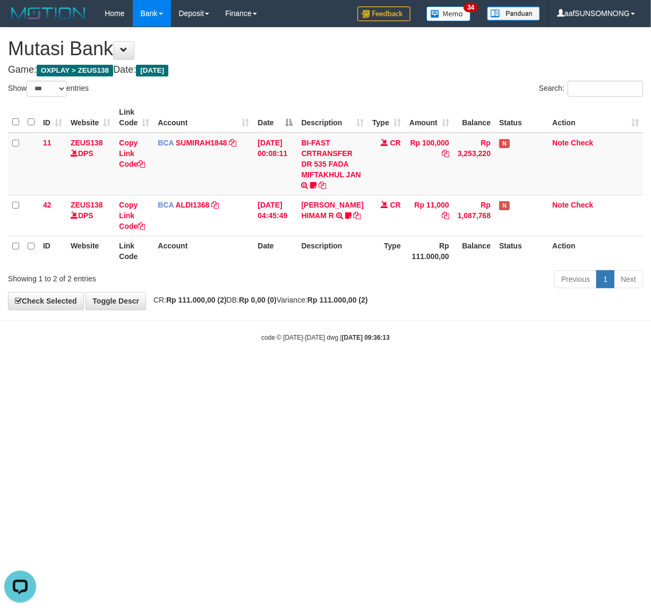
click at [128, 369] on html "Toggle navigation Home Bank Account List Load By Website Group [OXPLAY] ZEUS138…" at bounding box center [325, 184] width 651 height 369
click at [282, 369] on html "Toggle navigation Home Bank Account List Load By Website Group [OXPLAY] ZEUS138…" at bounding box center [325, 184] width 651 height 369
drag, startPoint x: 256, startPoint y: 468, endPoint x: 649, endPoint y: 478, distance: 392.5
click at [268, 369] on html "Toggle navigation Home Bank Account List Load By Website Group [OXPLAY] ZEUS138…" at bounding box center [325, 184] width 651 height 369
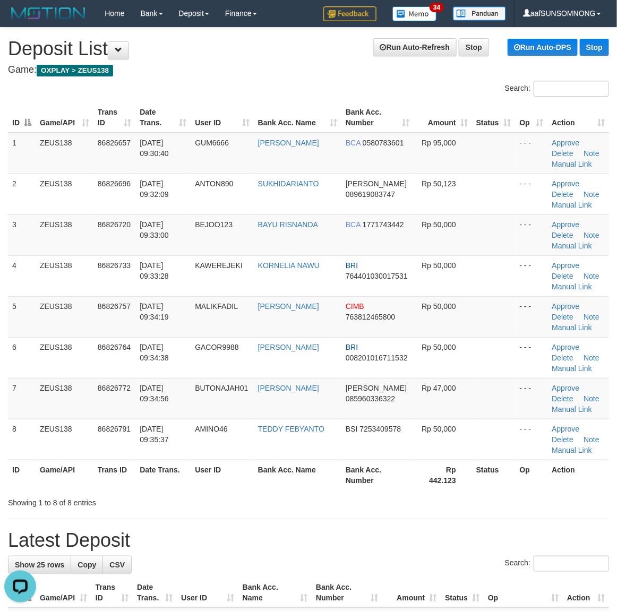
drag, startPoint x: 346, startPoint y: 543, endPoint x: 625, endPoint y: 519, distance: 279.8
click at [374, 548] on h1 "Latest Deposit" at bounding box center [308, 540] width 601 height 21
drag, startPoint x: 351, startPoint y: 521, endPoint x: 361, endPoint y: 521, distance: 9.6
drag, startPoint x: 375, startPoint y: 537, endPoint x: 496, endPoint y: 527, distance: 122.0
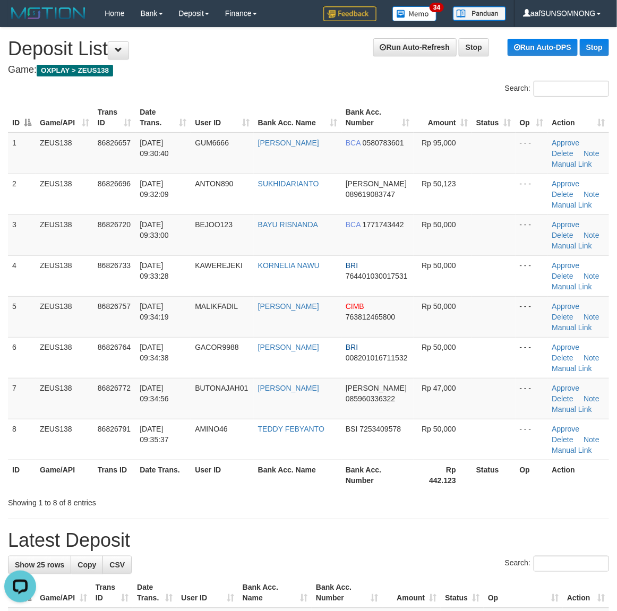
click at [406, 532] on h1 "Latest Deposit" at bounding box center [308, 540] width 601 height 21
drag, startPoint x: 454, startPoint y: 538, endPoint x: 624, endPoint y: 523, distance: 170.0
click at [462, 538] on h1 "Latest Deposit" at bounding box center [308, 540] width 601 height 21
drag, startPoint x: 338, startPoint y: 529, endPoint x: 622, endPoint y: 503, distance: 285.2
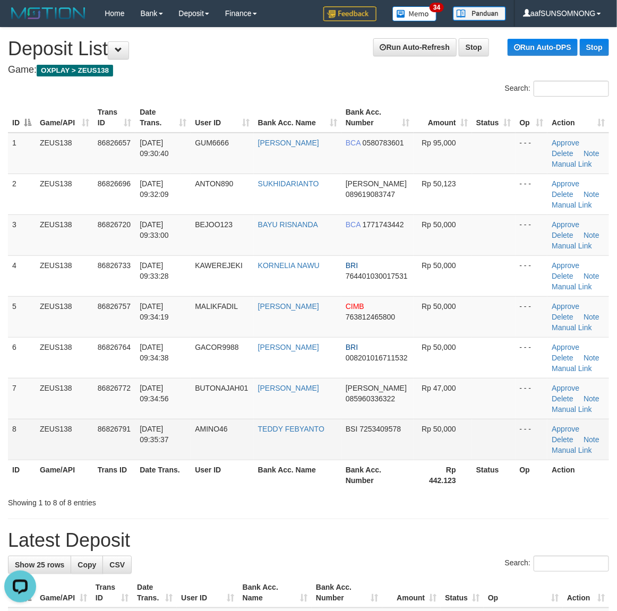
drag, startPoint x: 457, startPoint y: 459, endPoint x: 554, endPoint y: 408, distance: 109.5
click at [458, 459] on td "Rp 50,000" at bounding box center [443, 439] width 58 height 41
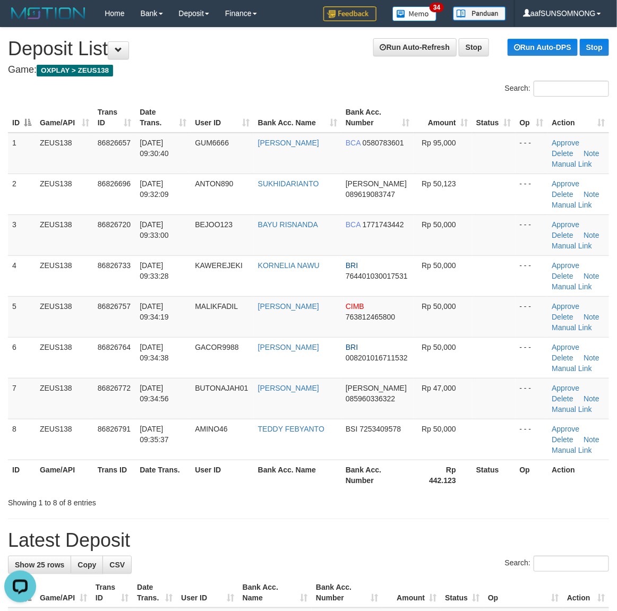
drag, startPoint x: 341, startPoint y: 534, endPoint x: 622, endPoint y: 536, distance: 280.9
click at [346, 534] on h1 "Latest Deposit" at bounding box center [308, 540] width 601 height 21
drag, startPoint x: 431, startPoint y: 548, endPoint x: 453, endPoint y: 548, distance: 22.3
click at [445, 548] on h1 "Latest Deposit" at bounding box center [308, 540] width 601 height 21
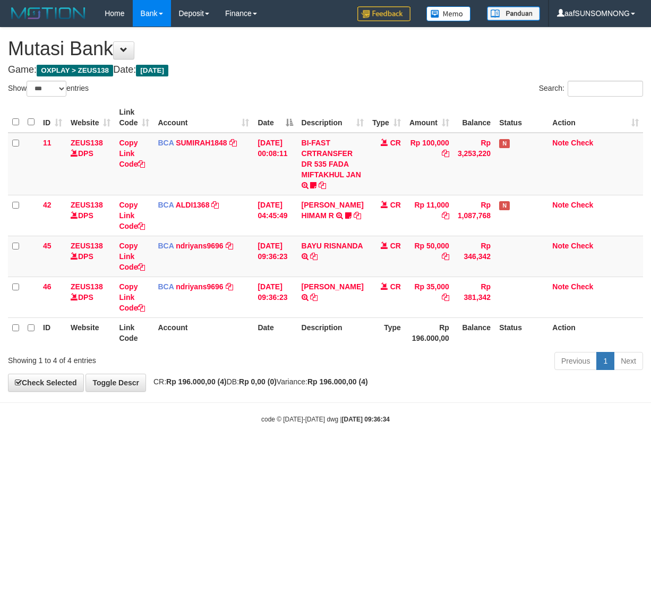
select select "***"
click at [317, 450] on body "Toggle navigation Home Bank Account List Load By Website Group [OXPLAY] ZEUS138…" at bounding box center [325, 225] width 651 height 451
click at [189, 436] on body "Toggle navigation Home Bank Account List Load By Website Group [OXPLAY] ZEUS138…" at bounding box center [325, 225] width 651 height 451
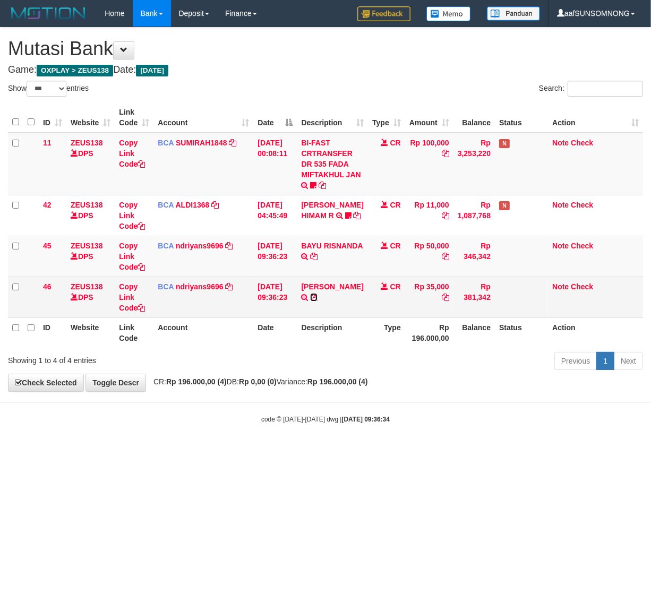
click at [310, 301] on icon at bounding box center [313, 297] width 7 height 7
drag, startPoint x: 307, startPoint y: 264, endPoint x: 260, endPoint y: 292, distance: 54.3
click icon
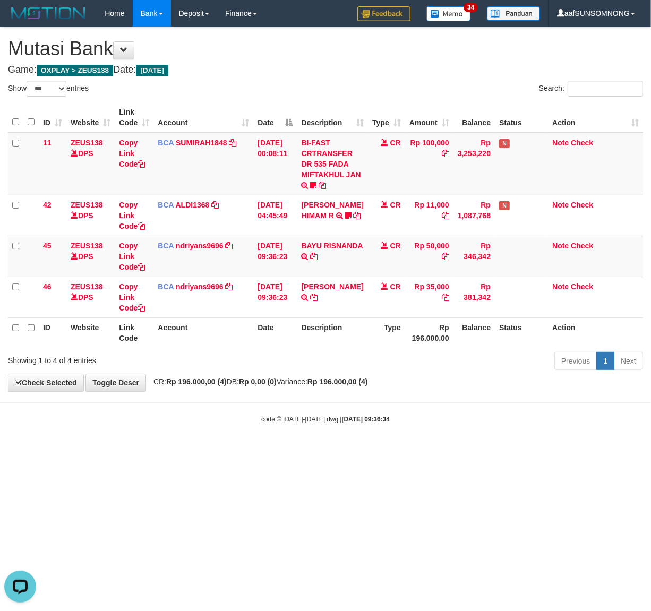
drag, startPoint x: 130, startPoint y: 511, endPoint x: 144, endPoint y: 513, distance: 14.6
click html "Toggle navigation Home Bank Account List Load By Website Group [OXPLAY] ZEUS138…"
drag, startPoint x: 226, startPoint y: 529, endPoint x: 342, endPoint y: 521, distance: 116.5
click html "Toggle navigation Home Bank Account List Load By Website Group [OXPLAY] ZEUS138…"
drag, startPoint x: 306, startPoint y: 540, endPoint x: 101, endPoint y: 521, distance: 205.8
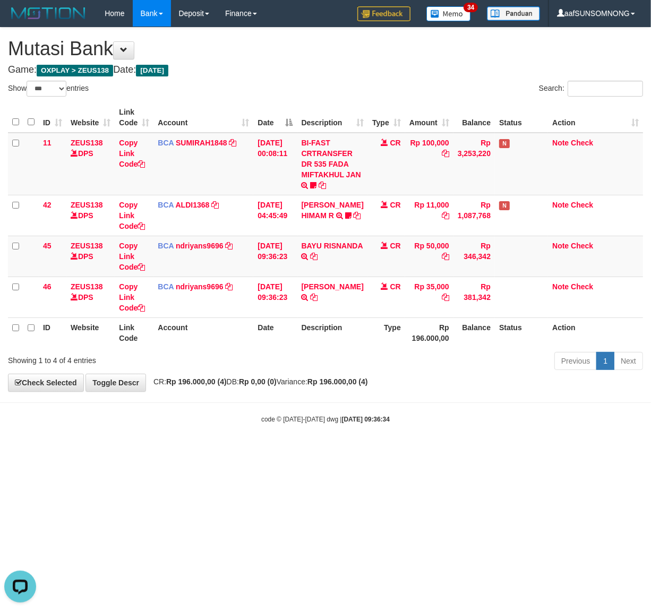
click html "Toggle navigation Home Bank Account List Load By Website Group [OXPLAY] ZEUS138…"
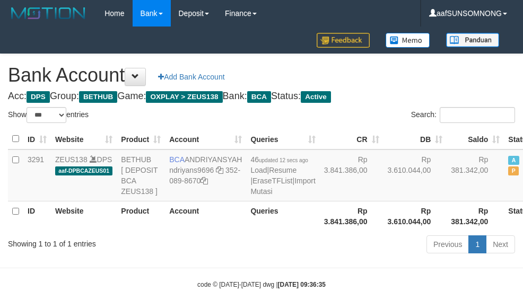
select select "***"
click at [261, 257] on div "Previous 1 Next" at bounding box center [370, 246] width 289 height 23
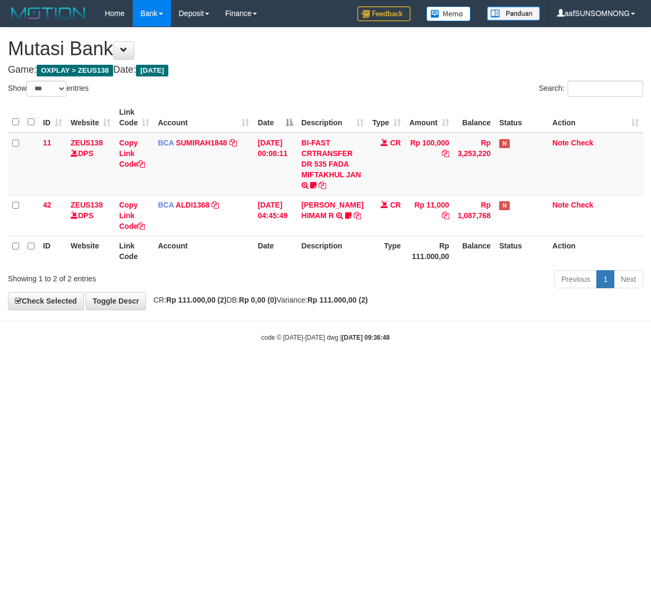
select select "***"
click at [276, 369] on html "Toggle navigation Home Bank Account List Load By Website Group [OXPLAY] ZEUS138…" at bounding box center [325, 184] width 651 height 369
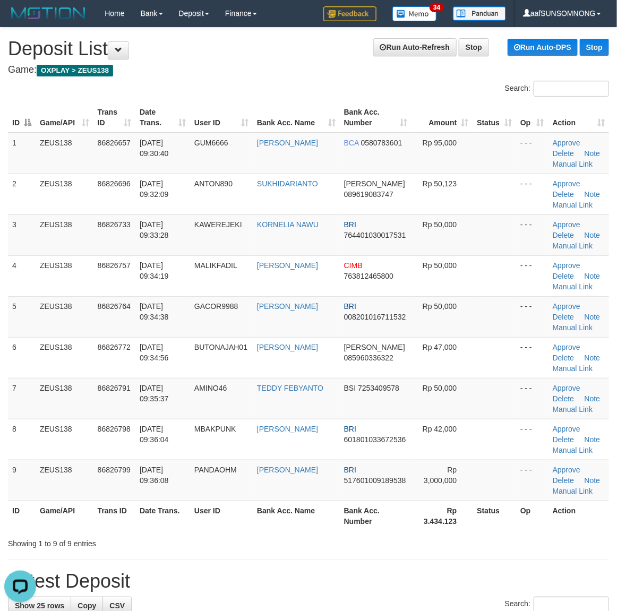
drag, startPoint x: 489, startPoint y: 510, endPoint x: 548, endPoint y: 513, distance: 59.6
click at [502, 511] on th "Status" at bounding box center [495, 516] width 44 height 30
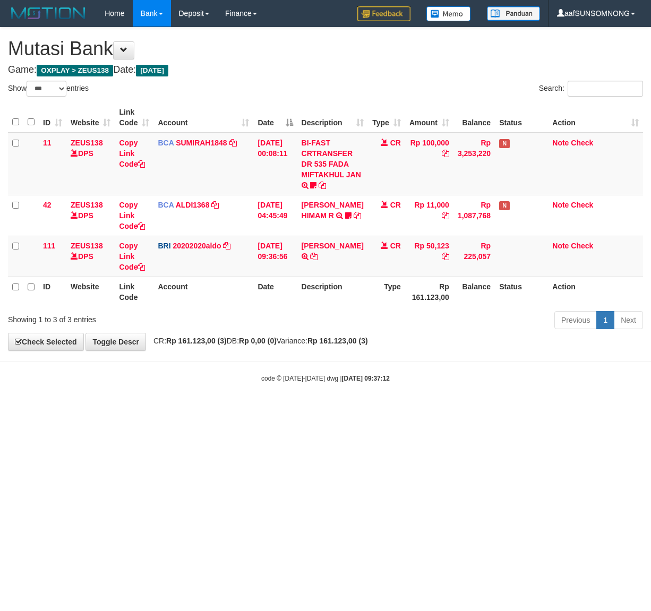
select select "***"
click at [338, 410] on html "Toggle navigation Home Bank Account List Load By Website Group [OXPLAY] ZEUS138…" at bounding box center [325, 205] width 651 height 410
drag, startPoint x: 247, startPoint y: 409, endPoint x: 256, endPoint y: 409, distance: 9.0
click at [254, 409] on body "Toggle navigation Home Bank Account List Load By Website Group [OXPLAY] ZEUS138…" at bounding box center [325, 205] width 651 height 410
select select "***"
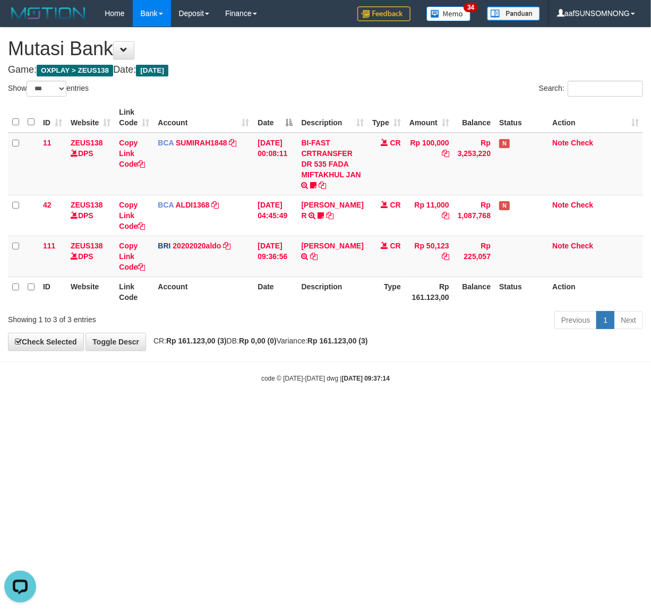
drag, startPoint x: 361, startPoint y: 260, endPoint x: 223, endPoint y: 296, distance: 142.7
click at [303, 258] on td "DANA SUKHIDARIANT TRANSFER NBMB DANA SUKHIDARIANT TO REVALDO SAGITA" at bounding box center [332, 256] width 71 height 41
copy link "SUKHIDARIANT"
drag, startPoint x: 218, startPoint y: 471, endPoint x: 212, endPoint y: 473, distance: 5.9
click at [219, 410] on html "Toggle navigation Home Bank Account List Load By Website Group [OXPLAY] ZEUS138…" at bounding box center [325, 205] width 651 height 410
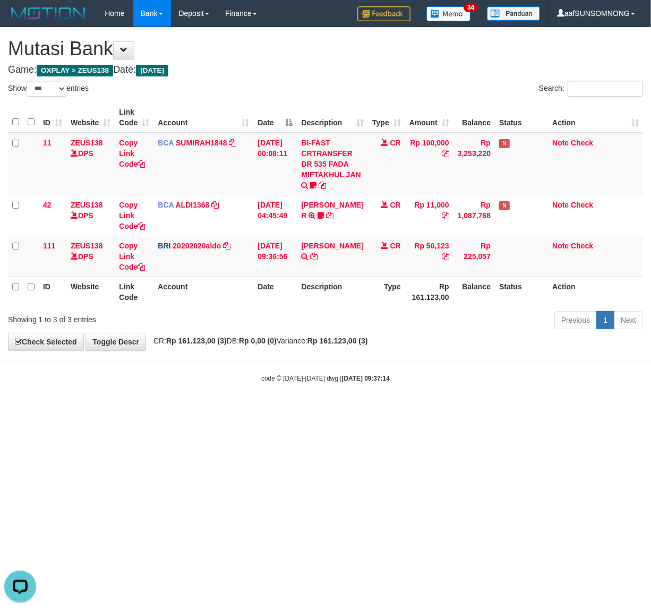
drag, startPoint x: 165, startPoint y: 478, endPoint x: 321, endPoint y: 477, distance: 156.6
click at [165, 410] on html "Toggle navigation Home Bank Account List Load By Website Group [OXPLAY] ZEUS138…" at bounding box center [325, 205] width 651 height 410
click at [361, 410] on html "Toggle navigation Home Bank Account List Load By Website Group [OXPLAY] ZEUS138…" at bounding box center [325, 205] width 651 height 410
drag, startPoint x: 277, startPoint y: 473, endPoint x: 636, endPoint y: 526, distance: 363.2
click at [269, 410] on html "Toggle navigation Home Bank Account List Load By Website Group [OXPLAY] ZEUS138…" at bounding box center [325, 205] width 651 height 410
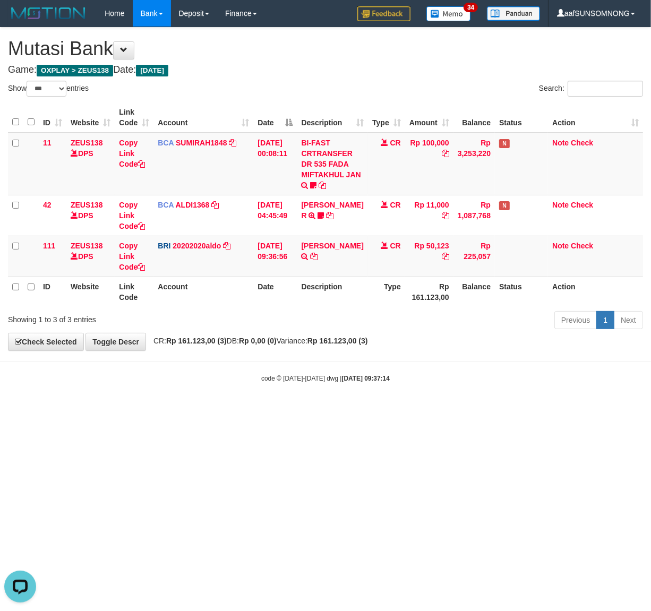
drag, startPoint x: 425, startPoint y: 551, endPoint x: 1, endPoint y: 545, distance: 424.2
click at [434, 410] on html "Toggle navigation Home Bank Account List Load By Website Group [OXPLAY] ZEUS138…" at bounding box center [325, 205] width 651 height 410
drag, startPoint x: 147, startPoint y: 470, endPoint x: 470, endPoint y: 351, distance: 344.0
click at [158, 410] on html "Toggle navigation Home Bank Account List Load By Website Group [OXPLAY] ZEUS138…" at bounding box center [325, 205] width 651 height 410
drag, startPoint x: 378, startPoint y: 504, endPoint x: 384, endPoint y: 507, distance: 6.4
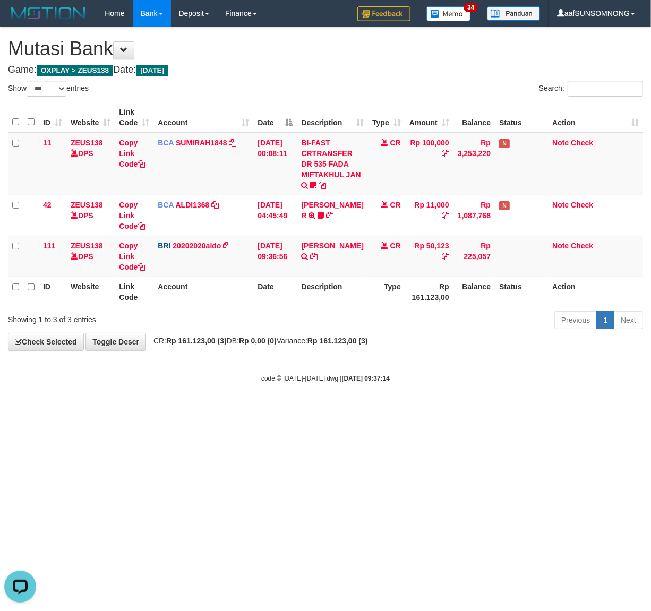
click at [382, 410] on html "Toggle navigation Home Bank Account List Load By Website Group [OXPLAY] ZEUS138…" at bounding box center [325, 205] width 651 height 410
click at [381, 410] on html "Toggle navigation Home Bank Account List Load By Website Group [OXPLAY] ZEUS138…" at bounding box center [325, 205] width 651 height 410
click at [383, 410] on html "Toggle navigation Home Bank Account List Load By Website Group [OXPLAY] ZEUS138…" at bounding box center [325, 205] width 651 height 410
drag, startPoint x: 223, startPoint y: 463, endPoint x: 229, endPoint y: 463, distance: 5.9
click at [226, 410] on html "Toggle navigation Home Bank Account List Load By Website Group [OXPLAY] ZEUS138…" at bounding box center [325, 205] width 651 height 410
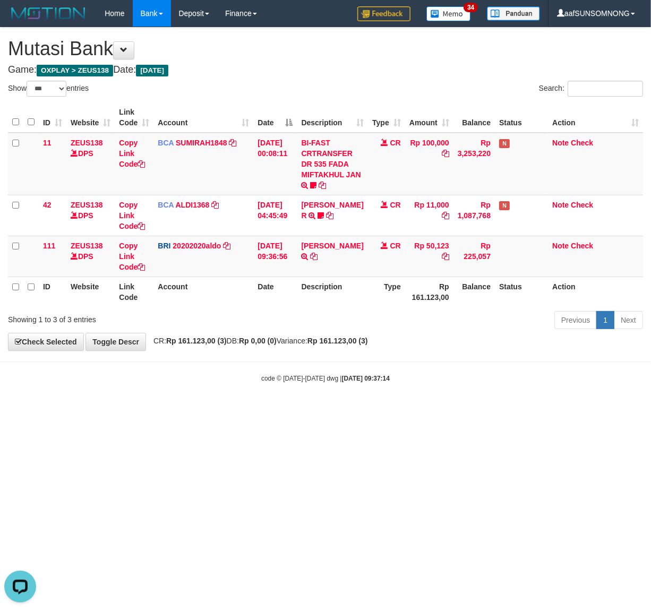
drag, startPoint x: 231, startPoint y: 462, endPoint x: 243, endPoint y: 462, distance: 11.7
click at [237, 410] on html "Toggle navigation Home Bank Account List Load By Website Group [OXPLAY] ZEUS138…" at bounding box center [325, 205] width 651 height 410
drag, startPoint x: 242, startPoint y: 459, endPoint x: 250, endPoint y: 454, distance: 9.7
click at [247, 410] on html "Toggle navigation Home Bank Account List Load By Website Group [OXPLAY] ZEUS138…" at bounding box center [325, 205] width 651 height 410
drag, startPoint x: 251, startPoint y: 453, endPoint x: 257, endPoint y: 455, distance: 6.7
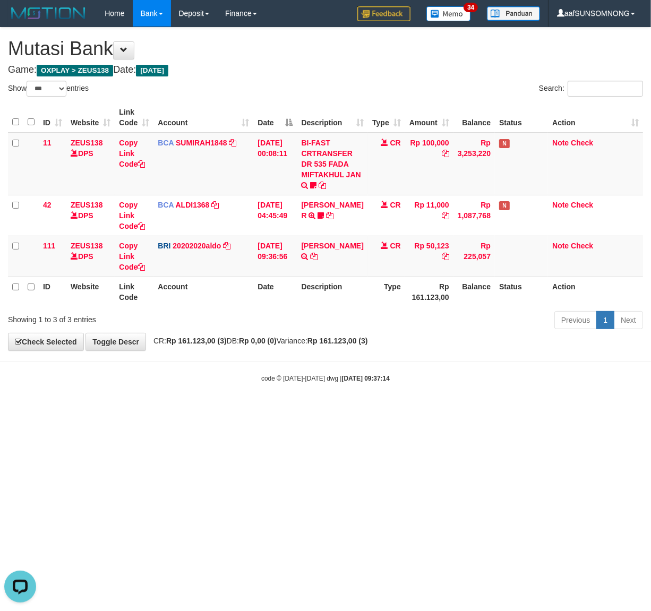
click at [256, 410] on html "Toggle navigation Home Bank Account List Load By Website Group [OXPLAY] ZEUS138…" at bounding box center [325, 205] width 651 height 410
click at [257, 410] on html "Toggle navigation Home Bank Account List Load By Website Group [OXPLAY] ZEUS138…" at bounding box center [325, 205] width 651 height 410
click at [258, 410] on html "Toggle navigation Home Bank Account List Load By Website Group [OXPLAY] ZEUS138…" at bounding box center [325, 205] width 651 height 410
drag, startPoint x: 158, startPoint y: 495, endPoint x: 175, endPoint y: 495, distance: 17.5
click at [164, 410] on html "Toggle navigation Home Bank Account List Load By Website Group [OXPLAY] ZEUS138…" at bounding box center [325, 205] width 651 height 410
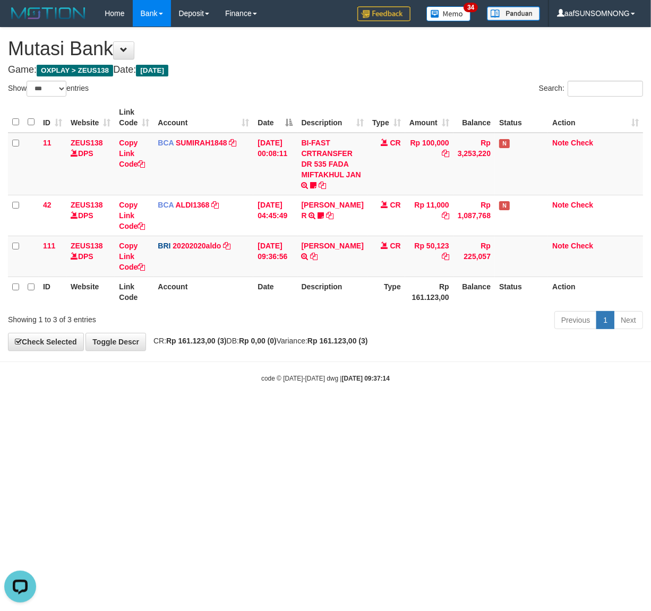
drag, startPoint x: 283, startPoint y: 465, endPoint x: 291, endPoint y: 465, distance: 8.0
click at [291, 410] on html "Toggle navigation Home Bank Account List Load By Website Group [OXPLAY] ZEUS138…" at bounding box center [325, 205] width 651 height 410
drag, startPoint x: 204, startPoint y: 473, endPoint x: 507, endPoint y: 455, distance: 303.2
click at [211, 410] on html "Toggle navigation Home Bank Account List Load By Website Group [OXPLAY] ZEUS138…" at bounding box center [325, 205] width 651 height 410
drag, startPoint x: 375, startPoint y: 257, endPoint x: 306, endPoint y: 261, distance: 69.1
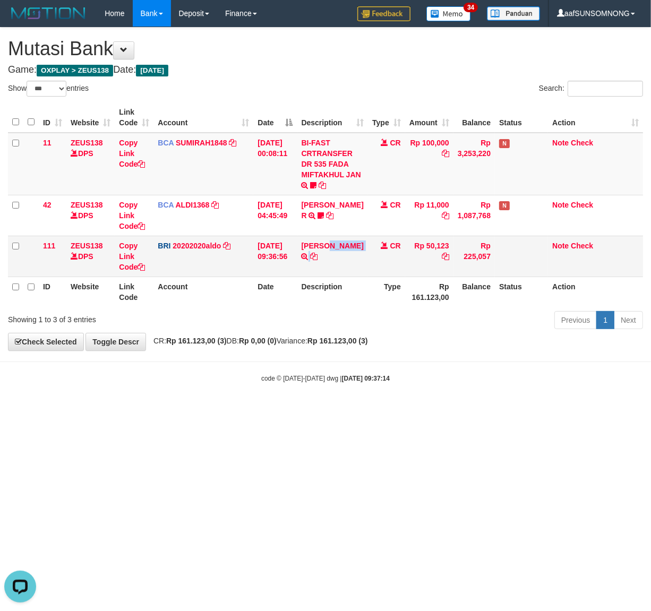
click at [306, 261] on tr "111 ZEUS138 DPS Copy Link Code BRI 20202020aldo DPS REVALDO SAGITA mutasi_20250…" at bounding box center [325, 256] width 635 height 41
click at [303, 410] on html "Toggle navigation Home Bank Account List Load By Website Group [OXPLAY] ZEUS138…" at bounding box center [325, 205] width 651 height 410
drag, startPoint x: 134, startPoint y: 483, endPoint x: 648, endPoint y: 441, distance: 515.6
click at [141, 410] on html "Toggle navigation Home Bank Account List Load By Website Group [OXPLAY] ZEUS138…" at bounding box center [325, 205] width 651 height 410
drag, startPoint x: 275, startPoint y: 438, endPoint x: 285, endPoint y: 433, distance: 10.9
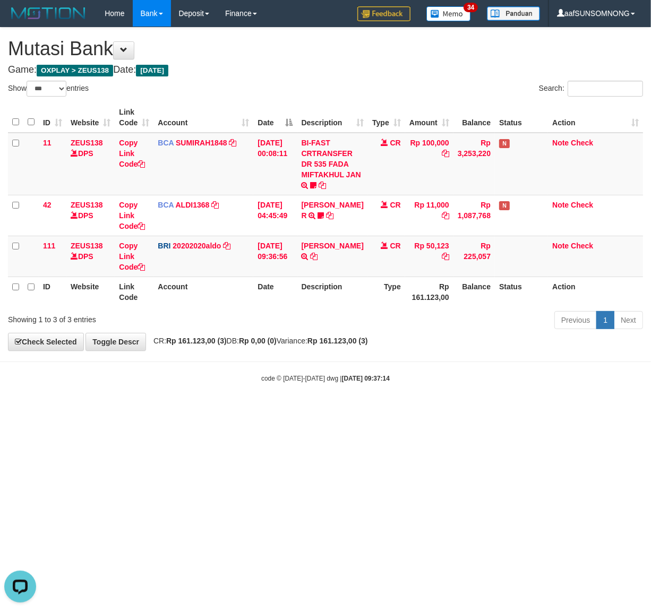
click at [283, 410] on html "Toggle navigation Home Bank Account List Load By Website Group [OXPLAY] ZEUS138…" at bounding box center [325, 205] width 651 height 410
drag, startPoint x: 181, startPoint y: 489, endPoint x: 186, endPoint y: 486, distance: 6.2
click at [182, 410] on html "Toggle navigation Home Bank Account List Load By Website Group [OXPLAY] ZEUS138…" at bounding box center [325, 205] width 651 height 410
click at [198, 410] on html "Toggle navigation Home Bank Account List Load By Website Group [OXPLAY] ZEUS138…" at bounding box center [325, 205] width 651 height 410
click at [210, 410] on html "Toggle navigation Home Bank Account List Load By Website Group [OXPLAY] ZEUS138…" at bounding box center [325, 205] width 651 height 410
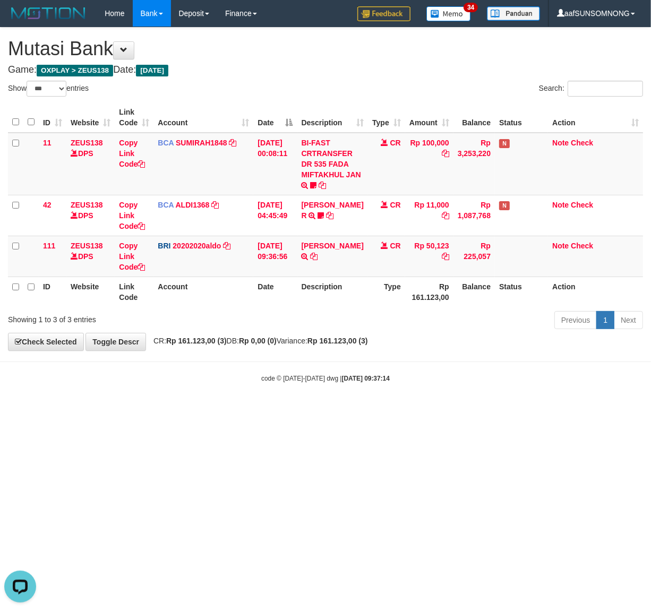
drag, startPoint x: 213, startPoint y: 497, endPoint x: 223, endPoint y: 495, distance: 10.3
click at [218, 410] on html "Toggle navigation Home Bank Account List Load By Website Group [OXPLAY] ZEUS138…" at bounding box center [325, 205] width 651 height 410
click at [90, 410] on html "Toggle navigation Home Bank Account List Load By Website Group [OXPLAY] ZEUS138…" at bounding box center [325, 205] width 651 height 410
drag, startPoint x: 194, startPoint y: 494, endPoint x: 547, endPoint y: 484, distance: 353.2
click at [196, 410] on html "Toggle navigation Home Bank Account List Load By Website Group [OXPLAY] ZEUS138…" at bounding box center [325, 205] width 651 height 410
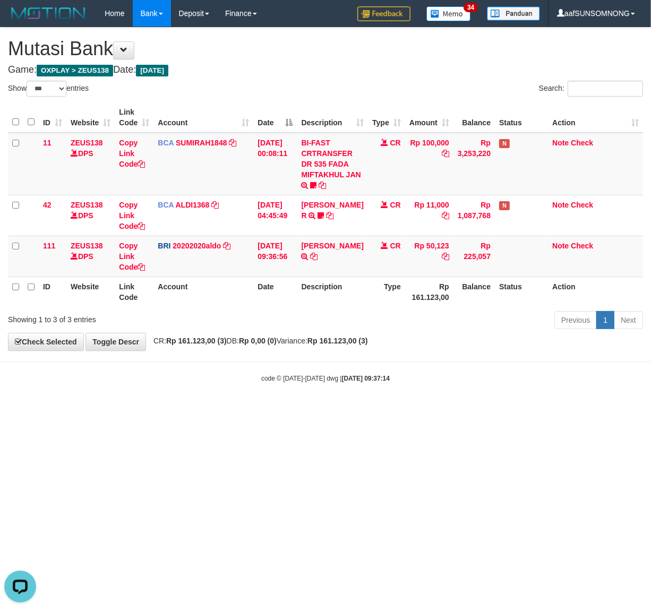
click at [262, 410] on html "Toggle navigation Home Bank Account List Load By Website Group [OXPLAY] ZEUS138…" at bounding box center [325, 205] width 651 height 410
click at [200, 410] on html "Toggle navigation Home Bank Account List Load By Website Group [OXPLAY] ZEUS138…" at bounding box center [325, 205] width 651 height 410
drag, startPoint x: 211, startPoint y: 488, endPoint x: 4, endPoint y: 529, distance: 210.9
click at [210, 410] on html "Toggle navigation Home Bank Account List Load By Website Group [OXPLAY] ZEUS138…" at bounding box center [325, 205] width 651 height 410
click at [186, 410] on html "Toggle navigation Home Bank Account List Load By Website Group [OXPLAY] ZEUS138…" at bounding box center [325, 205] width 651 height 410
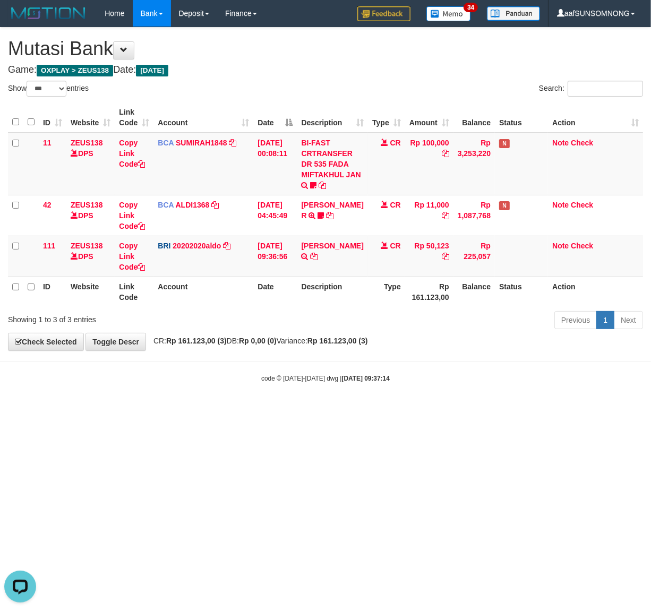
click at [186, 410] on html "Toggle navigation Home Bank Account List Load By Website Group [OXPLAY] ZEUS138…" at bounding box center [325, 205] width 651 height 410
drag, startPoint x: 186, startPoint y: 500, endPoint x: 3, endPoint y: 497, distance: 183.7
click at [183, 410] on html "Toggle navigation Home Bank Account List Load By Website Group [OXPLAY] ZEUS138…" at bounding box center [325, 205] width 651 height 410
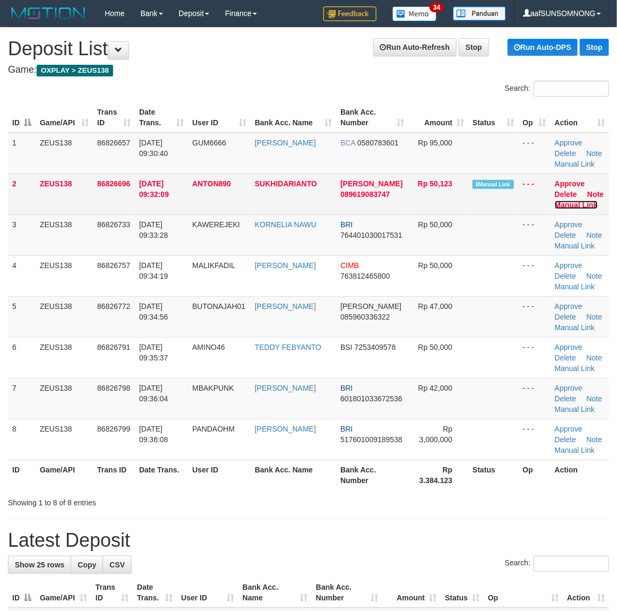
click at [564, 207] on link "Manual Link" at bounding box center [576, 205] width 43 height 8
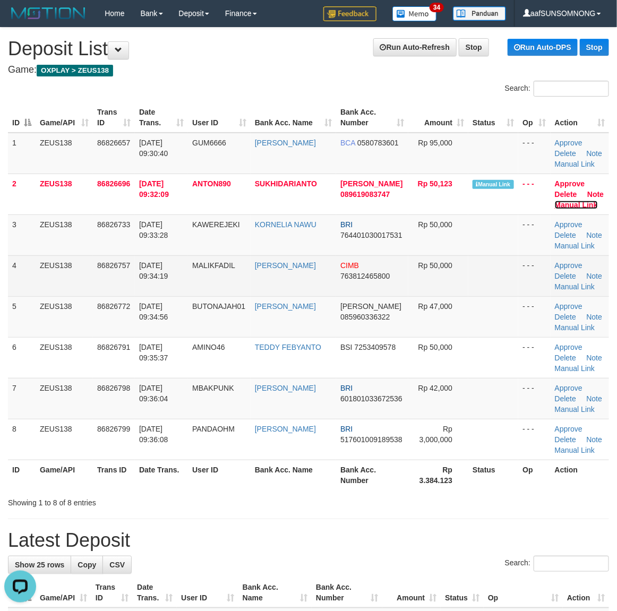
click at [555, 201] on link "Manual Link" at bounding box center [576, 205] width 43 height 8
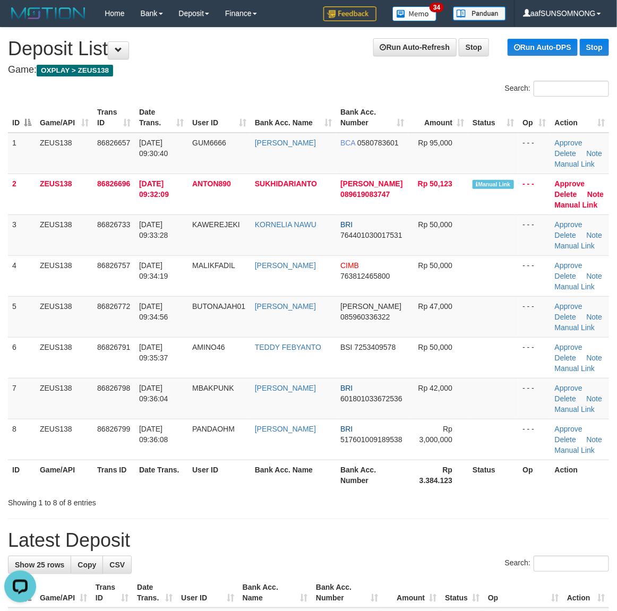
click at [361, 503] on div "Showing 1 to 8 of 8 entries" at bounding box center [308, 500] width 617 height 15
drag, startPoint x: 334, startPoint y: 539, endPoint x: 509, endPoint y: 520, distance: 175.2
click at [341, 537] on h1 "Latest Deposit" at bounding box center [308, 540] width 601 height 21
drag, startPoint x: 381, startPoint y: 535, endPoint x: 545, endPoint y: 526, distance: 164.3
click at [397, 537] on h1 "Latest Deposit" at bounding box center [308, 540] width 601 height 21
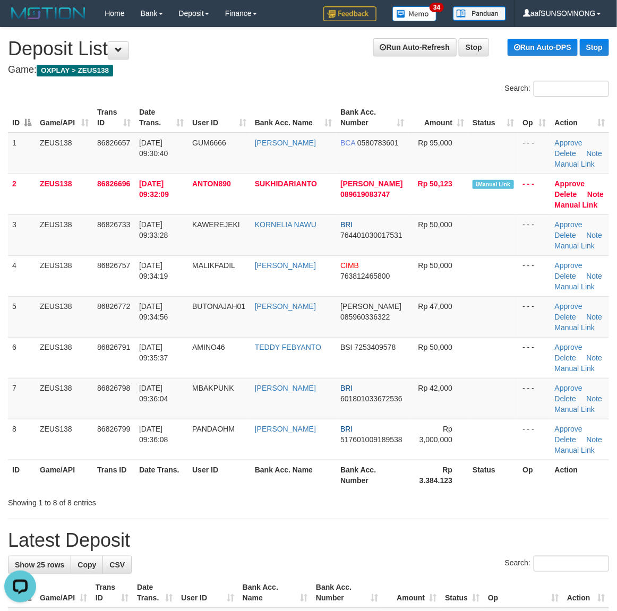
drag, startPoint x: 247, startPoint y: 538, endPoint x: 489, endPoint y: 509, distance: 243.8
click at [264, 539] on h1 "Latest Deposit" at bounding box center [308, 540] width 601 height 21
drag, startPoint x: 456, startPoint y: 543, endPoint x: 622, endPoint y: 513, distance: 169.4
click at [457, 543] on h1 "Latest Deposit" at bounding box center [308, 540] width 601 height 21
drag, startPoint x: 348, startPoint y: 508, endPoint x: 413, endPoint y: 508, distance: 64.8
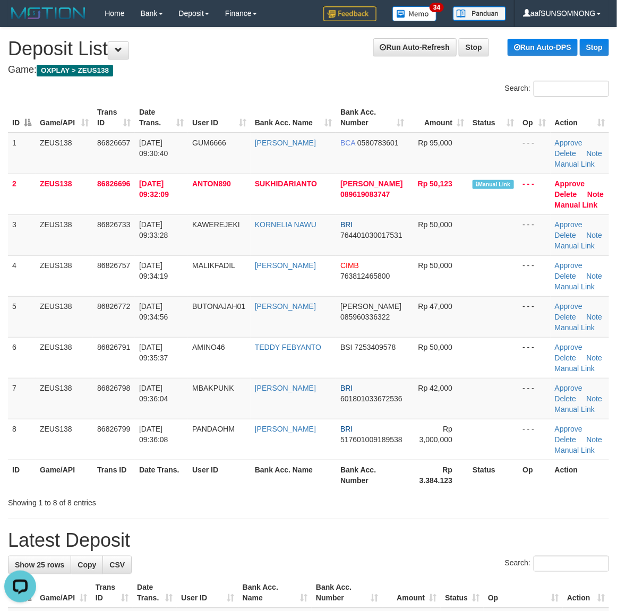
click at [359, 508] on div "Showing 1 to 8 of 8 entries" at bounding box center [308, 500] width 617 height 15
drag, startPoint x: 357, startPoint y: 474, endPoint x: 401, endPoint y: 478, distance: 43.7
click at [381, 476] on th "Bank Acc. Number" at bounding box center [372, 475] width 72 height 30
drag, startPoint x: 307, startPoint y: 536, endPoint x: 420, endPoint y: 530, distance: 113.8
click at [329, 535] on h1 "Latest Deposit" at bounding box center [308, 540] width 601 height 21
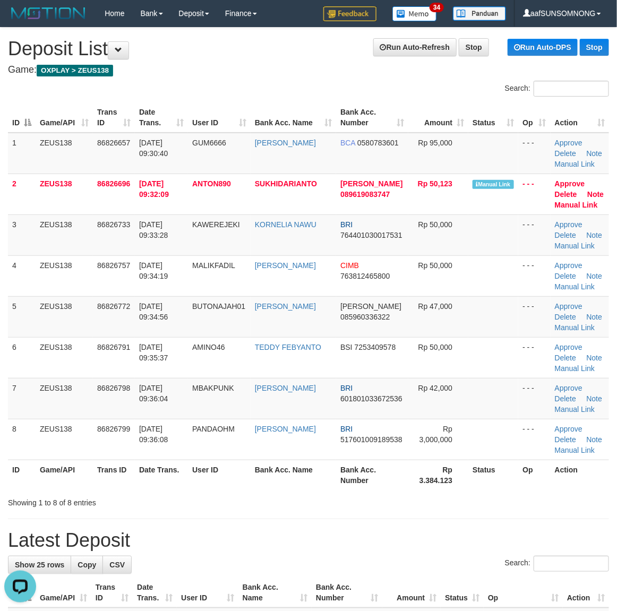
drag, startPoint x: 345, startPoint y: 553, endPoint x: 402, endPoint y: 546, distance: 57.8
click at [351, 551] on h1 "Latest Deposit" at bounding box center [308, 540] width 601 height 21
drag, startPoint x: 374, startPoint y: 560, endPoint x: 623, endPoint y: 521, distance: 251.5
click at [377, 559] on div "Search:" at bounding box center [308, 565] width 601 height 19
click at [453, 532] on h1 "Latest Deposit" at bounding box center [308, 540] width 601 height 21
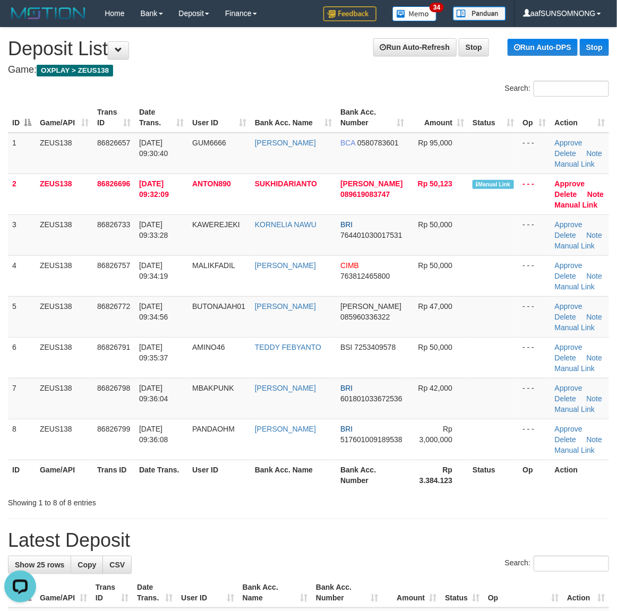
drag, startPoint x: 384, startPoint y: 551, endPoint x: 393, endPoint y: 551, distance: 9.0
click at [386, 551] on h1 "Latest Deposit" at bounding box center [308, 540] width 601 height 21
drag, startPoint x: 267, startPoint y: 544, endPoint x: 286, endPoint y: 543, distance: 18.6
click at [274, 544] on h1 "Latest Deposit" at bounding box center [308, 540] width 601 height 21
click at [269, 556] on div "Search:" at bounding box center [308, 565] width 601 height 19
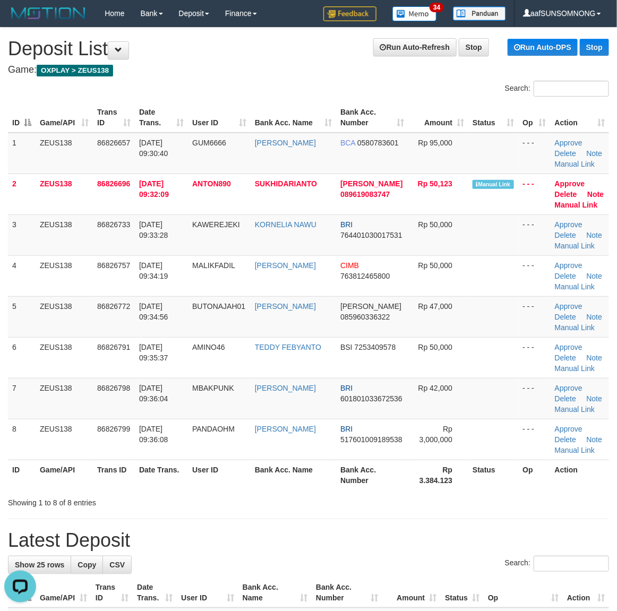
drag, startPoint x: 271, startPoint y: 556, endPoint x: 396, endPoint y: 544, distance: 125.3
click at [271, 535] on h1 "Latest Deposit" at bounding box center [308, 540] width 601 height 21
drag, startPoint x: 287, startPoint y: 535, endPoint x: 518, endPoint y: 515, distance: 232.3
click at [301, 534] on h1 "Latest Deposit" at bounding box center [308, 540] width 601 height 21
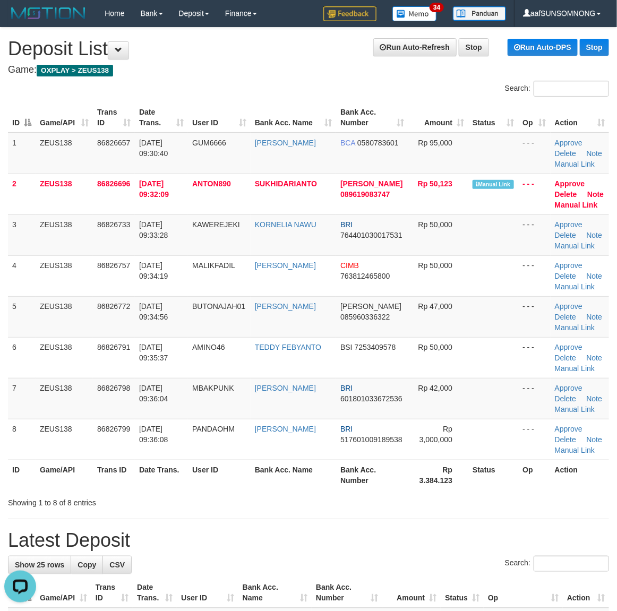
drag, startPoint x: 259, startPoint y: 545, endPoint x: 457, endPoint y: 534, distance: 198.3
click at [288, 548] on h1 "Latest Deposit" at bounding box center [308, 540] width 601 height 21
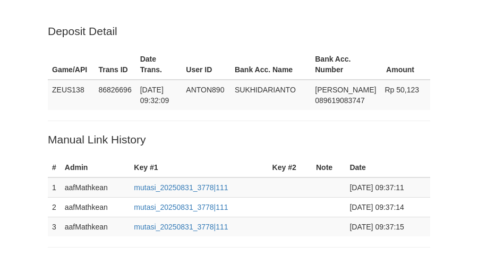
scroll to position [258, 0]
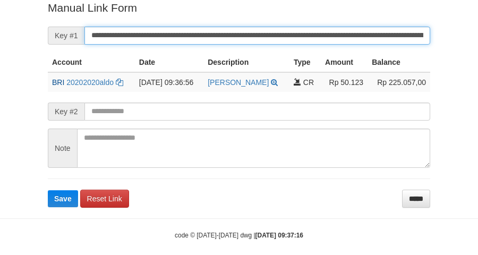
click at [48, 190] on button "Save" at bounding box center [63, 198] width 30 height 17
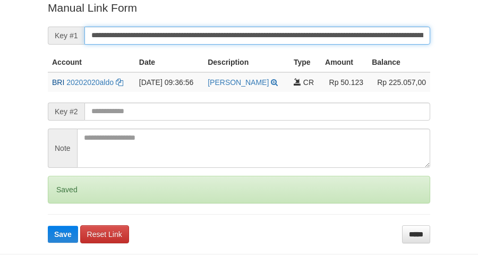
click at [48, 226] on button "Save" at bounding box center [63, 234] width 30 height 17
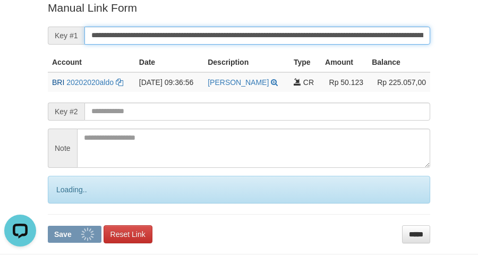
scroll to position [0, 0]
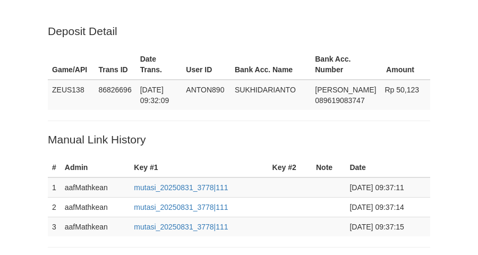
scroll to position [248, 0]
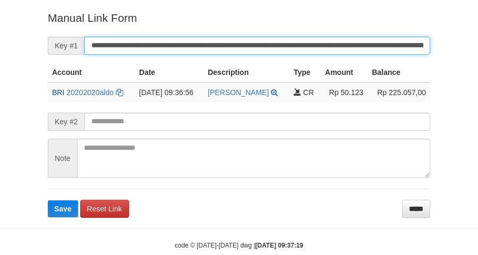
click at [48, 200] on button "Save" at bounding box center [63, 208] width 30 height 17
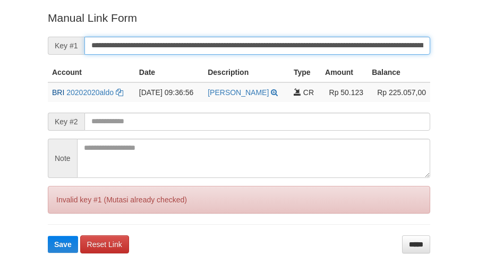
click at [48, 236] on button "Save" at bounding box center [63, 244] width 30 height 17
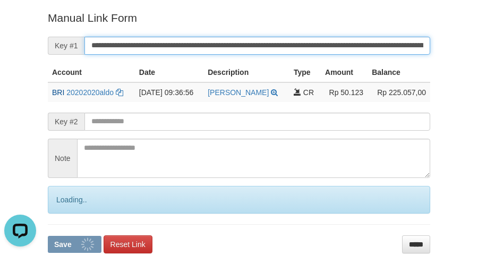
scroll to position [0, 0]
drag, startPoint x: 0, startPoint y: 0, endPoint x: 104, endPoint y: 40, distance: 111.4
click at [104, 40] on input "**********" at bounding box center [257, 46] width 346 height 18
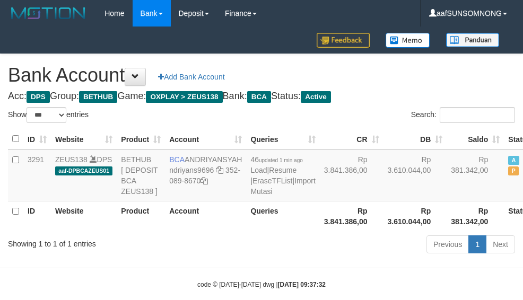
select select "***"
click at [200, 231] on th "Account" at bounding box center [205, 216] width 81 height 30
drag, startPoint x: 196, startPoint y: 253, endPoint x: 205, endPoint y: 253, distance: 9.0
click at [200, 231] on th "Account" at bounding box center [205, 216] width 81 height 30
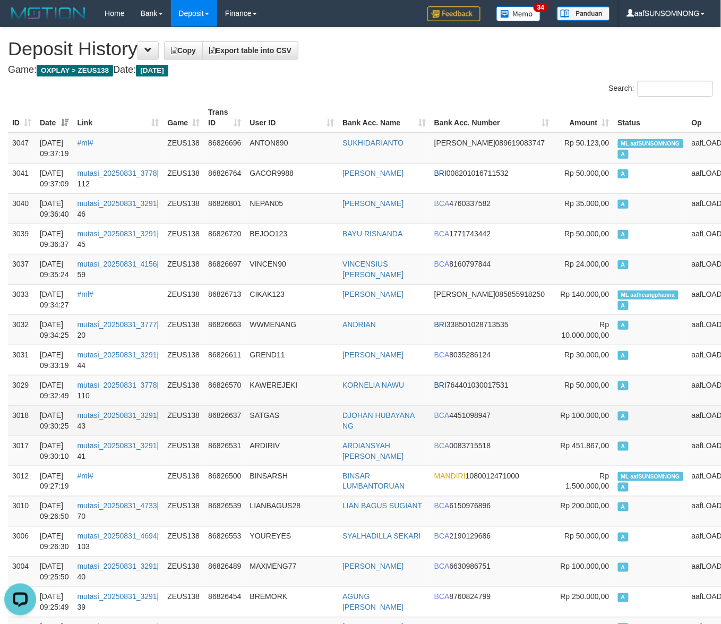
click at [298, 404] on td "KAWEREJEKI" at bounding box center [292, 390] width 93 height 30
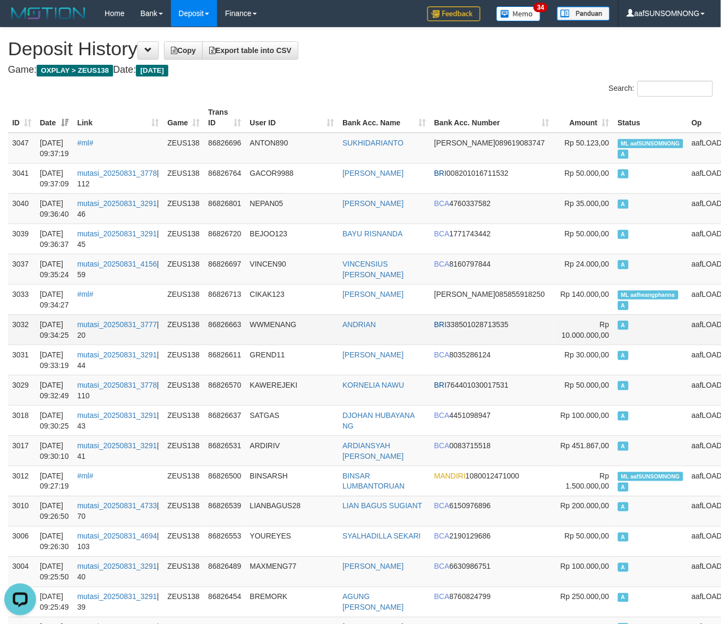
click at [352, 324] on td "ANDRIAN" at bounding box center [384, 329] width 92 height 30
click at [308, 330] on td "WWMENANG" at bounding box center [292, 329] width 93 height 30
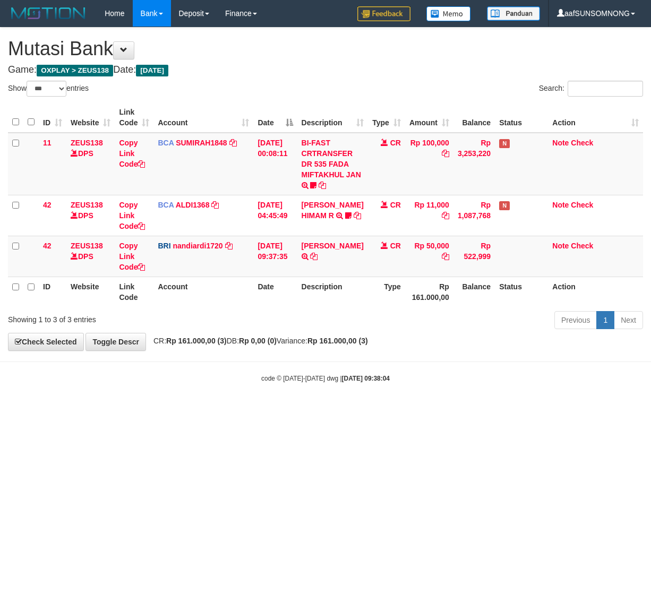
select select "***"
drag, startPoint x: 323, startPoint y: 479, endPoint x: 65, endPoint y: 506, distance: 259.4
click at [327, 410] on html "Toggle navigation Home Bank Account List Load By Website Group [OXPLAY] ZEUS138…" at bounding box center [325, 205] width 651 height 410
drag, startPoint x: 285, startPoint y: 487, endPoint x: 646, endPoint y: 495, distance: 361.6
click at [288, 410] on html "Toggle navigation Home Bank Account List Load By Website Group [OXPLAY] ZEUS138…" at bounding box center [325, 205] width 651 height 410
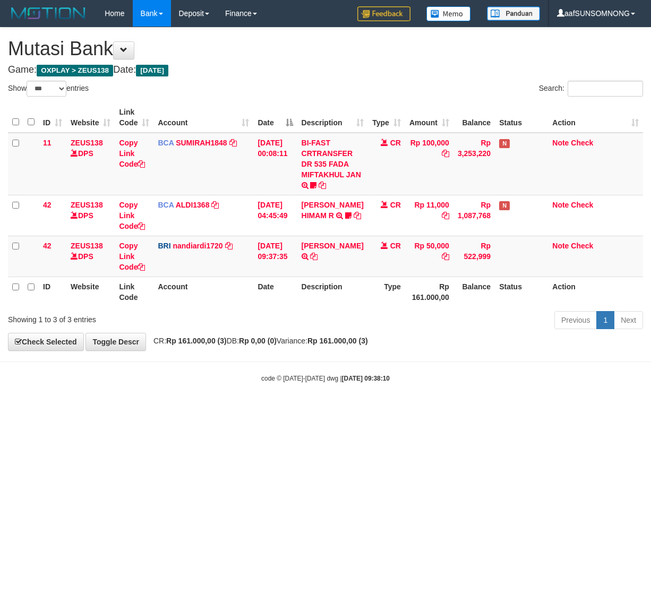
select select "***"
drag, startPoint x: 173, startPoint y: 468, endPoint x: 176, endPoint y: 473, distance: 6.5
click at [183, 410] on html "Toggle navigation Home Bank Account List Load By Website Group [OXPLAY] ZEUS138…" at bounding box center [325, 205] width 651 height 410
click at [332, 410] on html "Toggle navigation Home Bank Account List Load By Website Group [OXPLAY] ZEUS138…" at bounding box center [325, 205] width 651 height 410
click at [310, 260] on icon at bounding box center [313, 256] width 7 height 7
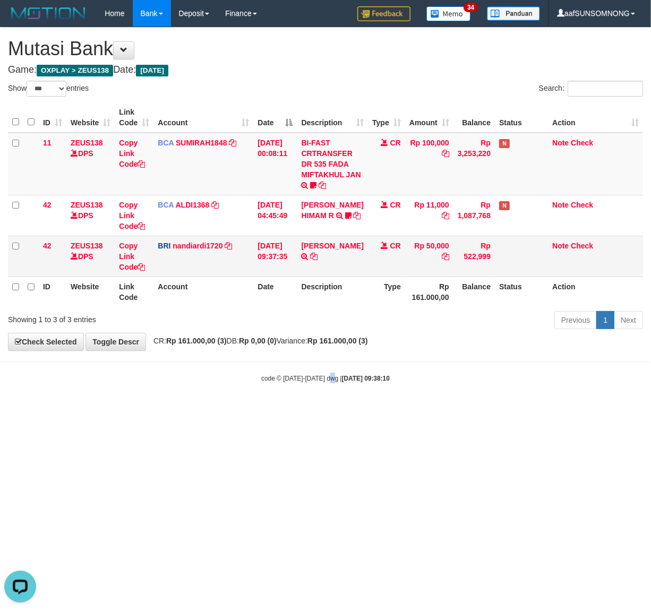
copy small
click at [310, 260] on icon at bounding box center [313, 256] width 7 height 7
click at [190, 410] on html "Toggle navigation Home Bank Account List Load By Website Group [OXPLAY] ZEUS138…" at bounding box center [325, 205] width 651 height 410
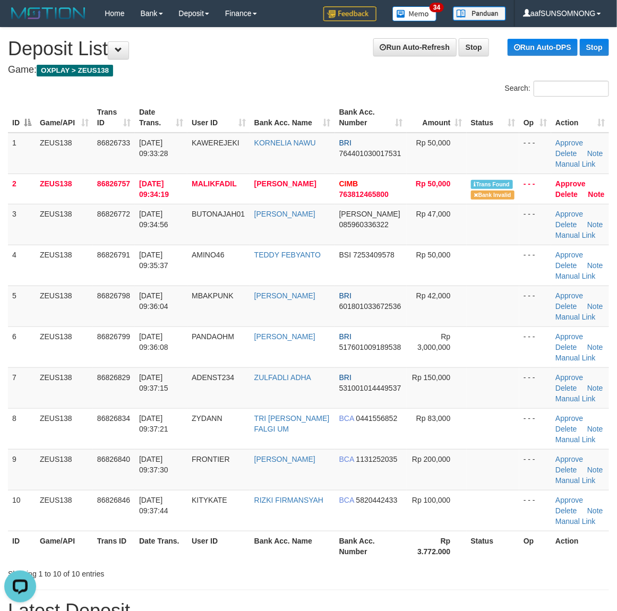
drag, startPoint x: 327, startPoint y: 571, endPoint x: 446, endPoint y: 560, distance: 119.9
click at [333, 571] on div "Showing 1 to 10 of 10 entries" at bounding box center [308, 571] width 617 height 15
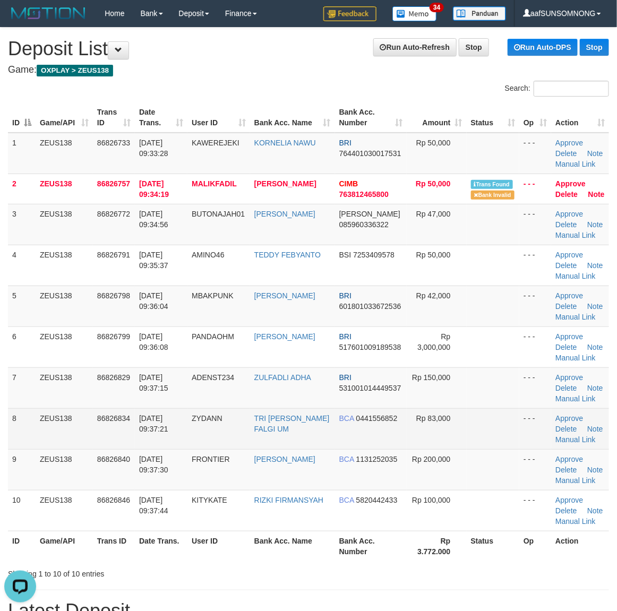
click at [374, 420] on span "0441556852" at bounding box center [376, 418] width 41 height 8
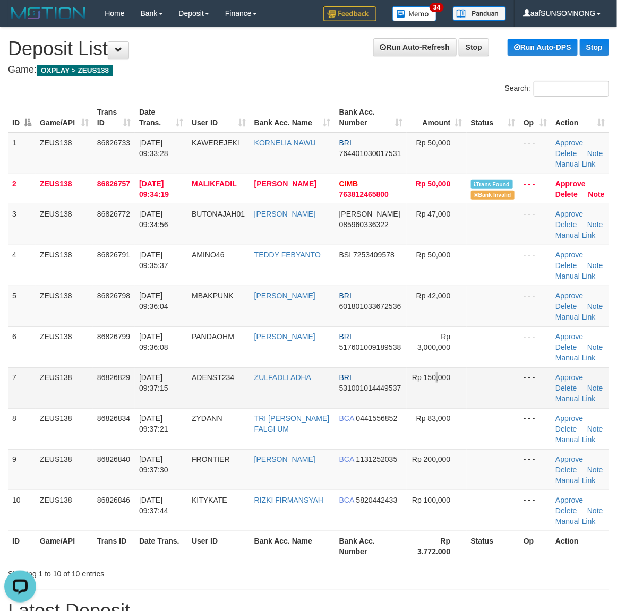
click at [436, 389] on td "Rp 150,000" at bounding box center [436, 387] width 59 height 41
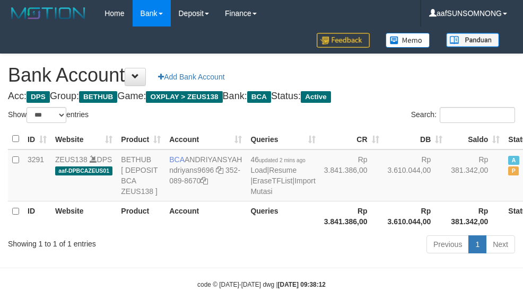
select select "***"
click at [219, 257] on div "Previous 1 Next" at bounding box center [370, 246] width 305 height 23
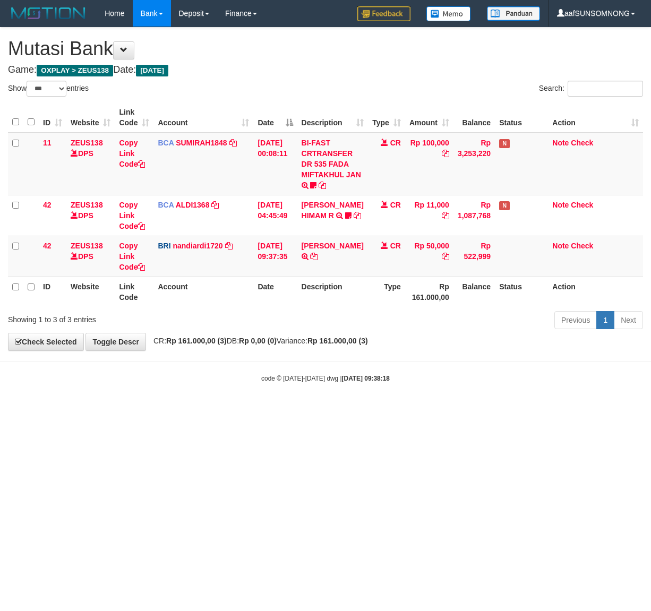
select select "***"
click at [310, 260] on icon at bounding box center [313, 256] width 7 height 7
drag, startPoint x: 259, startPoint y: 444, endPoint x: 267, endPoint y: 446, distance: 8.4
click at [267, 410] on html "Toggle navigation Home Bank Account List Load By Website Group [OXPLAY] ZEUS138…" at bounding box center [325, 205] width 651 height 410
drag, startPoint x: 294, startPoint y: 421, endPoint x: 2, endPoint y: 550, distance: 319.2
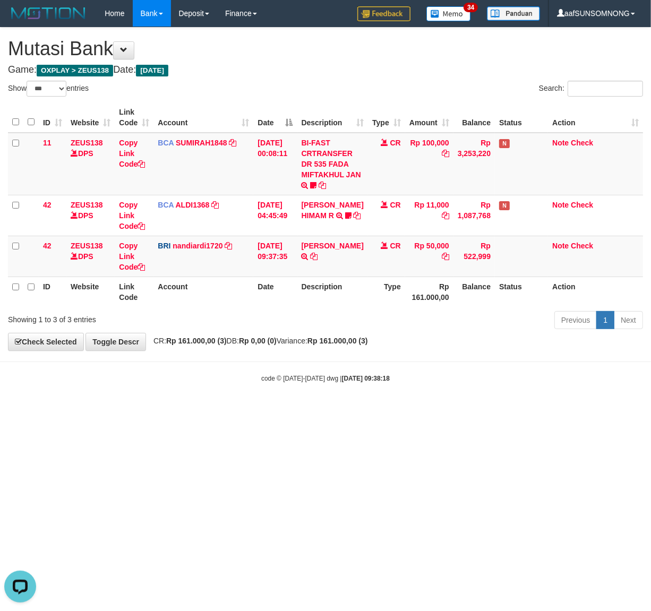
click at [297, 410] on html "Toggle navigation Home Bank Account List Load By Website Group [OXPLAY] ZEUS138…" at bounding box center [325, 205] width 651 height 410
drag, startPoint x: 187, startPoint y: 512, endPoint x: 290, endPoint y: 489, distance: 106.0
click at [187, 410] on html "Toggle navigation Home Bank Account List Load By Website Group [OXPLAY] ZEUS138…" at bounding box center [325, 205] width 651 height 410
drag, startPoint x: 282, startPoint y: 488, endPoint x: 174, endPoint y: 508, distance: 109.5
click at [272, 410] on html "Toggle navigation Home Bank Account List Load By Website Group [OXPLAY] ZEUS138…" at bounding box center [325, 205] width 651 height 410
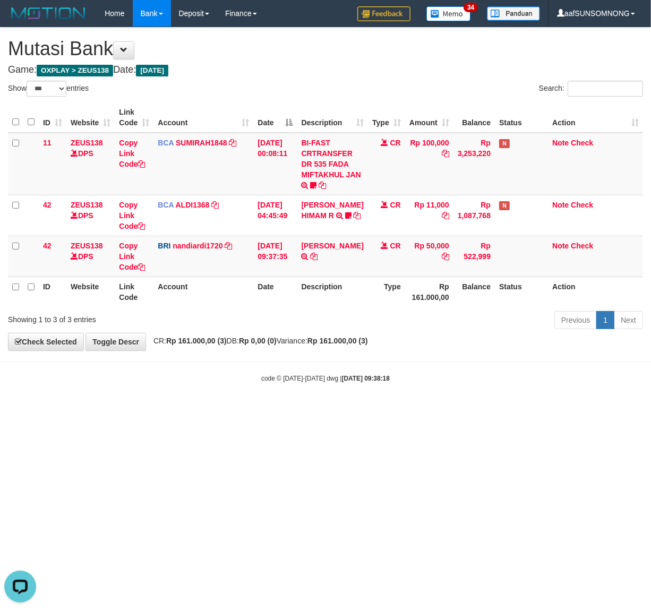
drag, startPoint x: 162, startPoint y: 525, endPoint x: 454, endPoint y: 498, distance: 292.7
click at [165, 410] on html "Toggle navigation Home Bank Account List Load By Website Group [OXPLAY] ZEUS138…" at bounding box center [325, 205] width 651 height 410
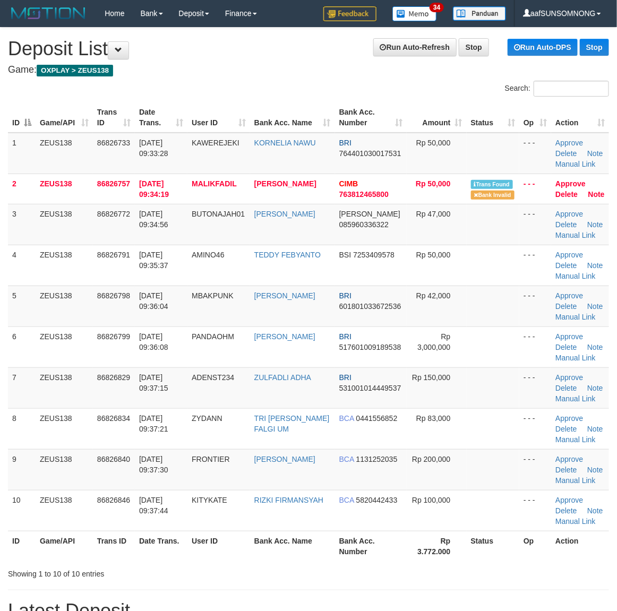
drag, startPoint x: 375, startPoint y: 591, endPoint x: 625, endPoint y: 548, distance: 253.6
drag, startPoint x: 451, startPoint y: 577, endPoint x: 625, endPoint y: 555, distance: 175.4
click at [454, 577] on div "Showing 1 to 10 of 10 entries" at bounding box center [308, 571] width 617 height 15
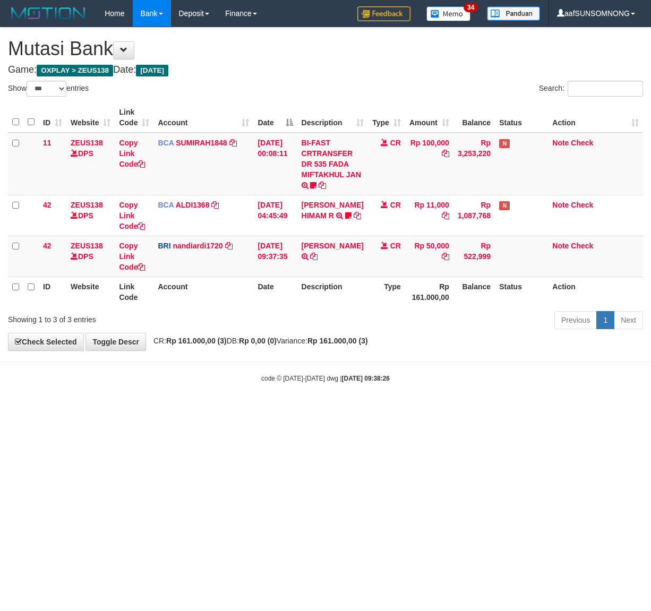
select select "***"
drag, startPoint x: 204, startPoint y: 491, endPoint x: 161, endPoint y: 521, distance: 52.7
click at [210, 410] on html "Toggle navigation Home Bank Account List Load By Website Group [OXPLAY] ZEUS138…" at bounding box center [325, 205] width 651 height 410
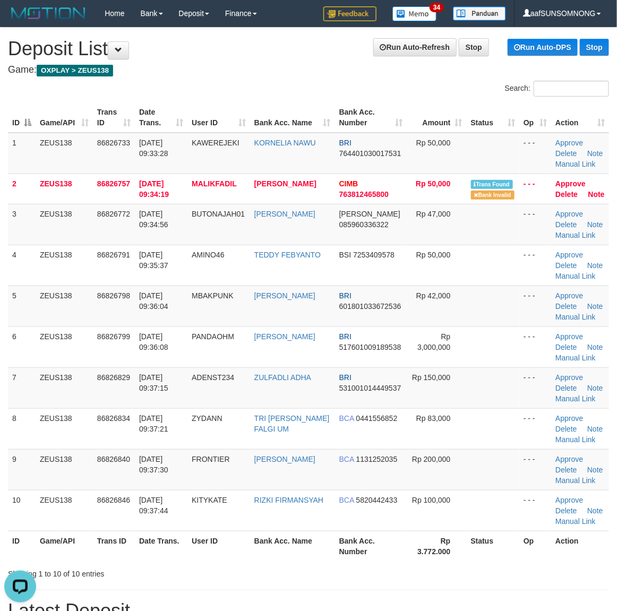
click at [429, 607] on h1 "Latest Deposit" at bounding box center [308, 611] width 601 height 21
drag, startPoint x: 511, startPoint y: 561, endPoint x: 535, endPoint y: 558, distance: 24.0
click at [519, 561] on tr "ID Game/API Trans ID Date Trans. User ID Bank Acc. Name Bank Acc. Number Rp 3.7…" at bounding box center [308, 546] width 601 height 30
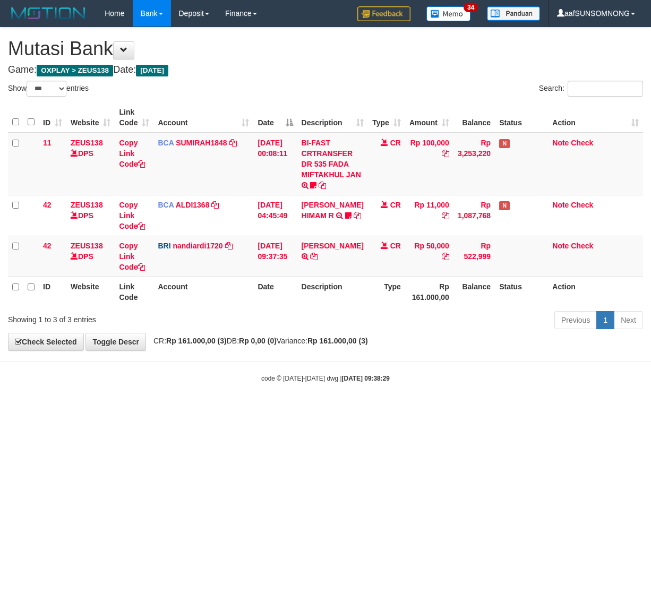
select select "***"
drag, startPoint x: 81, startPoint y: 503, endPoint x: 91, endPoint y: 506, distance: 11.1
click at [85, 410] on html "Toggle navigation Home Bank Account List Load By Website Group [OXPLAY] ZEUS138…" at bounding box center [325, 205] width 651 height 410
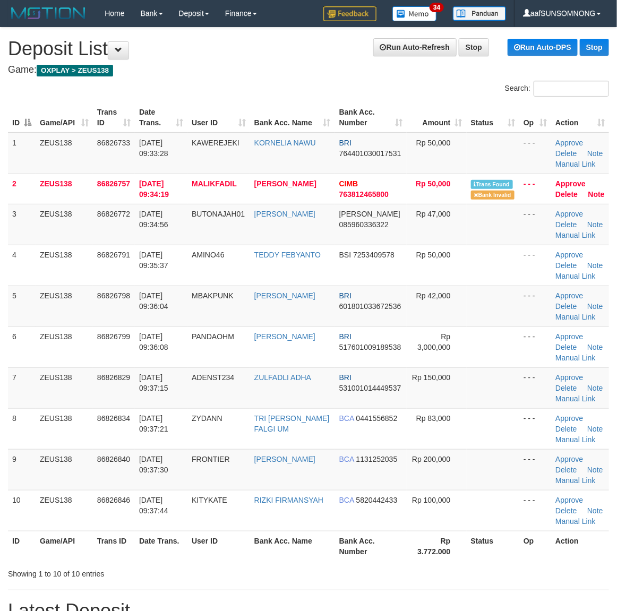
drag, startPoint x: 428, startPoint y: 587, endPoint x: 514, endPoint y: 577, distance: 86.1
drag, startPoint x: 444, startPoint y: 562, endPoint x: 456, endPoint y: 563, distance: 11.3
click at [454, 563] on div "ID Game/API Trans ID Date Trans. User ID Bank Acc. Name Bank Acc. Number Amount…" at bounding box center [308, 331] width 617 height 465
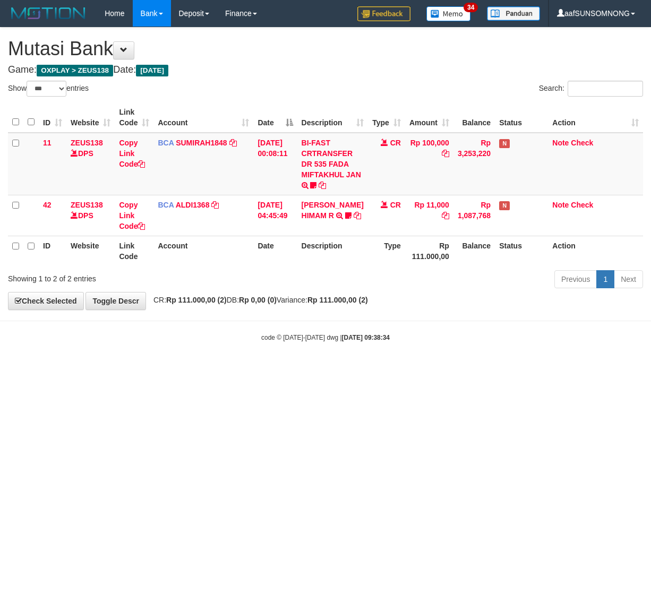
select select "***"
drag, startPoint x: 0, startPoint y: 0, endPoint x: 123, endPoint y: 528, distance: 542.4
click at [112, 369] on html "Toggle navigation Home Bank Account List Load By Website Group [OXPLAY] ZEUS138…" at bounding box center [325, 184] width 651 height 369
click at [120, 369] on html "Toggle navigation Home Bank Account List Load By Website Group [OXPLAY] ZEUS138…" at bounding box center [325, 184] width 651 height 369
select select "***"
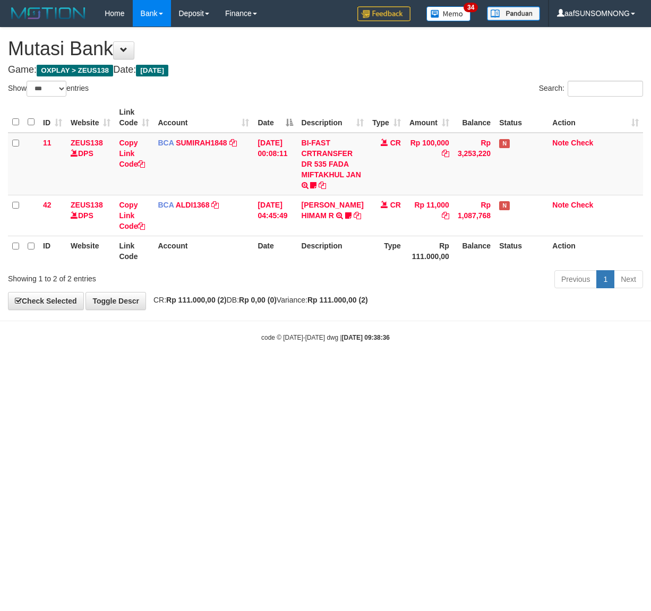
select select "***"
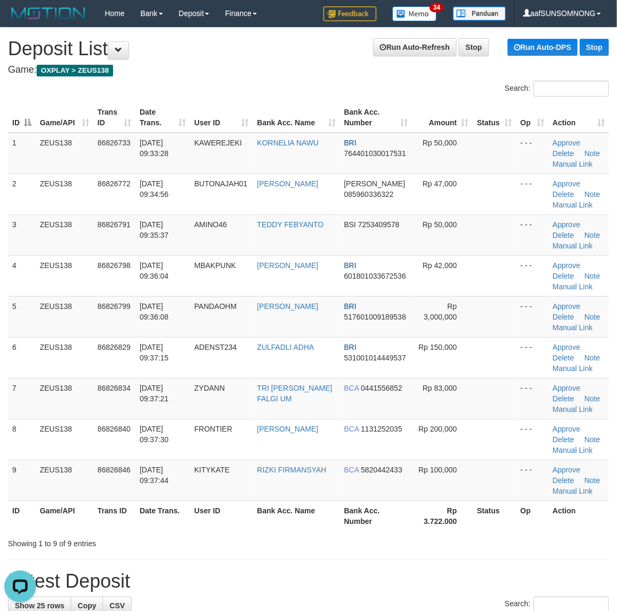
drag, startPoint x: 397, startPoint y: 607, endPoint x: 625, endPoint y: 559, distance: 232.7
click at [407, 607] on div "Search:" at bounding box center [308, 606] width 601 height 19
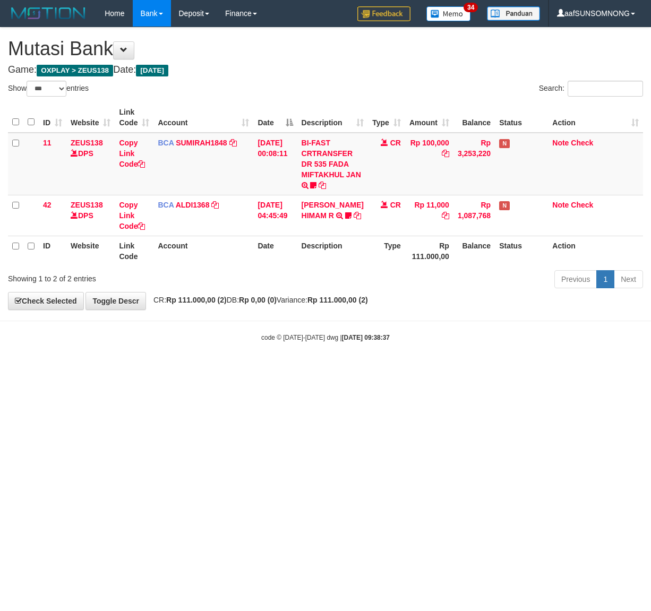
select select "***"
click at [194, 369] on html "Toggle navigation Home Bank Account List Load By Website Group [OXPLAY] ZEUS138…" at bounding box center [325, 184] width 651 height 369
drag, startPoint x: 152, startPoint y: 505, endPoint x: 165, endPoint y: 502, distance: 13.1
click at [157, 369] on html "Toggle navigation Home Bank Account List Load By Website Group [OXPLAY] ZEUS138…" at bounding box center [325, 184] width 651 height 369
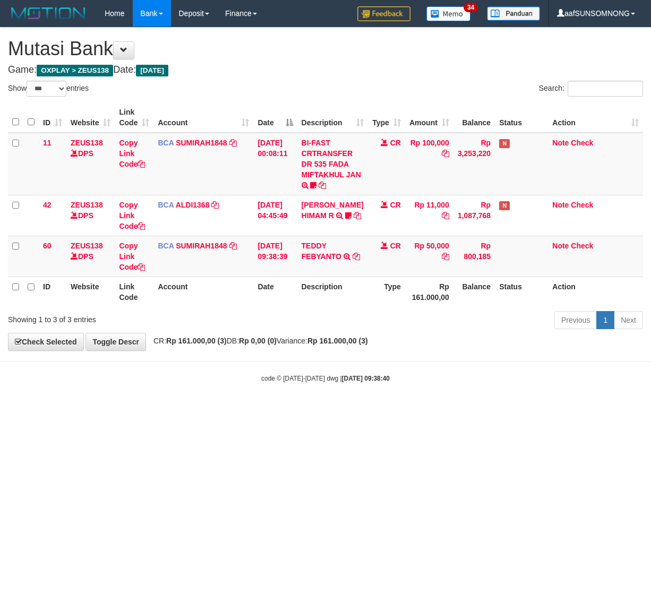
select select "***"
click at [197, 410] on html "Toggle navigation Home Bank Account List Load By Website Group [OXPLAY] ZEUS138…" at bounding box center [325, 205] width 651 height 410
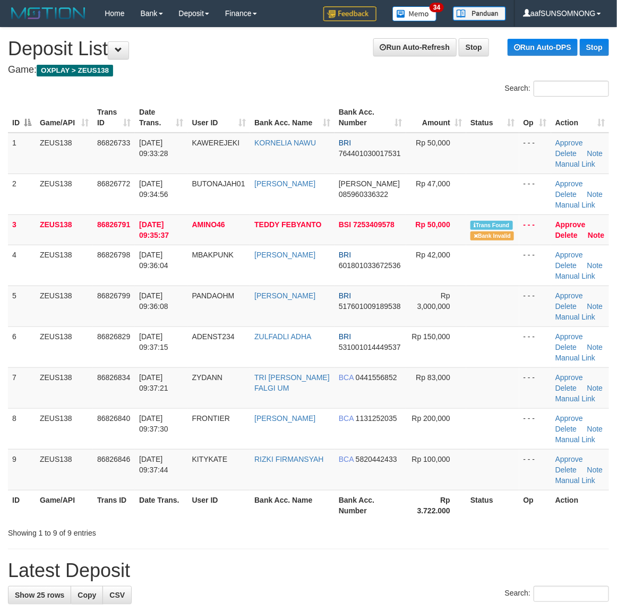
drag, startPoint x: 437, startPoint y: 551, endPoint x: 444, endPoint y: 547, distance: 7.6
